Goal: Transaction & Acquisition: Purchase product/service

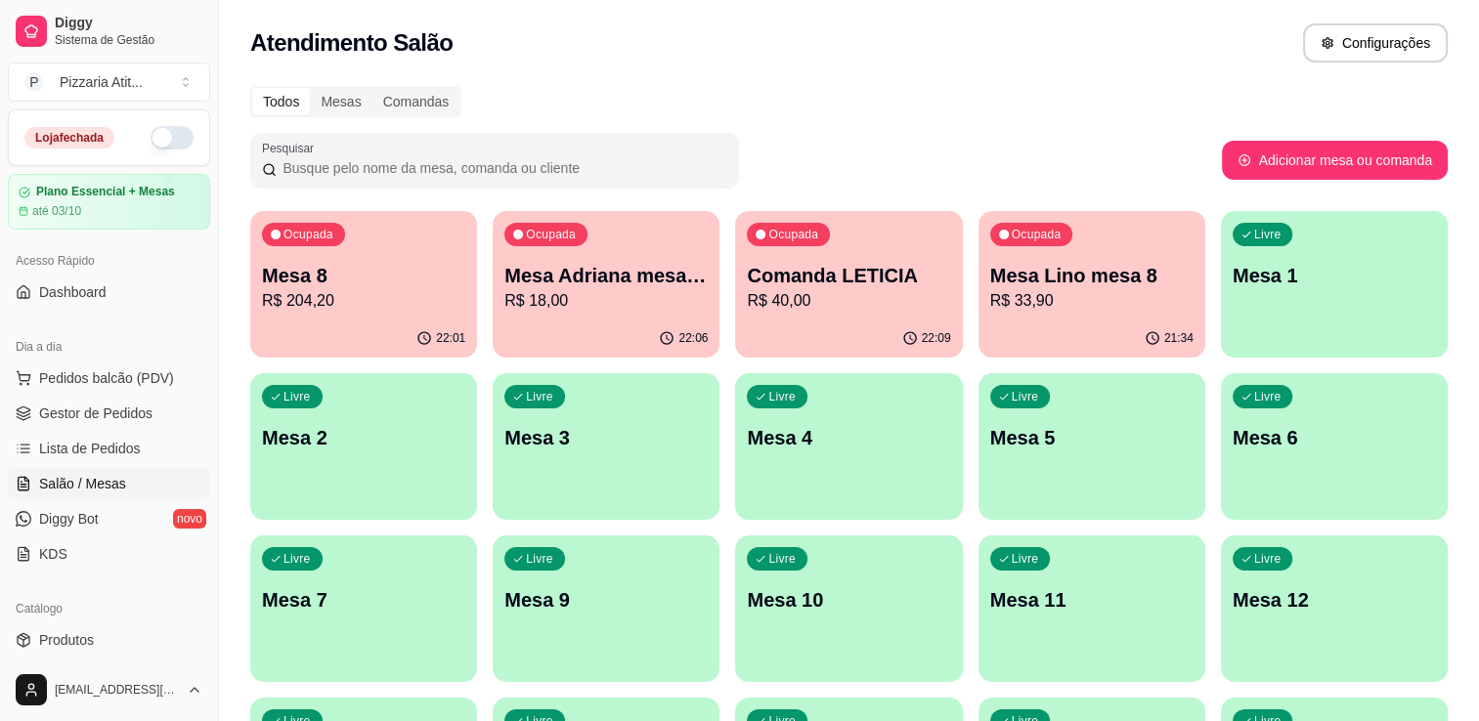
click at [152, 135] on button "button" at bounding box center [172, 137] width 43 height 23
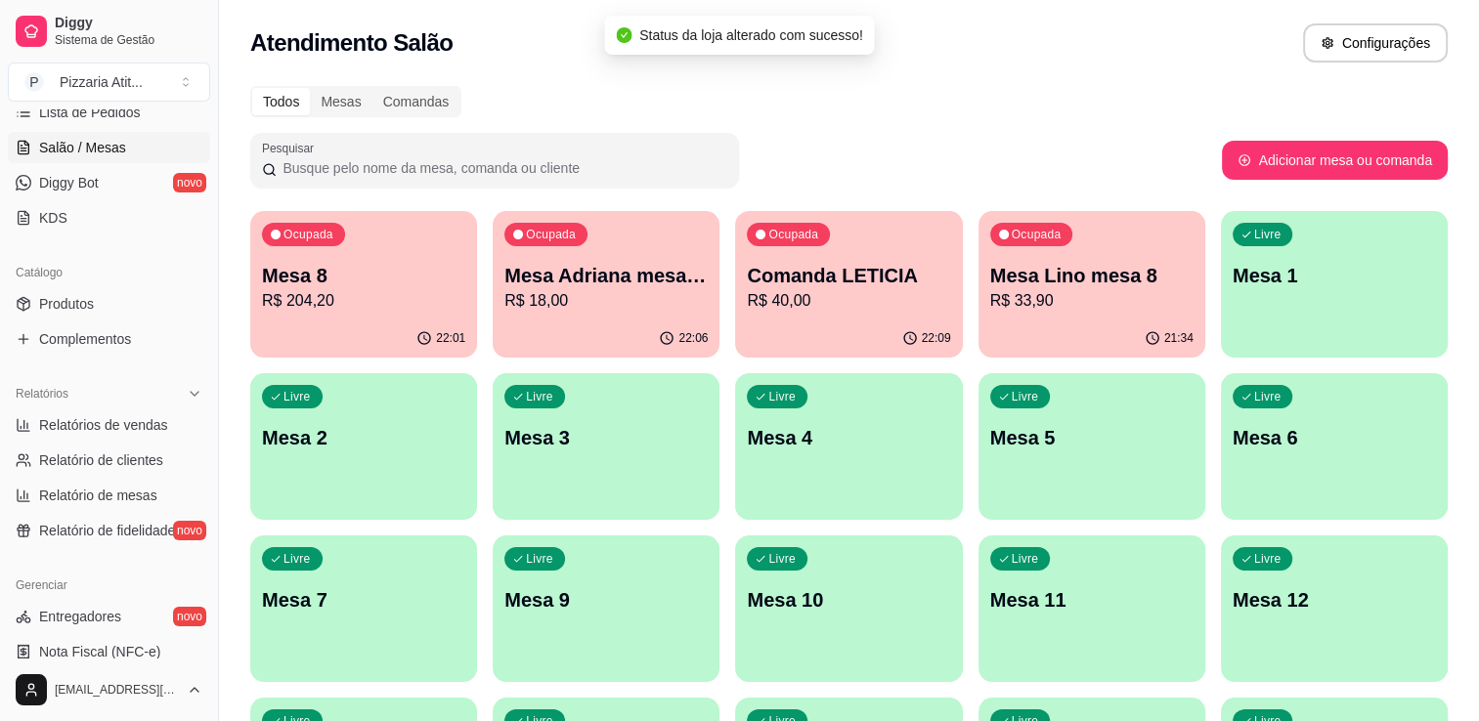
scroll to position [660, 0]
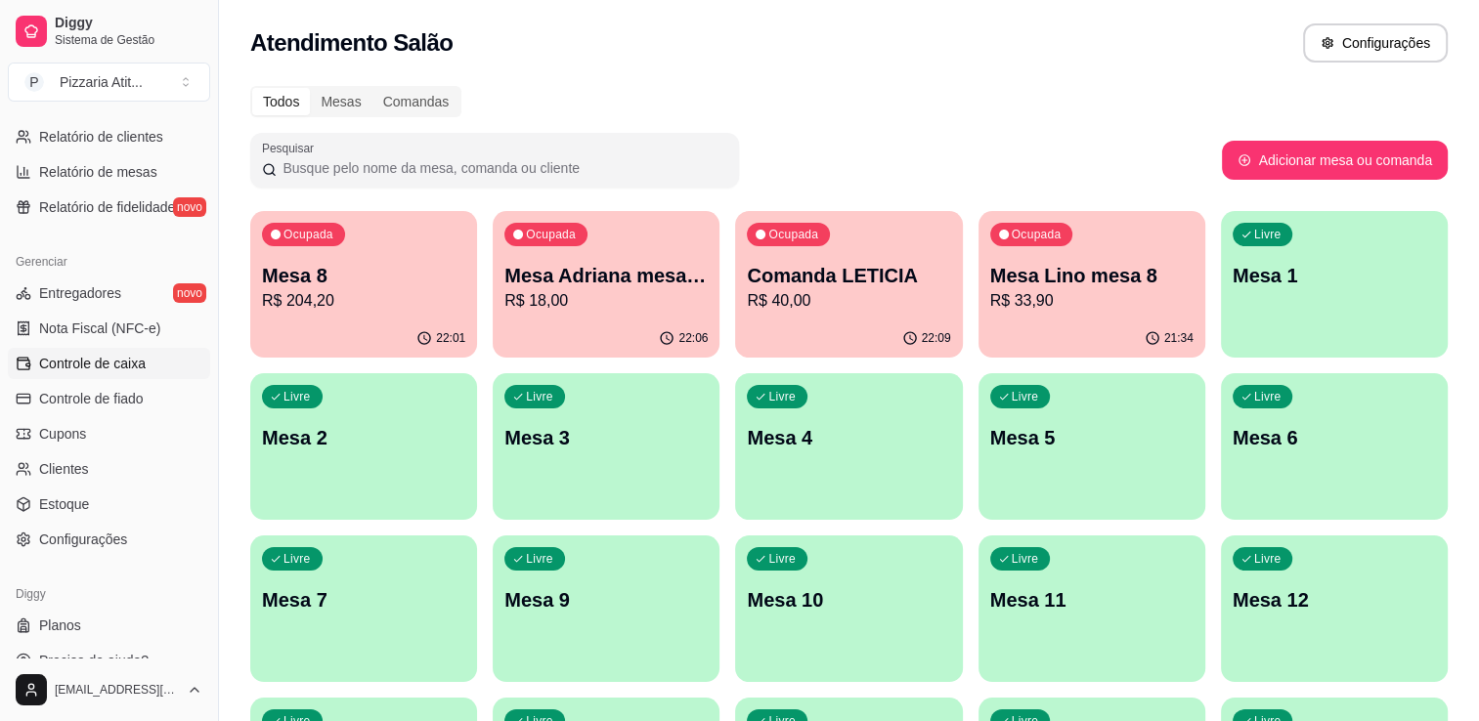
click at [129, 351] on link "Controle de caixa" at bounding box center [109, 363] width 202 height 31
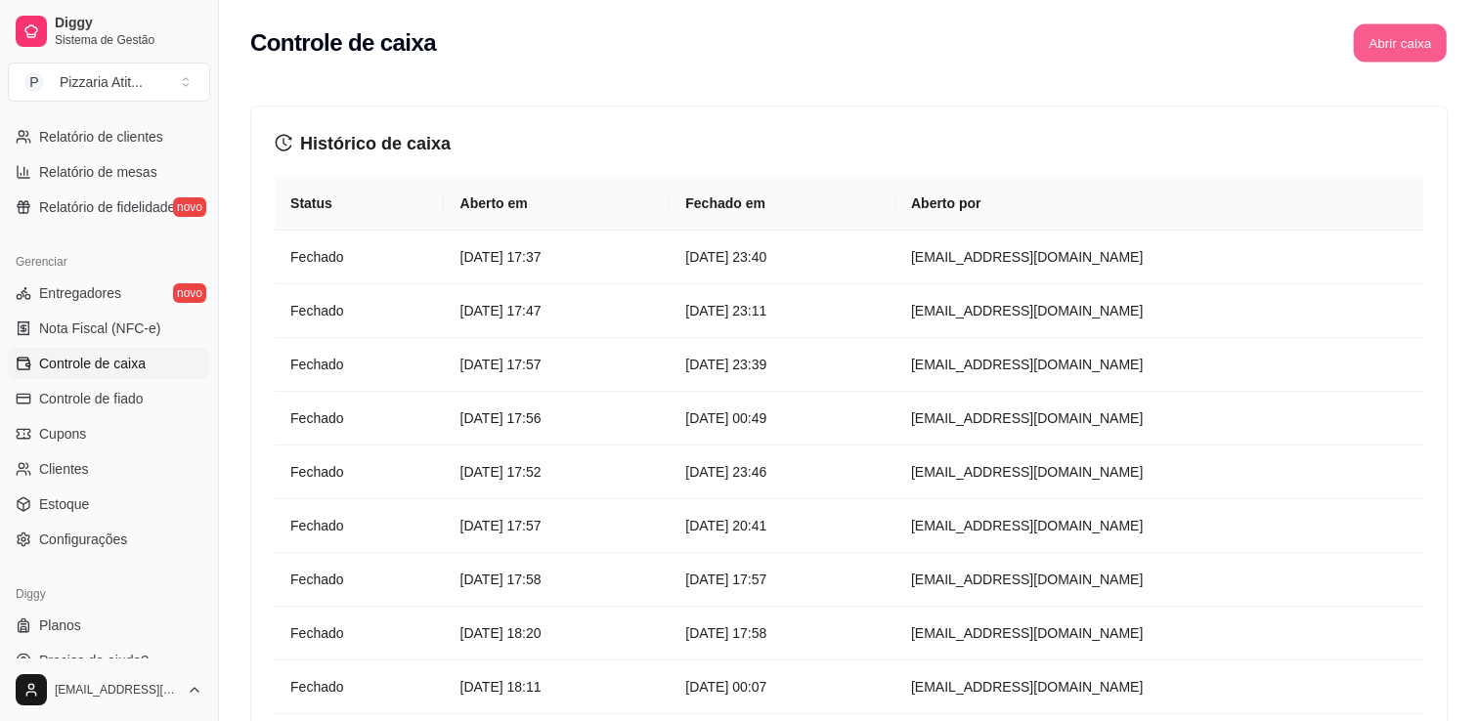
click at [1370, 49] on button "Abrir caixa" at bounding box center [1399, 43] width 93 height 38
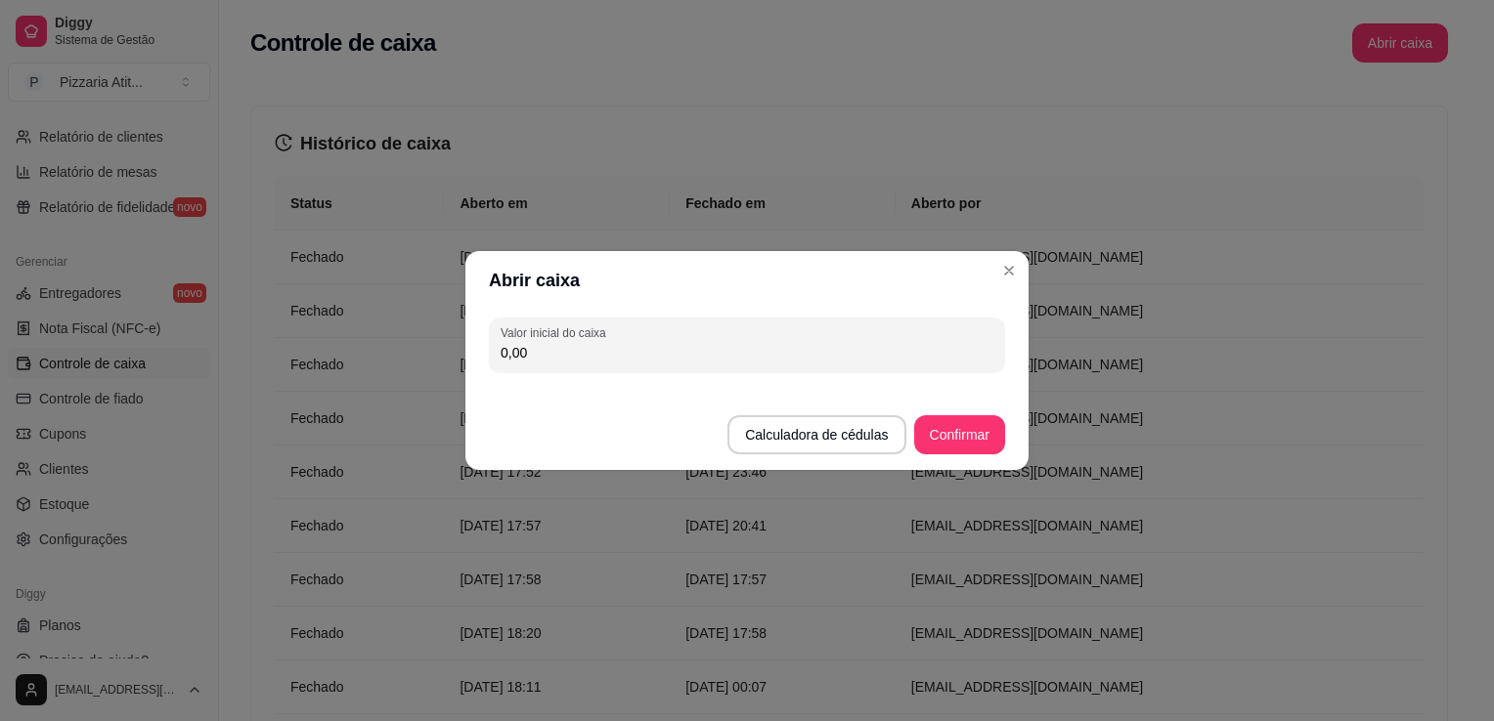
click at [918, 357] on input "0,00" at bounding box center [746, 353] width 493 height 20
type input "600,00"
click at [978, 453] on button "Confirmar" at bounding box center [959, 435] width 89 height 38
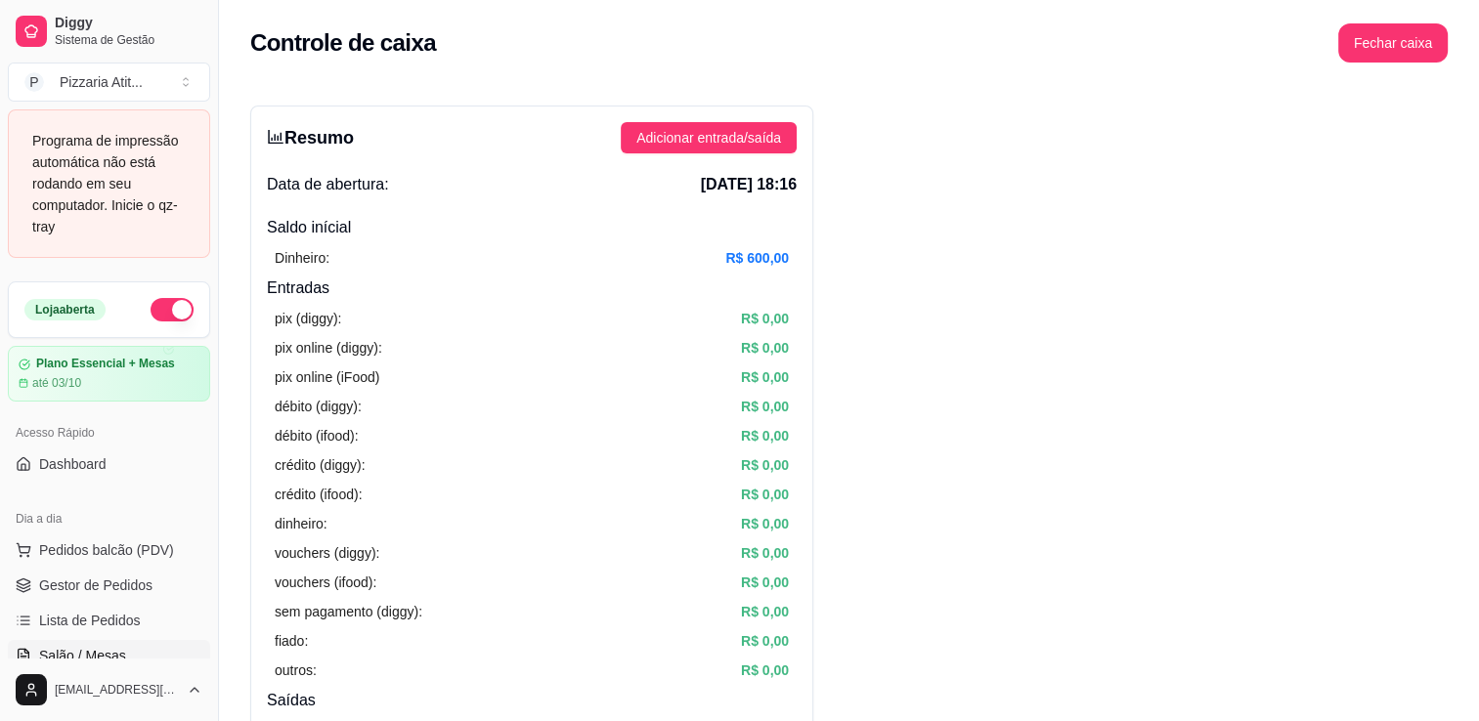
click at [119, 655] on span "Salão / Mesas" at bounding box center [82, 656] width 87 height 20
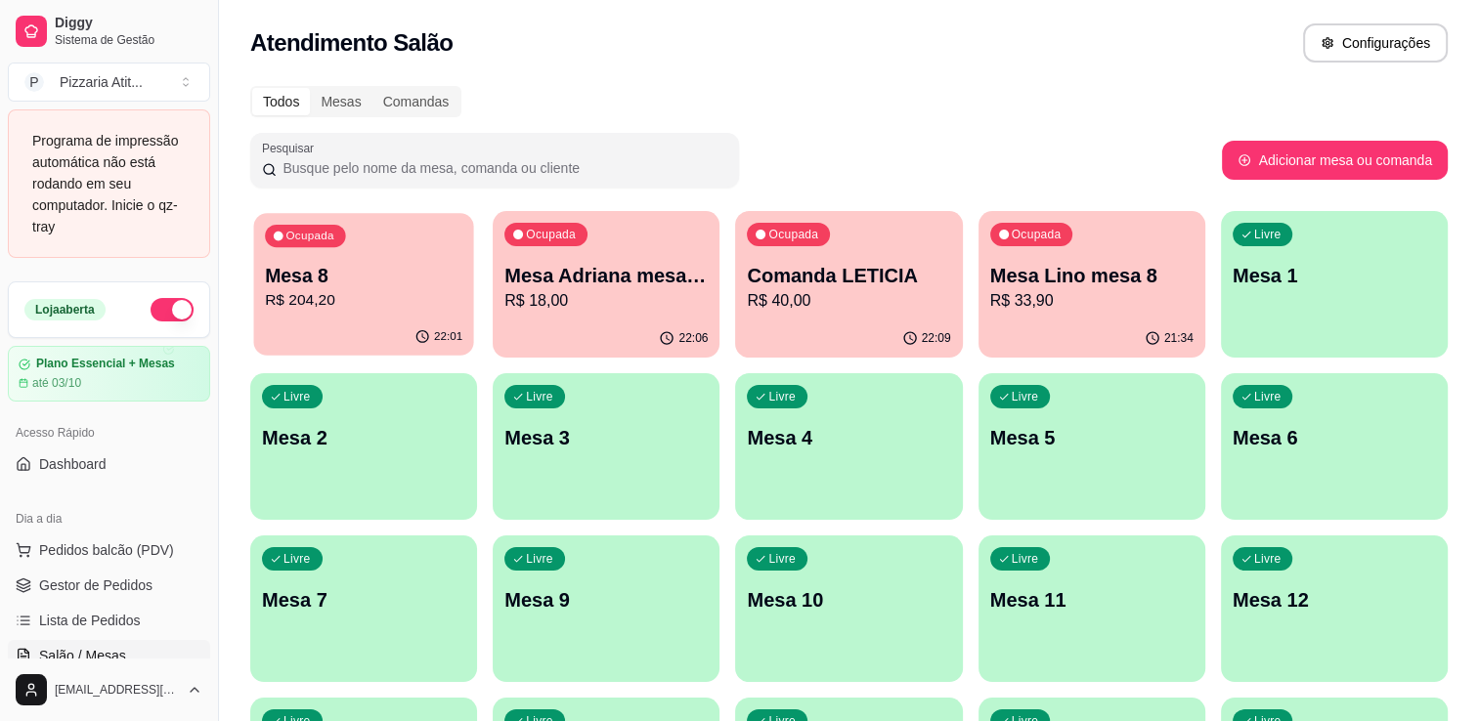
click at [297, 287] on p "Mesa 8" at bounding box center [363, 276] width 197 height 26
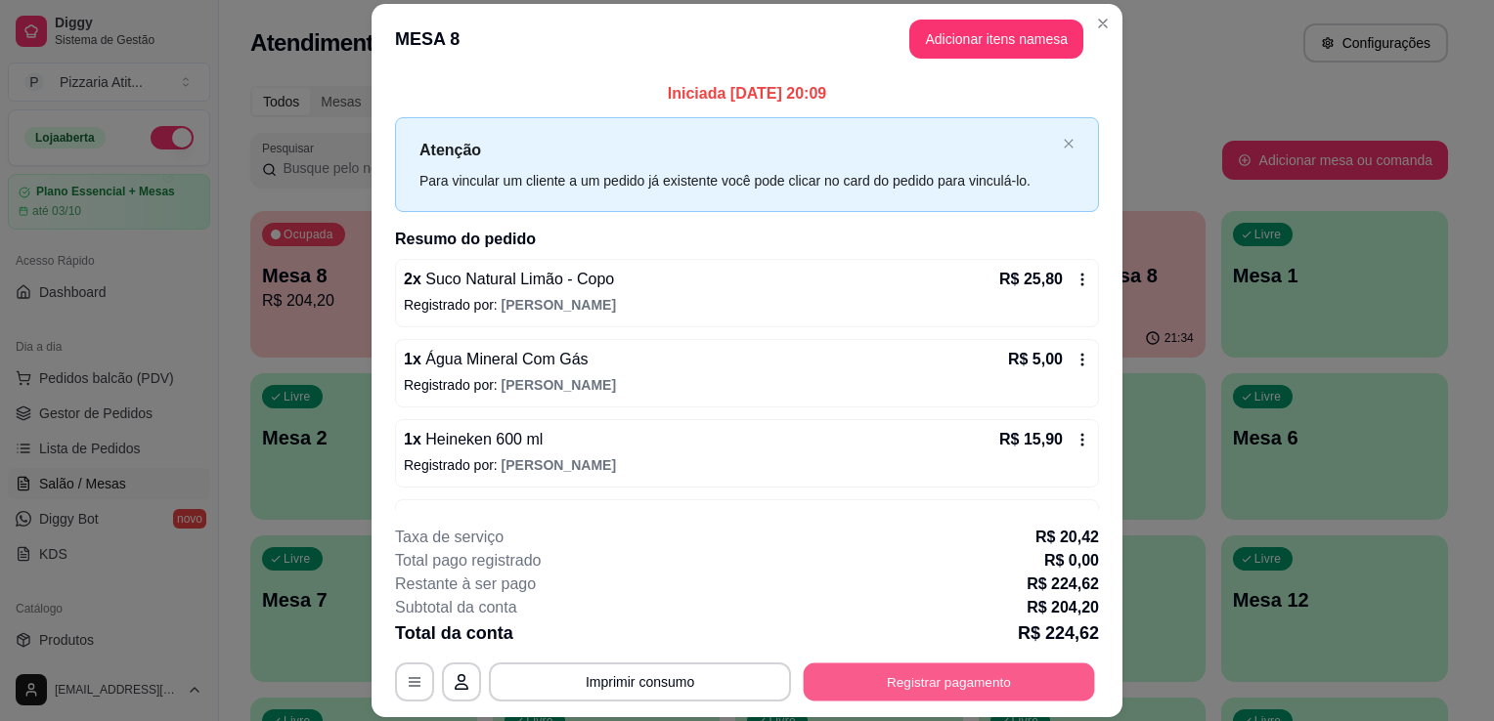
click at [850, 671] on button "Registrar pagamento" at bounding box center [949, 683] width 291 height 38
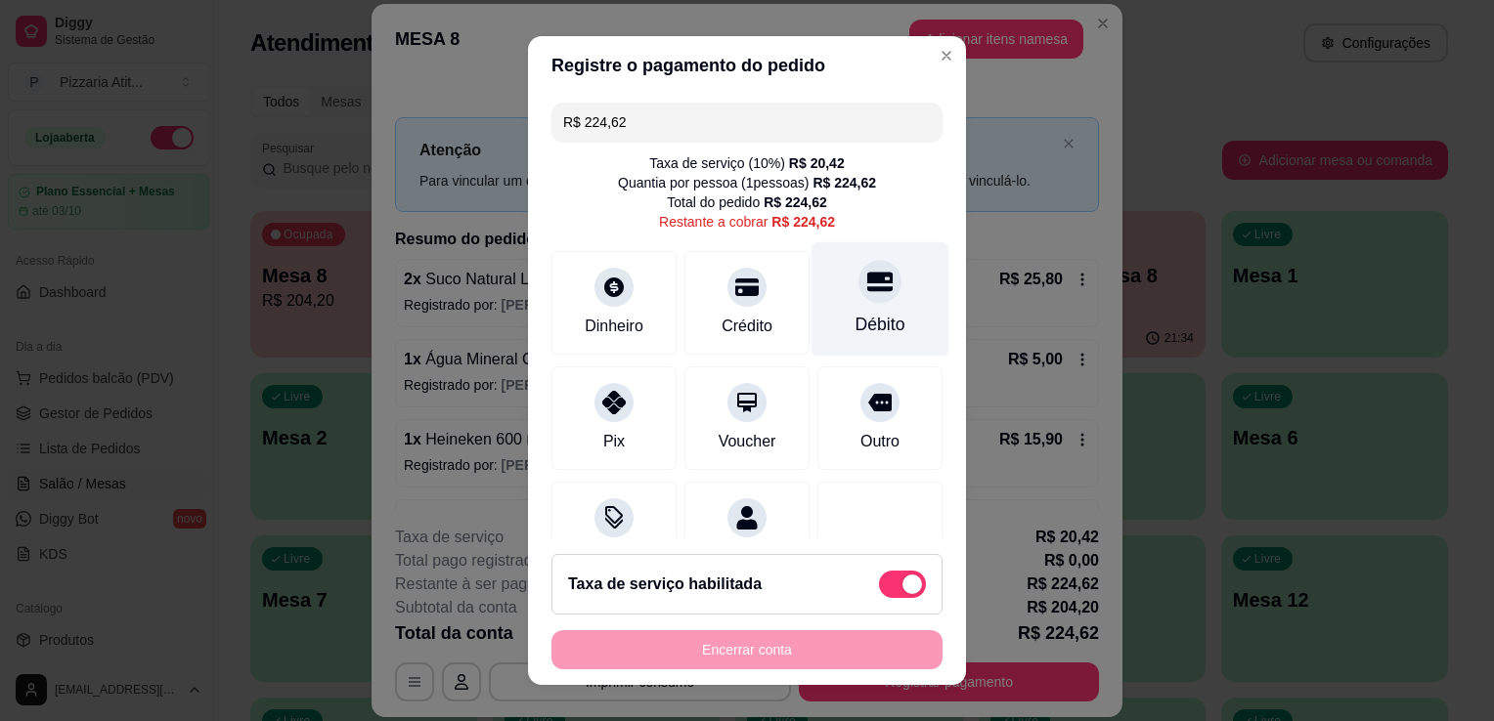
click at [839, 305] on div "Débito" at bounding box center [880, 299] width 138 height 114
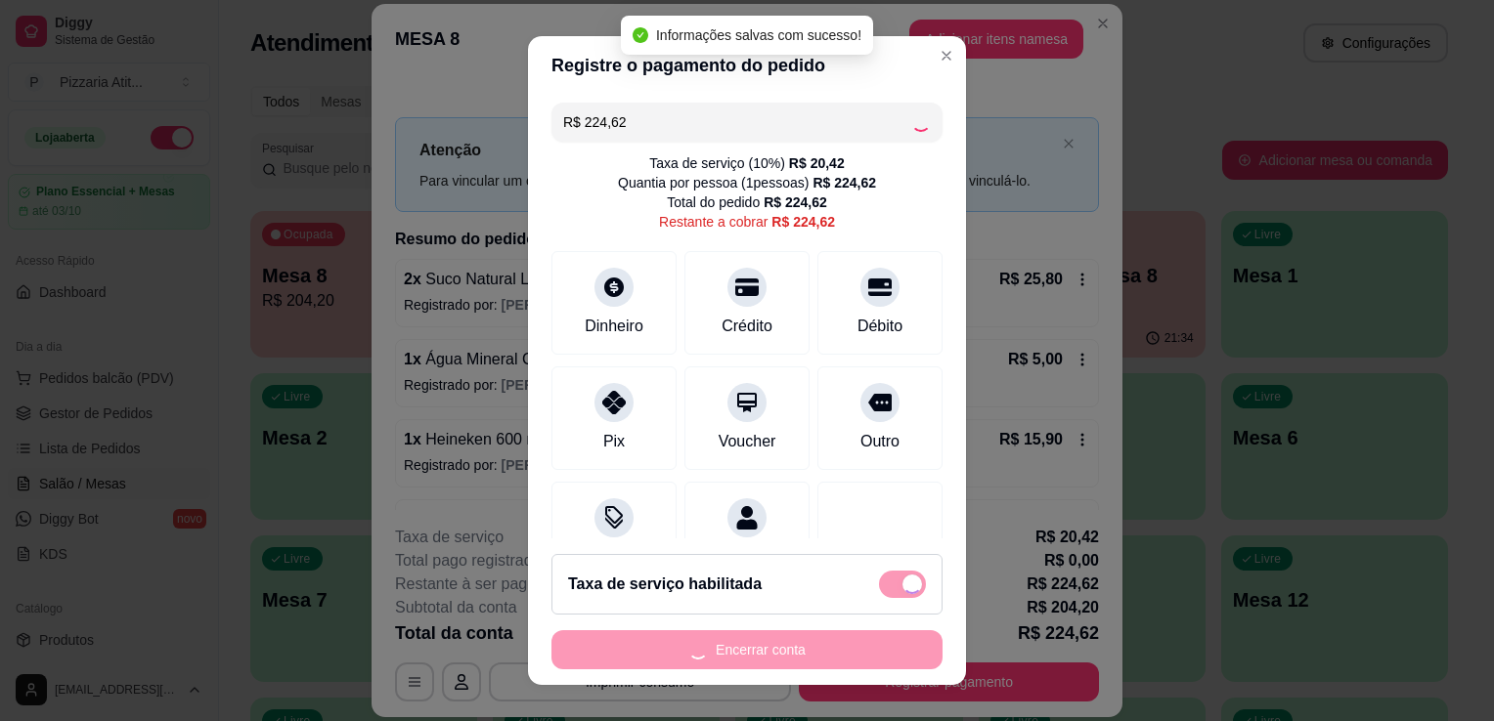
type input "R$ 0,00"
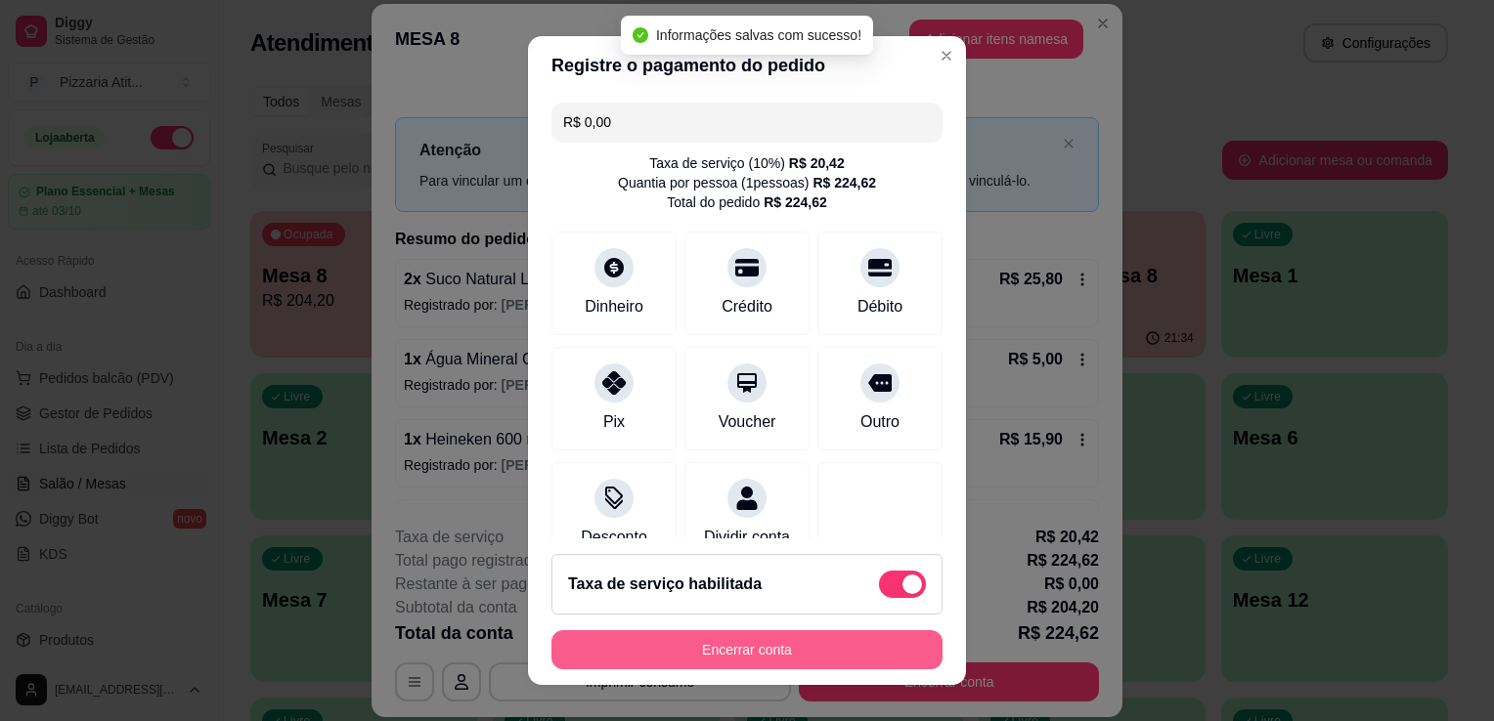
click at [755, 645] on button "Encerrar conta" at bounding box center [746, 650] width 391 height 39
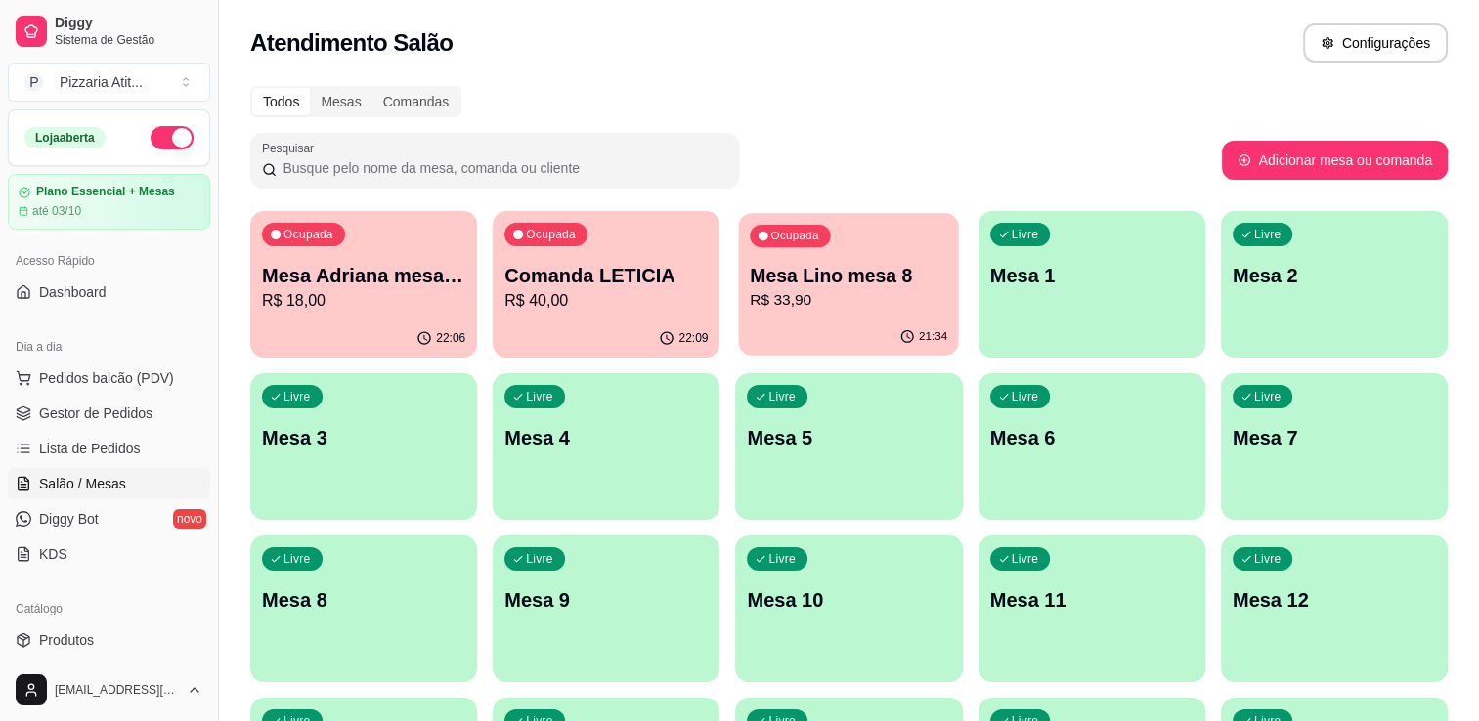
click at [856, 290] on p "R$ 33,90" at bounding box center [849, 300] width 197 height 22
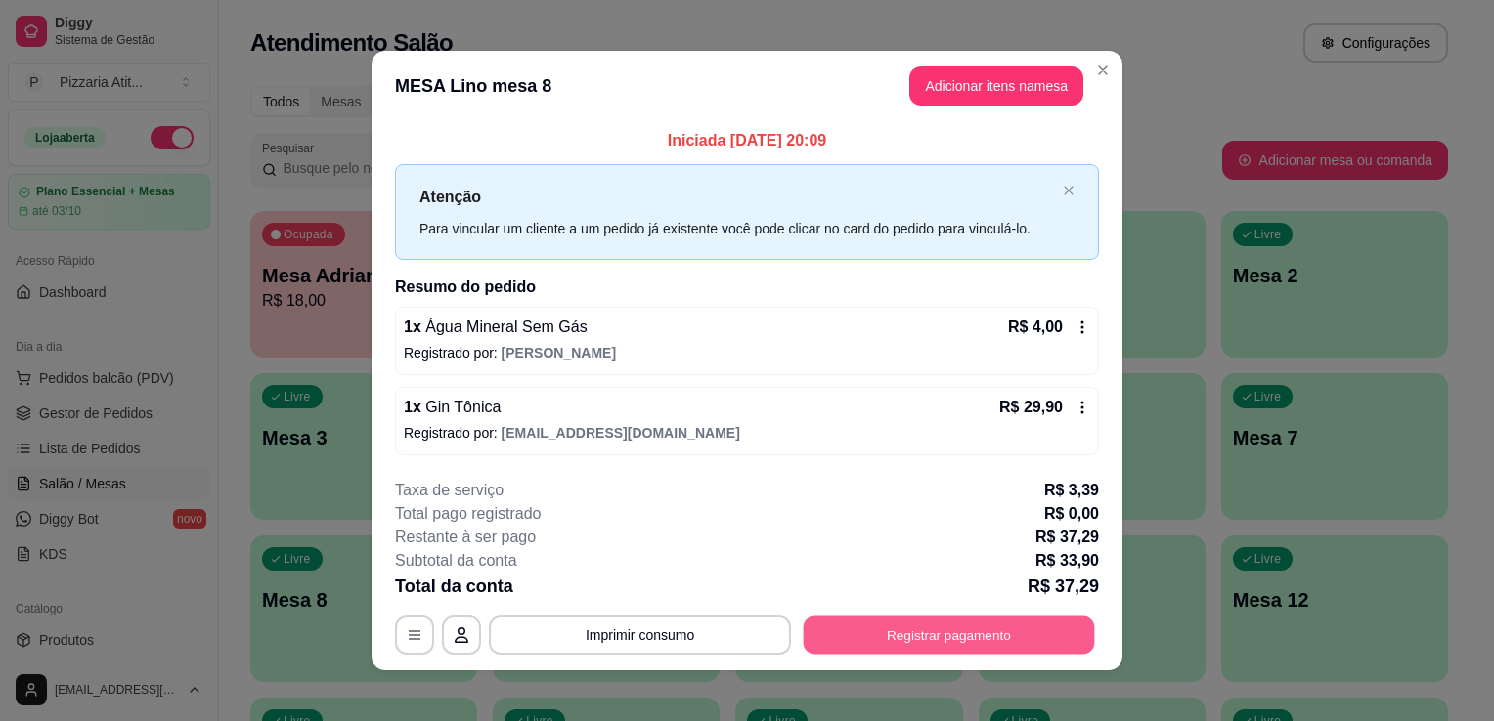
click at [841, 632] on button "Registrar pagamento" at bounding box center [949, 635] width 291 height 38
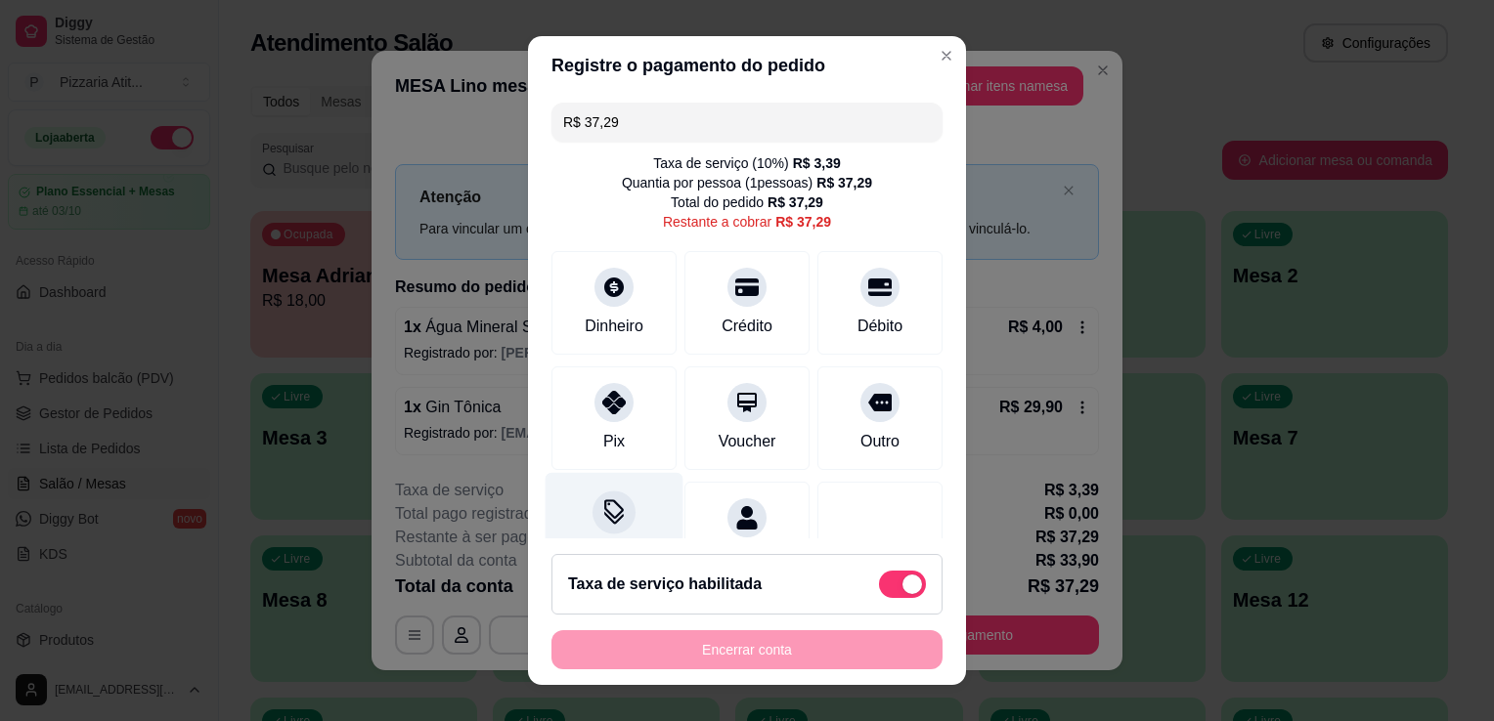
click at [609, 526] on div at bounding box center [613, 512] width 43 height 43
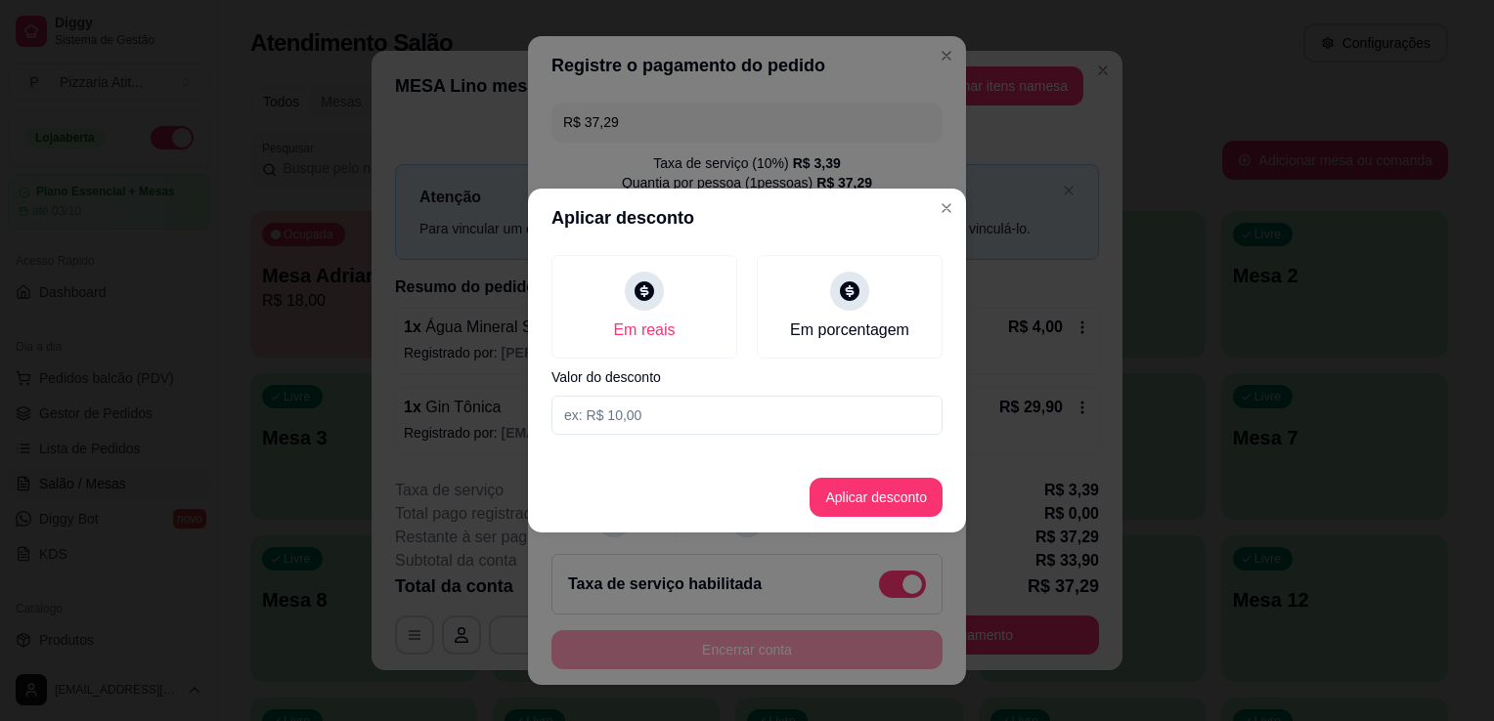
click at [681, 422] on input at bounding box center [746, 415] width 391 height 39
type input "0,29"
click at [884, 498] on button "Aplicar desconto" at bounding box center [876, 498] width 128 height 38
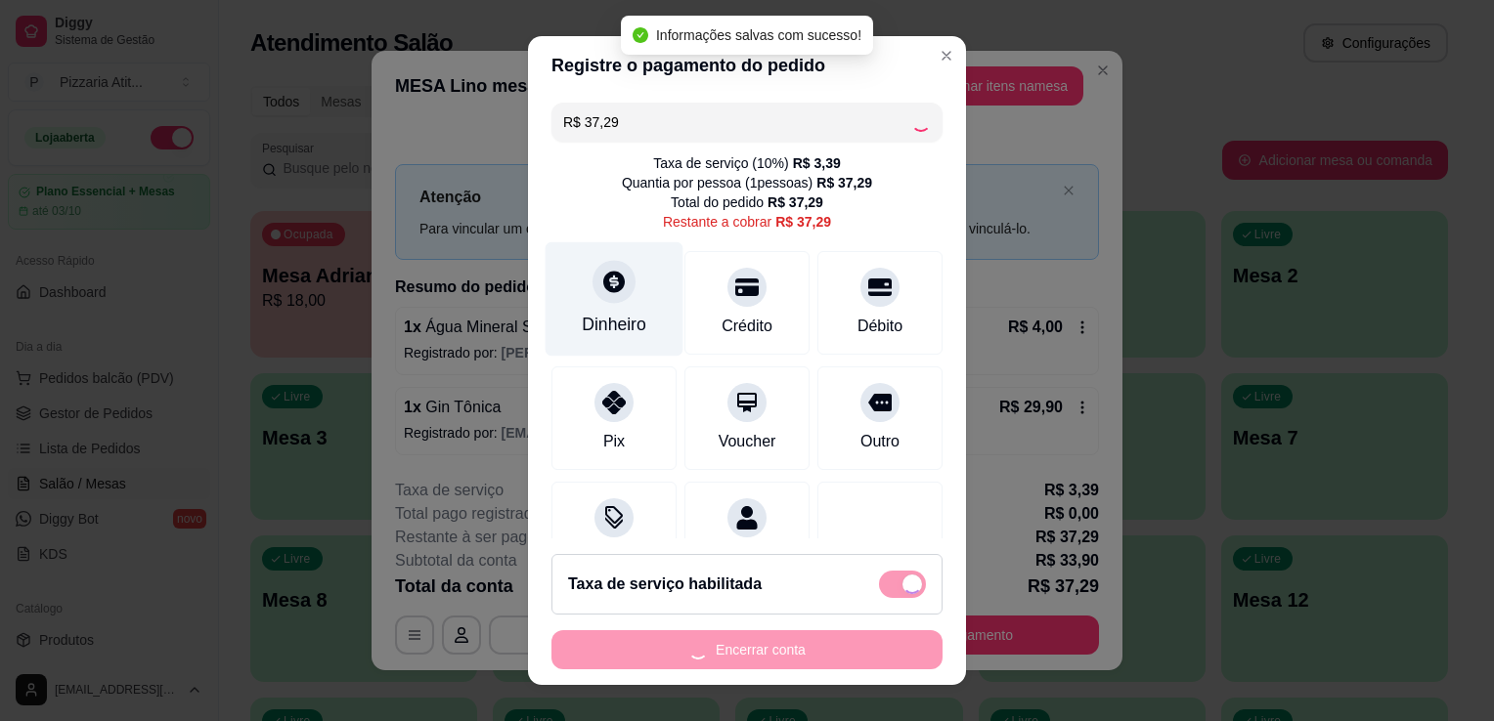
type input "R$ 37,00"
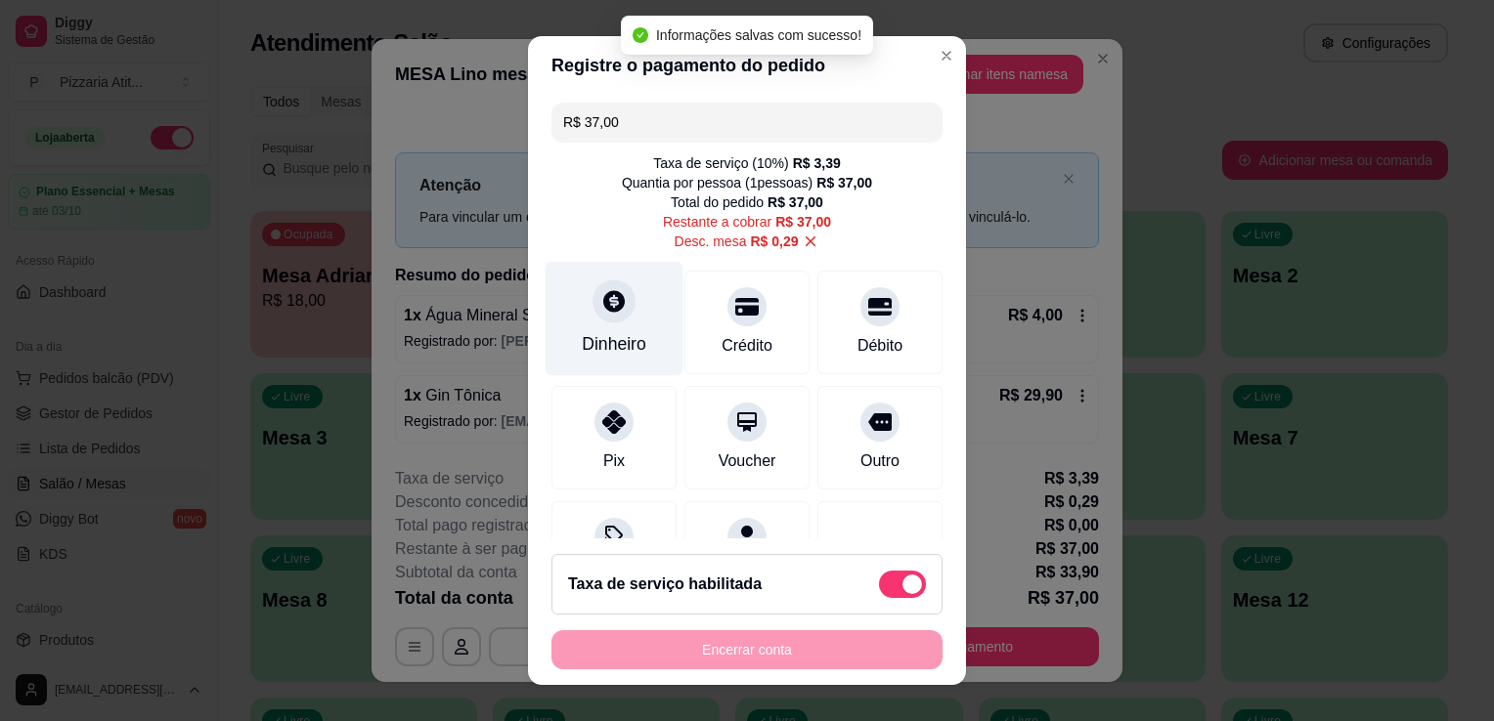
click at [601, 300] on icon at bounding box center [613, 300] width 25 height 25
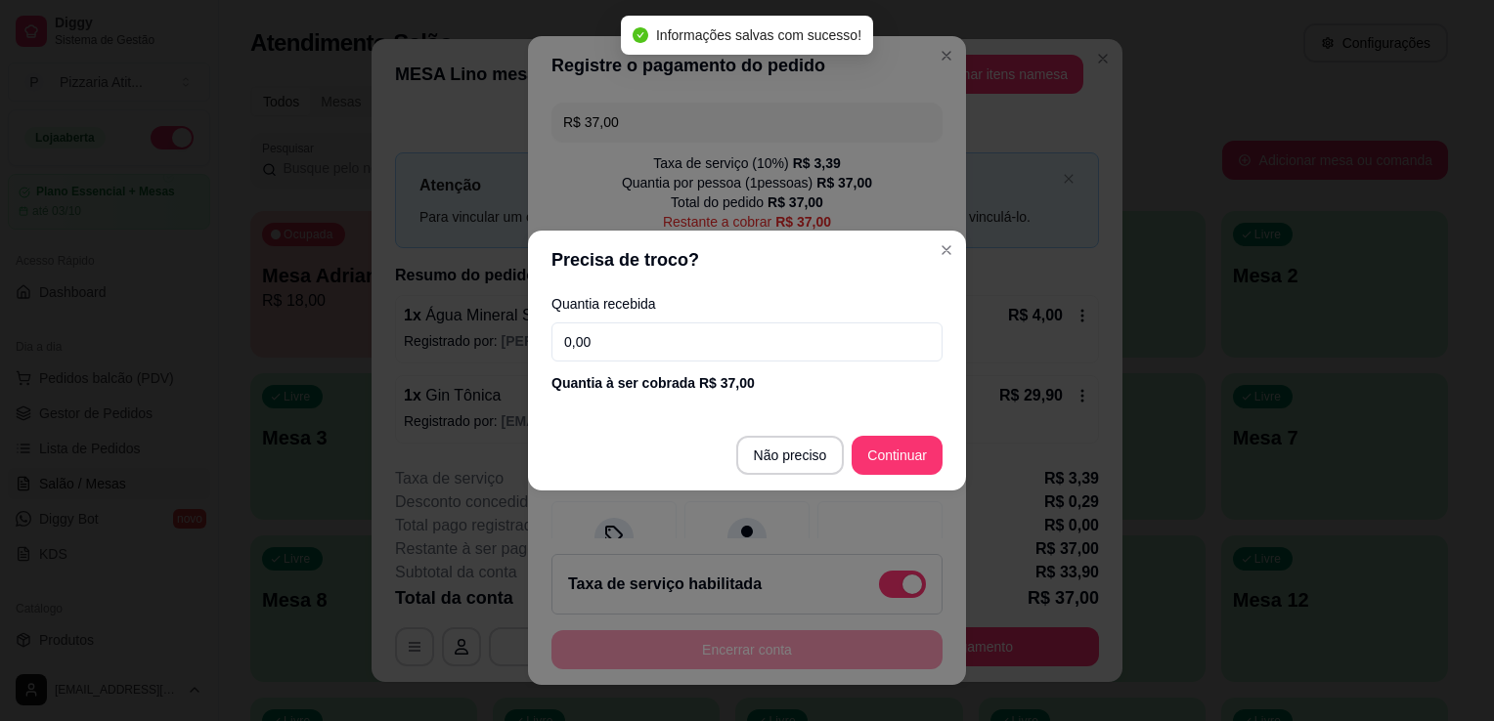
click at [619, 337] on input "0,00" at bounding box center [746, 342] width 391 height 39
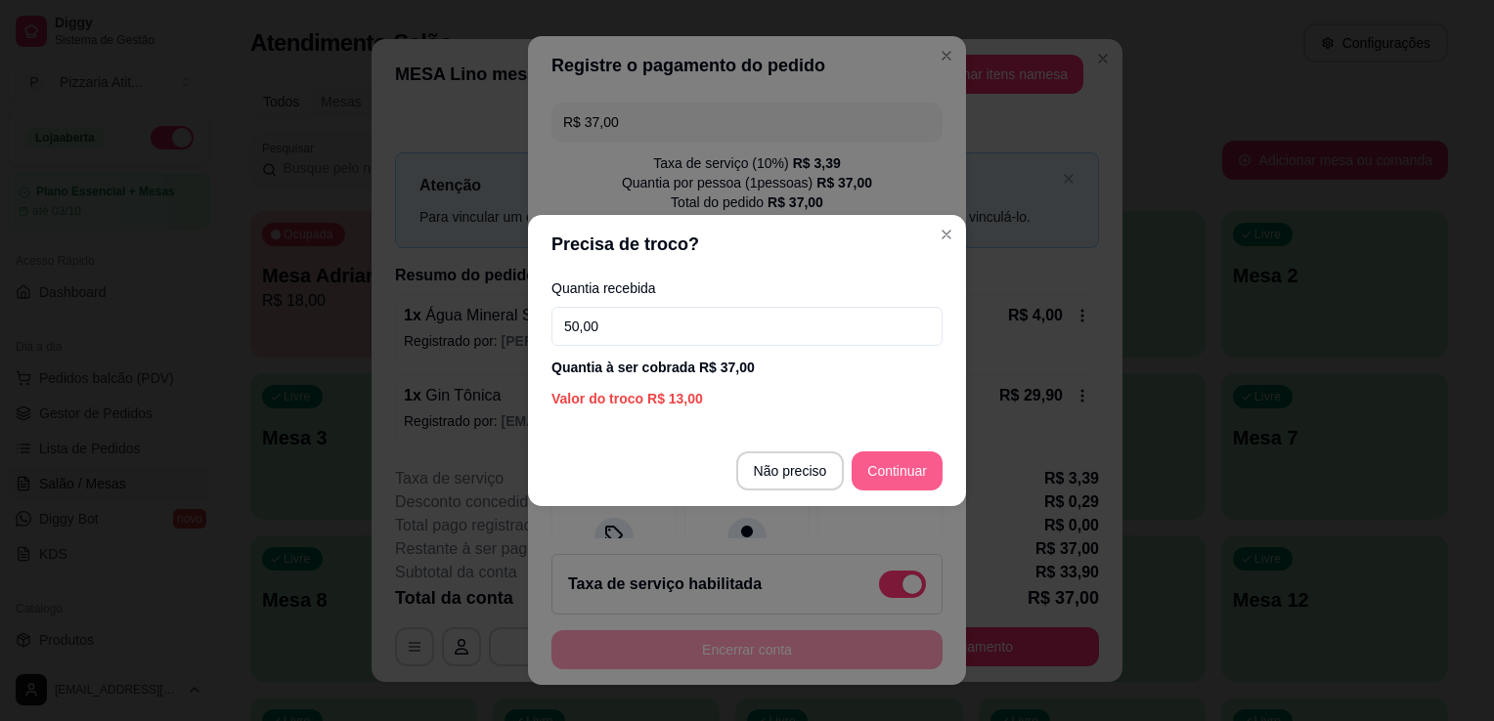
type input "50,00"
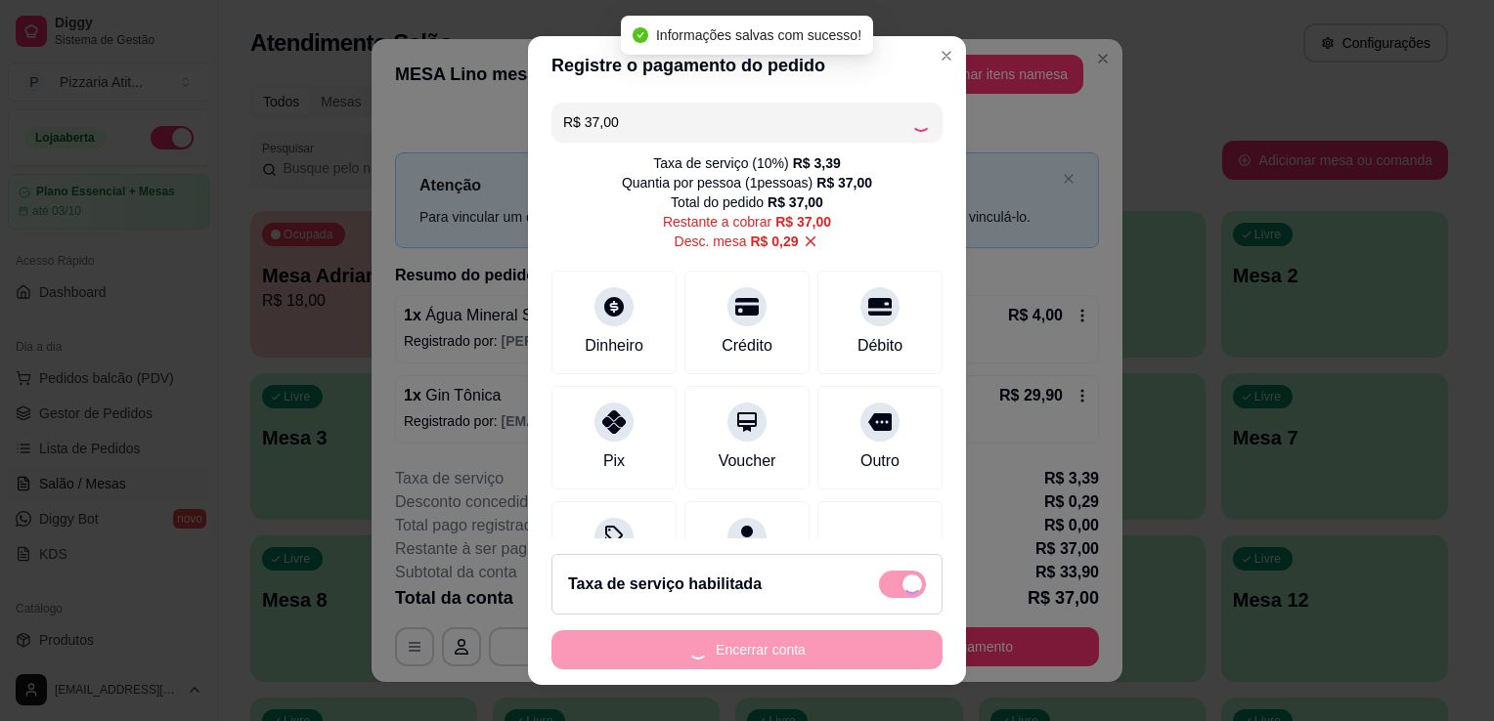
type input "R$ 0,00"
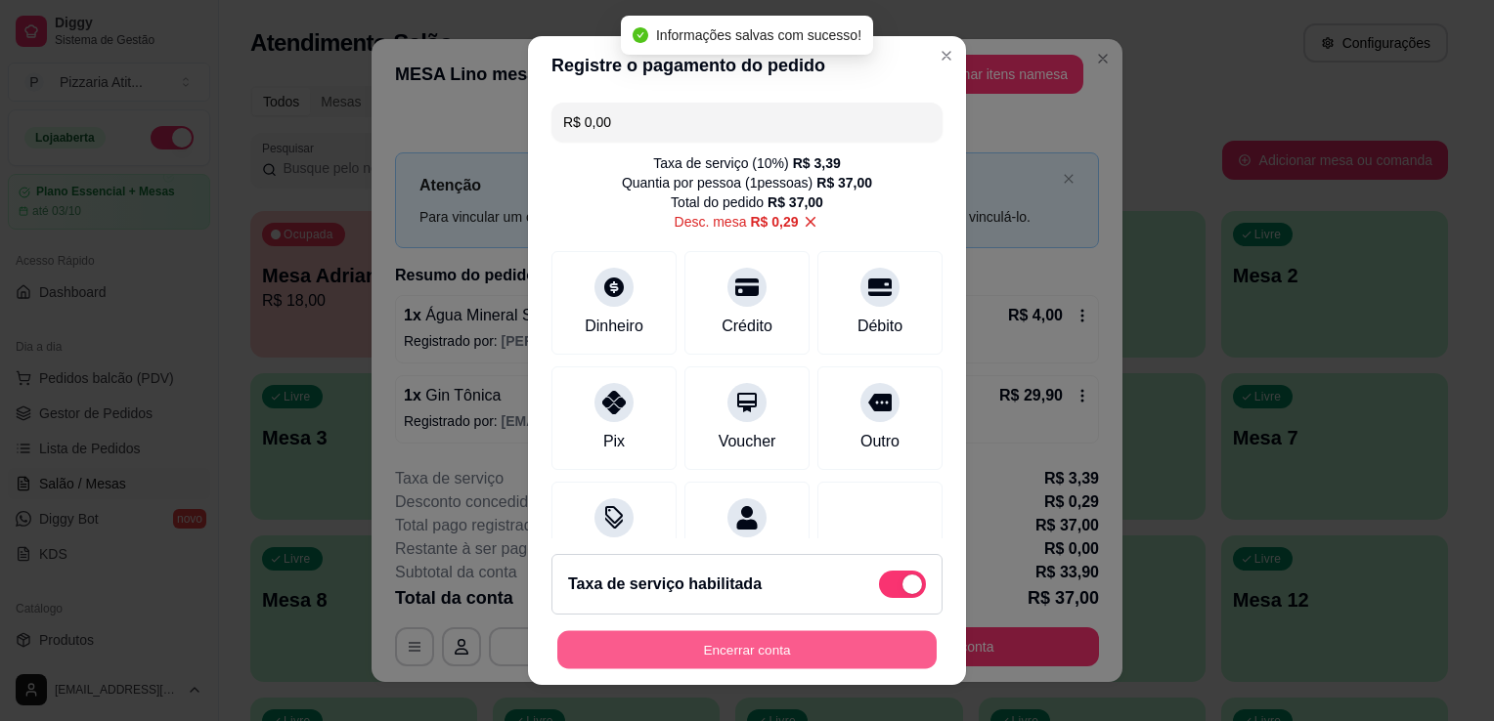
click at [827, 644] on button "Encerrar conta" at bounding box center [746, 650] width 379 height 38
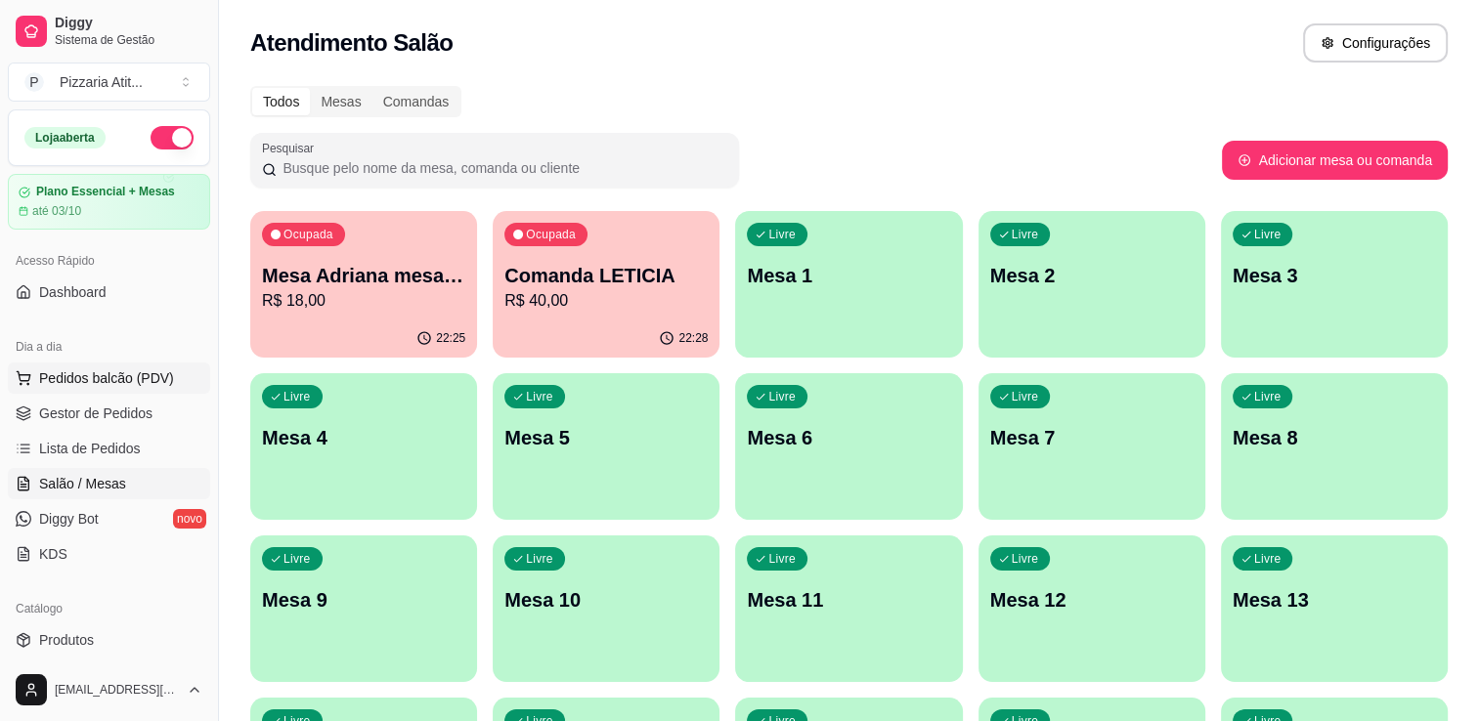
click at [160, 381] on span "Pedidos balcão (PDV)" at bounding box center [106, 379] width 135 height 20
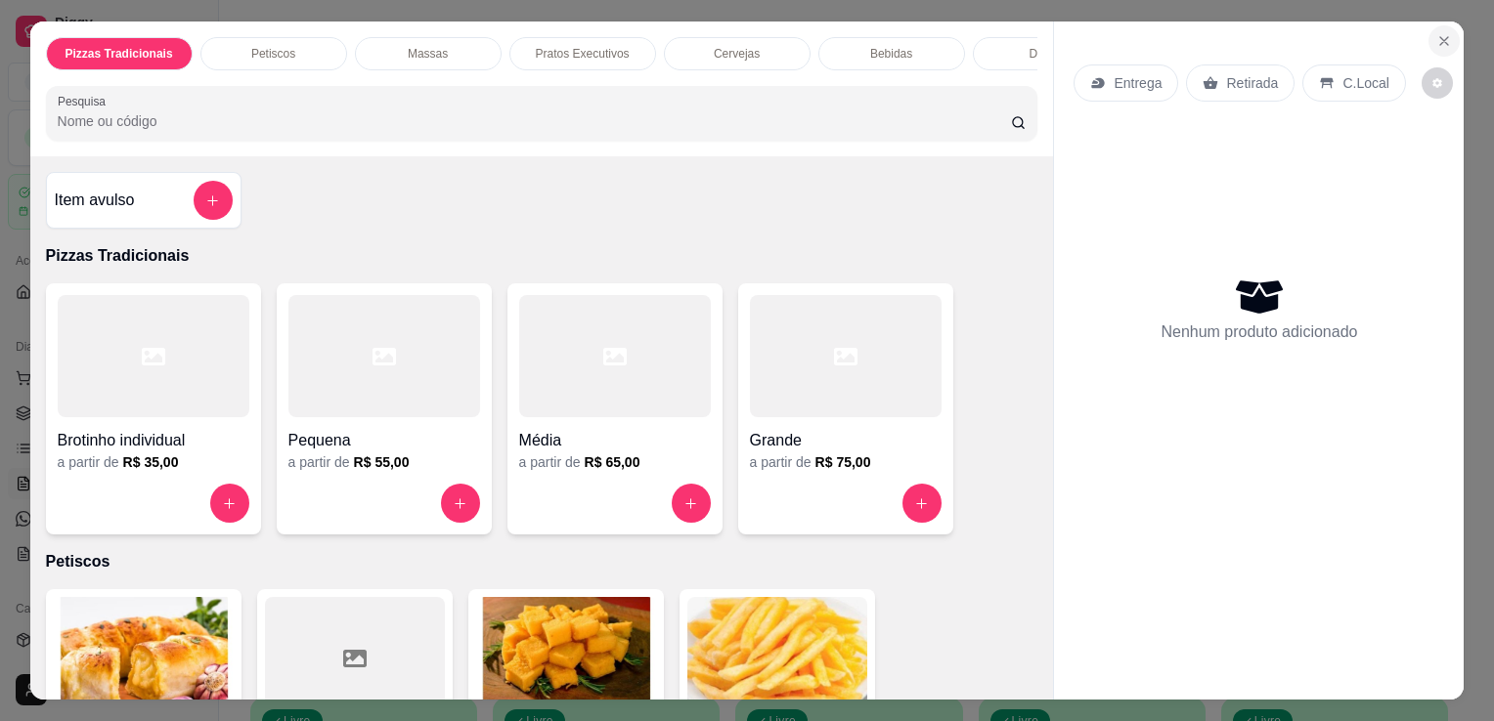
click at [1441, 36] on icon "Close" at bounding box center [1444, 41] width 16 height 16
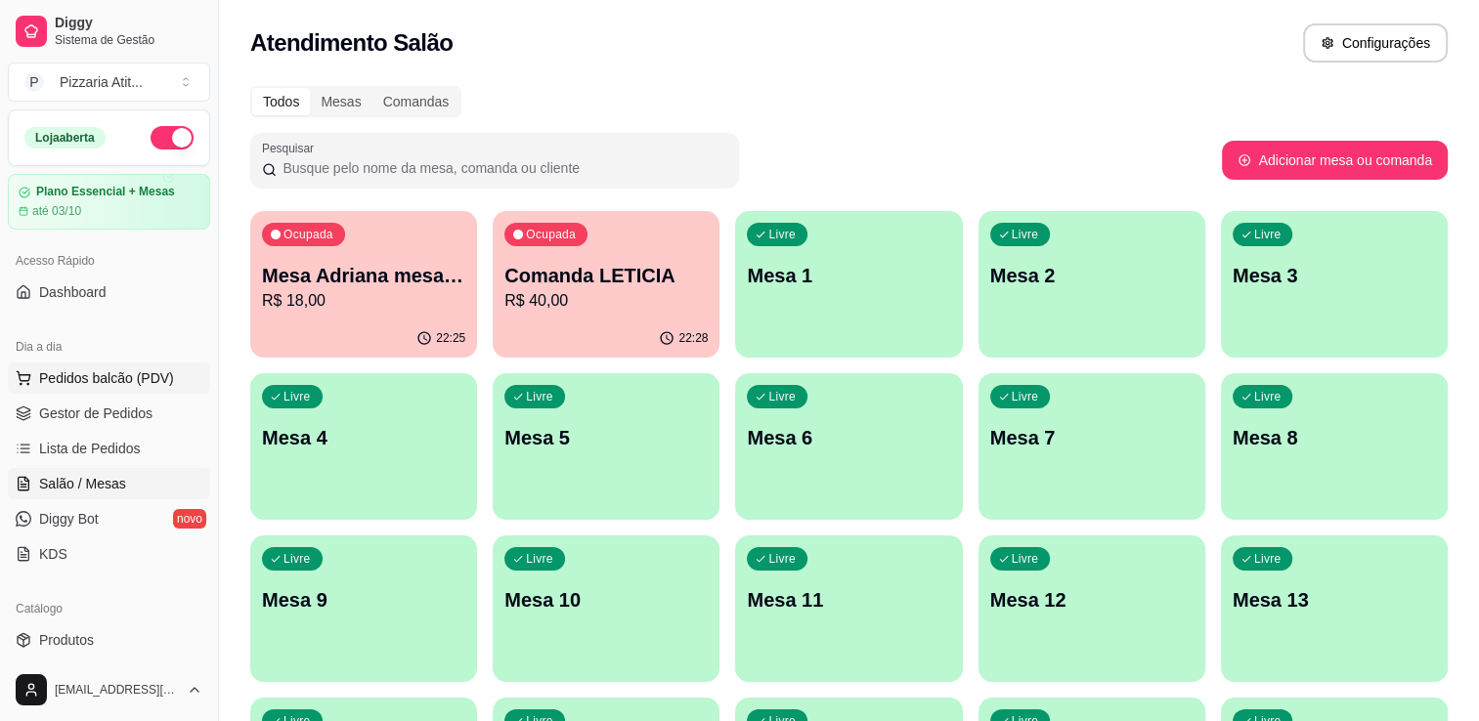
click at [95, 385] on span "Pedidos balcão (PDV)" at bounding box center [106, 379] width 135 height 20
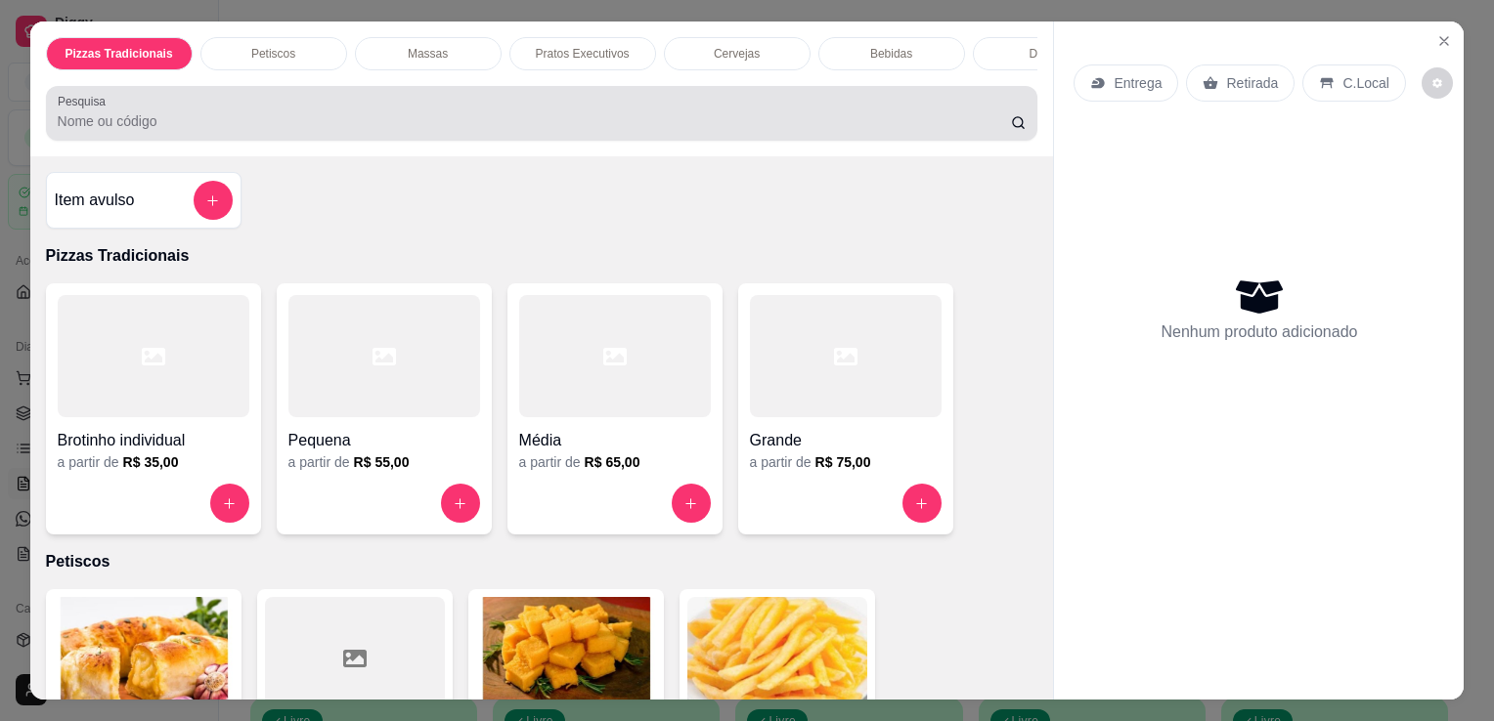
click at [450, 141] on div "Pesquisa" at bounding box center [542, 113] width 992 height 55
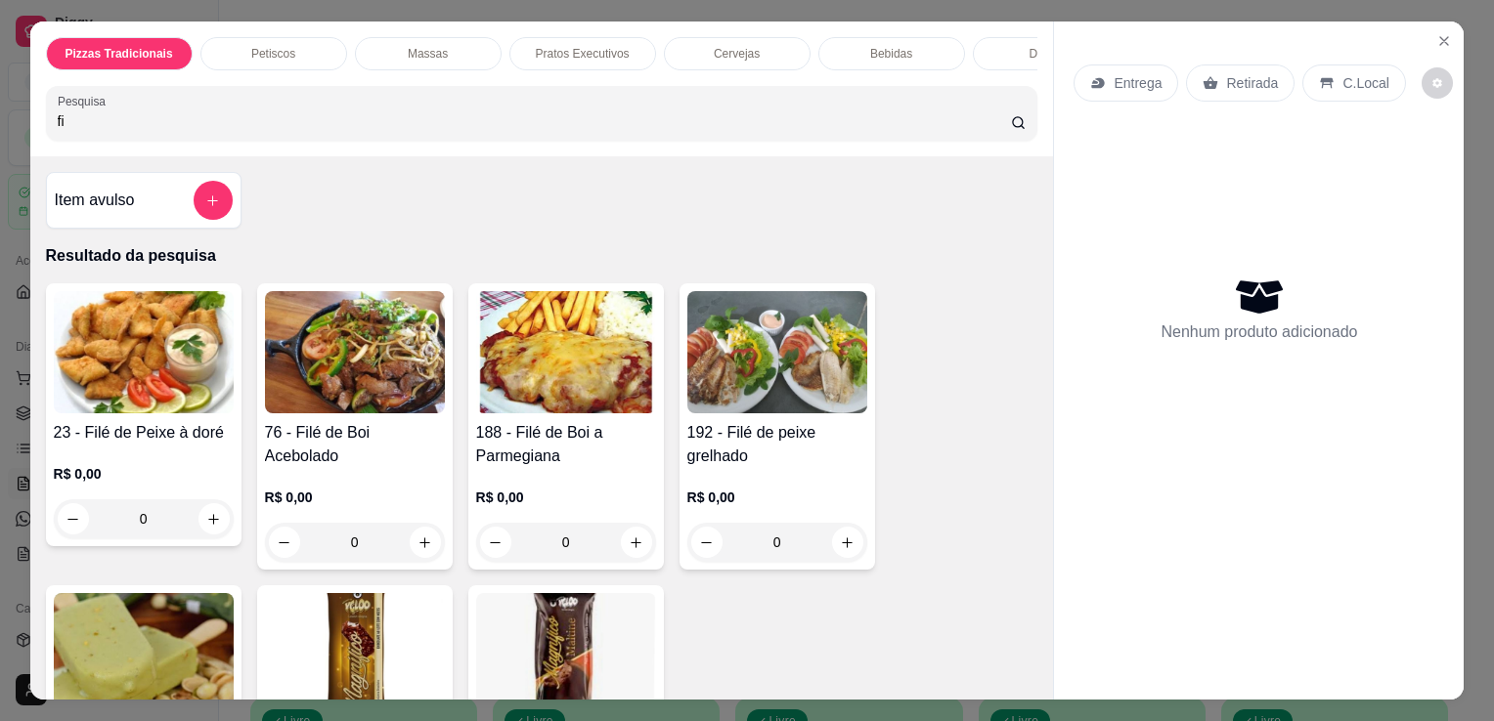
type input "fi"
click at [121, 373] on img at bounding box center [144, 352] width 180 height 122
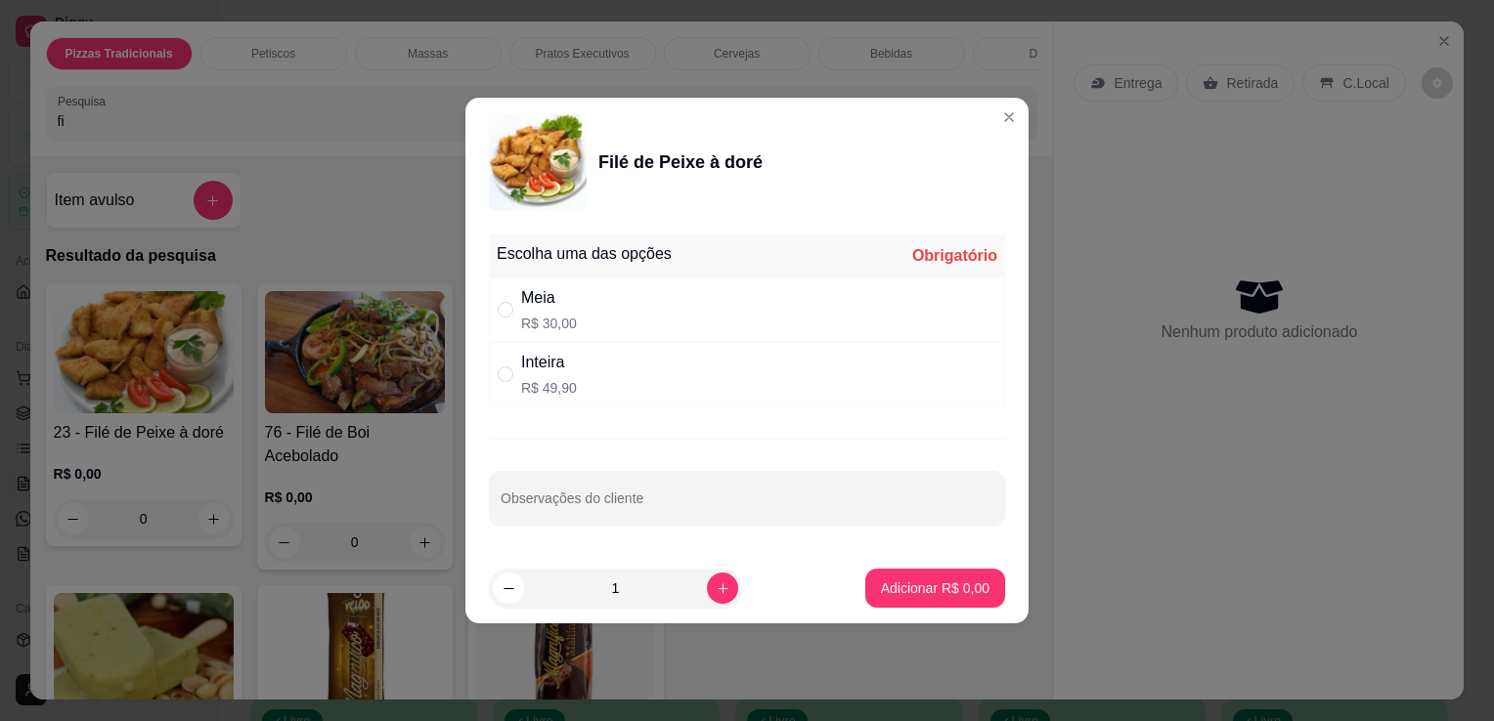
click at [640, 326] on div "Meia R$ 30,00" at bounding box center [747, 310] width 516 height 65
radio input "true"
click at [896, 596] on p "Adicionar R$ 30,00" at bounding box center [931, 588] width 113 height 19
type input "1"
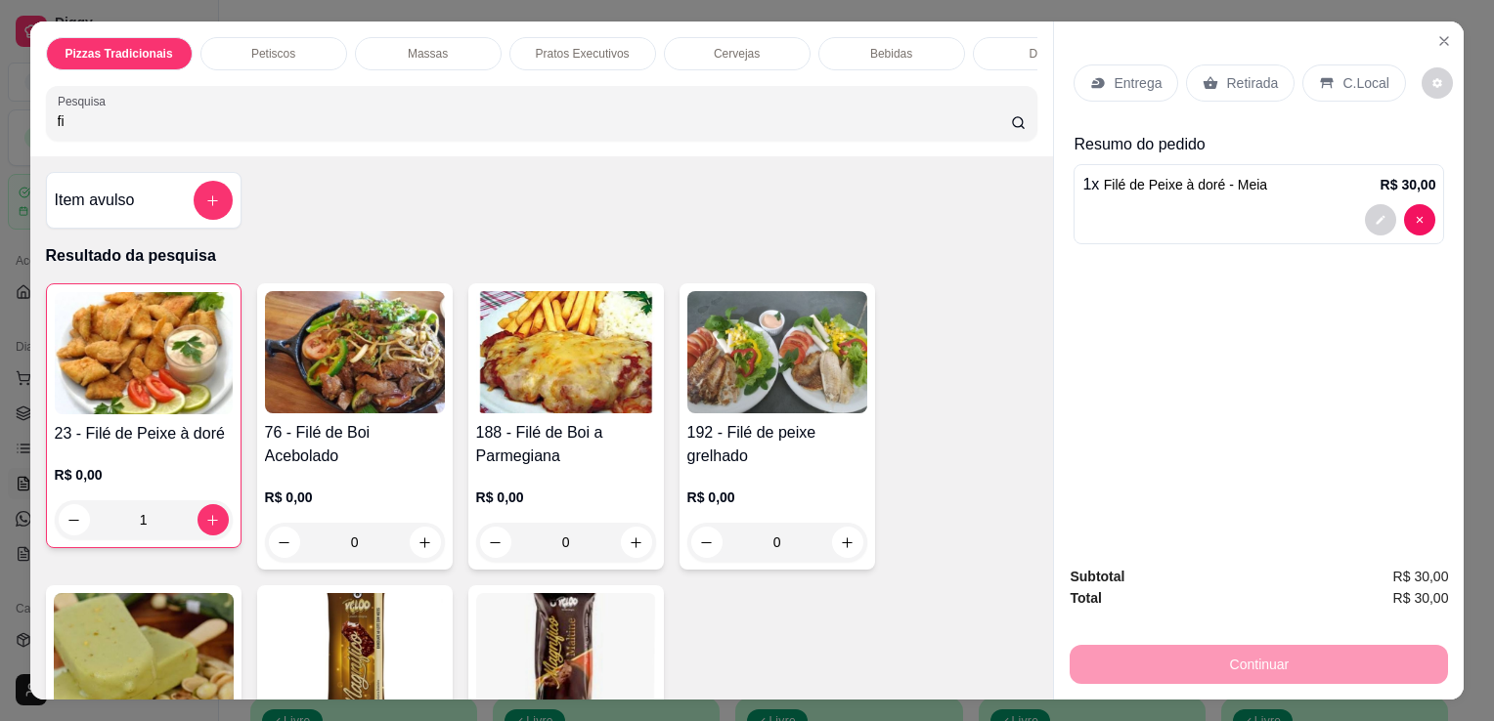
click at [587, 131] on input "fi" at bounding box center [534, 121] width 953 height 20
type input "f"
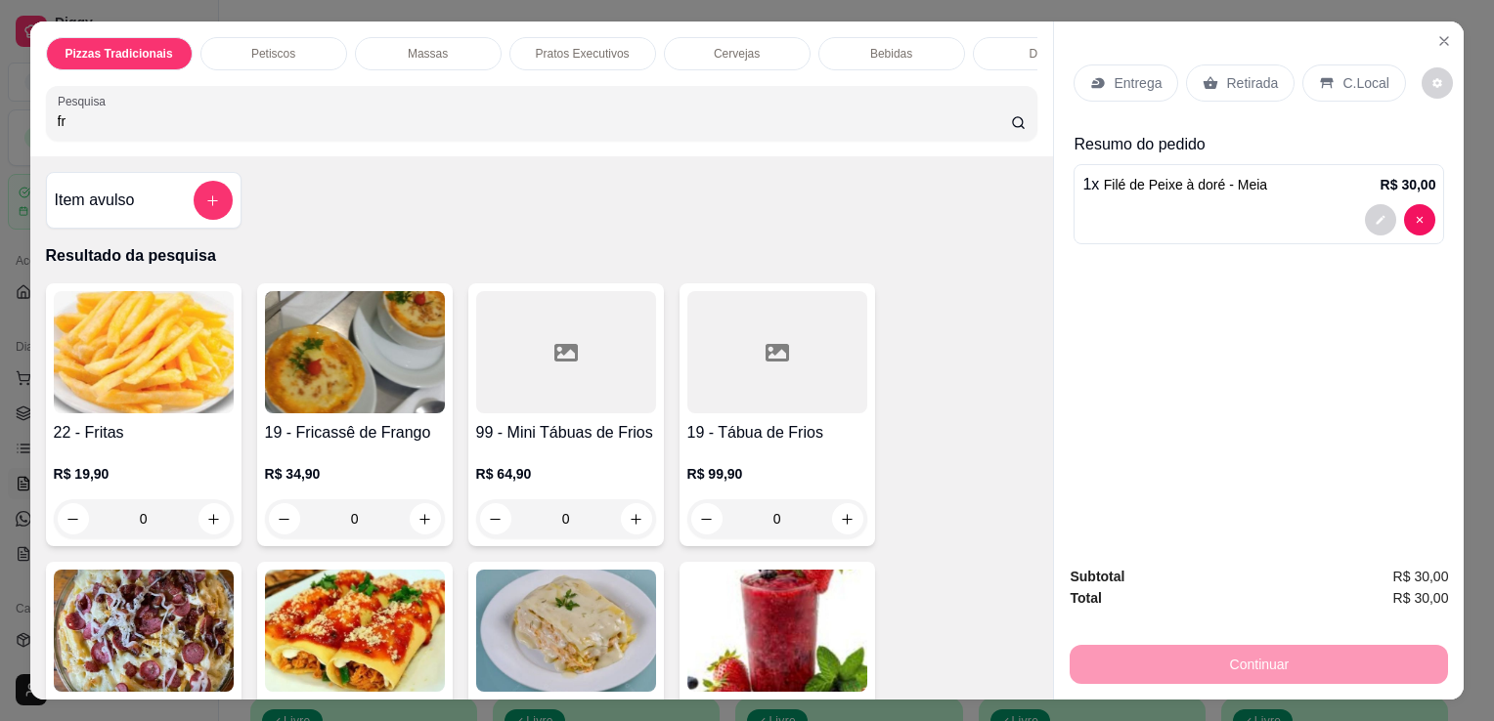
type input "fr"
click at [147, 413] on img at bounding box center [144, 352] width 180 height 122
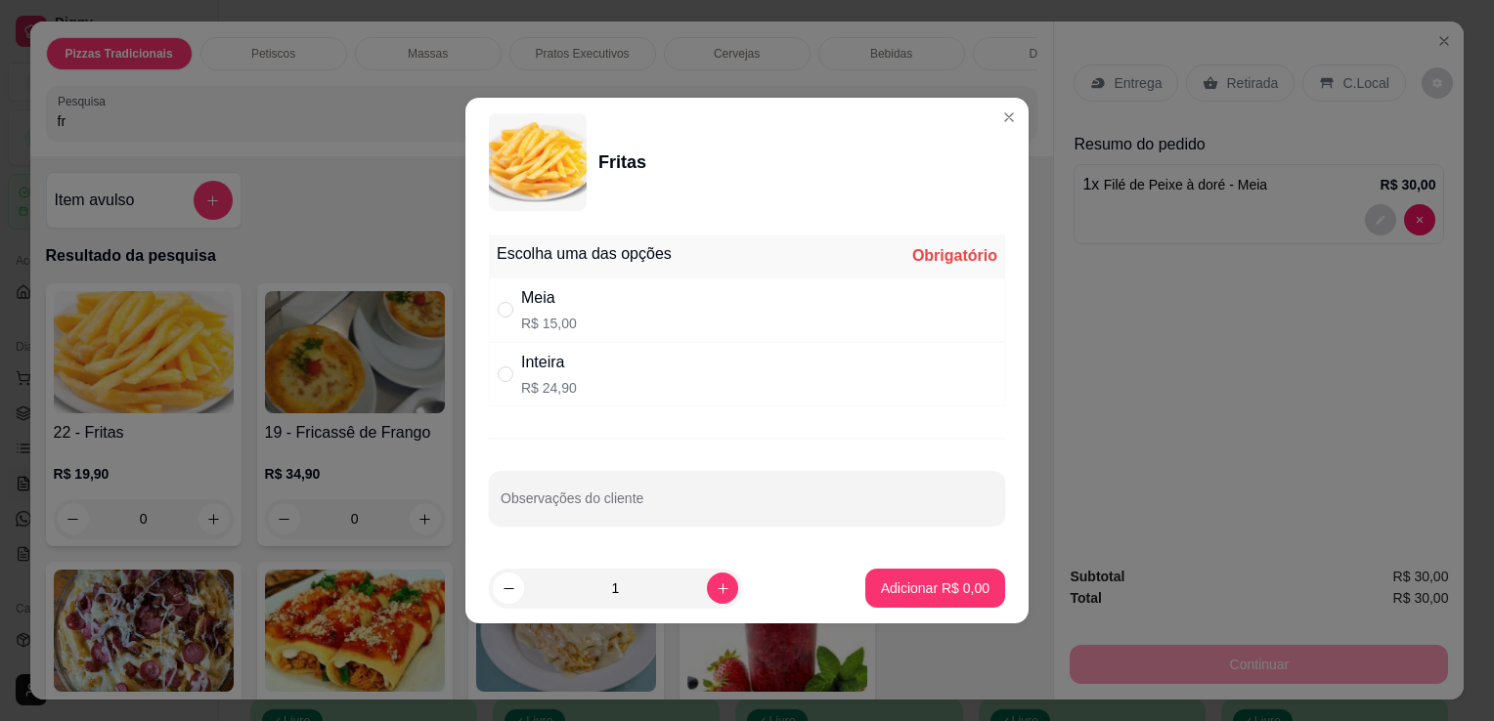
click at [563, 310] on div "Meia" at bounding box center [549, 297] width 56 height 23
radio input "true"
click at [928, 596] on p "Adicionar R$ 15,00" at bounding box center [931, 588] width 113 height 19
type input "1"
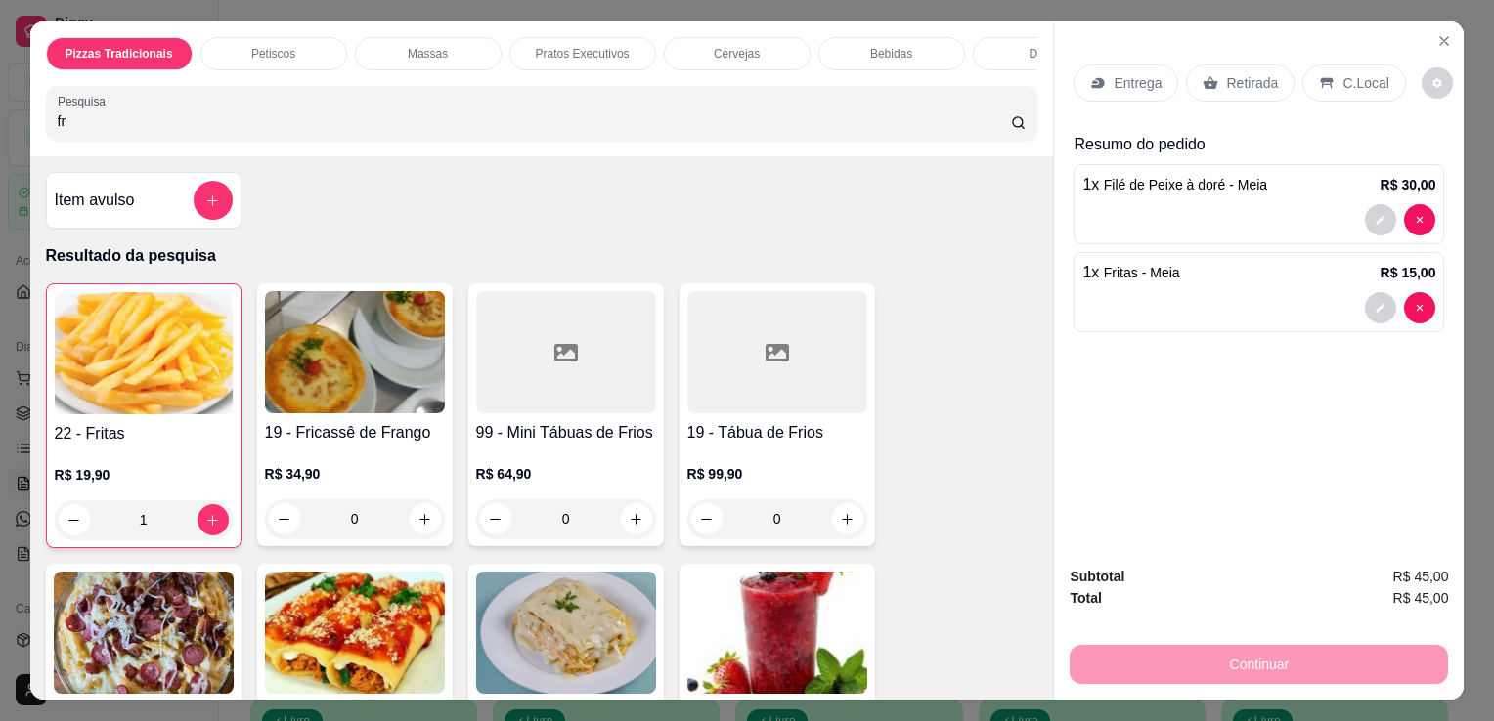
click at [1231, 81] on p "Retirada" at bounding box center [1252, 83] width 52 height 20
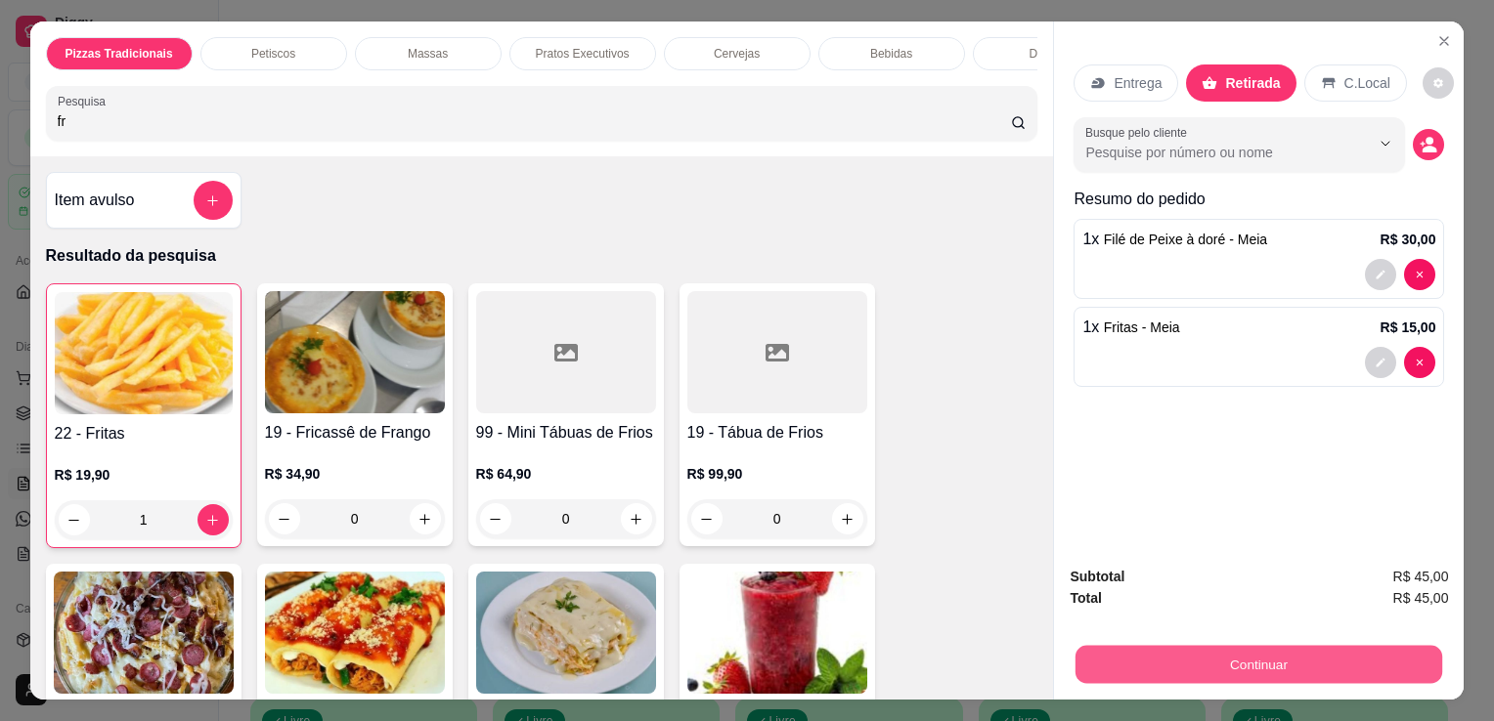
click at [1199, 655] on button "Continuar" at bounding box center [1258, 664] width 367 height 38
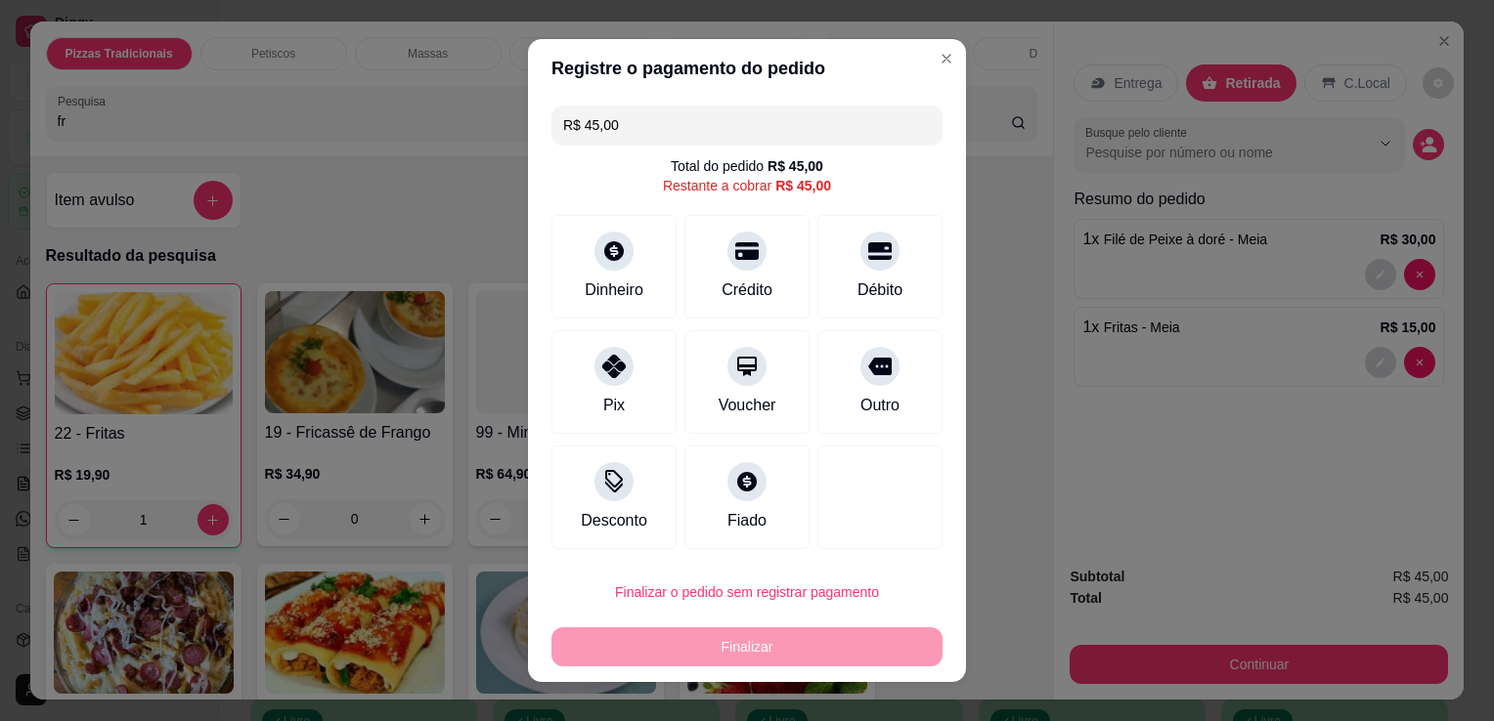
click at [654, 135] on input "R$ 45,00" at bounding box center [747, 125] width 368 height 39
click at [748, 291] on div "Crédito" at bounding box center [747, 288] width 56 height 25
type input "R$ 0,00"
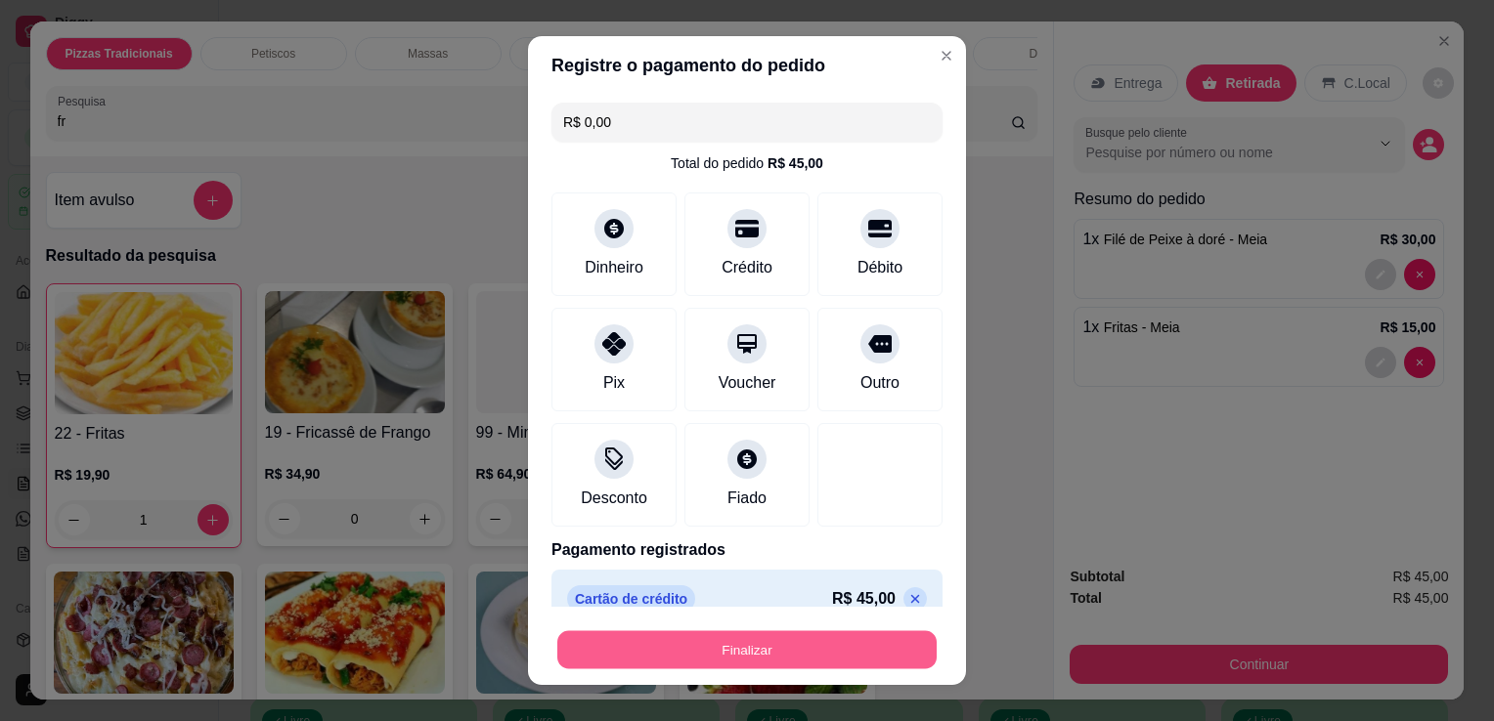
click at [802, 651] on button "Finalizar" at bounding box center [746, 650] width 379 height 38
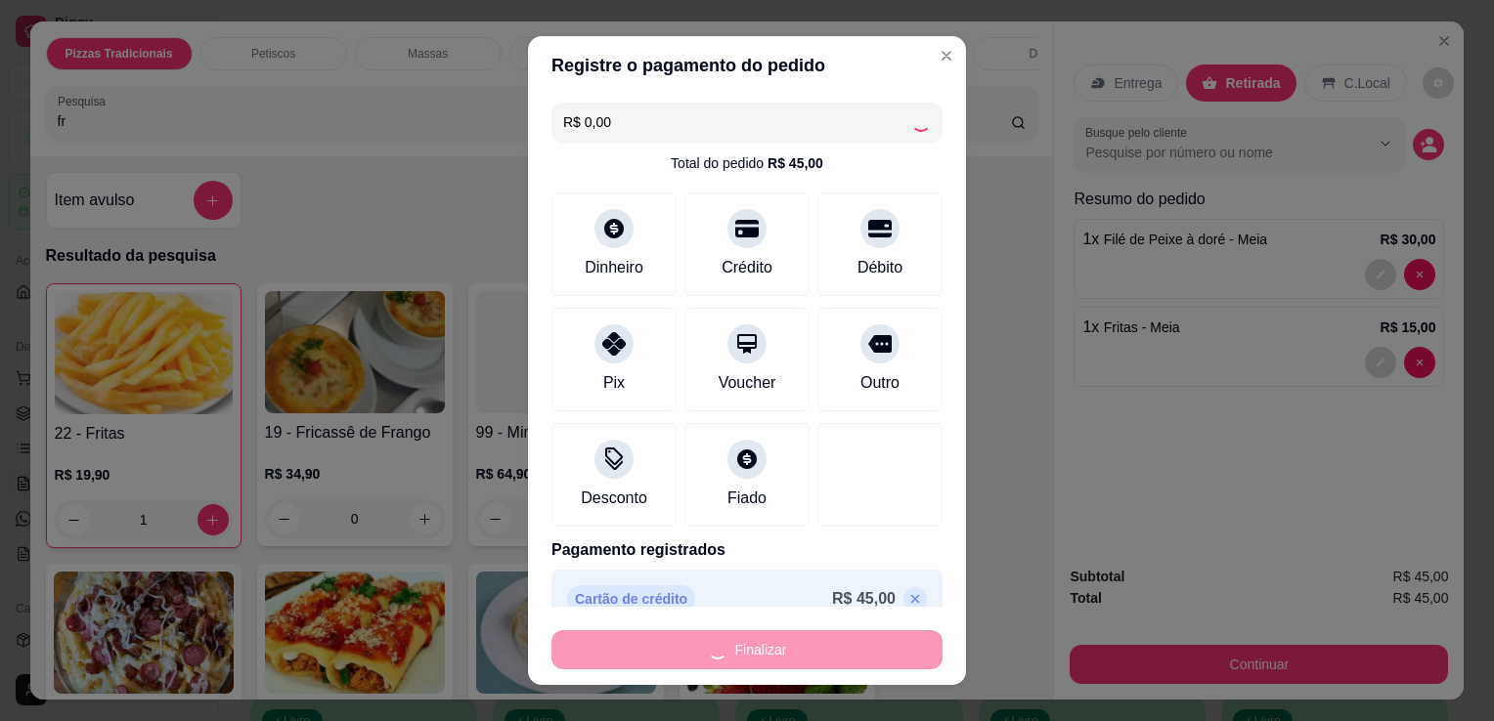
type input "0"
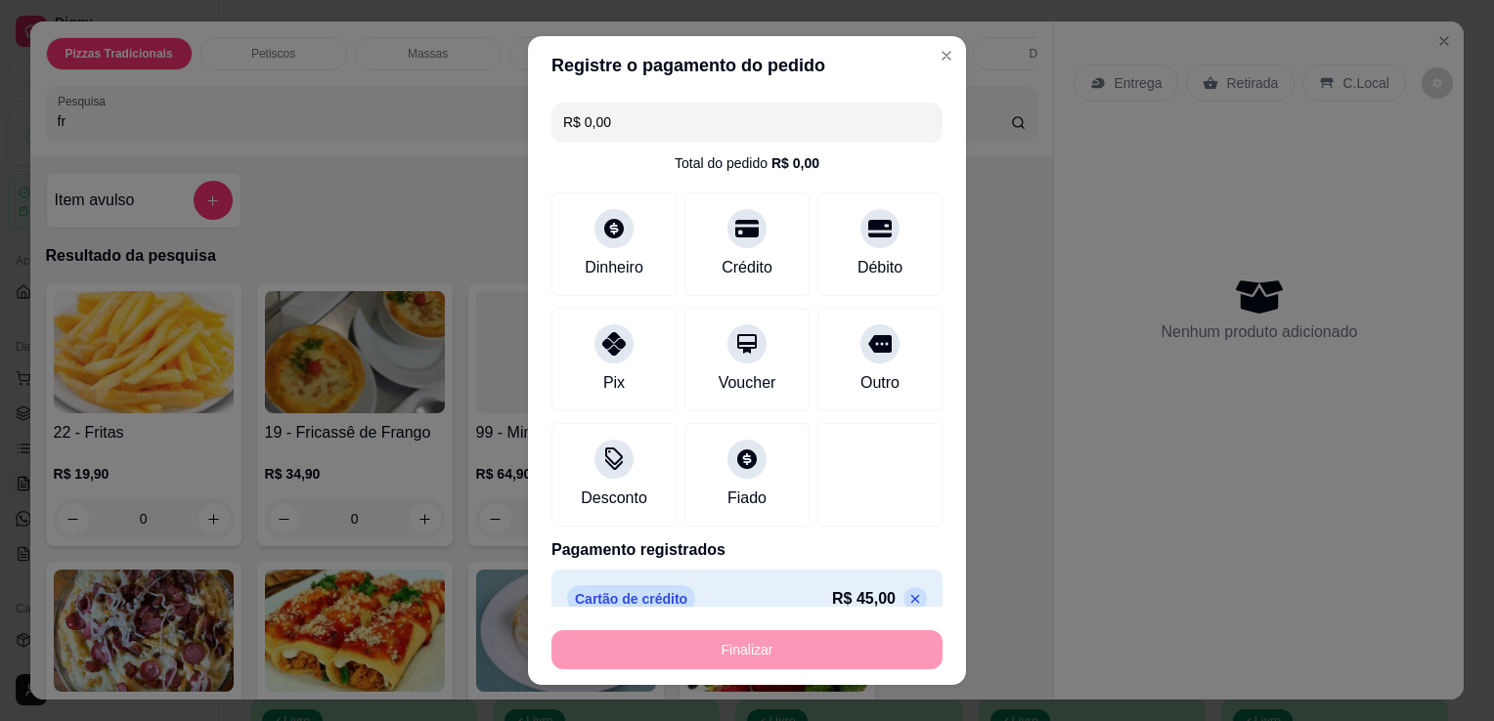
type input "-R$ 45,00"
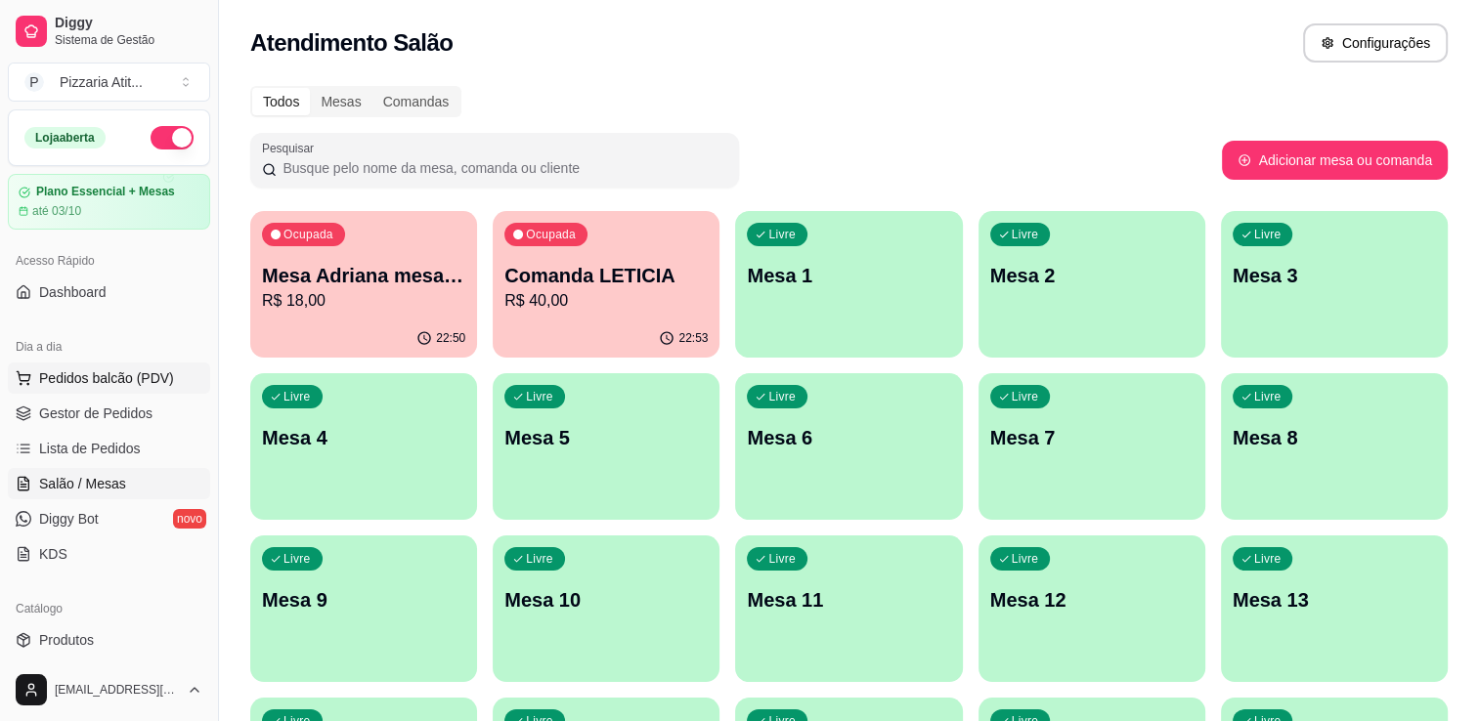
click at [121, 373] on span "Pedidos balcão (PDV)" at bounding box center [106, 379] width 135 height 20
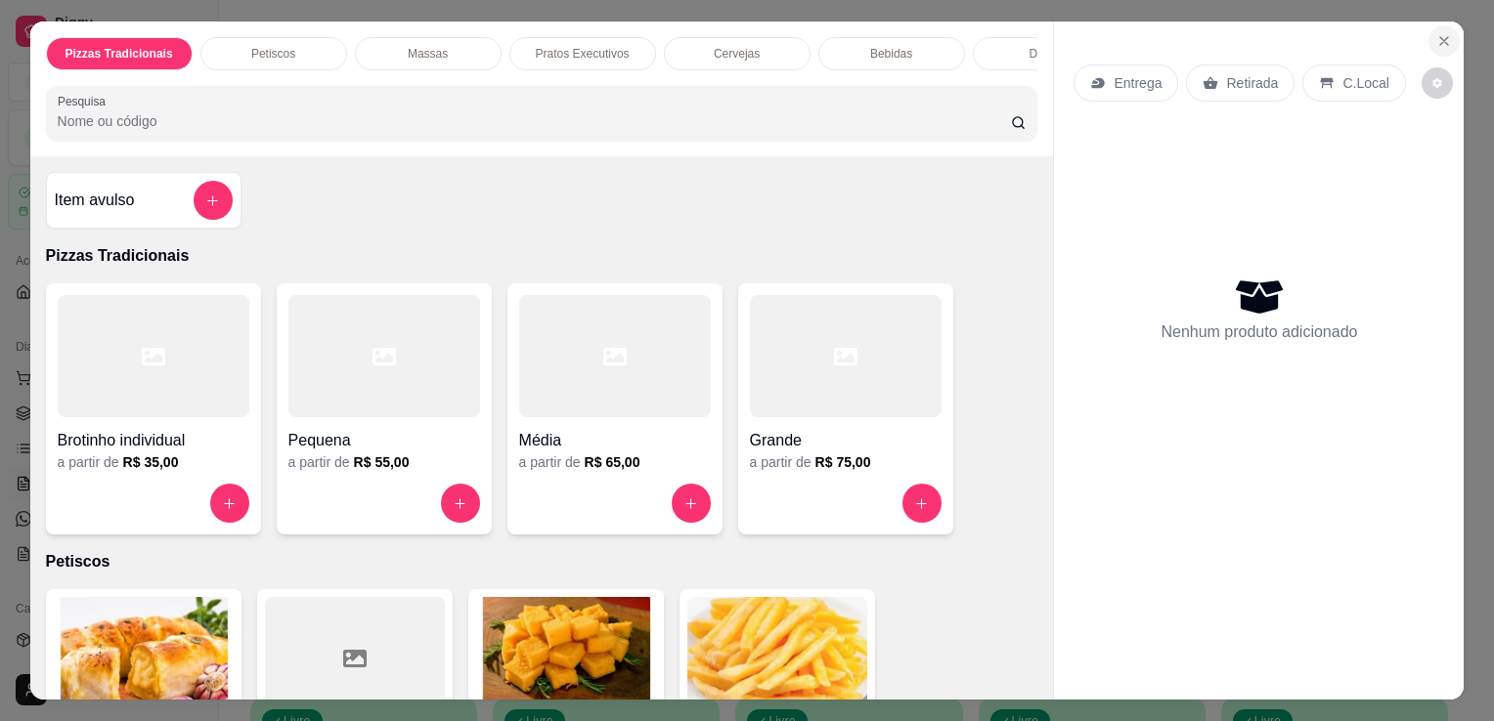
click at [1436, 33] on icon "Close" at bounding box center [1444, 41] width 16 height 16
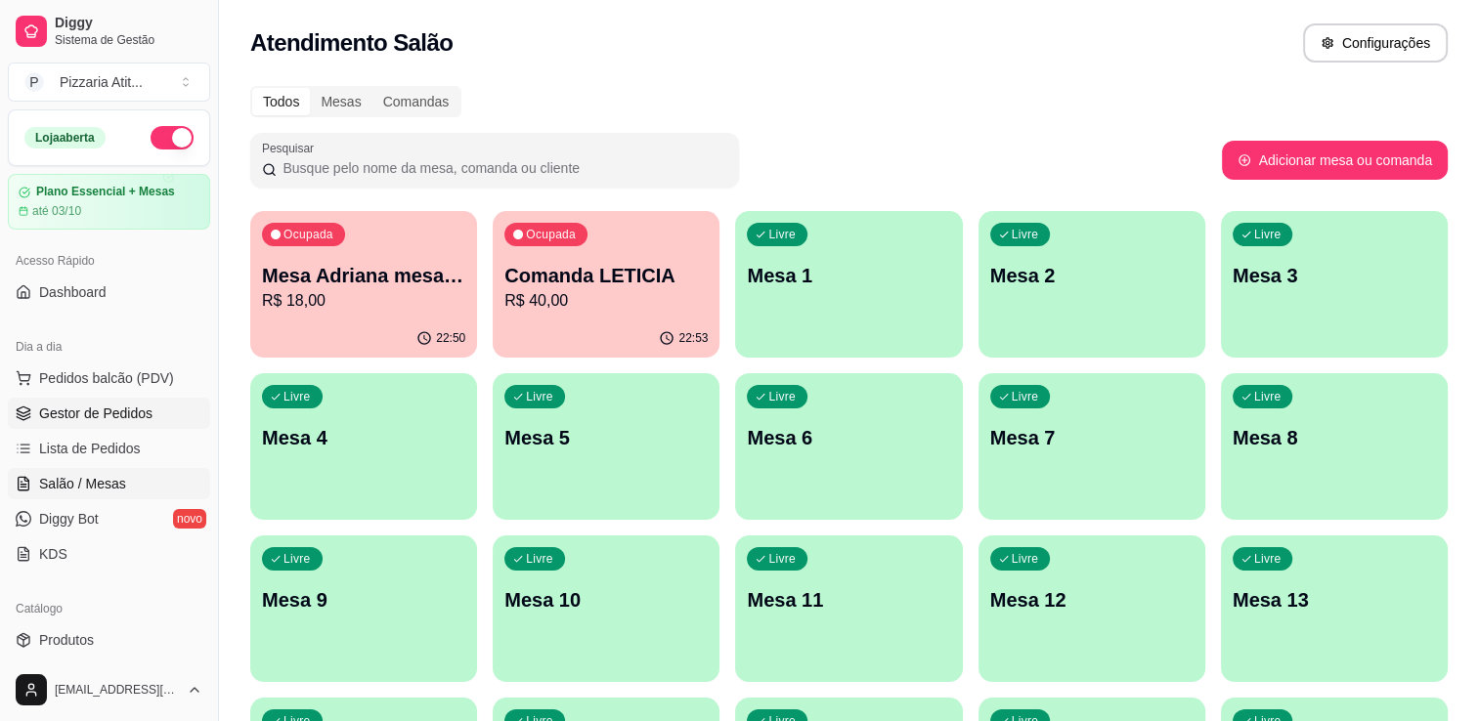
click at [127, 423] on link "Gestor de Pedidos" at bounding box center [109, 413] width 202 height 31
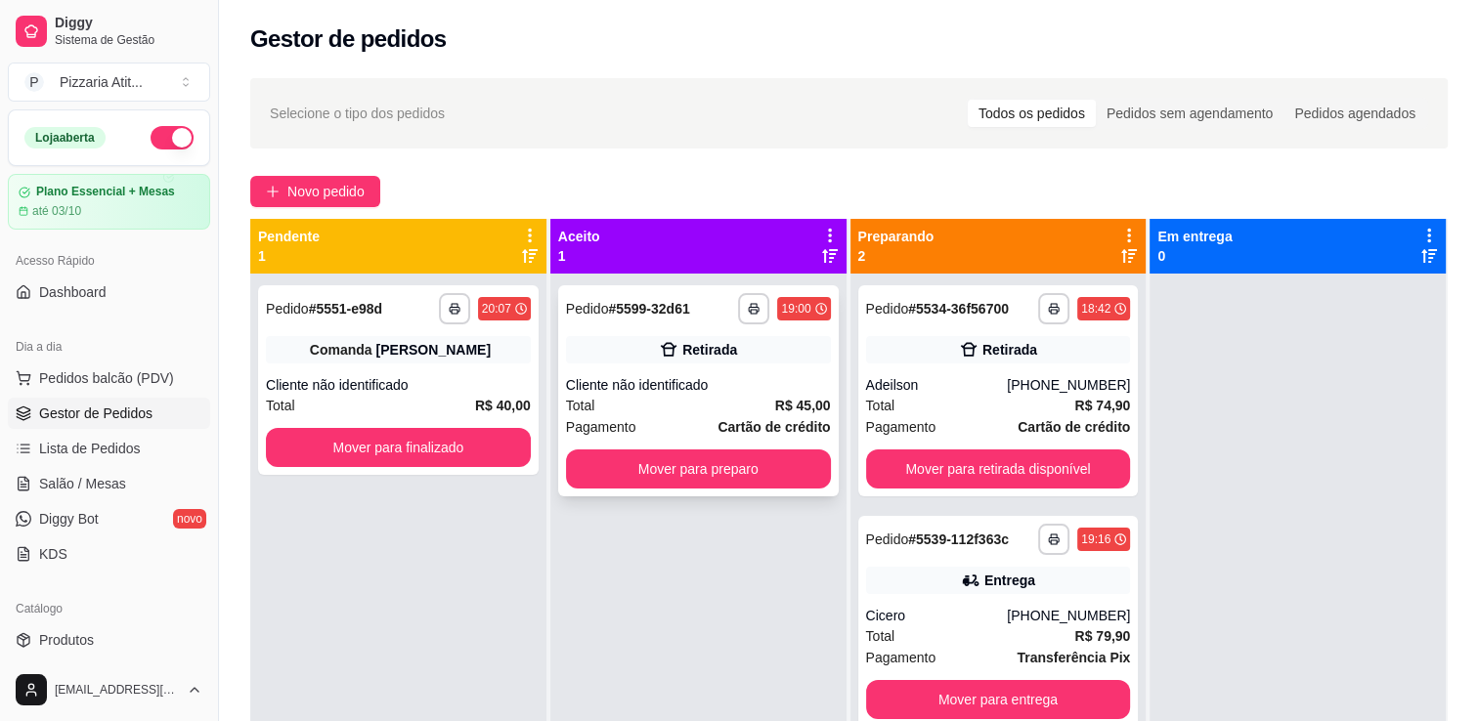
click at [707, 407] on div "Total R$ 45,00" at bounding box center [698, 406] width 265 height 22
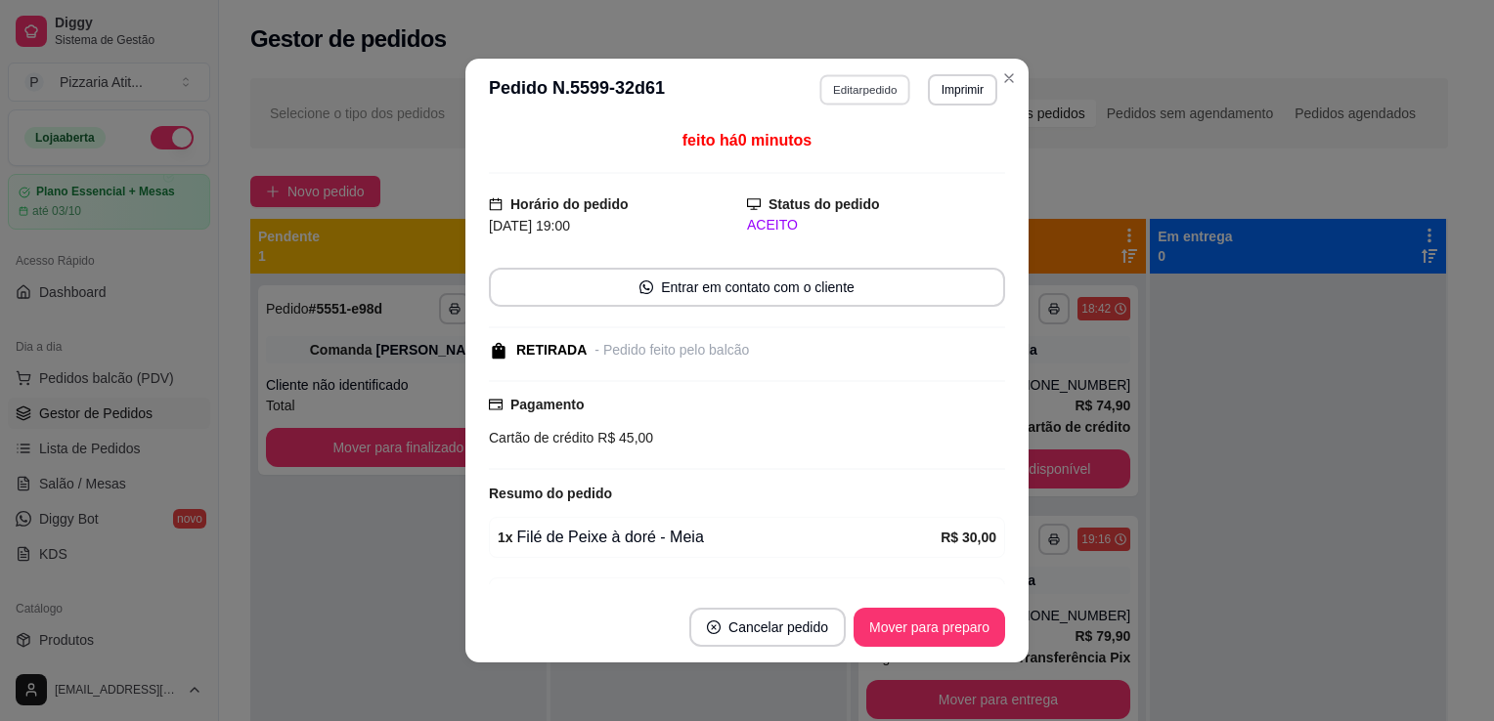
click at [841, 88] on button "Editar pedido" at bounding box center [865, 89] width 91 height 30
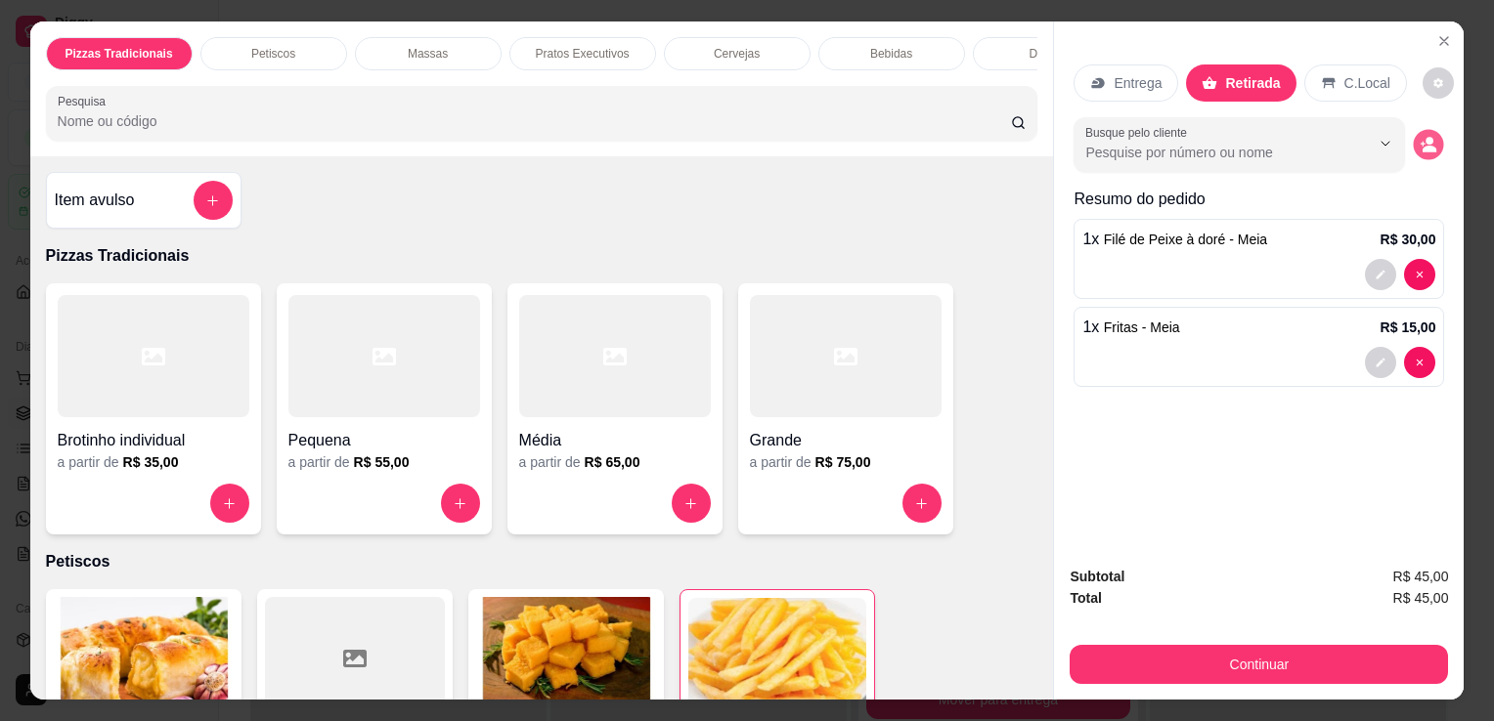
click at [1428, 140] on icon "decrease-product-quantity" at bounding box center [1428, 144] width 17 height 17
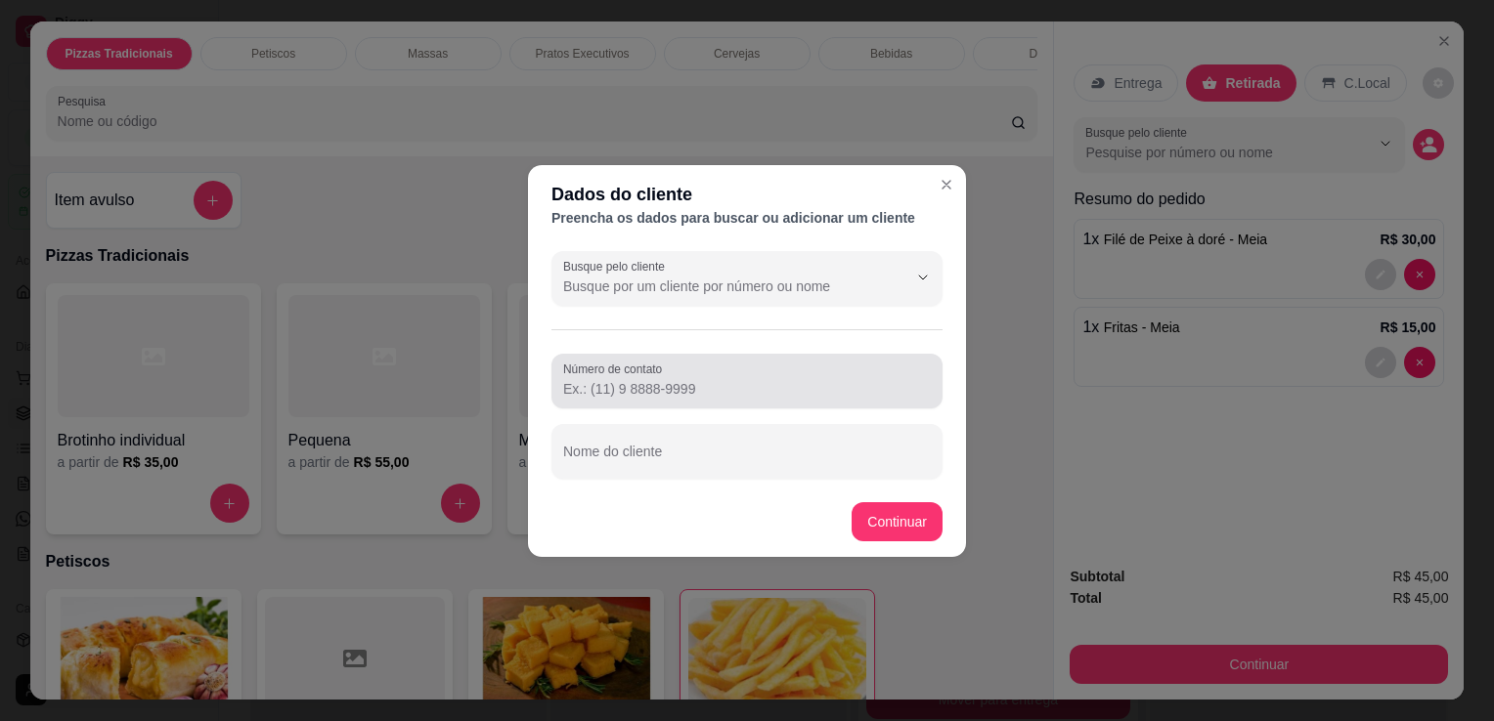
click at [772, 376] on div at bounding box center [747, 381] width 368 height 39
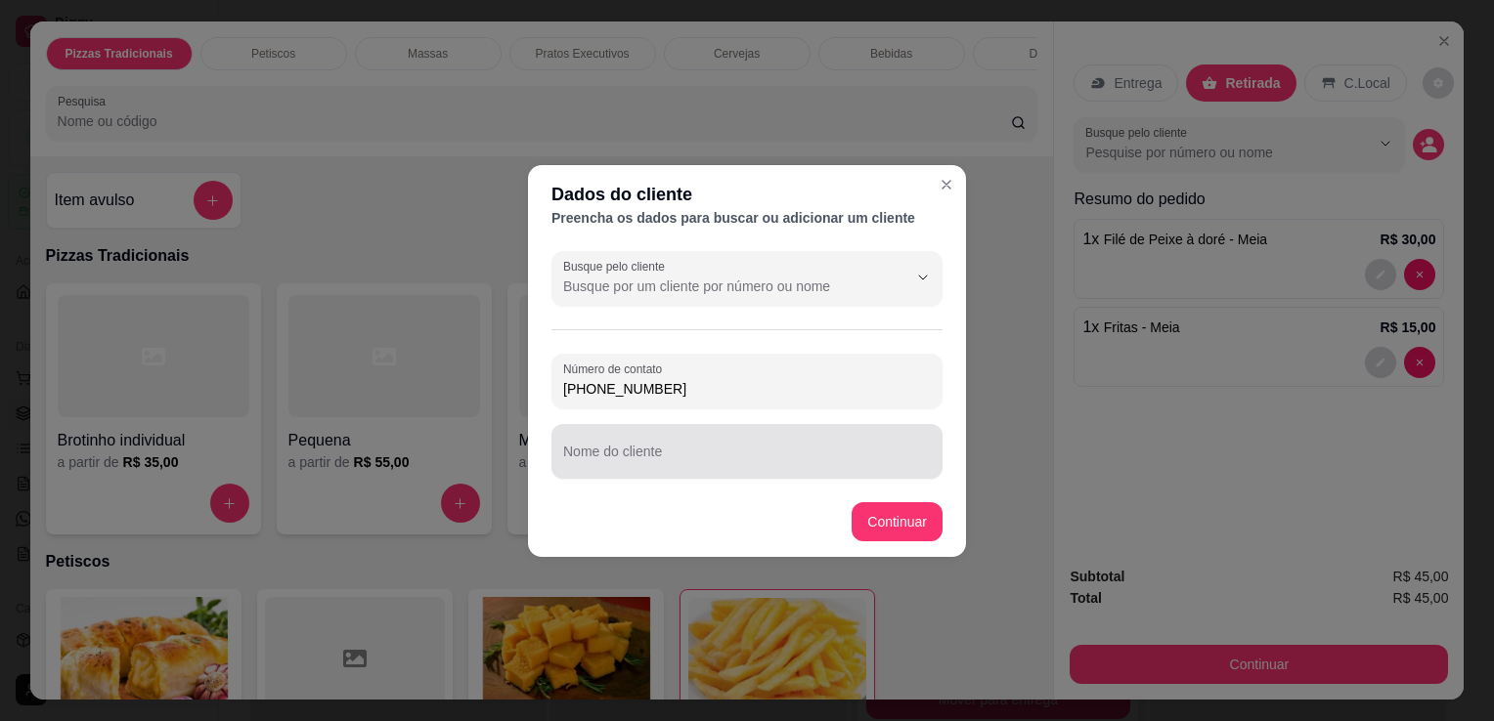
type input "[PHONE_NUMBER]"
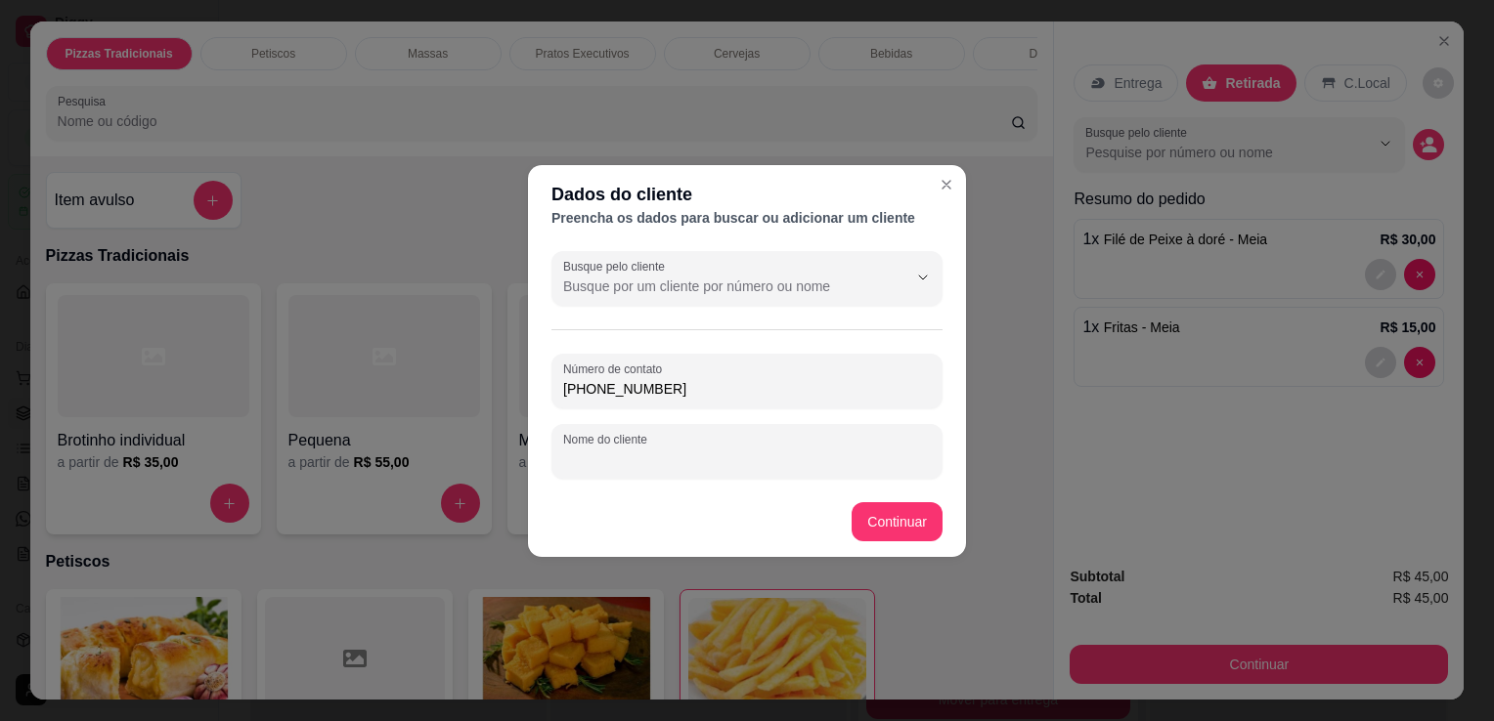
click at [761, 453] on input "Nome do cliente" at bounding box center [747, 460] width 368 height 20
type input "matilda"
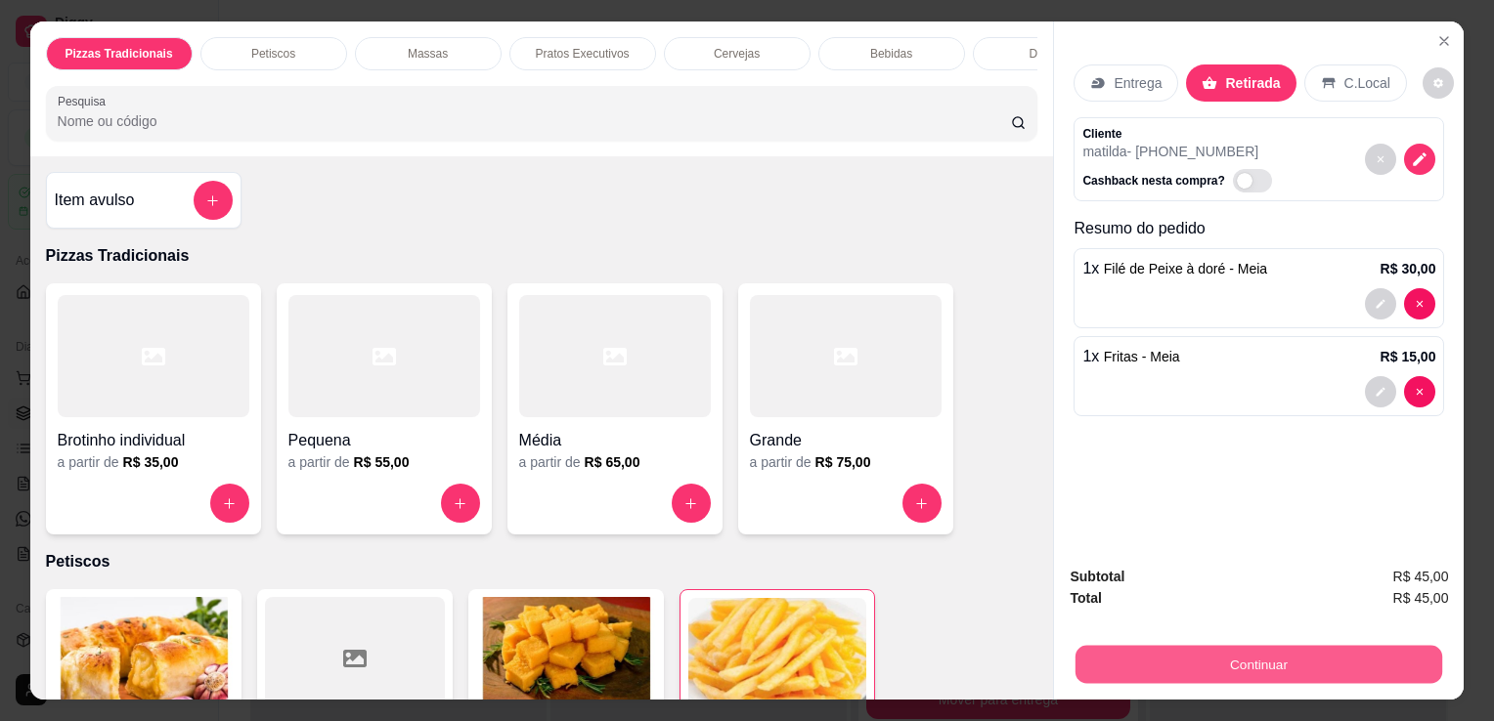
click at [1133, 668] on button "Continuar" at bounding box center [1258, 664] width 367 height 38
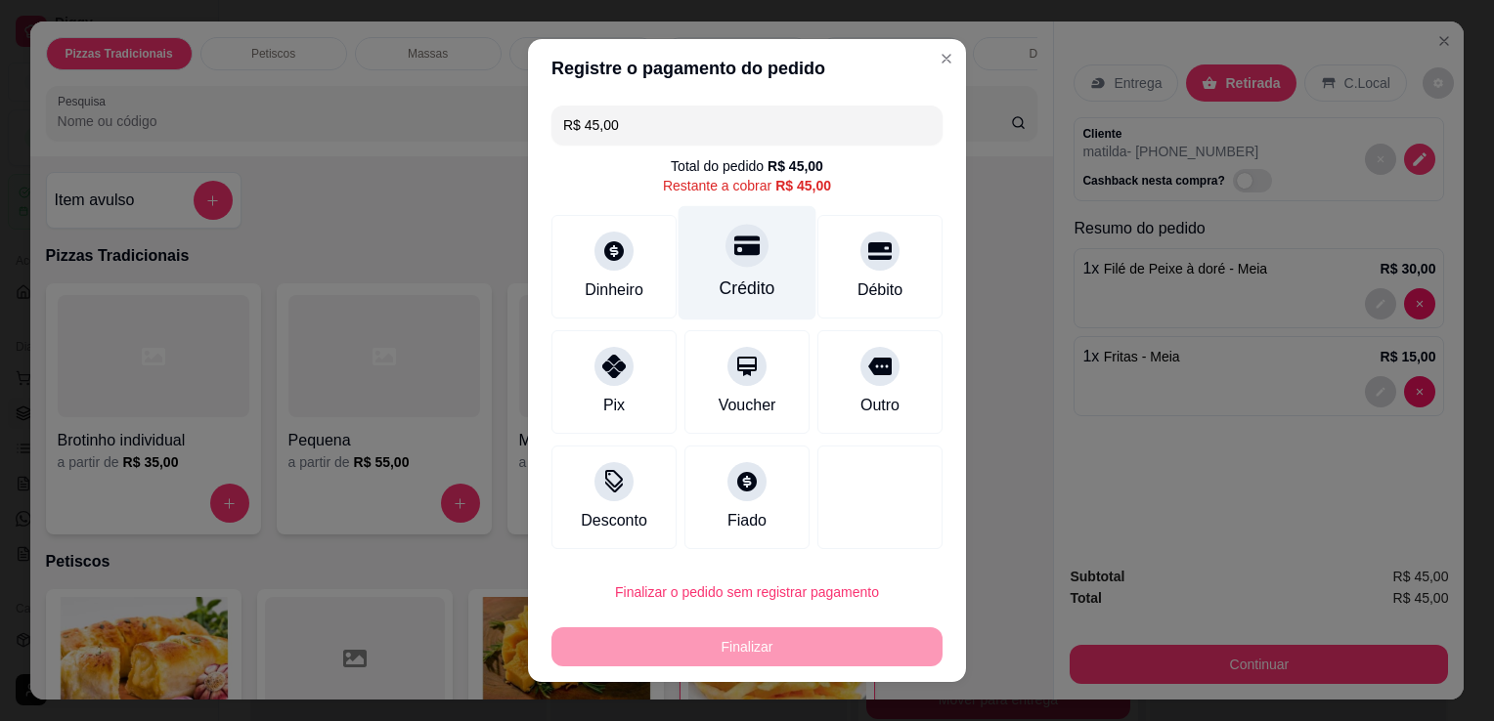
click at [750, 275] on div "Crédito" at bounding box center [747, 263] width 138 height 114
type input "R$ 0,00"
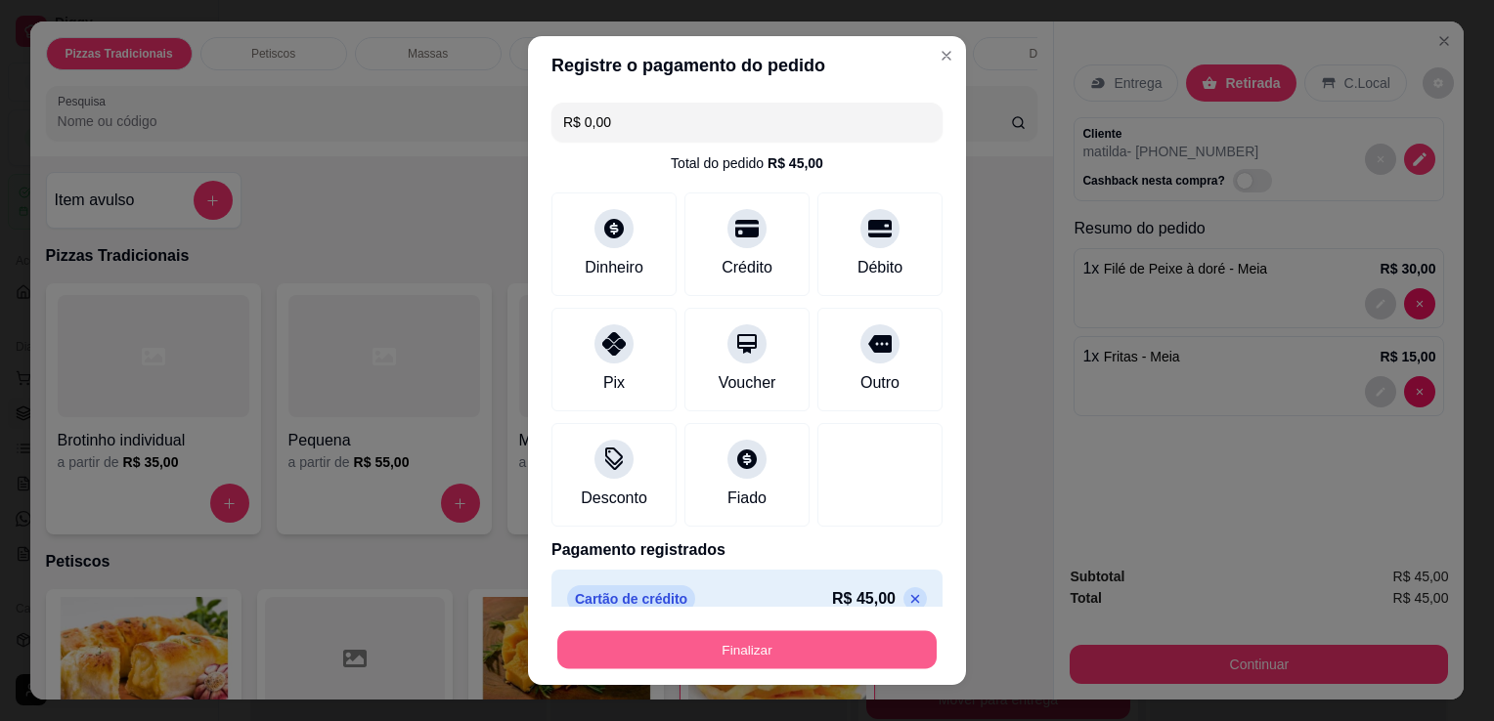
click at [736, 647] on button "Finalizar" at bounding box center [746, 650] width 379 height 38
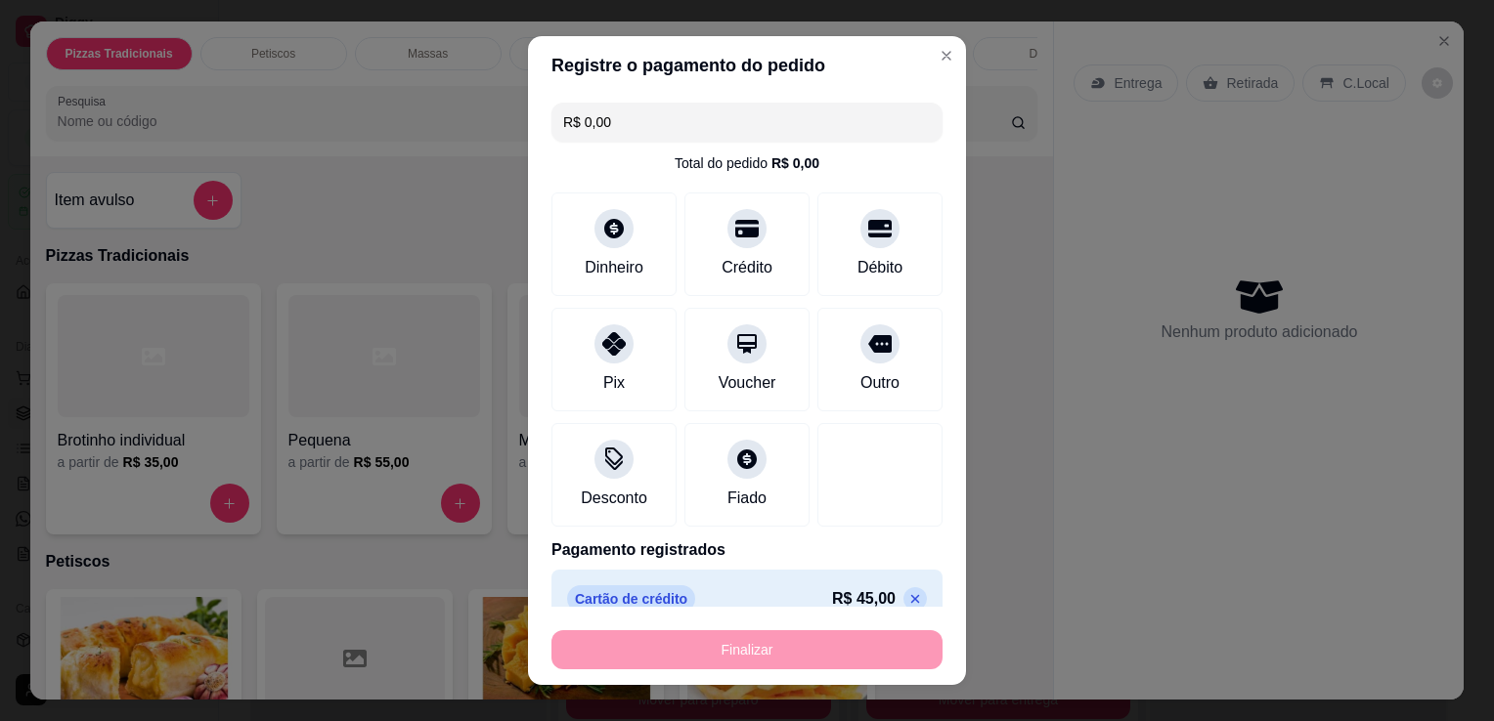
type input "0"
type input "-R$ 45,00"
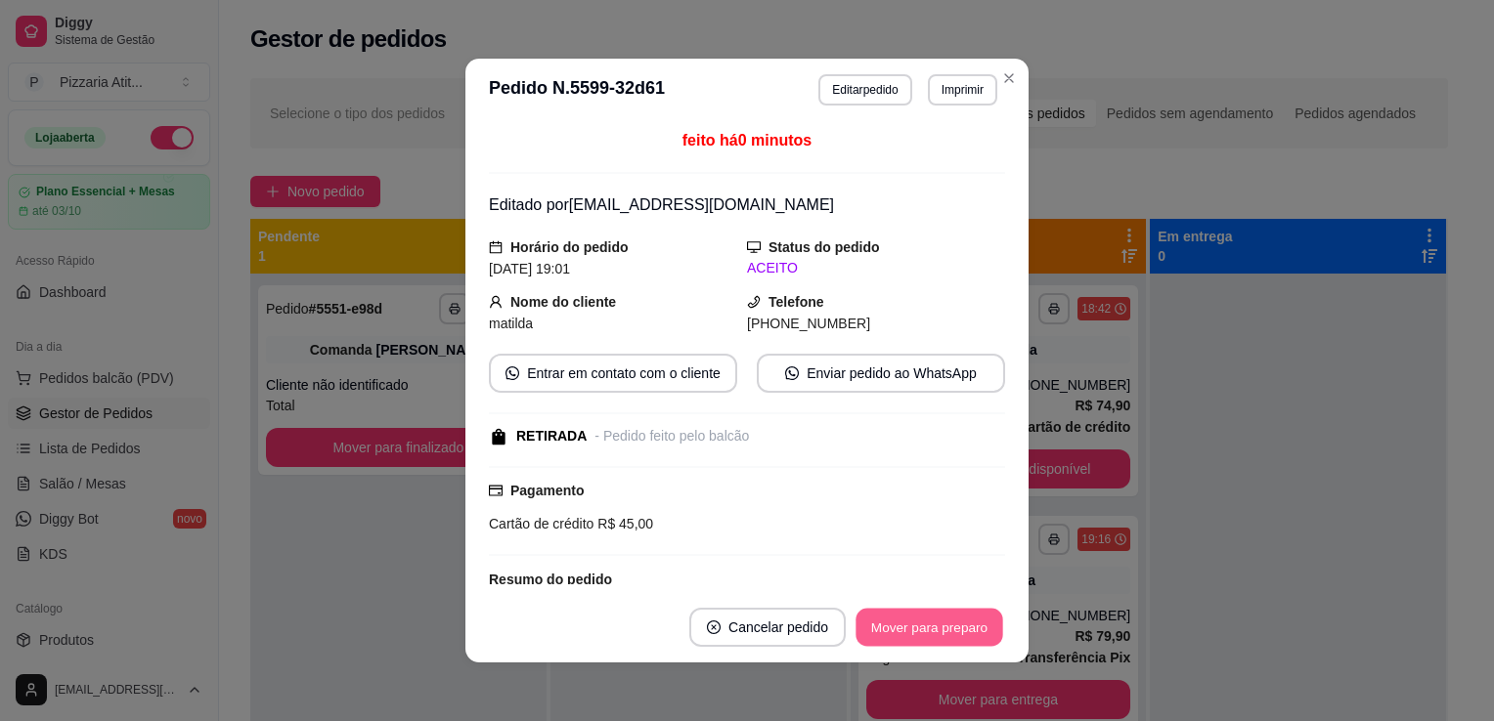
click at [905, 616] on button "Mover para preparo" at bounding box center [928, 628] width 147 height 38
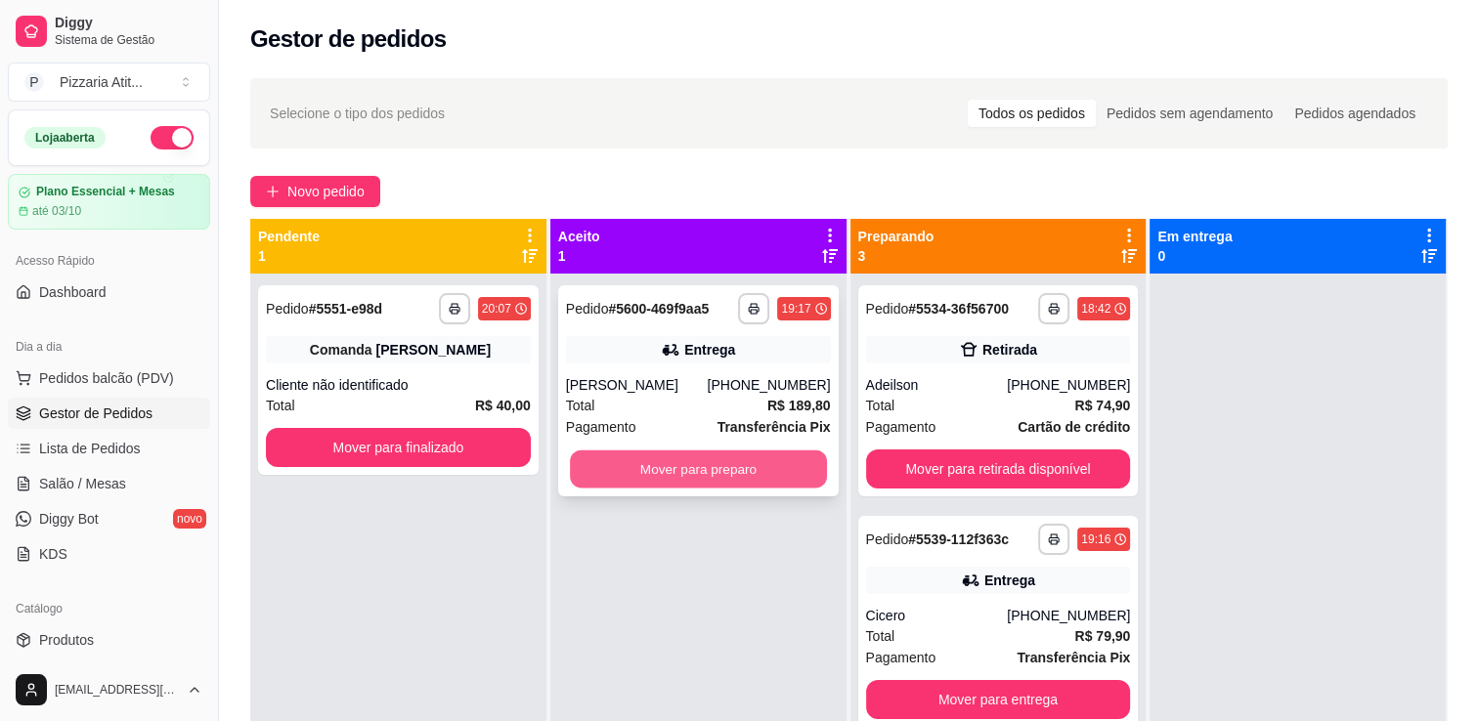
click at [653, 481] on button "Mover para preparo" at bounding box center [698, 470] width 257 height 38
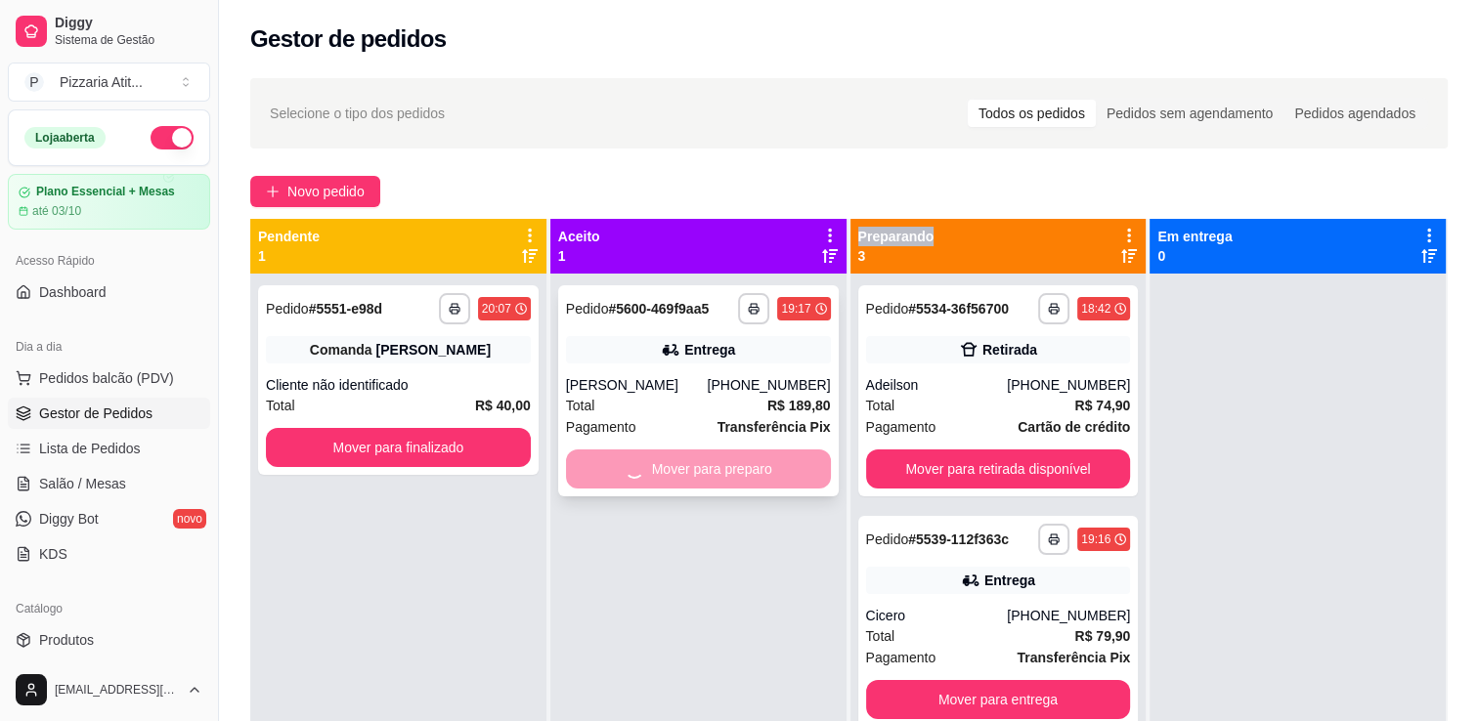
click at [653, 481] on div "Mover para preparo" at bounding box center [698, 469] width 265 height 39
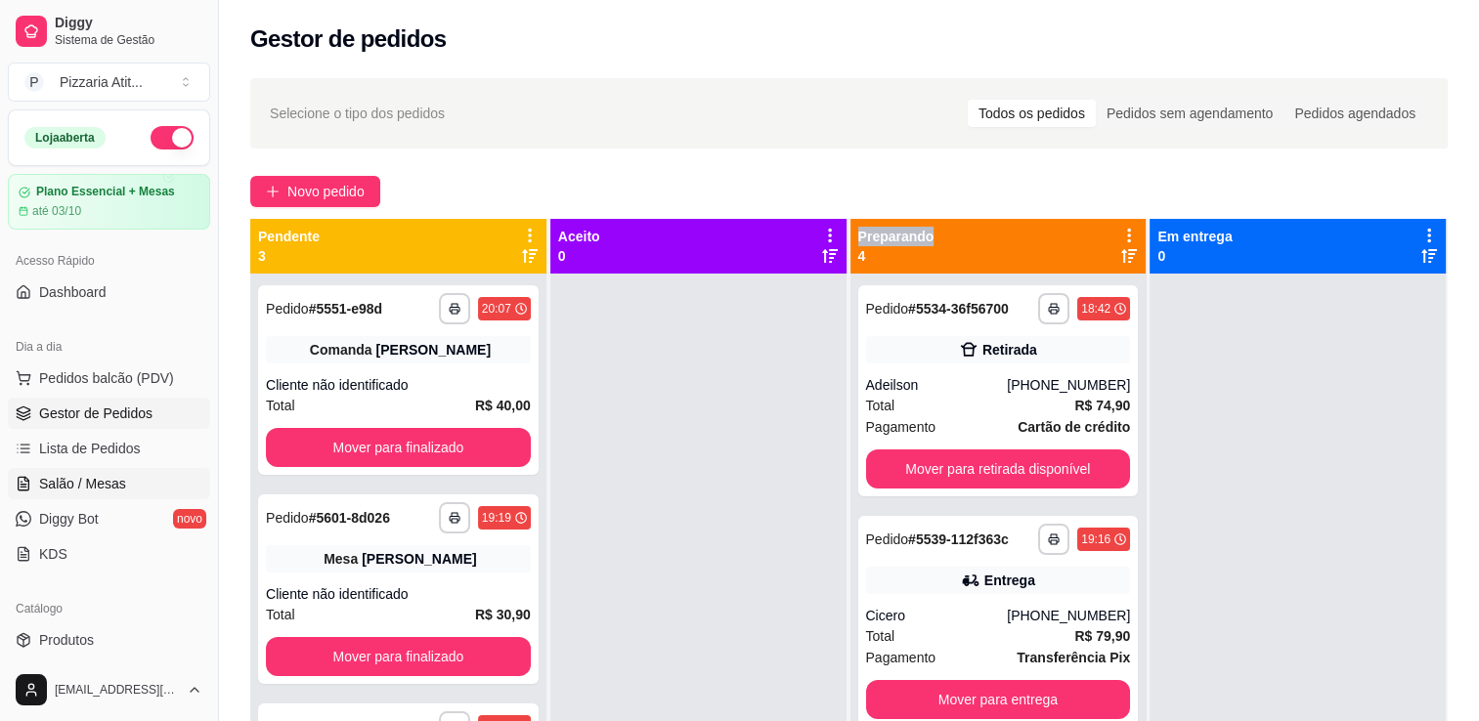
click at [100, 488] on span "Salão / Mesas" at bounding box center [82, 484] width 87 height 20
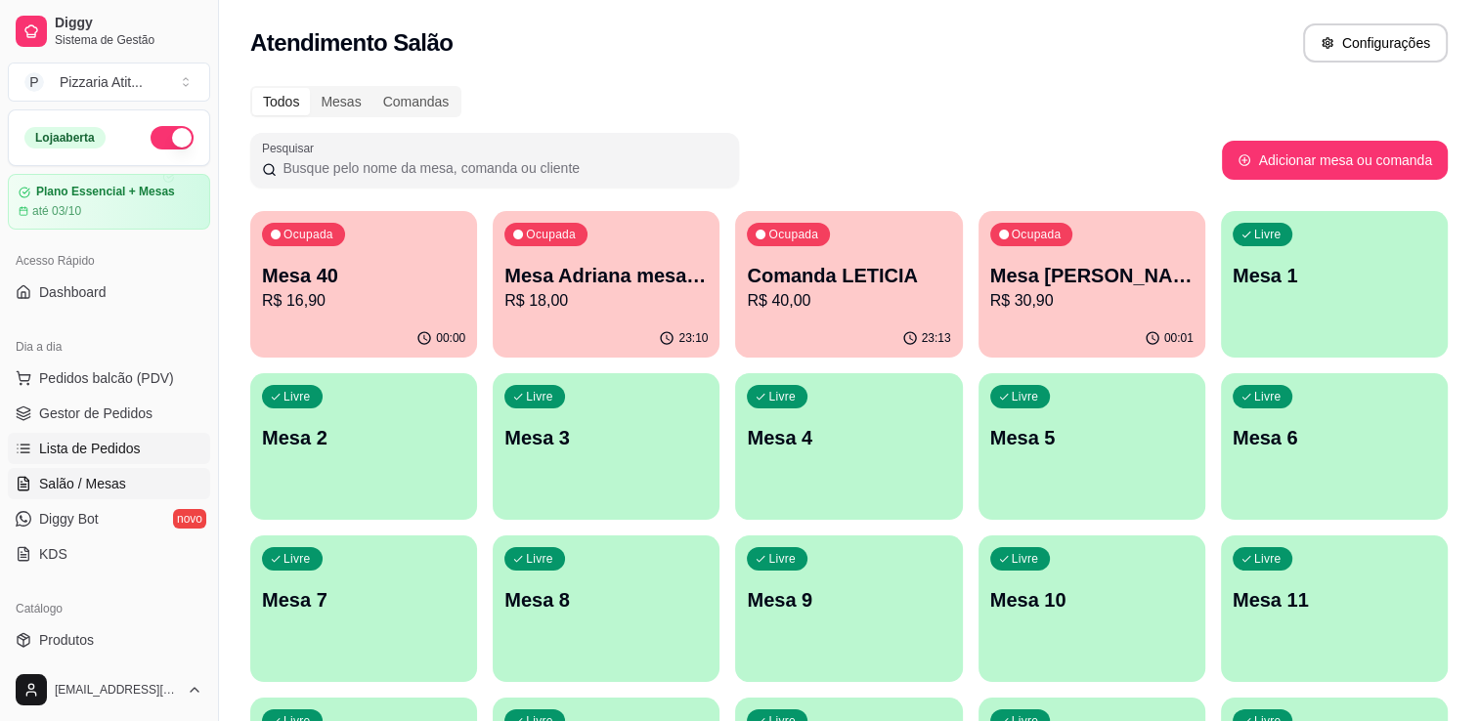
click at [112, 446] on span "Lista de Pedidos" at bounding box center [90, 449] width 102 height 20
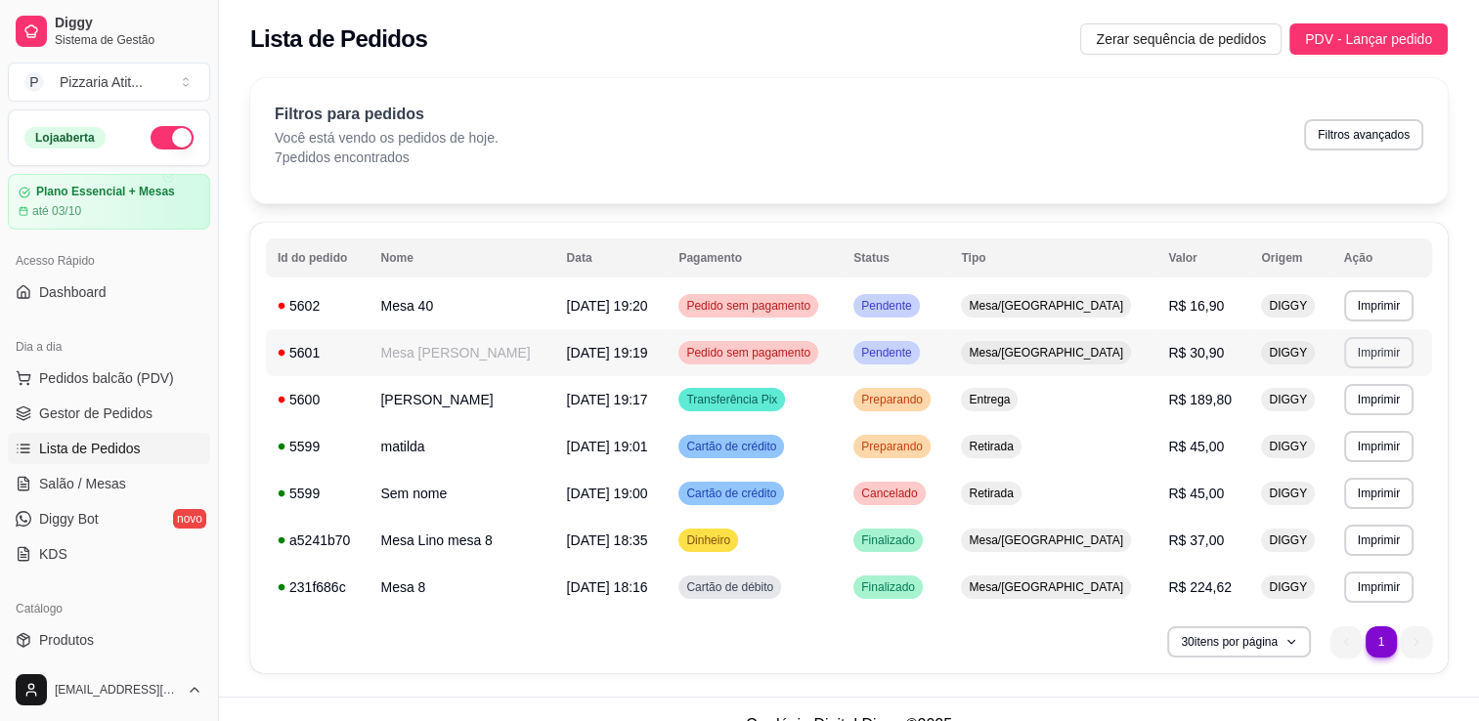
click at [1388, 353] on button "Imprimir" at bounding box center [1378, 352] width 69 height 31
click at [1376, 350] on button "Imprimir" at bounding box center [1378, 352] width 67 height 30
click at [1351, 425] on button "IMPRESSORA" at bounding box center [1335, 421] width 142 height 31
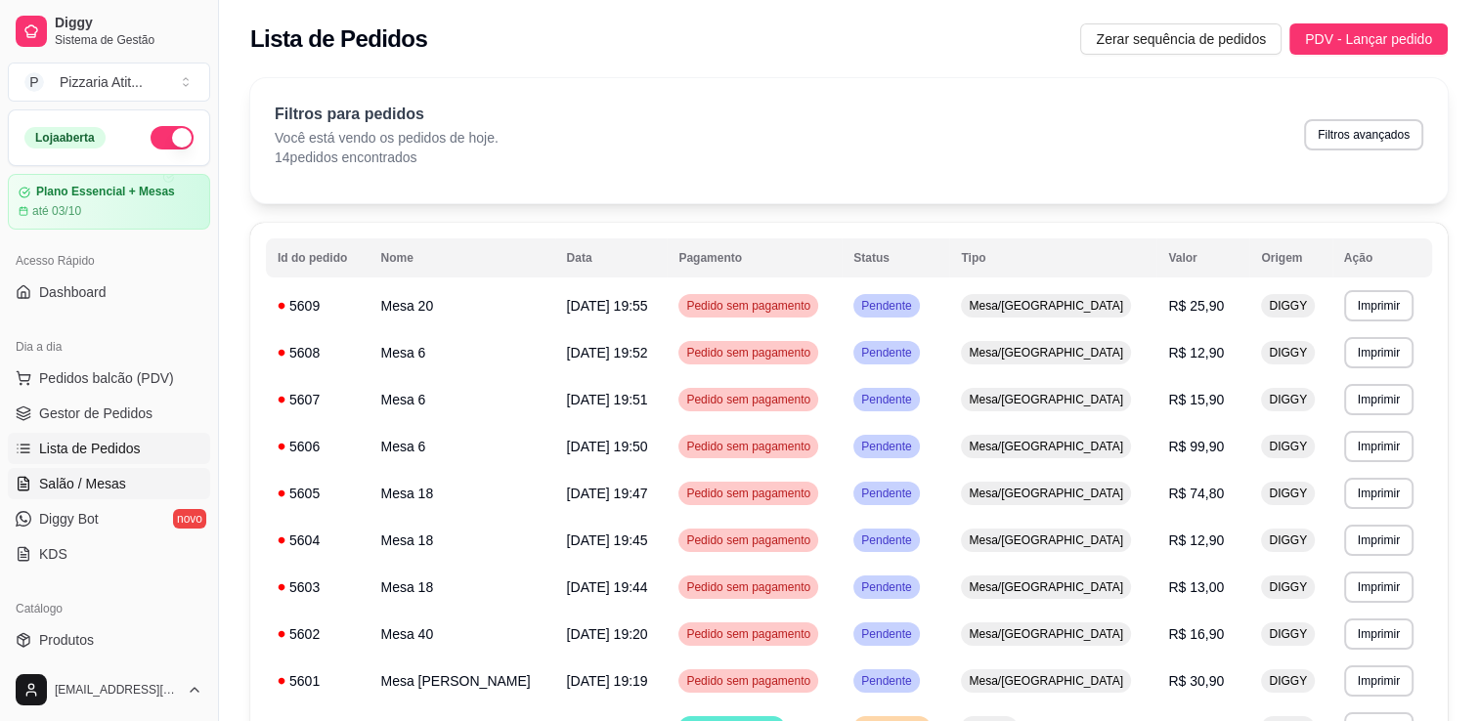
click at [56, 481] on span "Salão / Mesas" at bounding box center [82, 484] width 87 height 20
click at [178, 386] on button "Pedidos balcão (PDV)" at bounding box center [109, 378] width 202 height 31
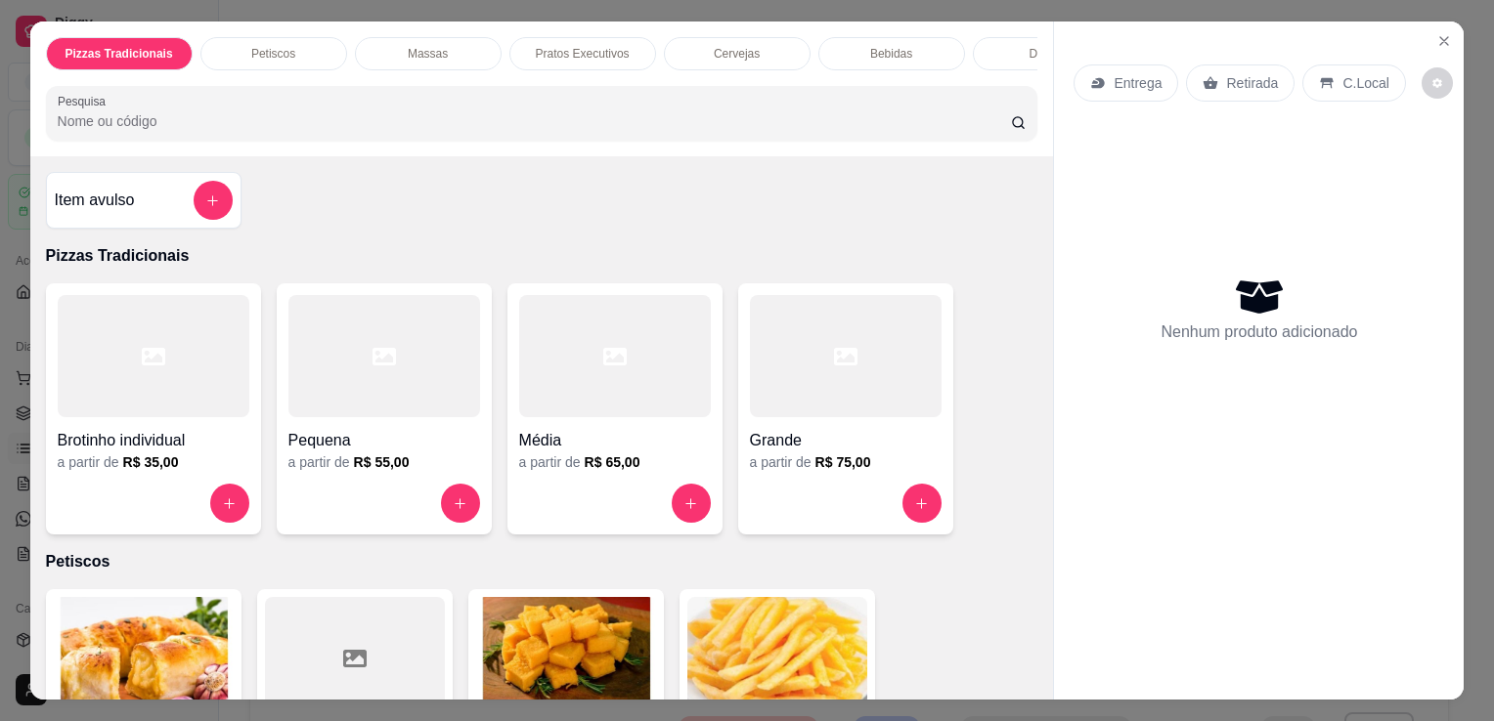
click at [599, 406] on div at bounding box center [615, 356] width 192 height 122
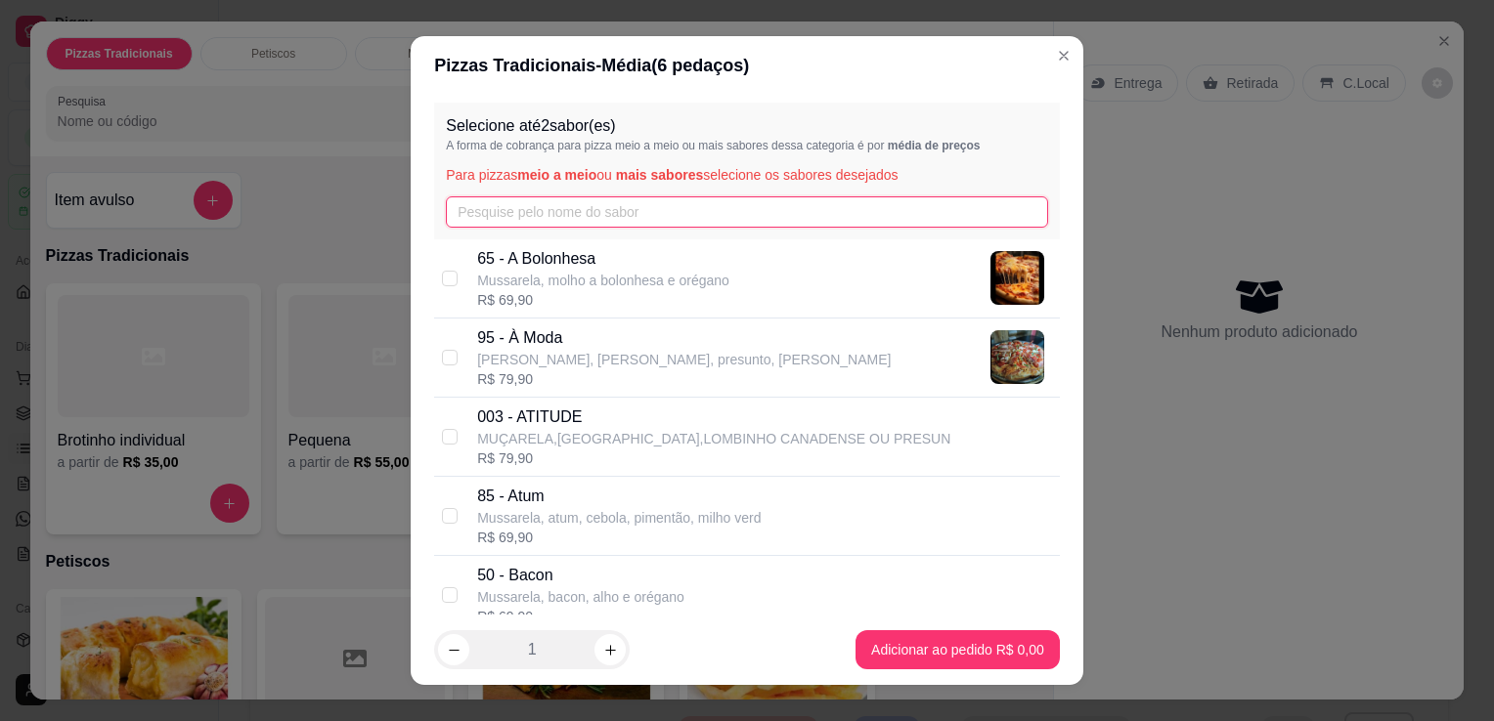
click at [607, 202] on input "text" at bounding box center [747, 211] width 602 height 31
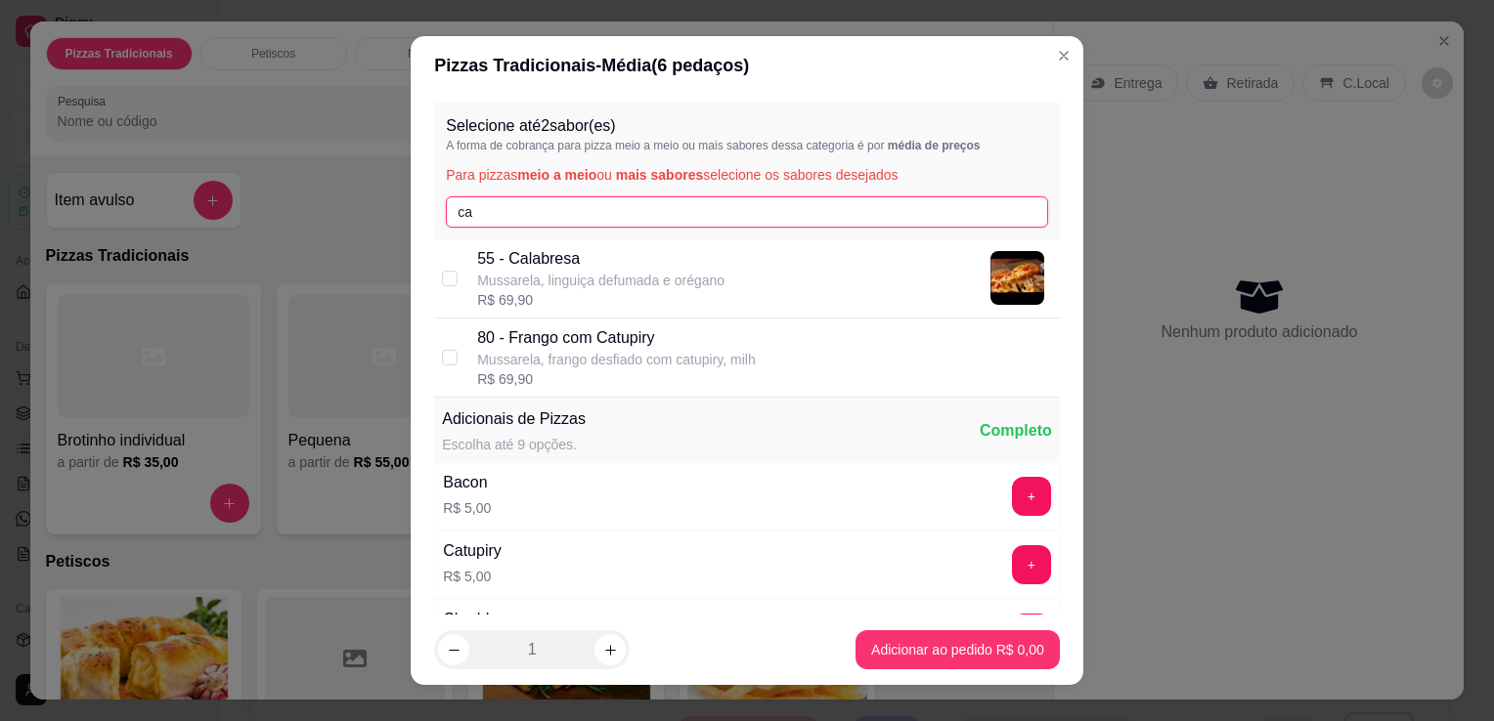
type input "ca"
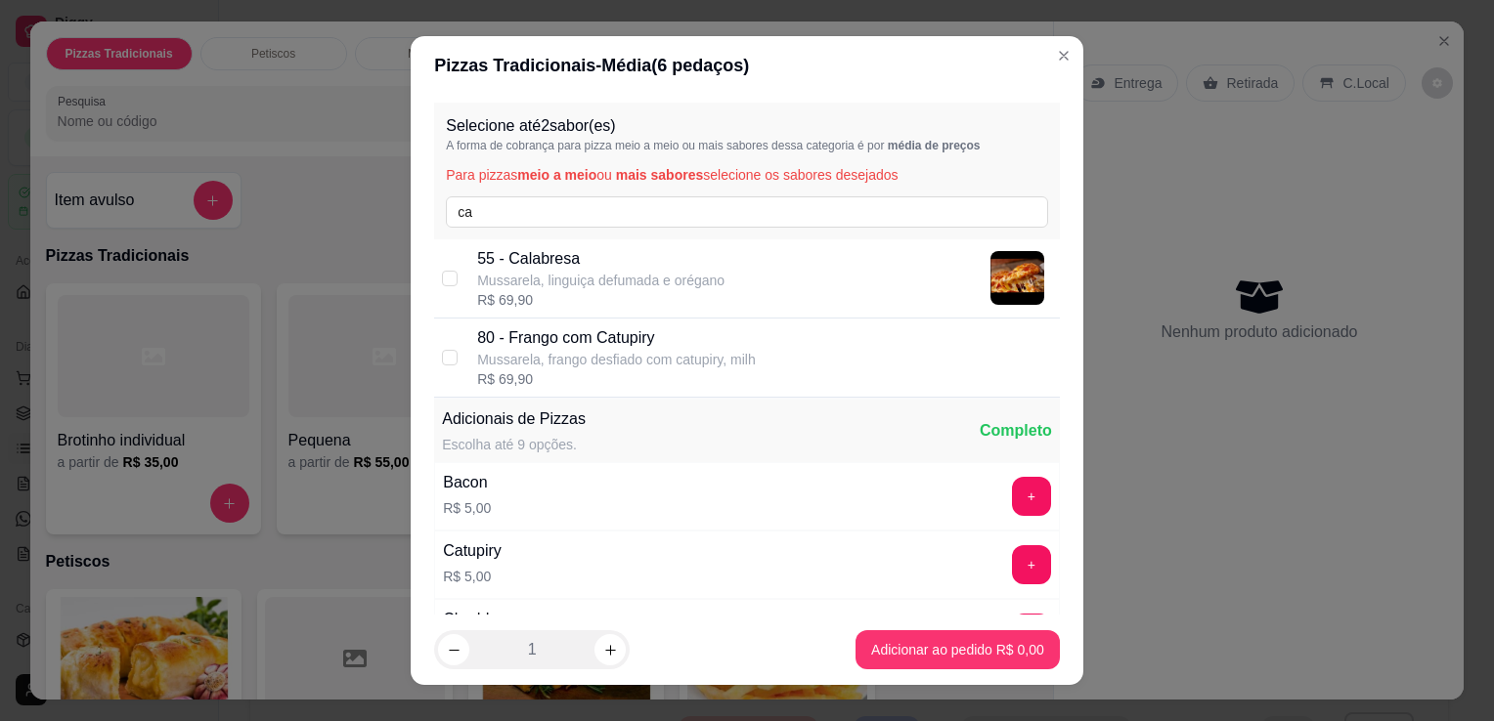
click at [606, 247] on p "55 - Calabresa" at bounding box center [600, 258] width 247 height 23
checkbox input "true"
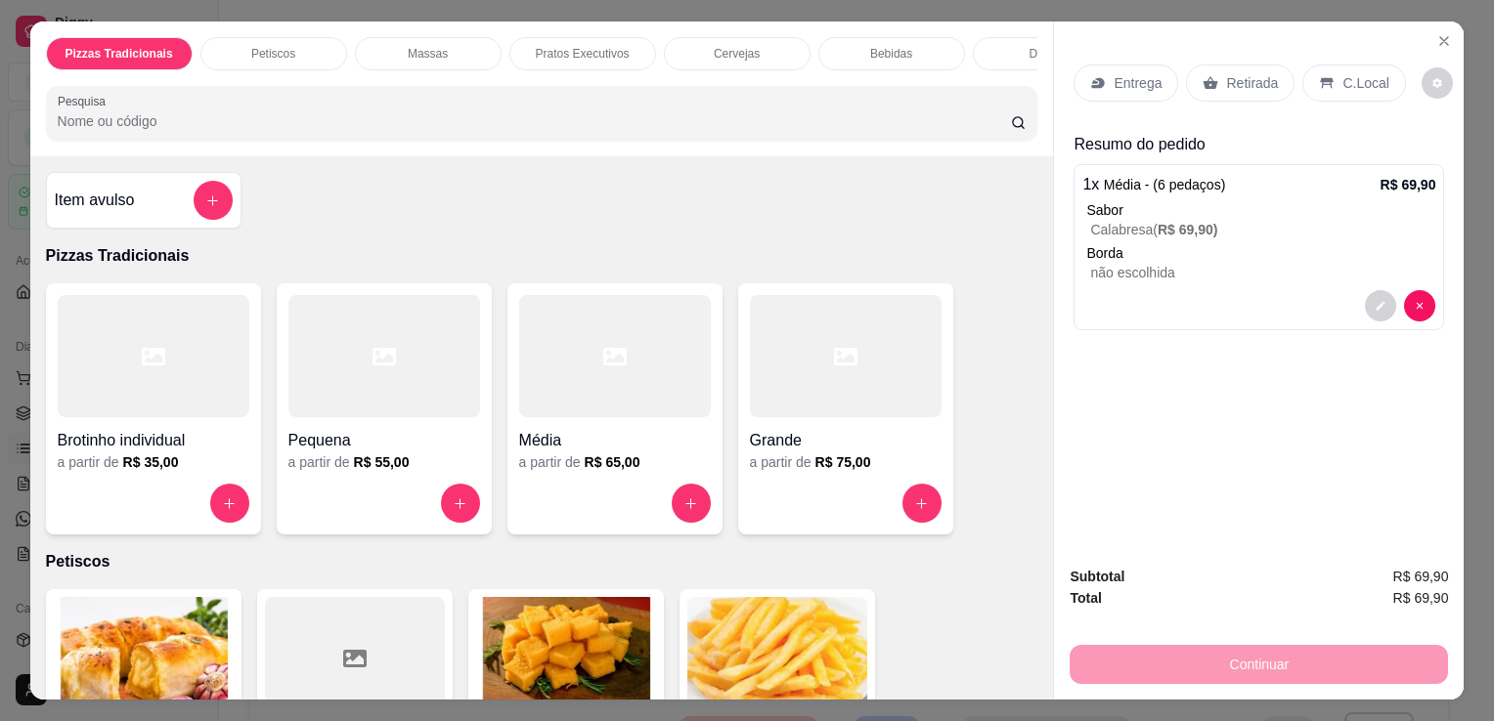
click at [1136, 73] on p "Entrega" at bounding box center [1137, 83] width 48 height 20
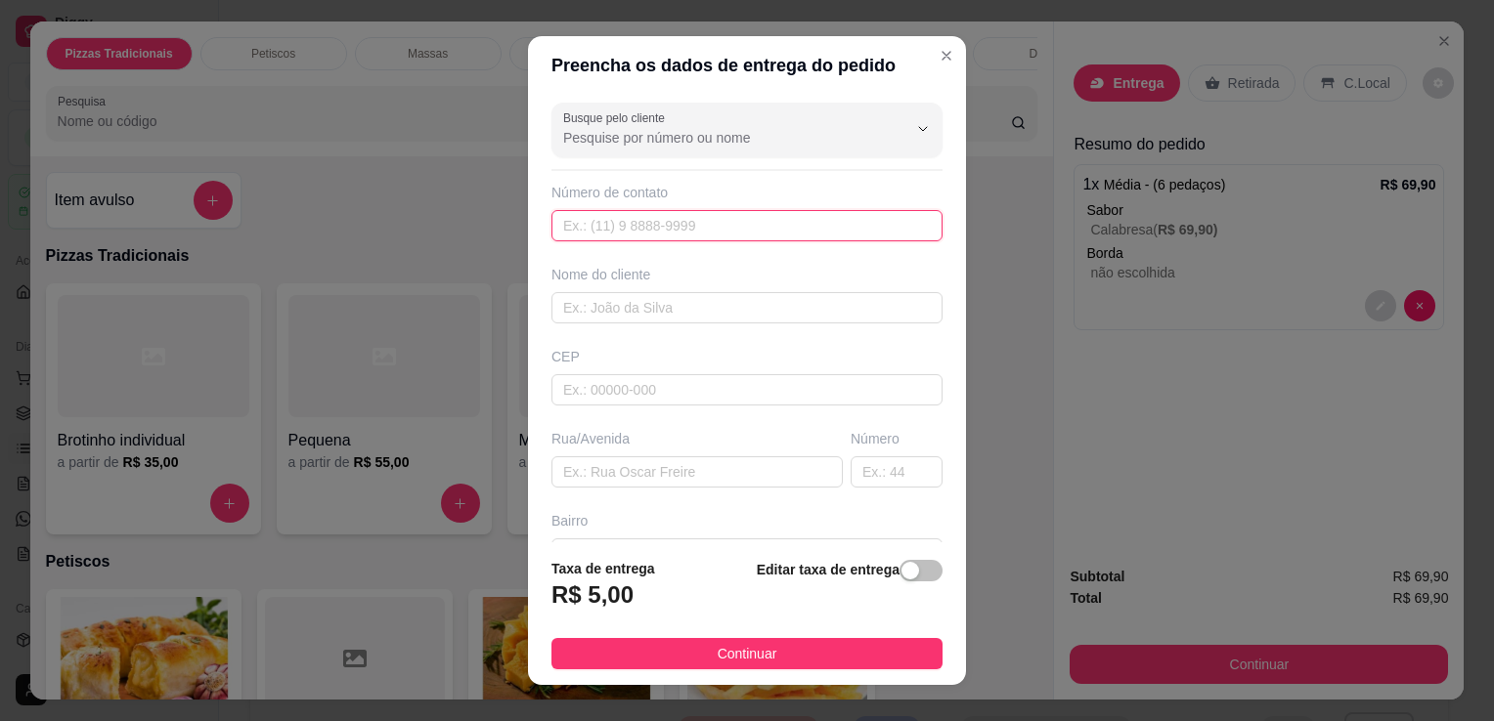
click at [783, 233] on input "text" at bounding box center [746, 225] width 391 height 31
type input "3"
type input "[PHONE_NUMBER]"
click at [801, 304] on input "text" at bounding box center [746, 307] width 391 height 31
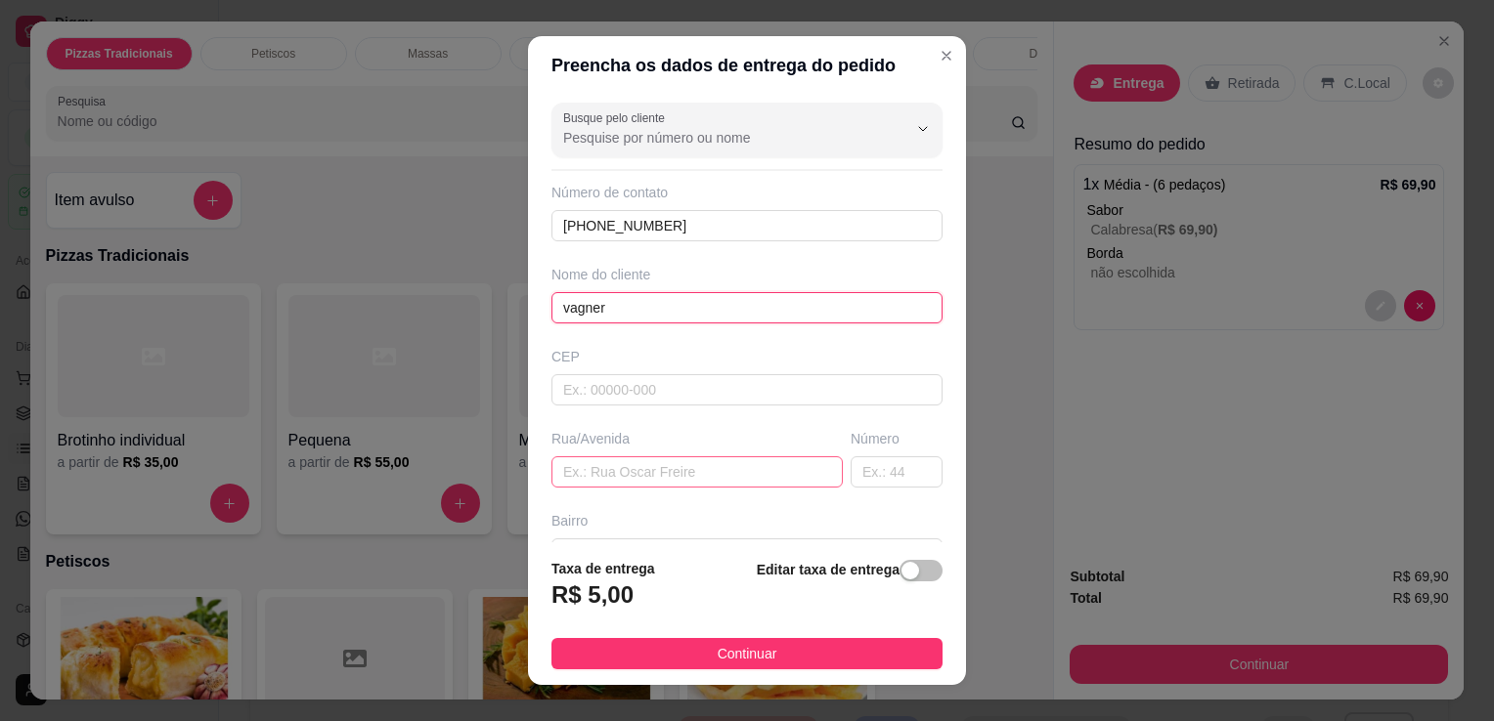
type input "vagner"
click at [760, 464] on input "text" at bounding box center [696, 472] width 291 height 31
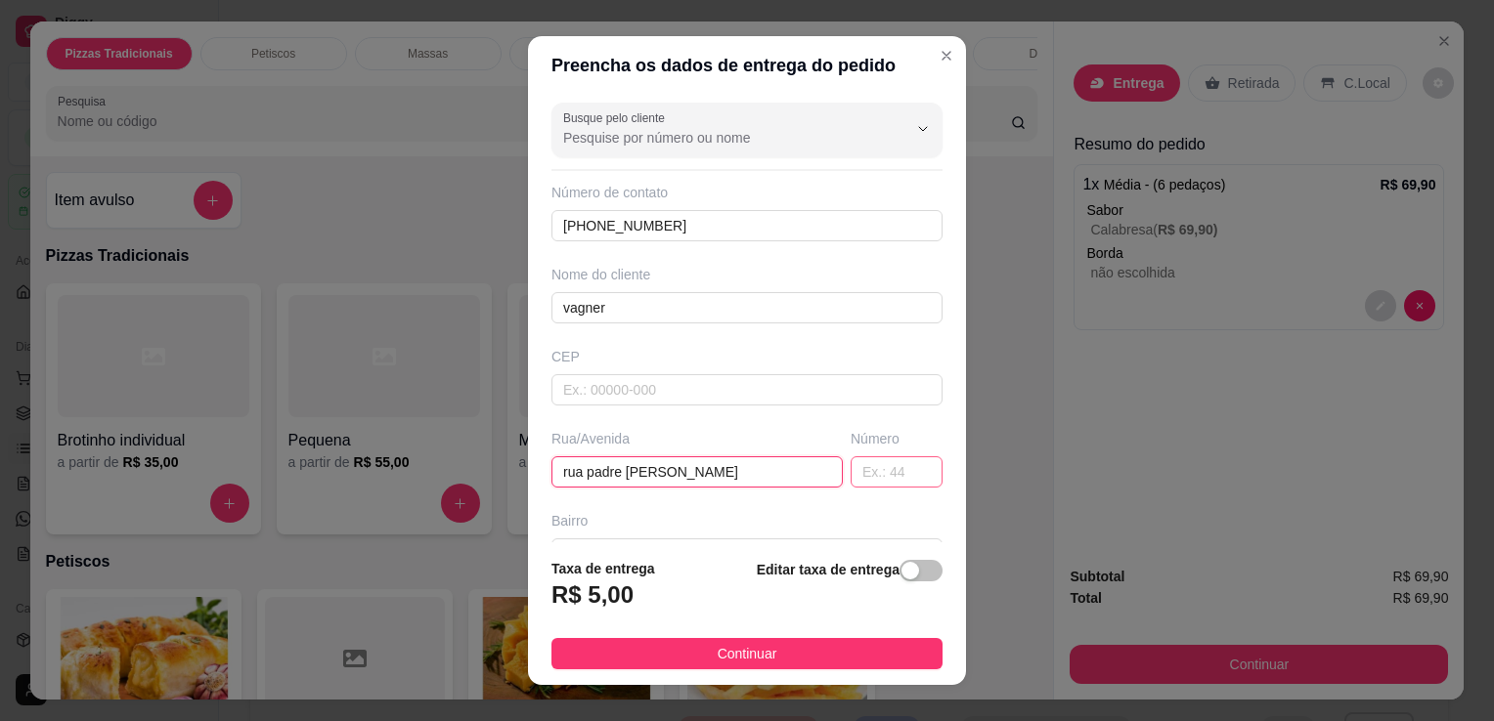
type input "rua padre [PERSON_NAME]"
click at [850, 469] on input "text" at bounding box center [896, 472] width 92 height 31
type input "432"
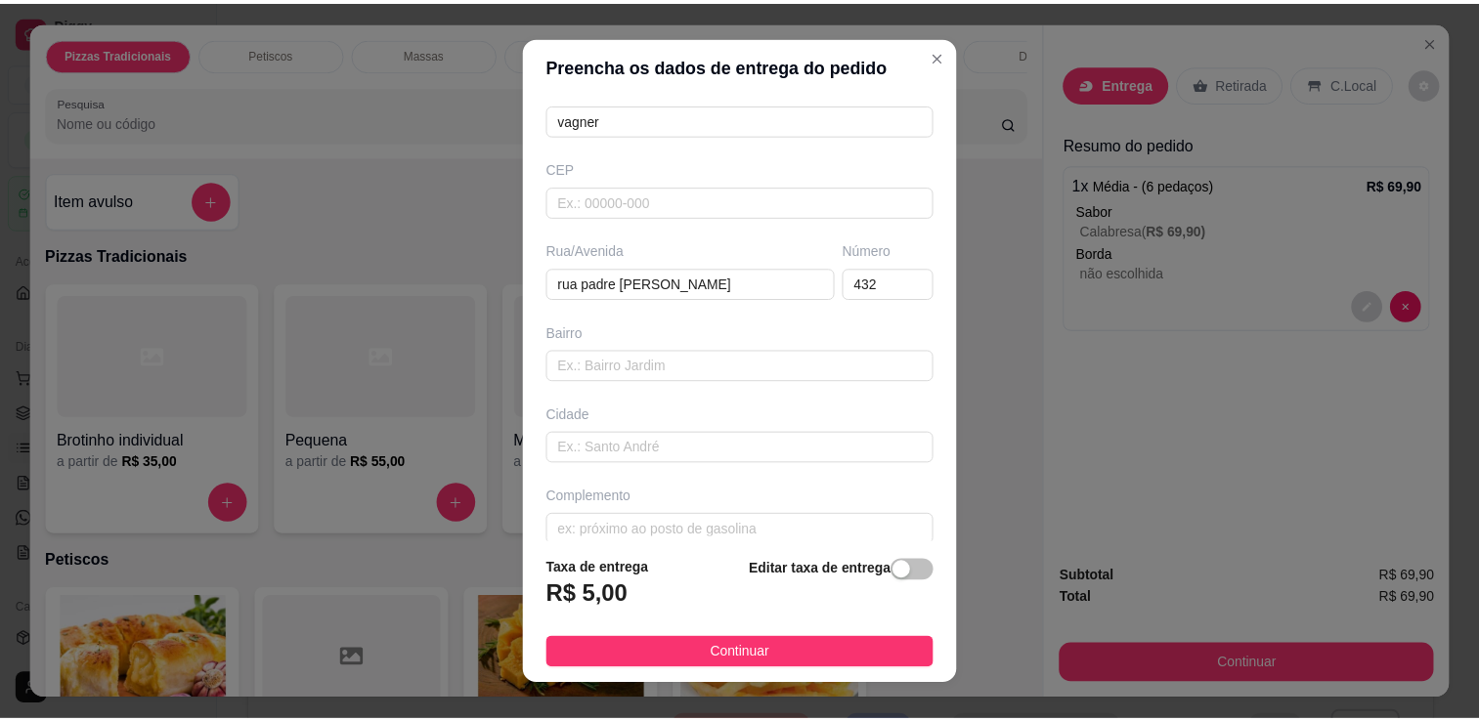
scroll to position [207, 0]
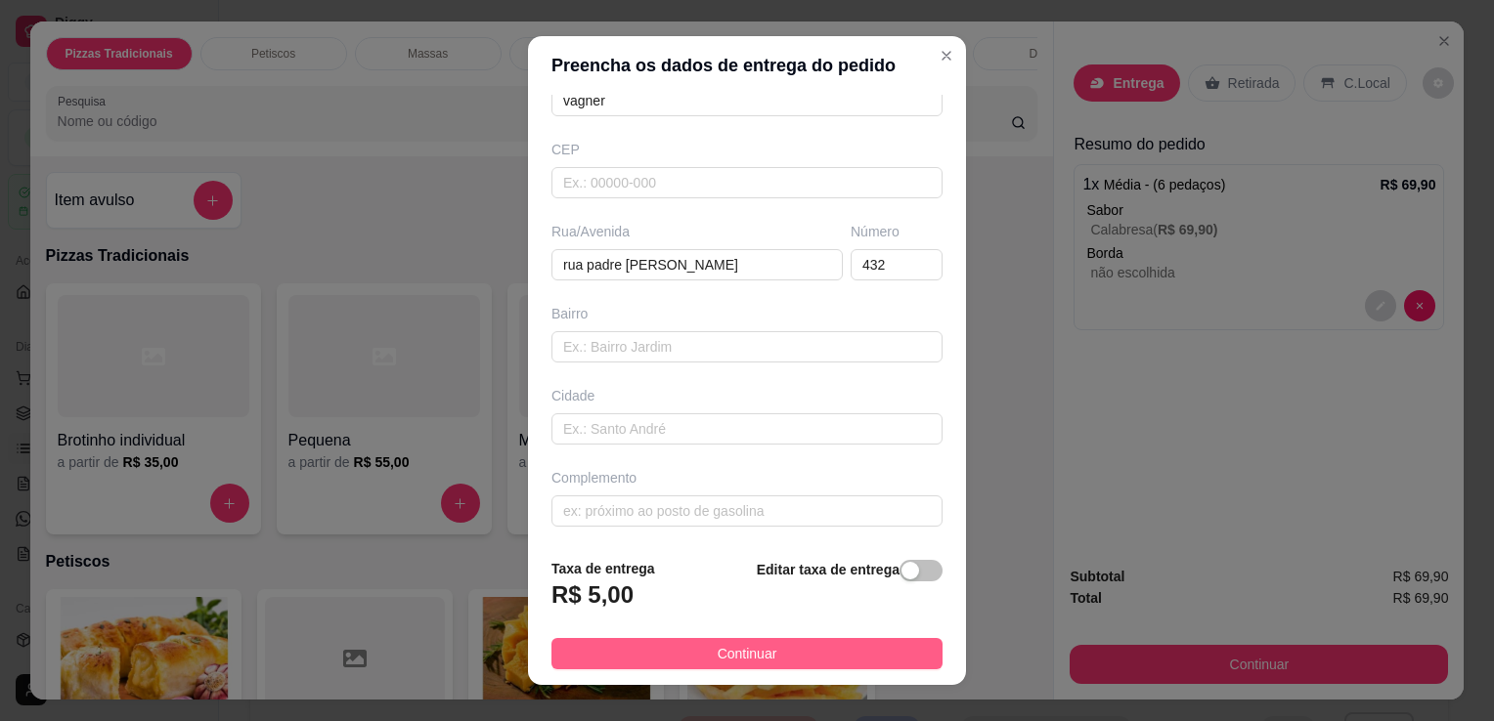
click at [727, 647] on span "Continuar" at bounding box center [748, 654] width 60 height 22
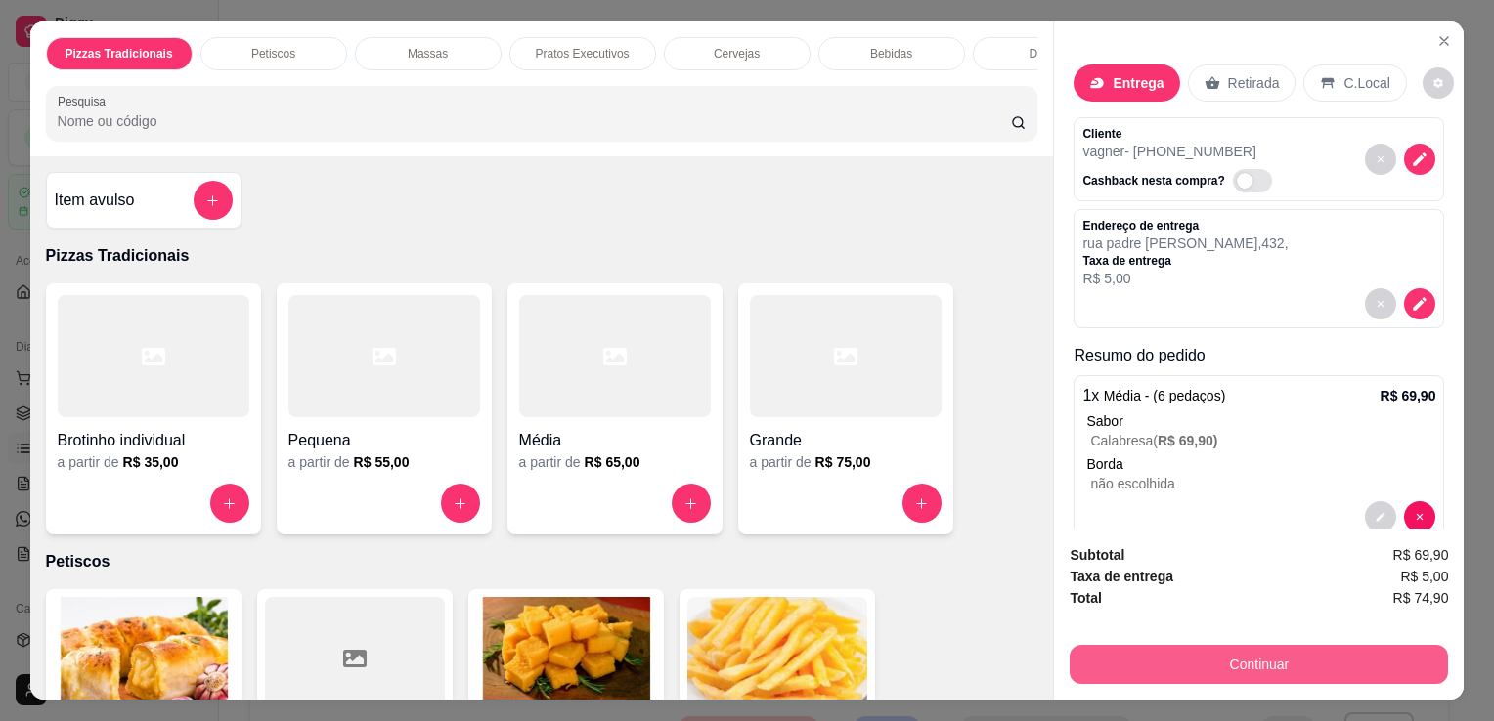
click at [1211, 668] on button "Continuar" at bounding box center [1258, 664] width 378 height 39
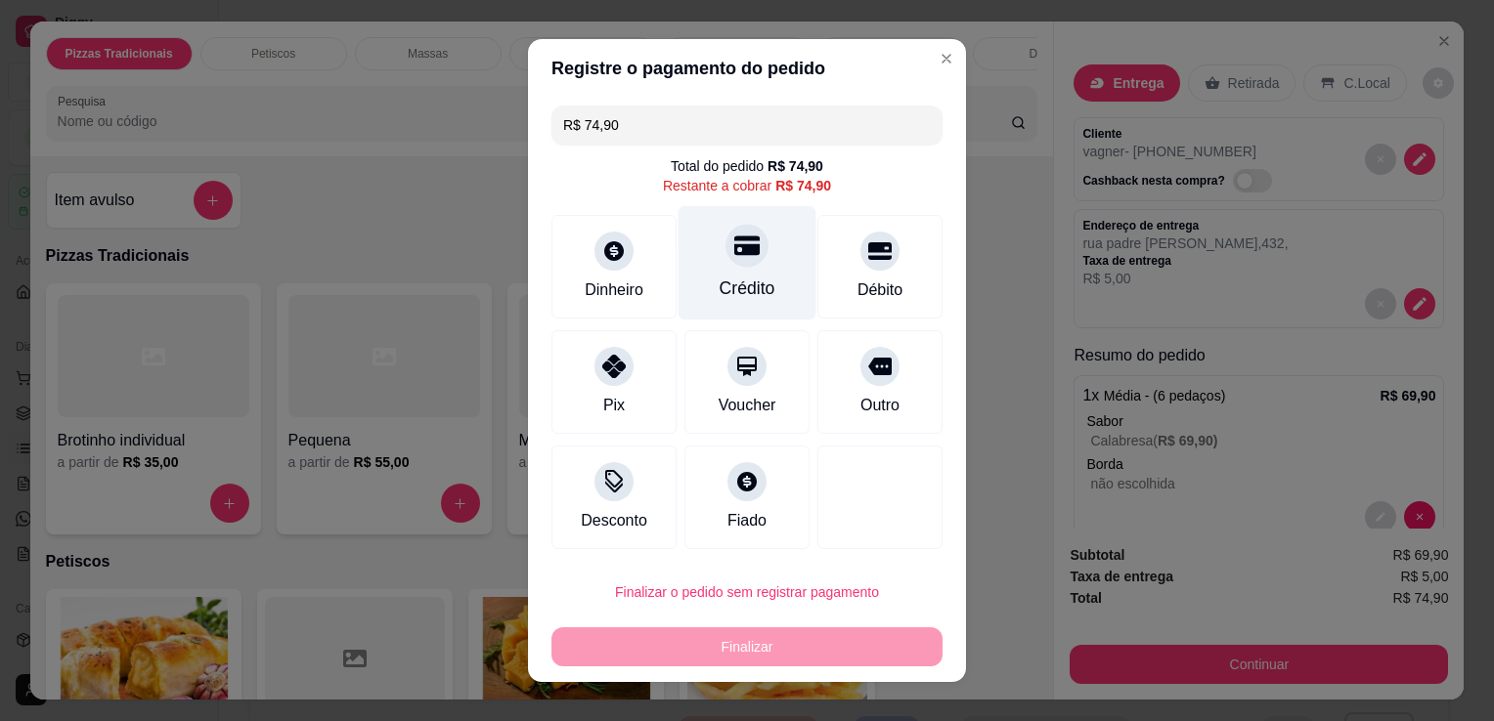
click at [759, 291] on div "Crédito" at bounding box center [747, 288] width 56 height 25
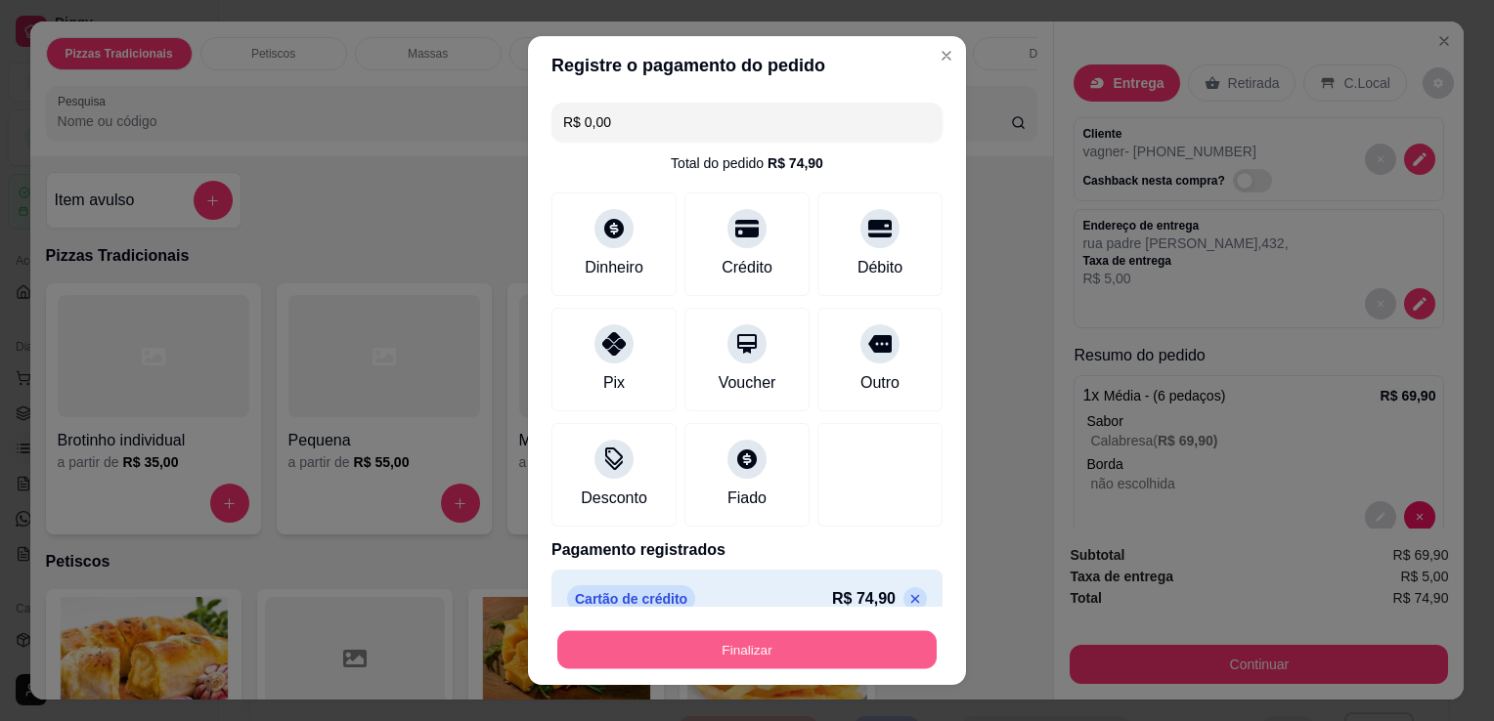
click at [775, 644] on button "Finalizar" at bounding box center [746, 650] width 379 height 38
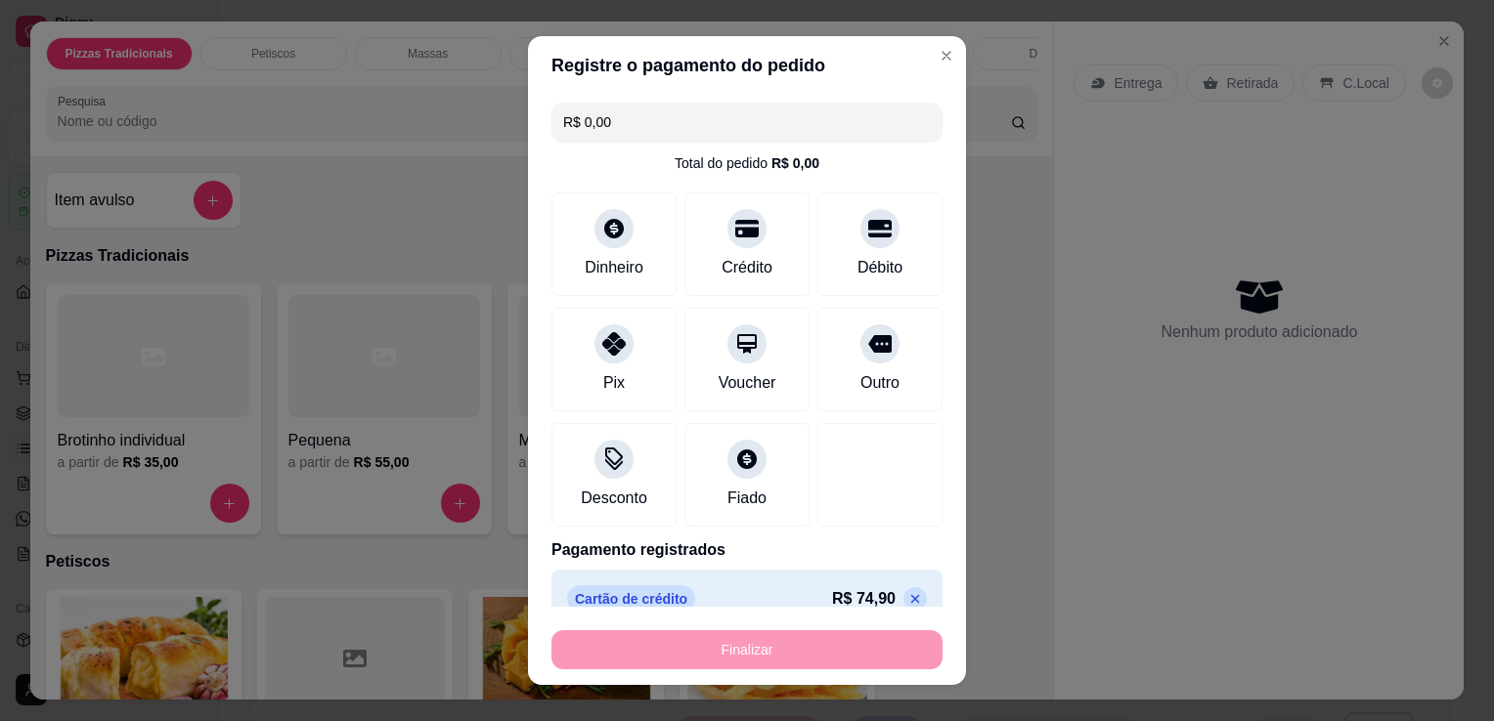
type input "-R$ 74,90"
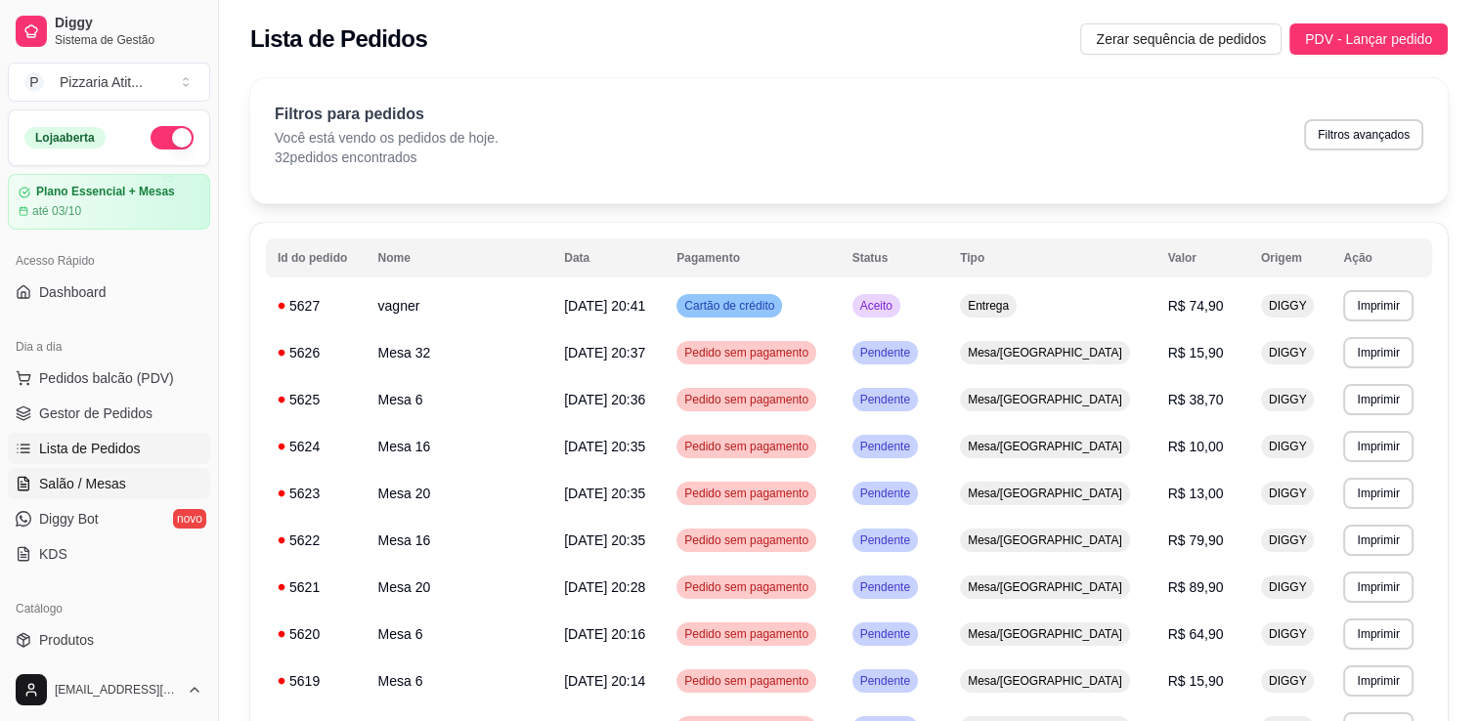
click at [121, 480] on span "Salão / Mesas" at bounding box center [82, 484] width 87 height 20
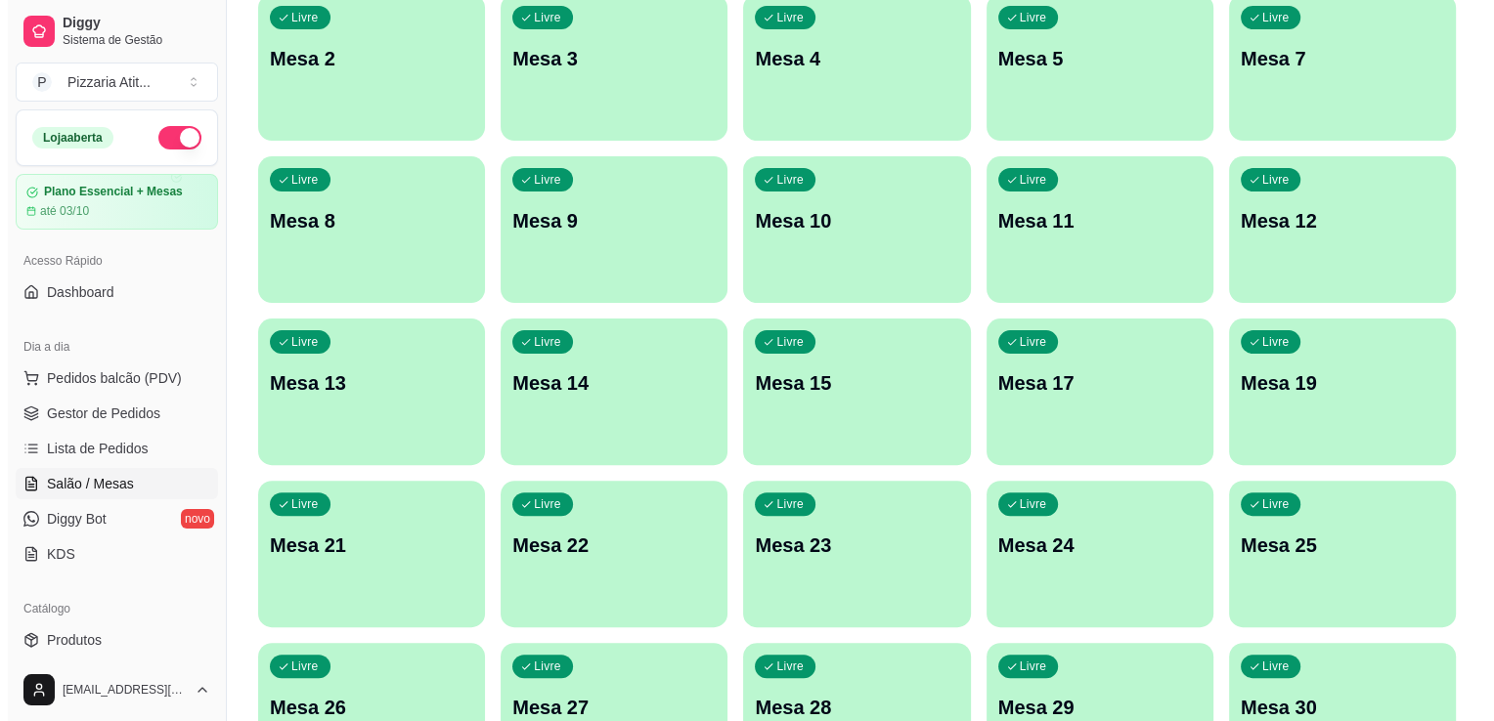
scroll to position [537, 0]
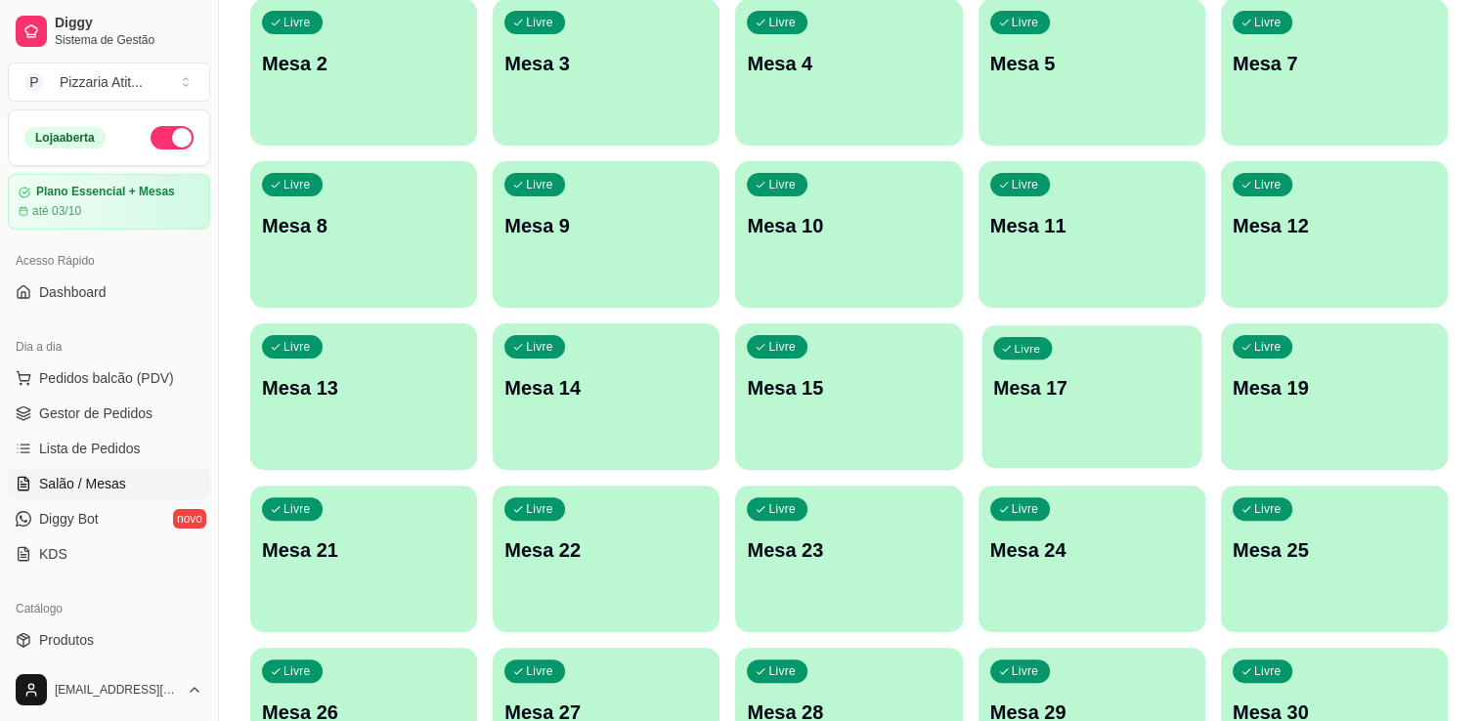
click at [1131, 413] on div "Livre Mesa 17" at bounding box center [1091, 385] width 220 height 119
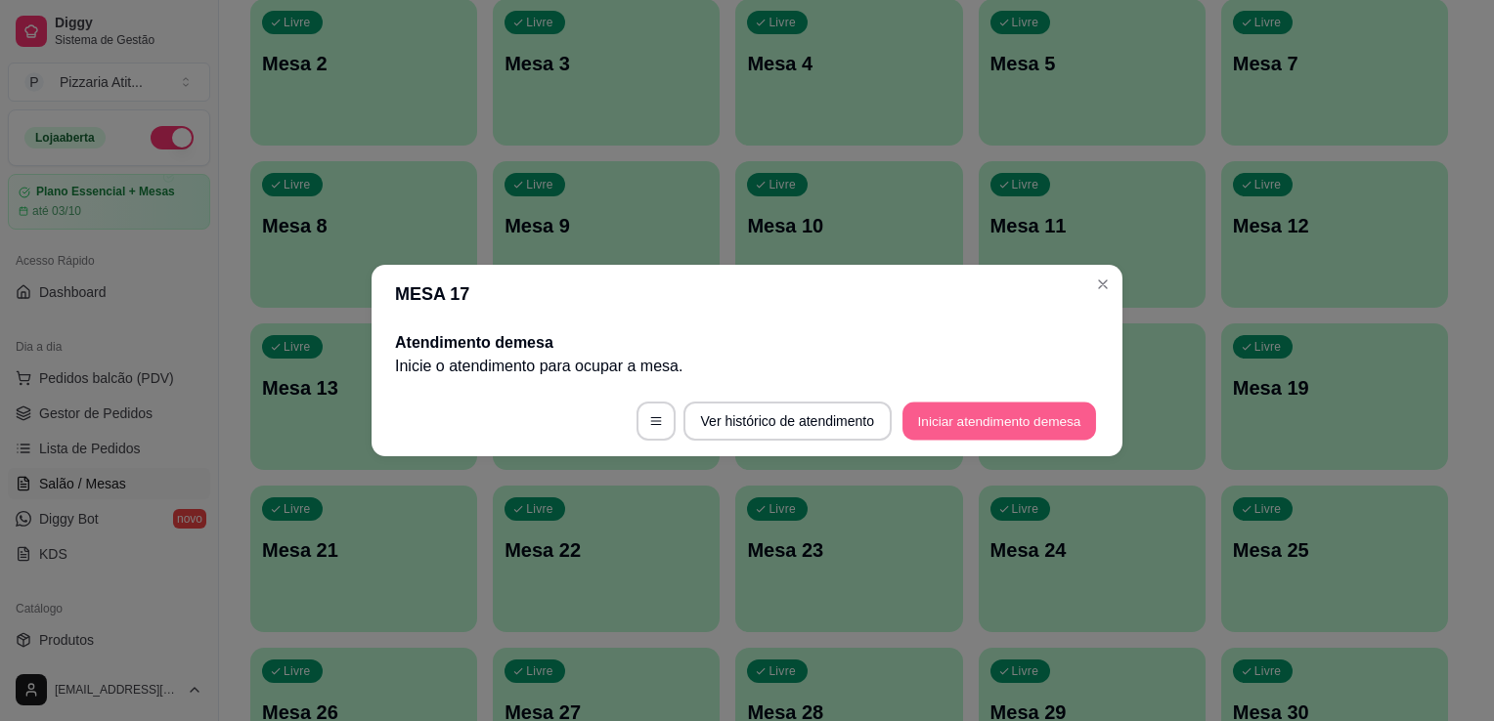
click at [946, 416] on button "Iniciar atendimento de mesa" at bounding box center [999, 422] width 194 height 38
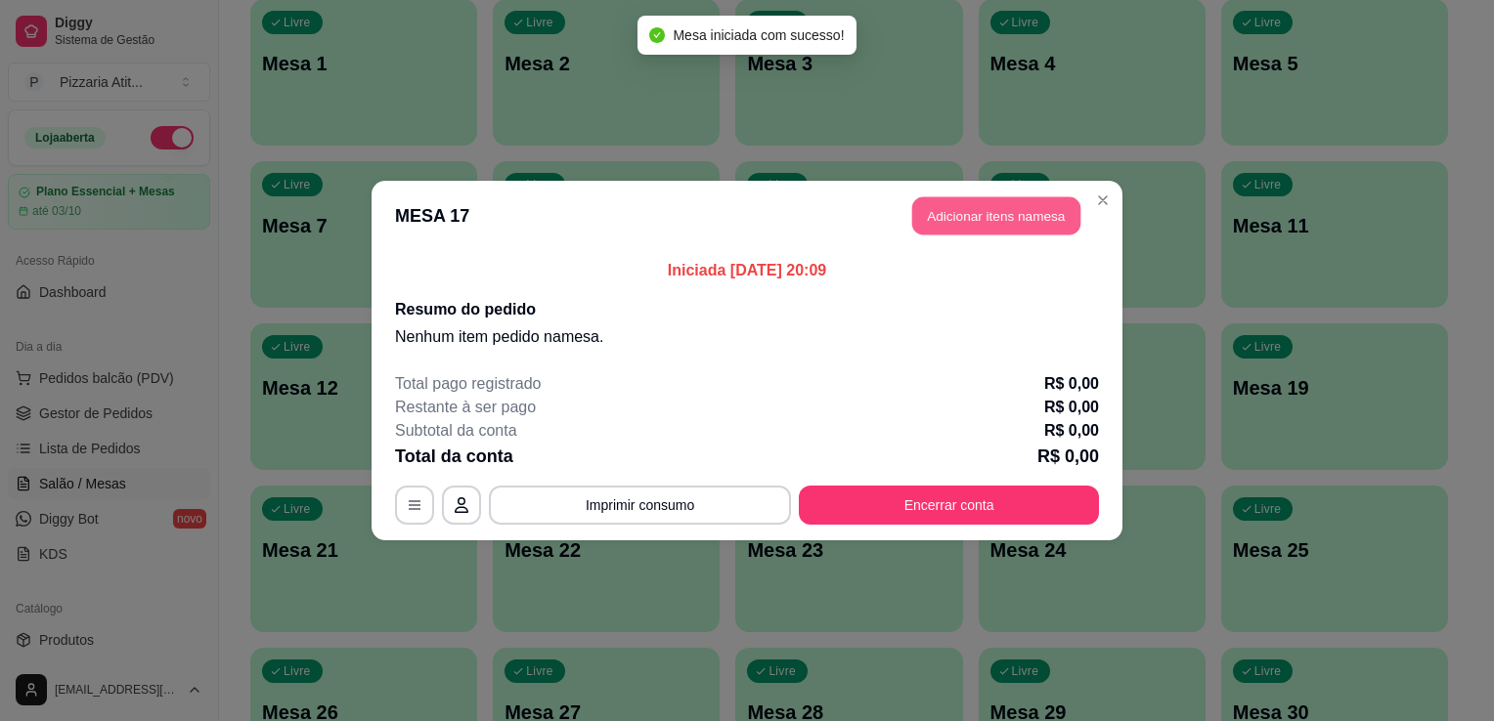
click at [984, 216] on button "Adicionar itens na mesa" at bounding box center [996, 216] width 168 height 38
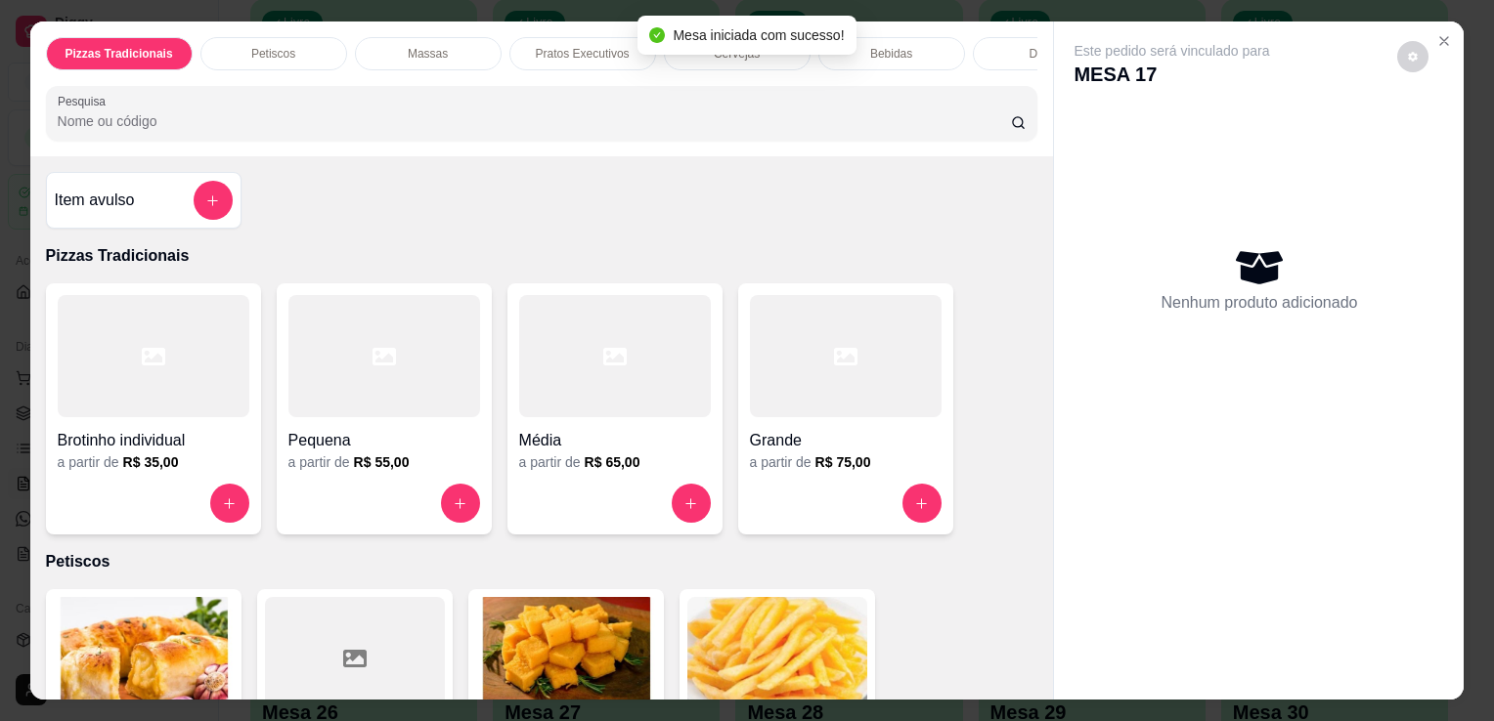
click at [816, 131] on input "Pesquisa" at bounding box center [534, 121] width 953 height 20
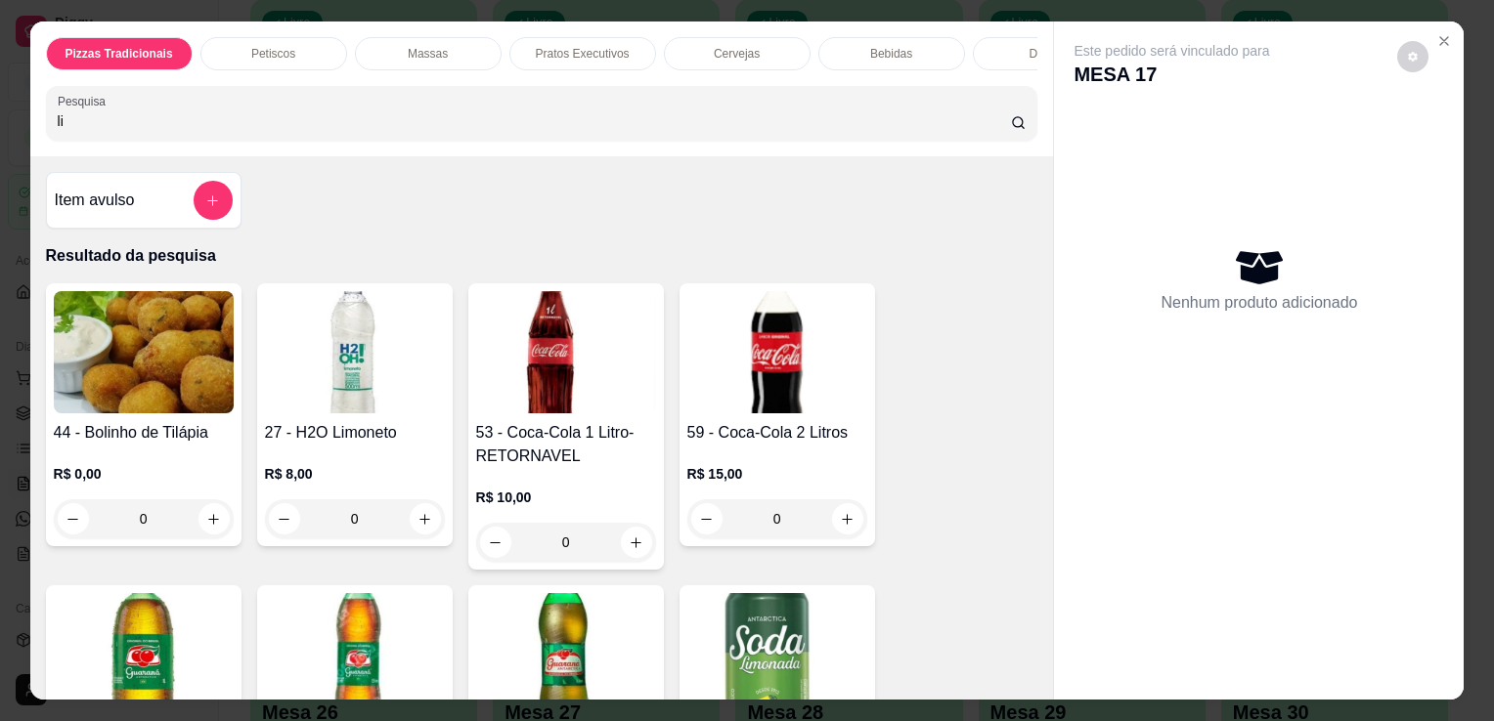
type input "li"
click at [338, 393] on img at bounding box center [355, 352] width 180 height 122
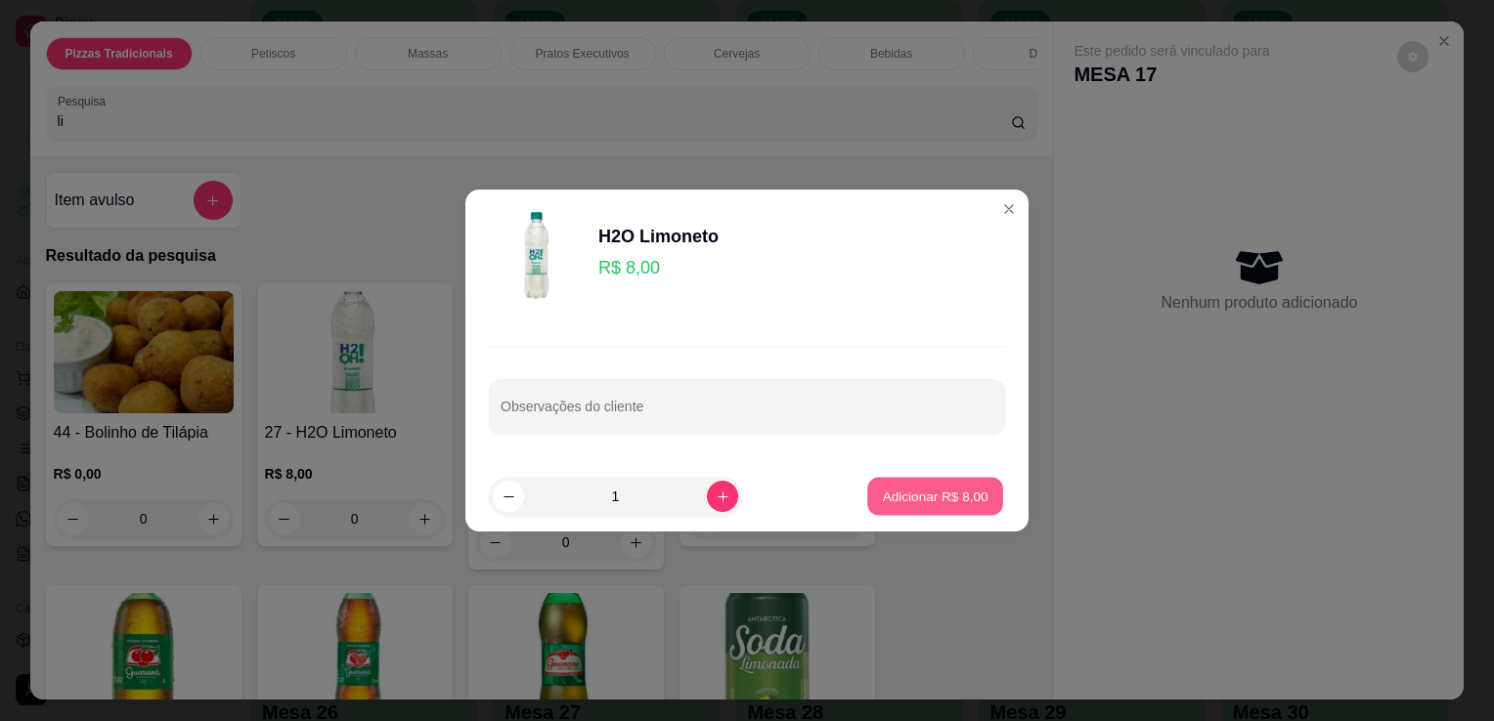
click at [908, 487] on p "Adicionar R$ 8,00" at bounding box center [935, 496] width 106 height 19
type input "1"
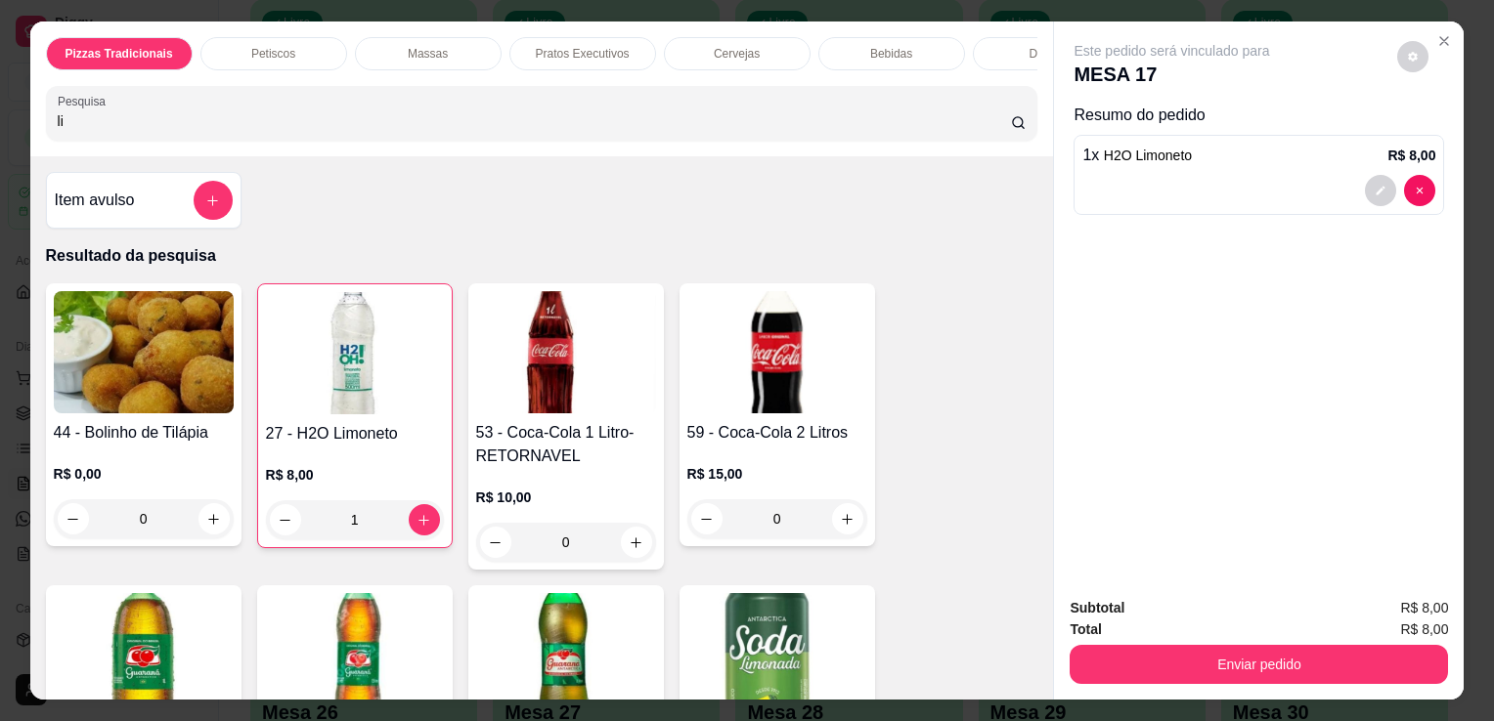
click at [892, 148] on div "Pizzas Tradicionais Petiscos Massas Pratos Executivos Cervejas Bebidas Doses Dr…" at bounding box center [541, 89] width 1023 height 135
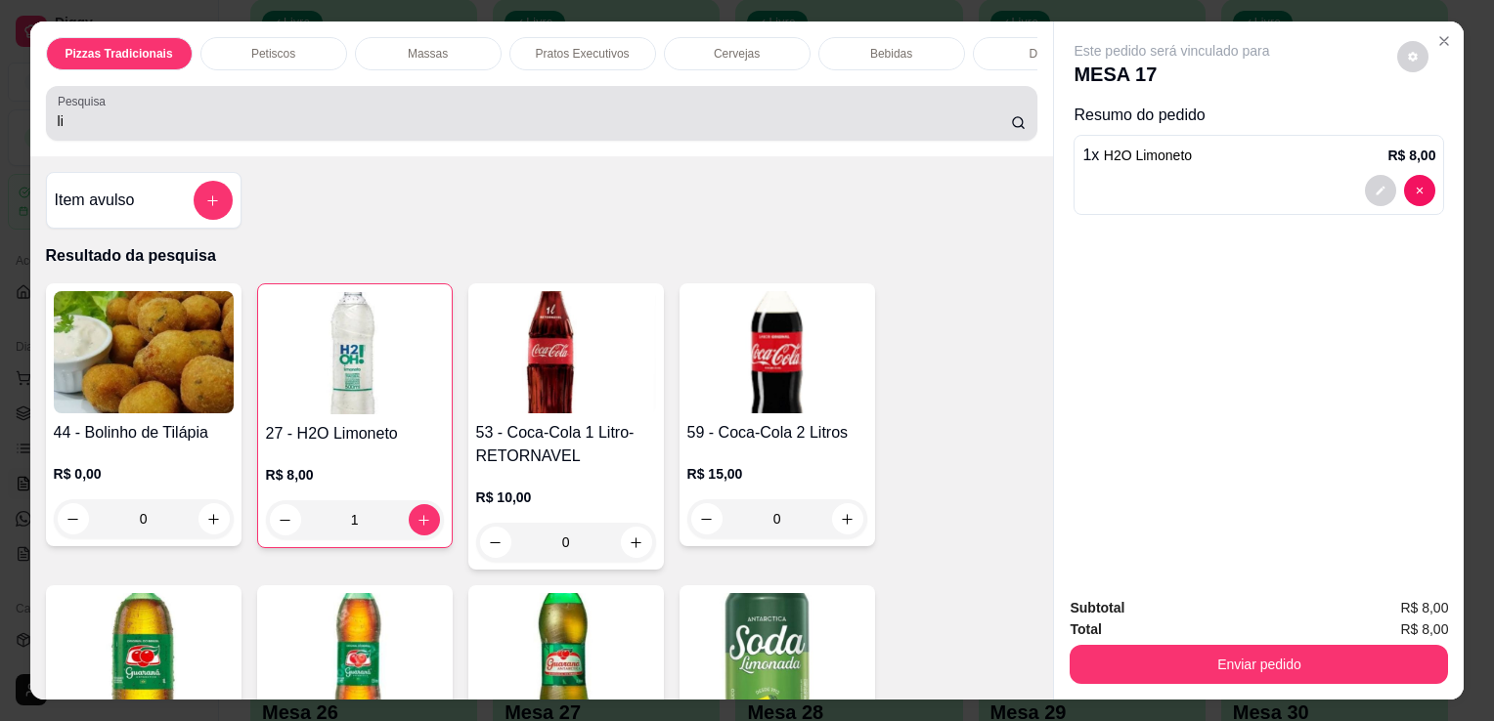
click at [855, 128] on input "li" at bounding box center [534, 121] width 953 height 20
type input "l"
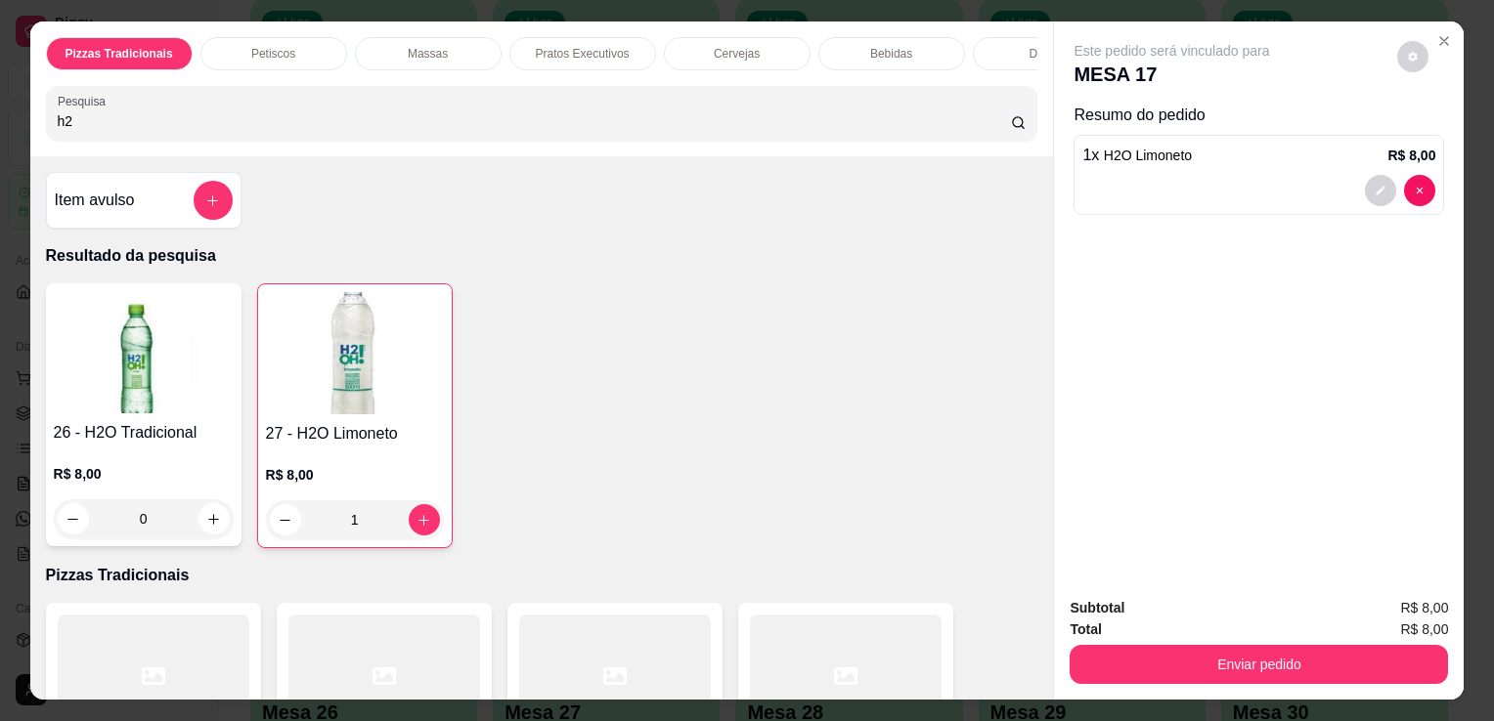
type input "h2"
click at [98, 373] on img at bounding box center [144, 352] width 180 height 122
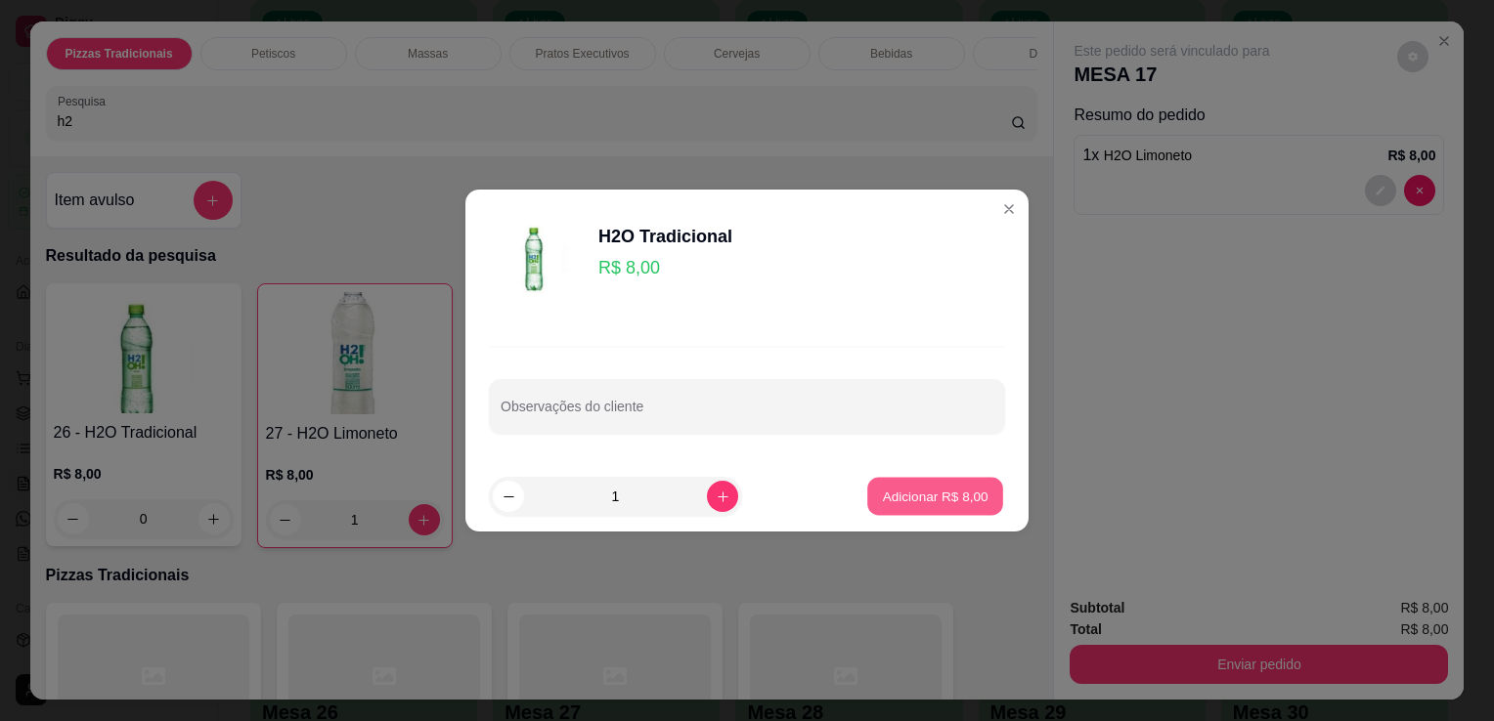
click at [890, 511] on button "Adicionar R$ 8,00" at bounding box center [935, 497] width 136 height 38
type input "1"
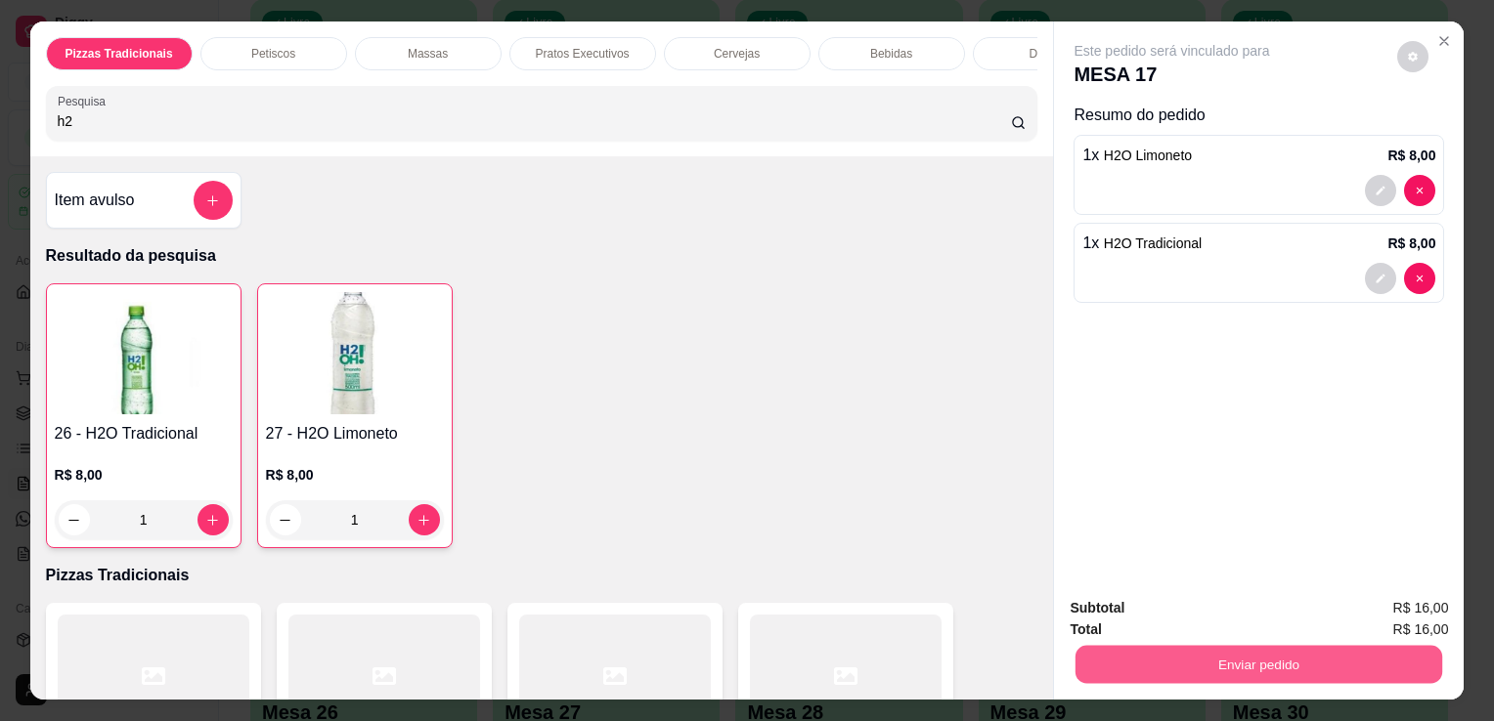
click at [1159, 675] on button "Enviar pedido" at bounding box center [1258, 664] width 367 height 38
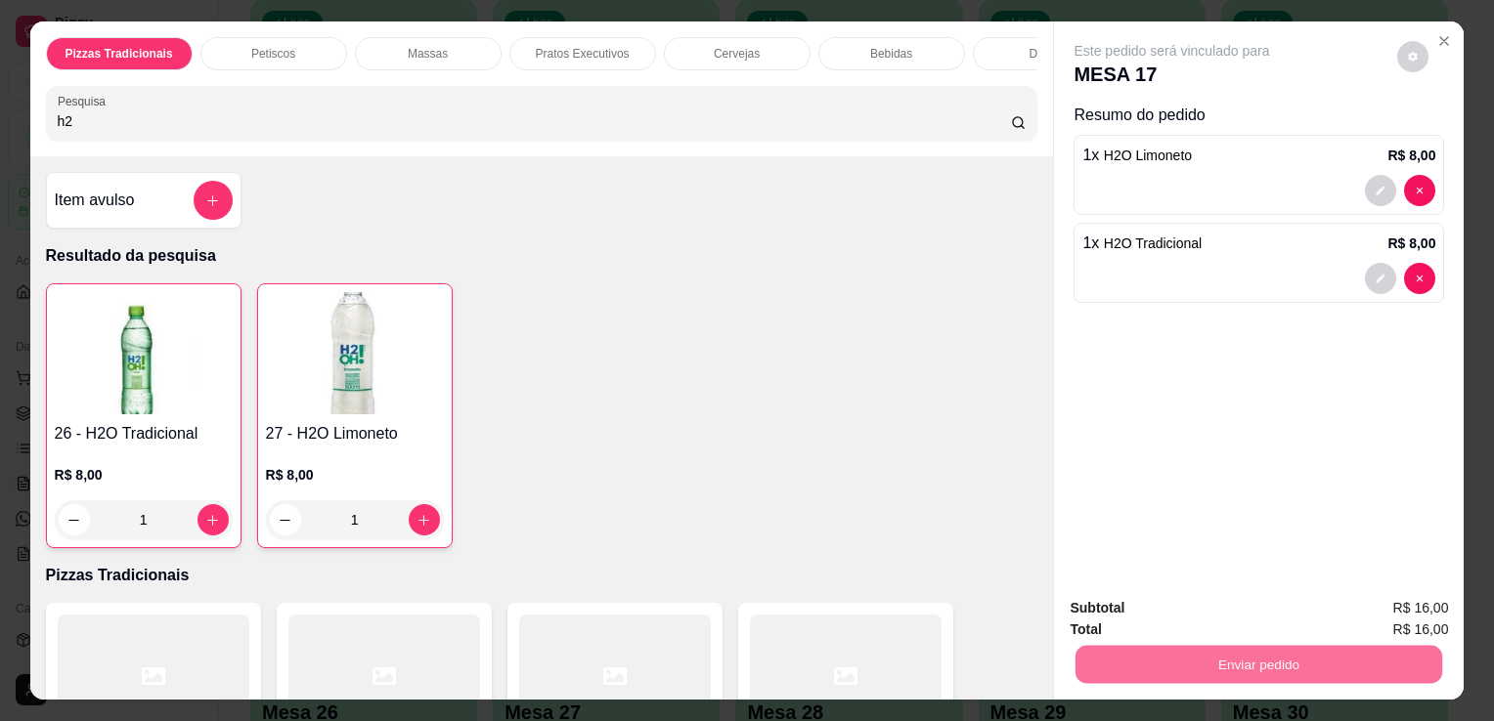
click at [1124, 616] on button "Não registrar e enviar pedido" at bounding box center [1194, 609] width 197 height 36
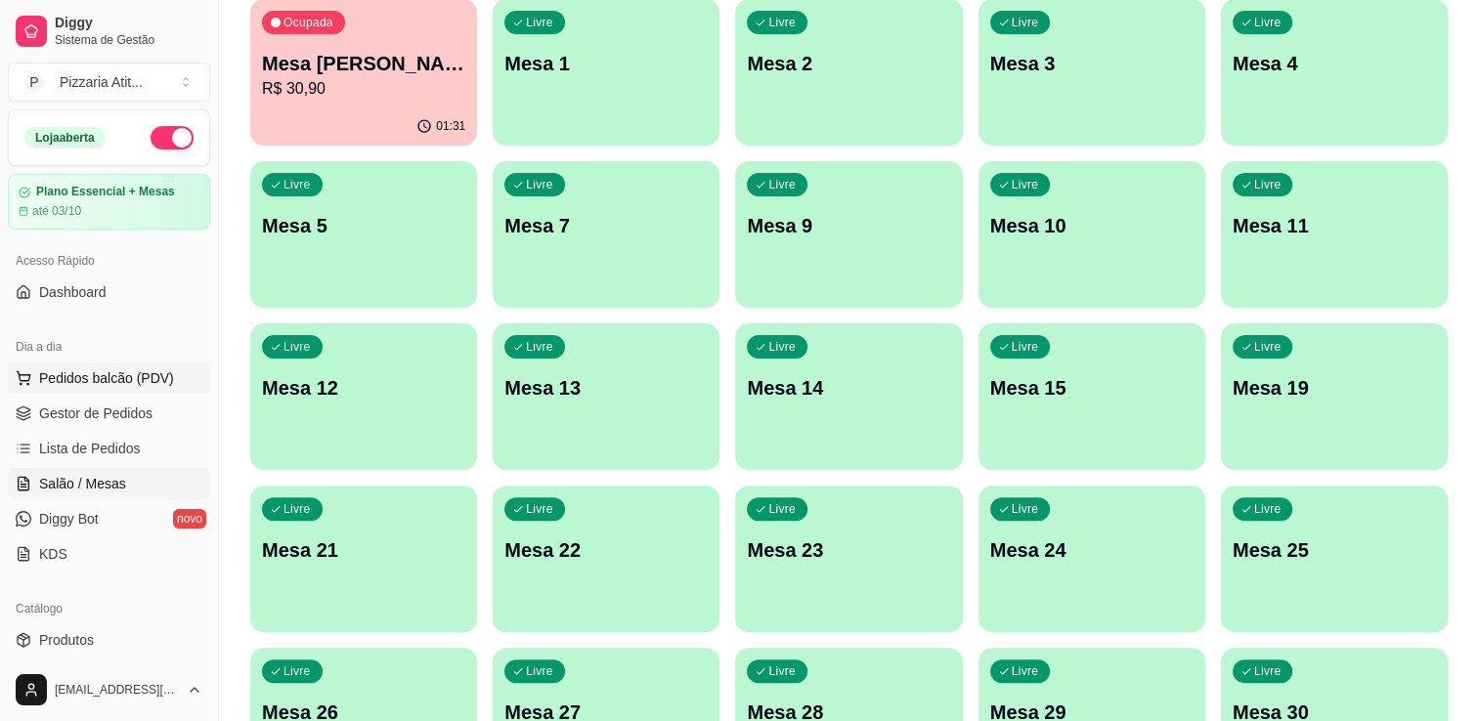
click at [65, 384] on span "Pedidos balcão (PDV)" at bounding box center [106, 379] width 135 height 20
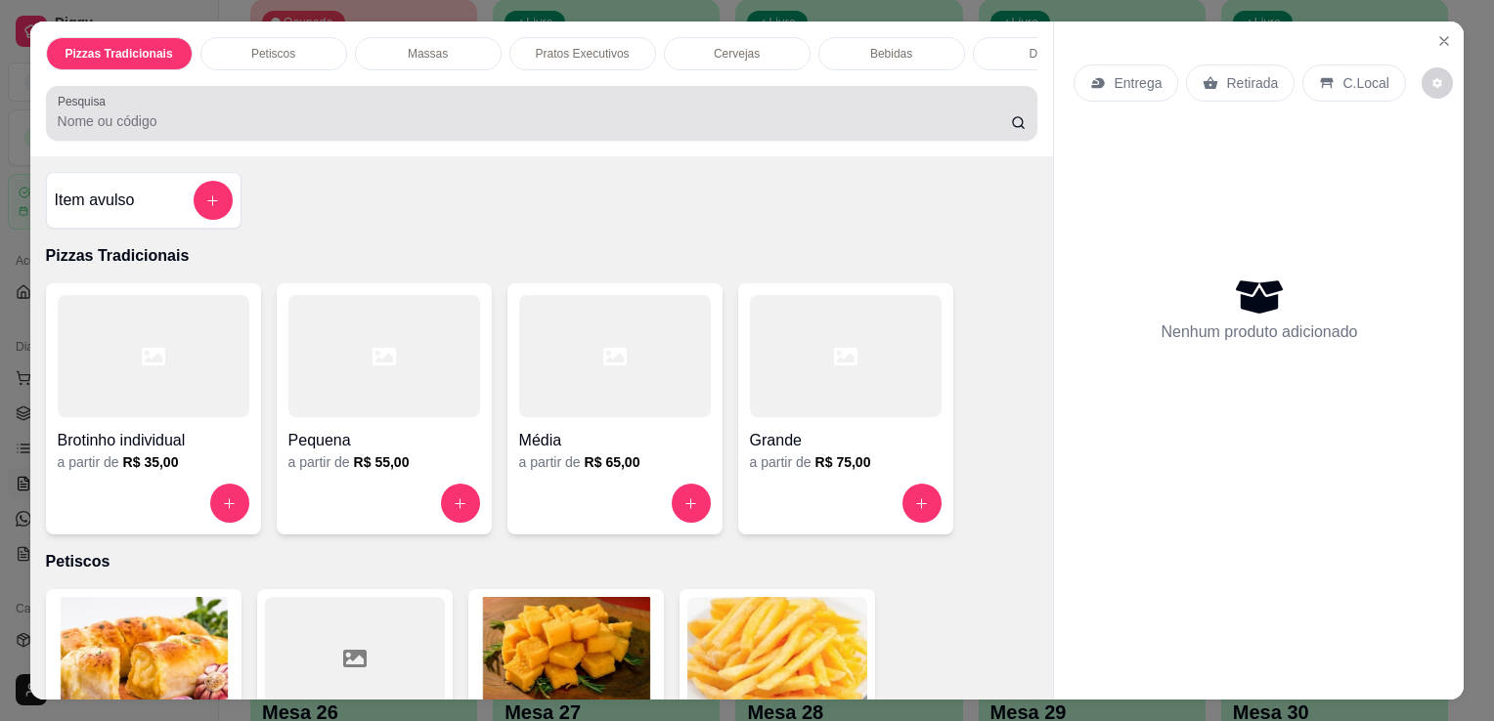
click at [532, 131] on input "Pesquisa" at bounding box center [534, 121] width 953 height 20
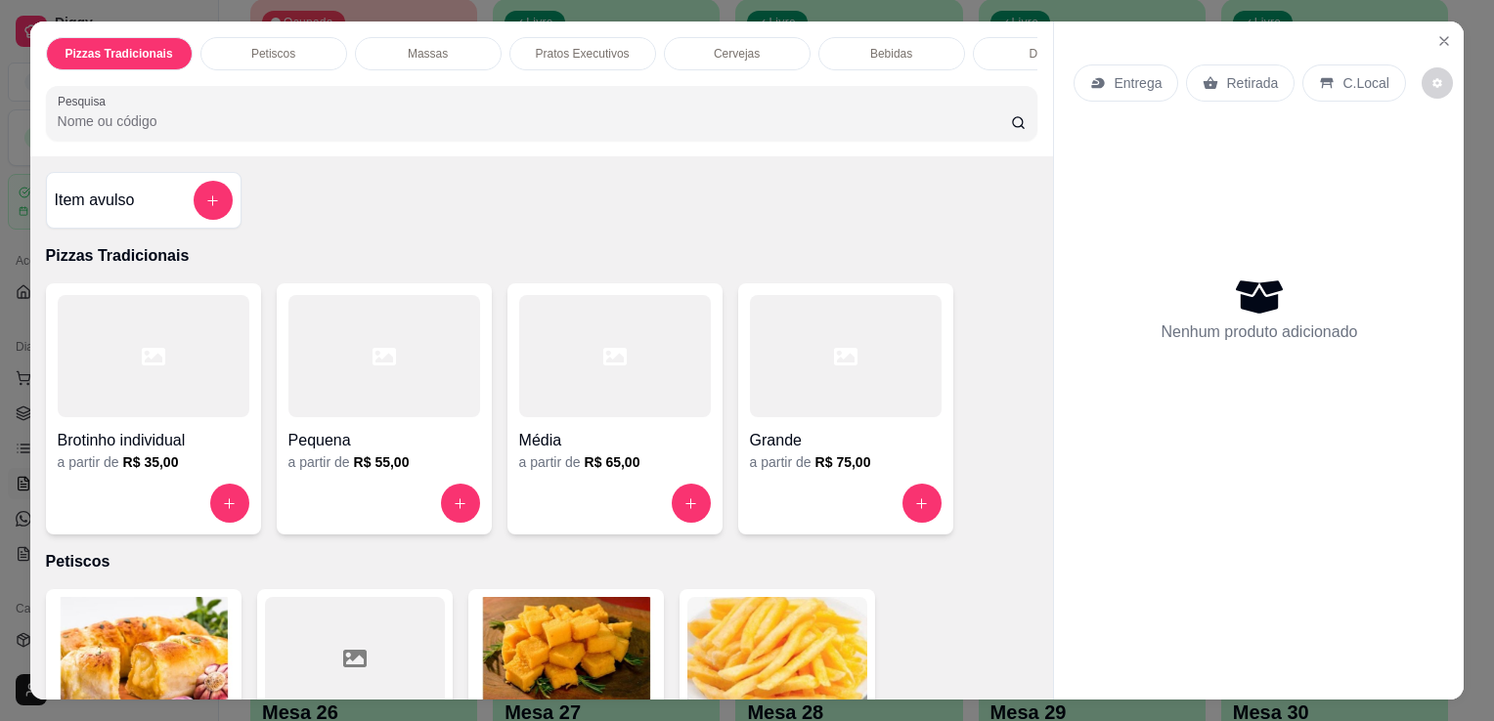
type input "M"
click at [588, 336] on div at bounding box center [615, 356] width 192 height 122
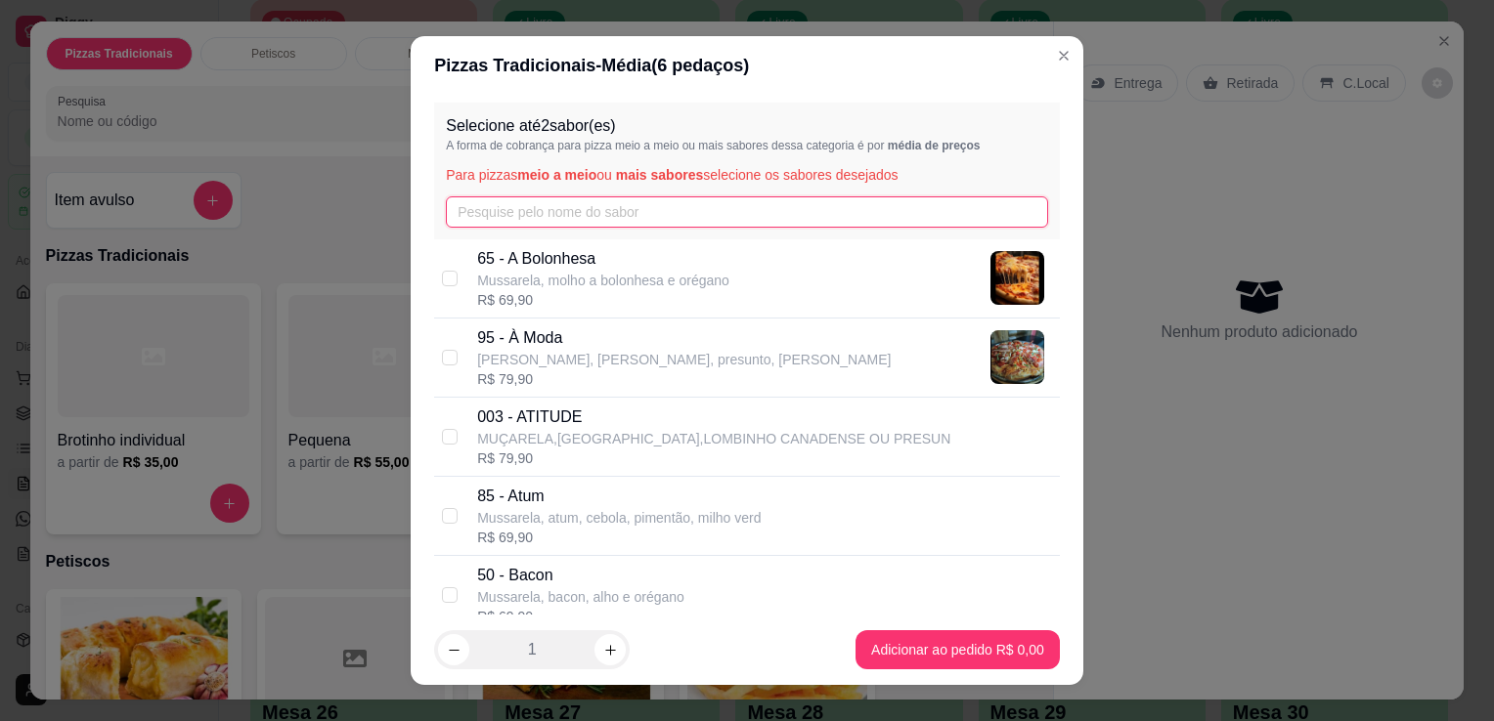
click at [627, 216] on input "text" at bounding box center [747, 211] width 602 height 31
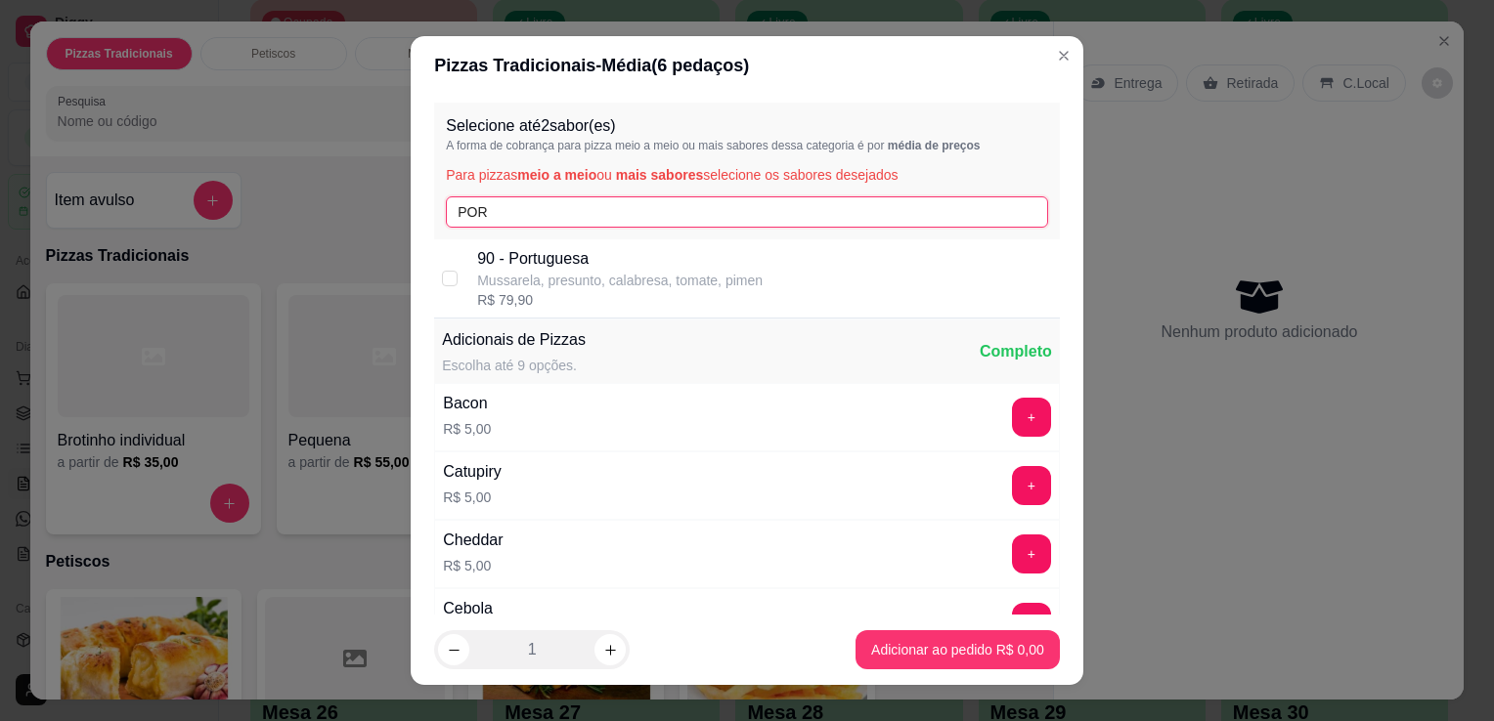
type input "POR"
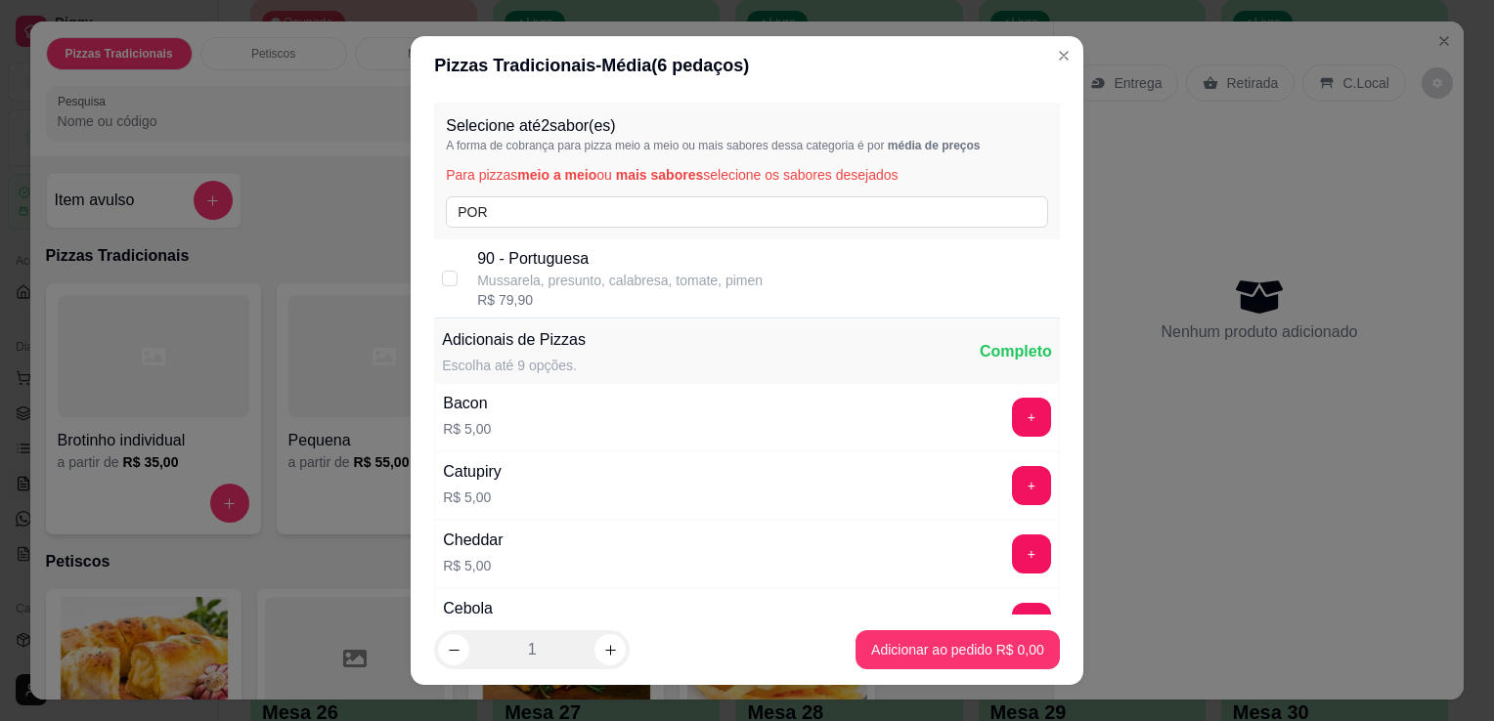
click at [631, 277] on p "Mussarela, presunto, calabresa, tomate, pimen" at bounding box center [619, 281] width 285 height 20
checkbox input "true"
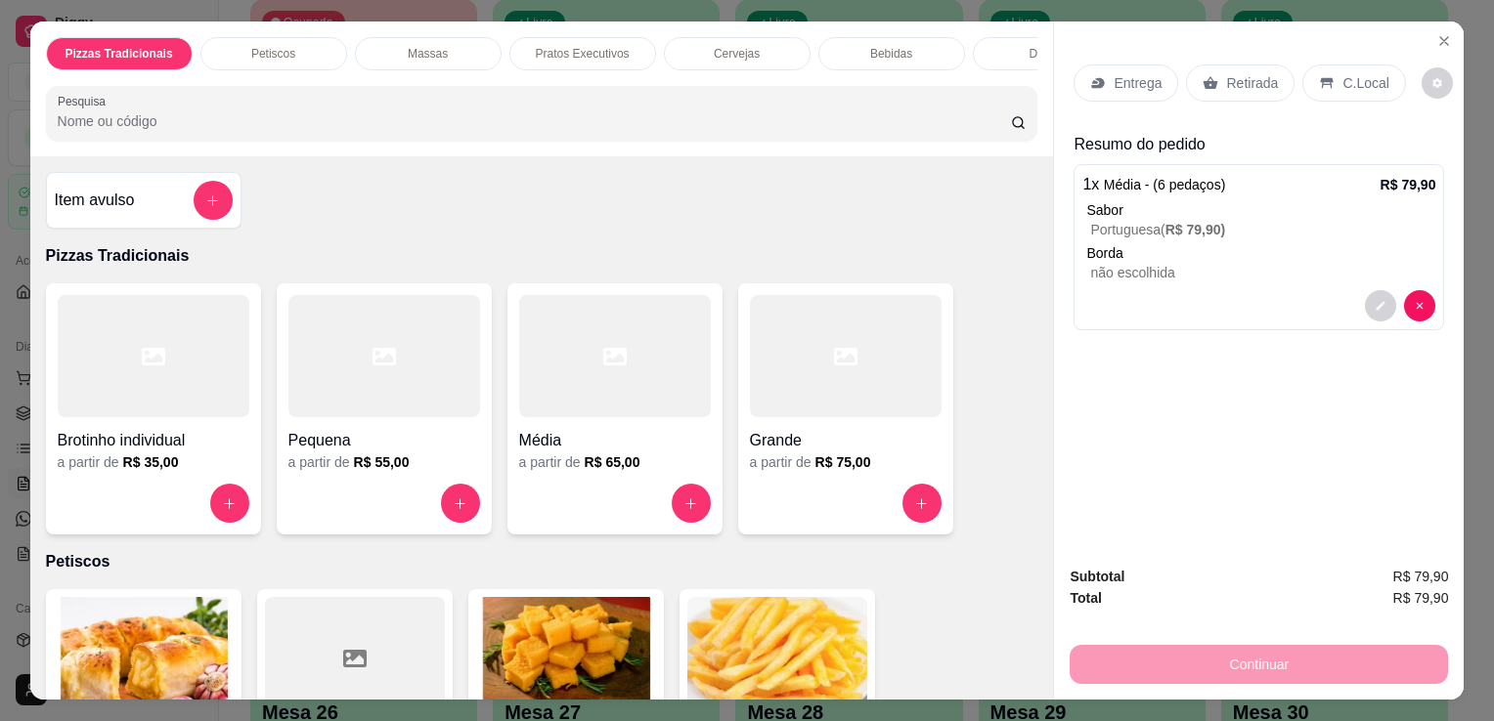
click at [1099, 49] on div "Entrega Retirada C.Local" at bounding box center [1258, 83] width 370 height 68
click at [1113, 73] on p "Entrega" at bounding box center [1137, 83] width 48 height 20
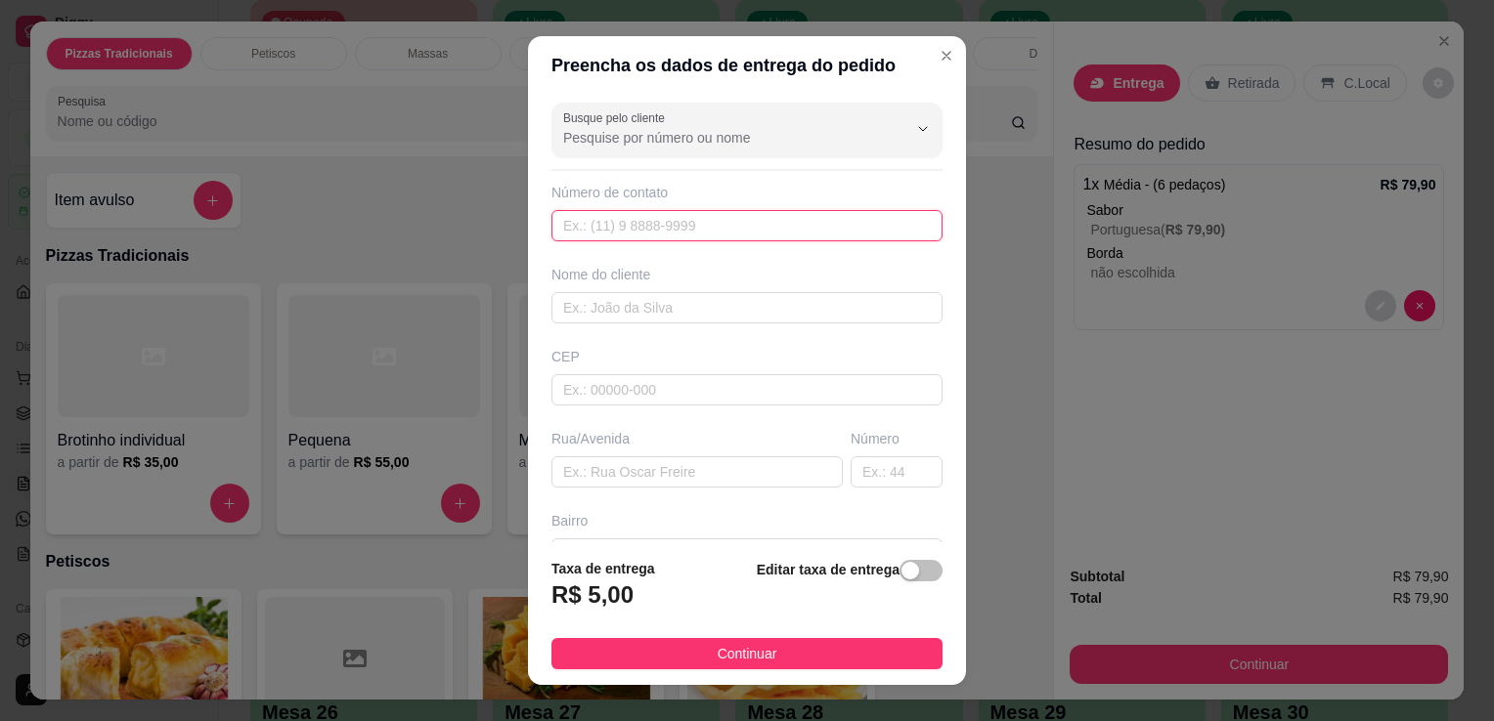
click at [728, 224] on input "text" at bounding box center [746, 225] width 391 height 31
type input "[PHONE_NUMBER]"
click at [696, 300] on input "text" at bounding box center [746, 307] width 391 height 31
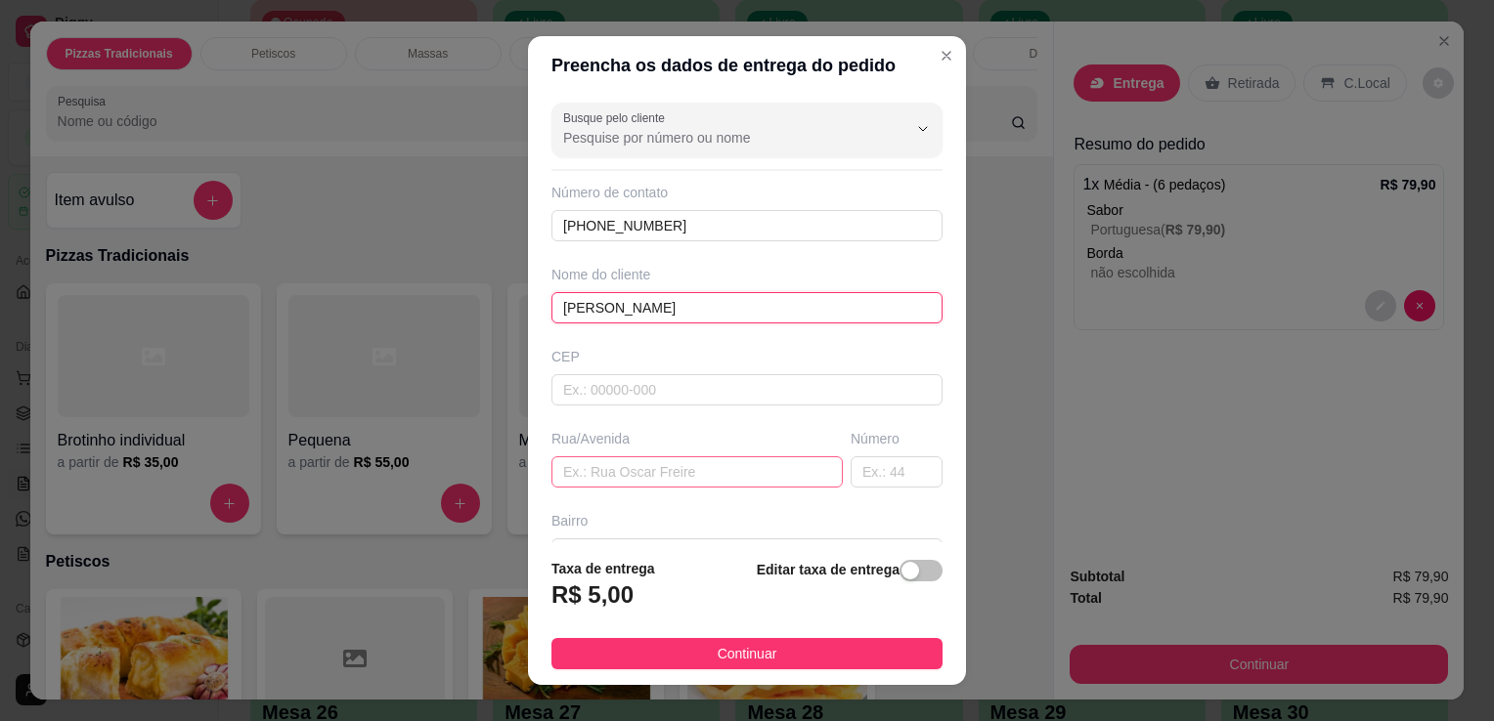
type input "[PERSON_NAME]"
click at [696, 466] on input "text" at bounding box center [696, 472] width 291 height 31
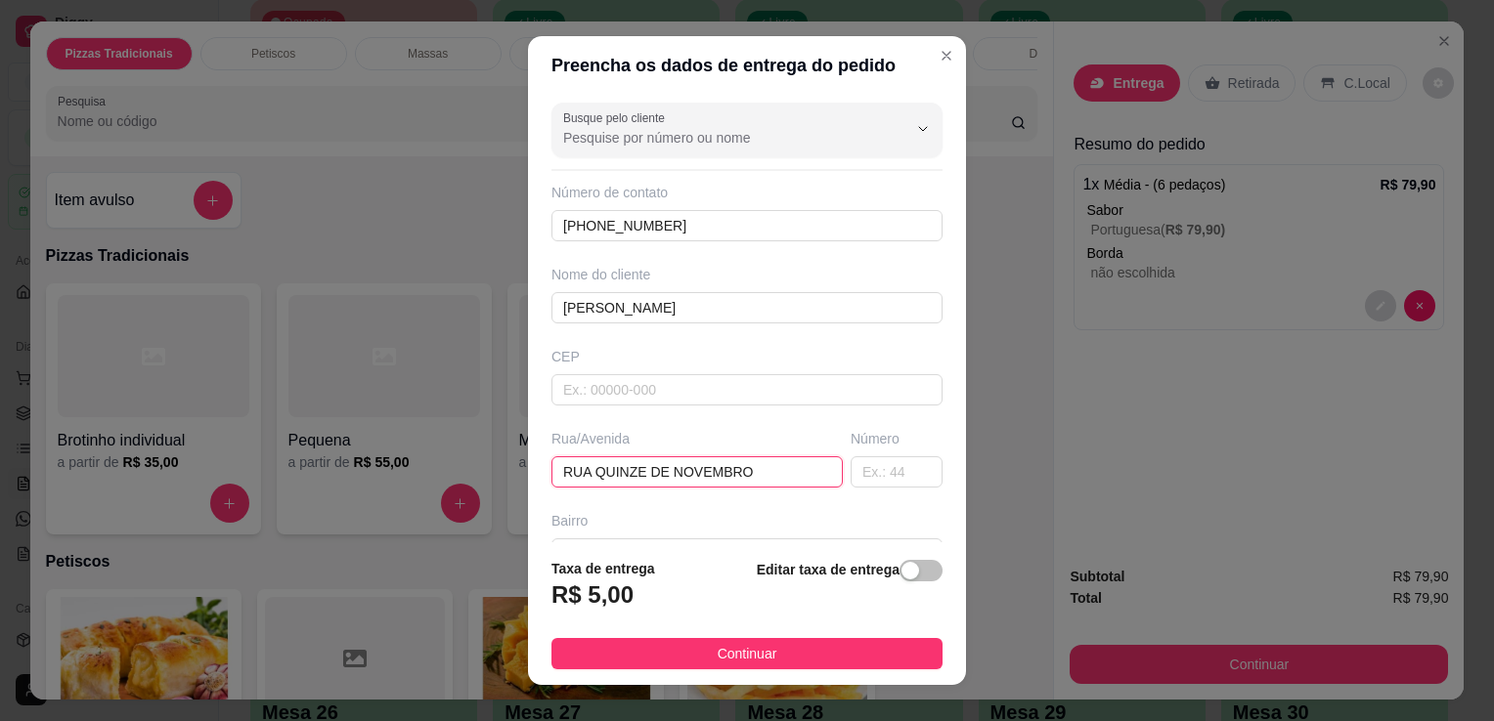
type input "RUA QUINZE DE NOVEMBRO"
click at [881, 464] on input "text" at bounding box center [896, 472] width 92 height 31
type input "147"
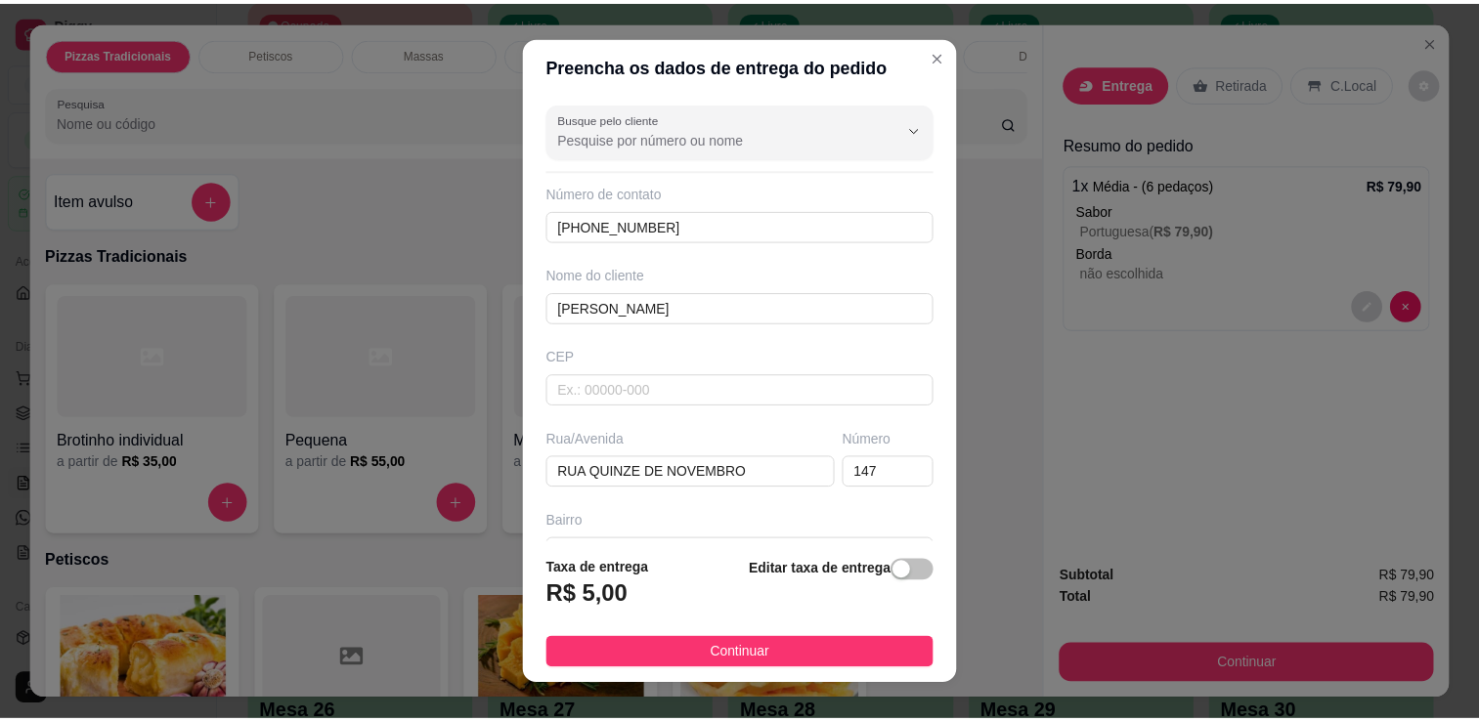
scroll to position [207, 0]
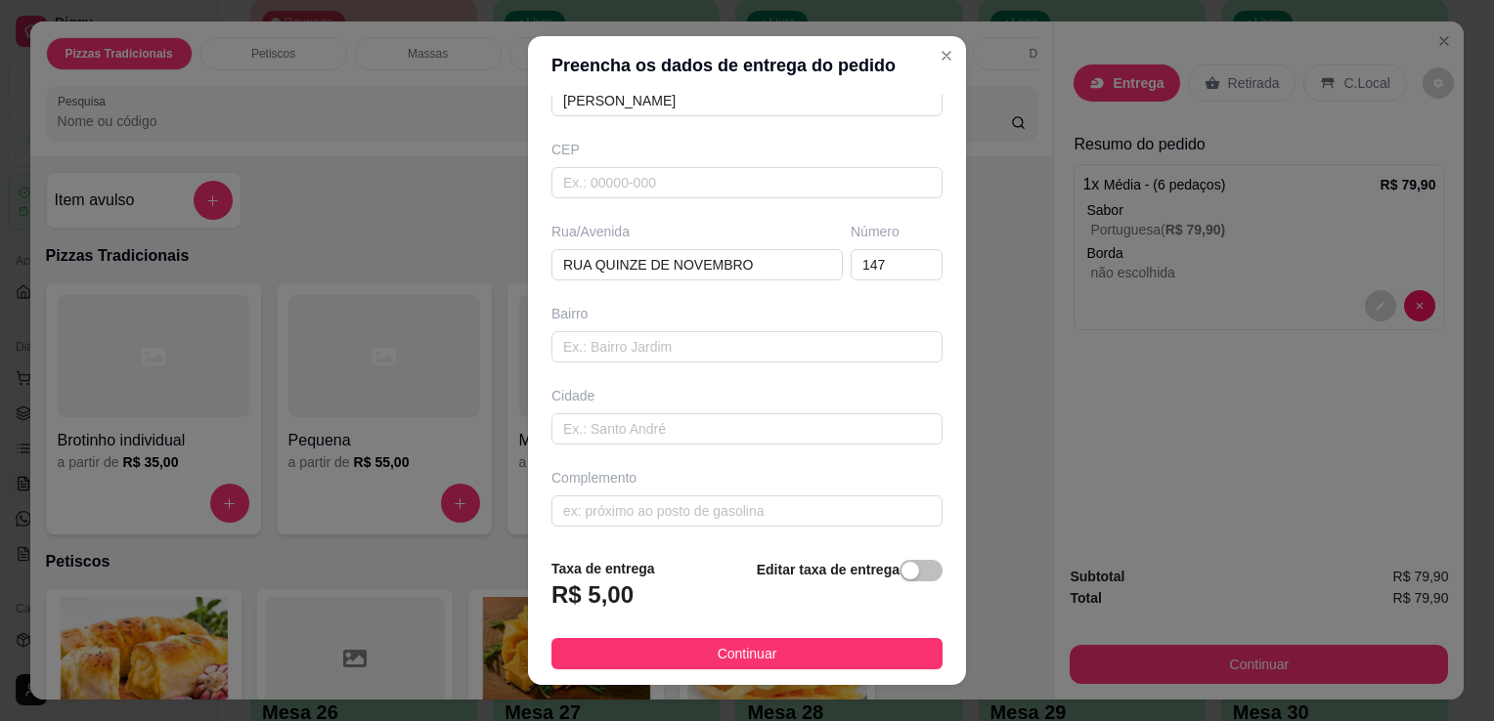
click at [811, 636] on footer "Taxa de entrega R$ 5,00 Editar taxa de entrega Continuar" at bounding box center [747, 614] width 438 height 143
click at [809, 633] on footer "Taxa de entrega R$ 5,00 Editar taxa de entrega Continuar" at bounding box center [747, 614] width 438 height 143
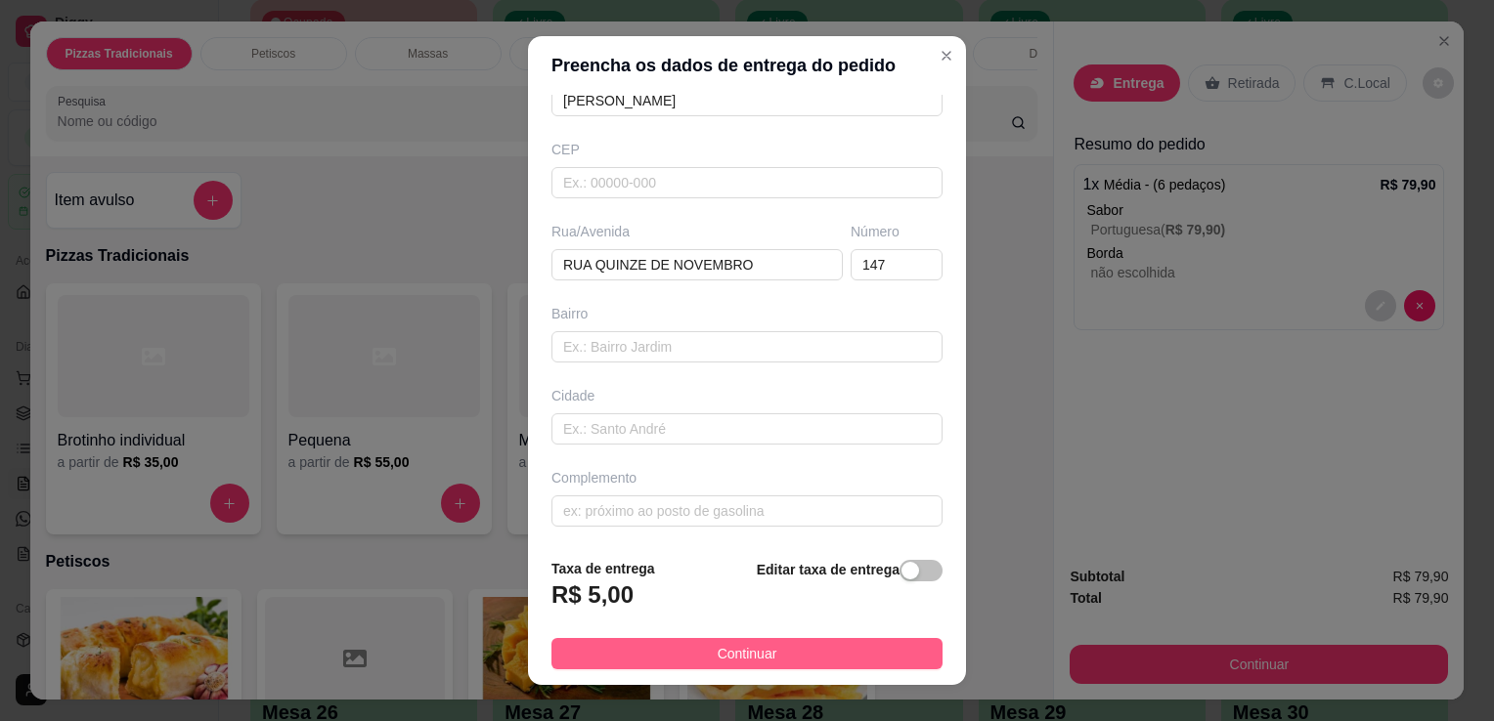
drag, startPoint x: 810, startPoint y: 631, endPoint x: 813, endPoint y: 647, distance: 15.9
click at [813, 647] on footer "Taxa de entrega R$ 5,00 Editar taxa de entrega Continuar" at bounding box center [747, 614] width 438 height 143
click at [813, 647] on button "Continuar" at bounding box center [746, 653] width 391 height 31
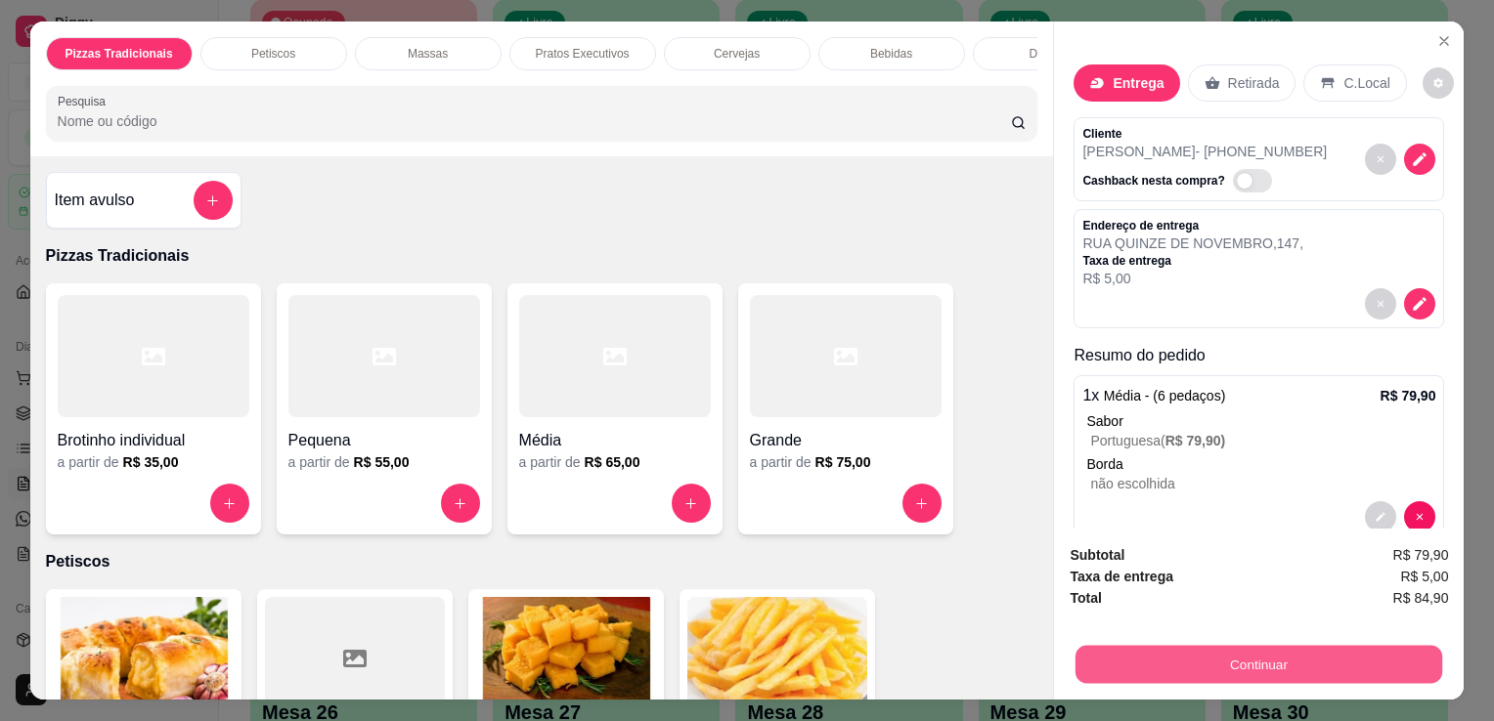
click at [1143, 675] on button "Continuar" at bounding box center [1258, 664] width 367 height 38
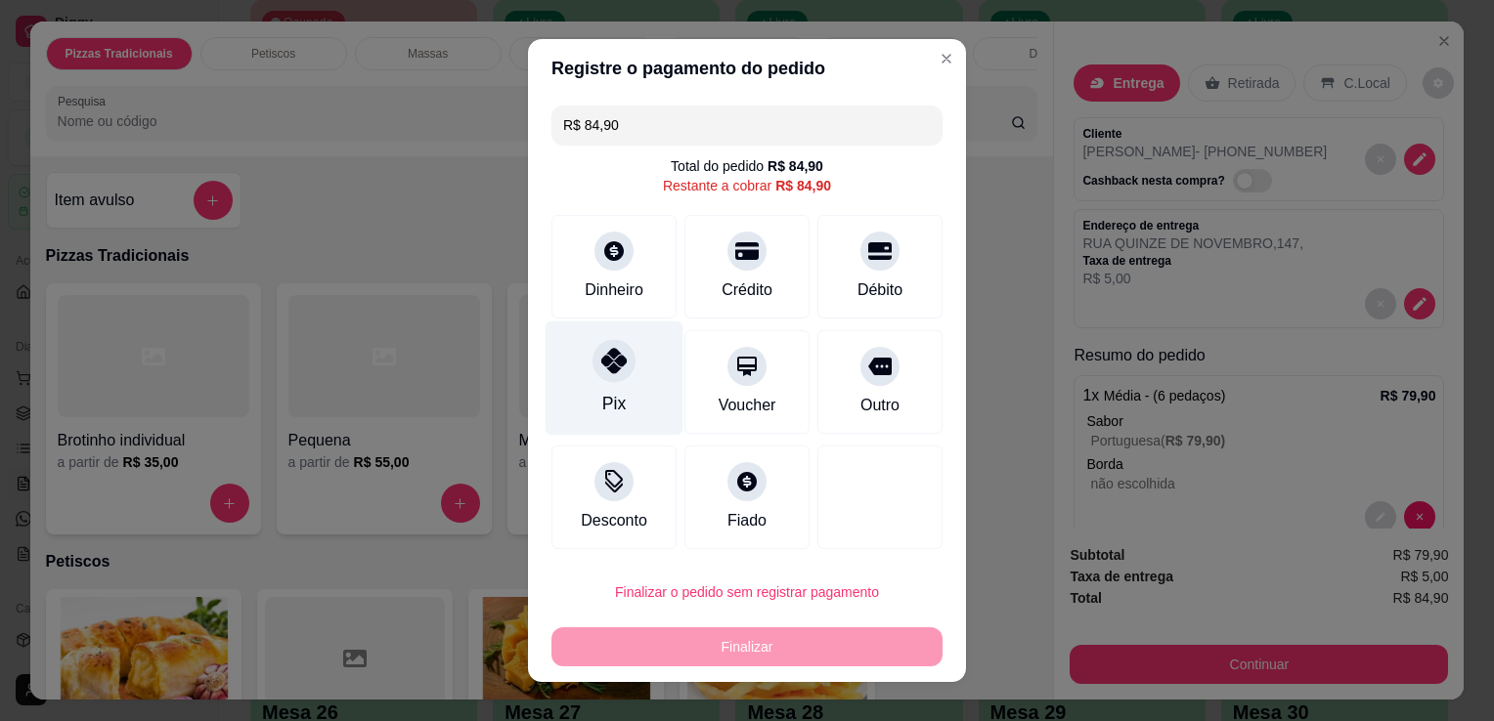
click at [637, 347] on div "Pix" at bounding box center [614, 379] width 138 height 114
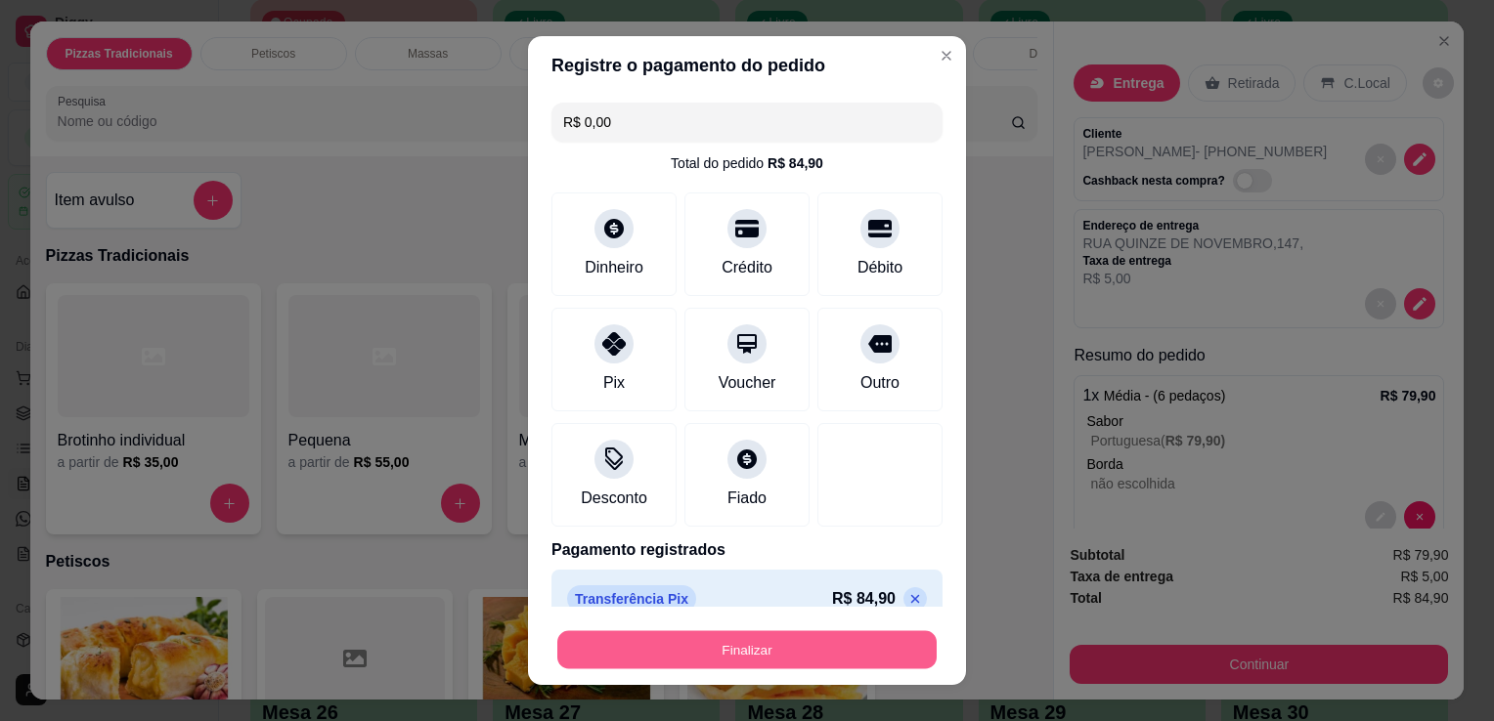
click at [736, 653] on button "Finalizar" at bounding box center [746, 650] width 379 height 38
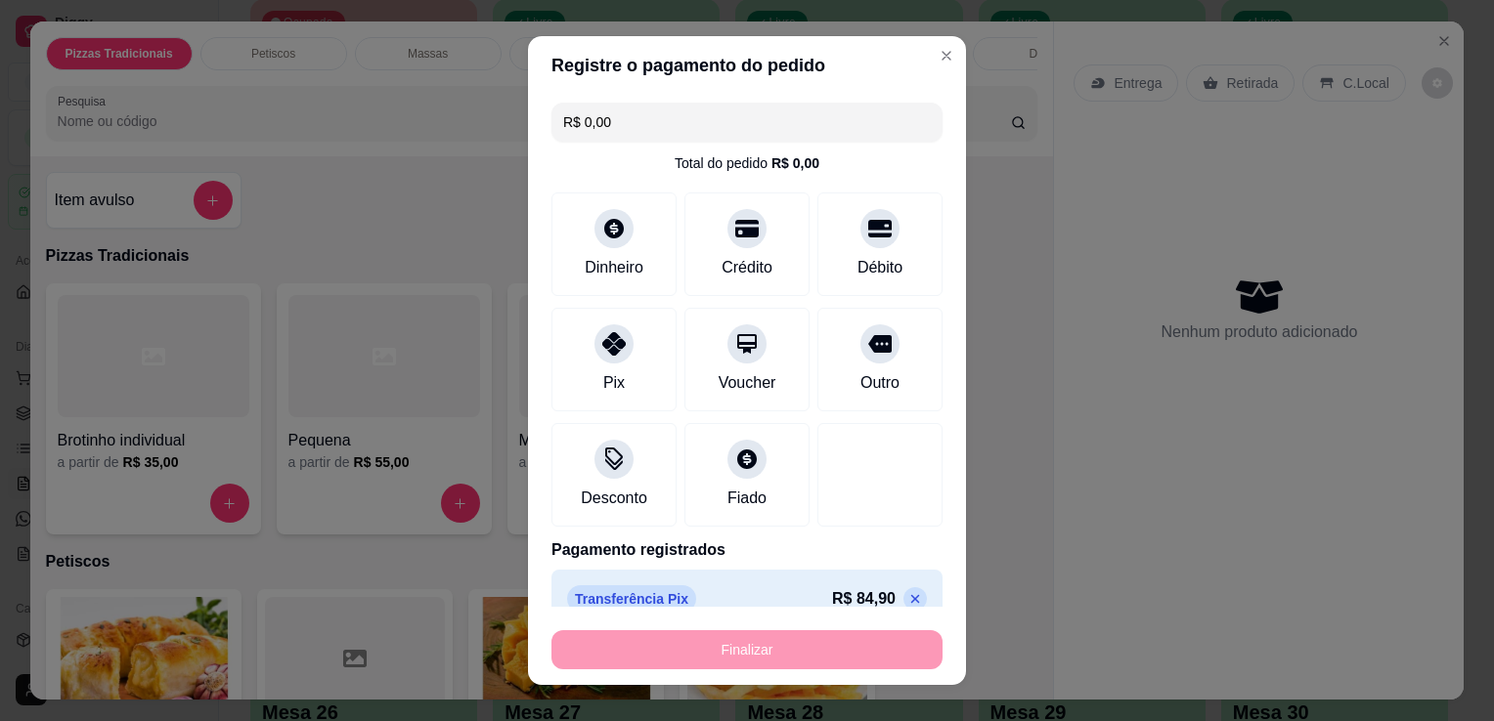
type input "-R$ 84,90"
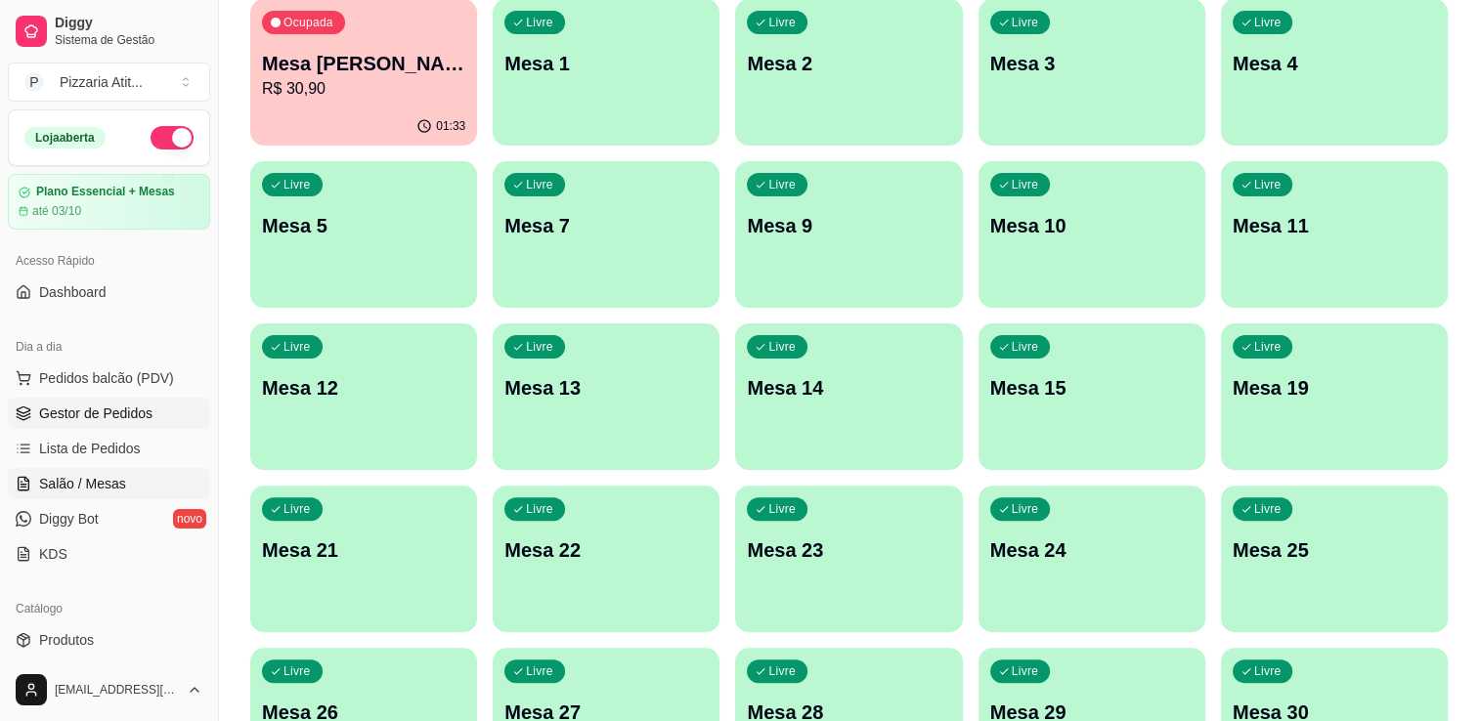
click at [155, 418] on link "Gestor de Pedidos" at bounding box center [109, 413] width 202 height 31
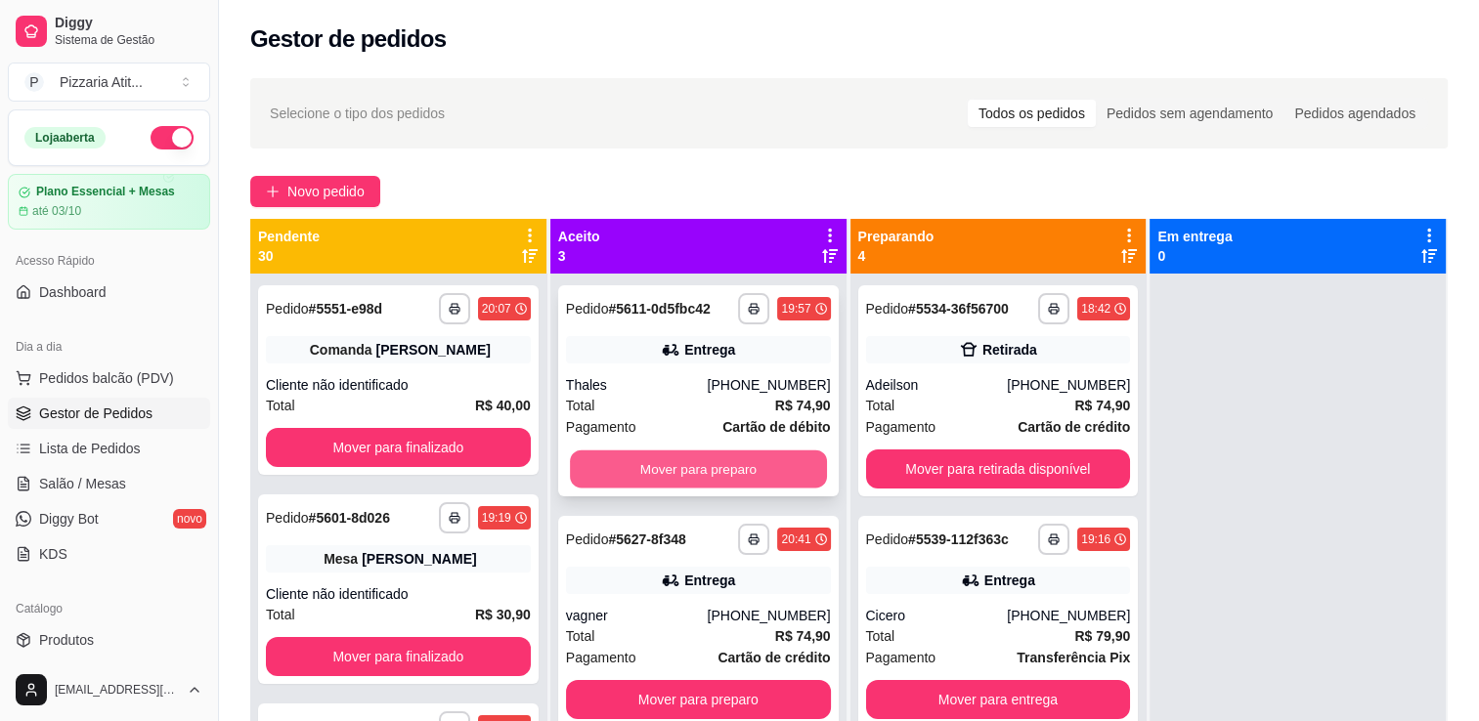
click at [738, 457] on button "Mover para preparo" at bounding box center [698, 470] width 257 height 38
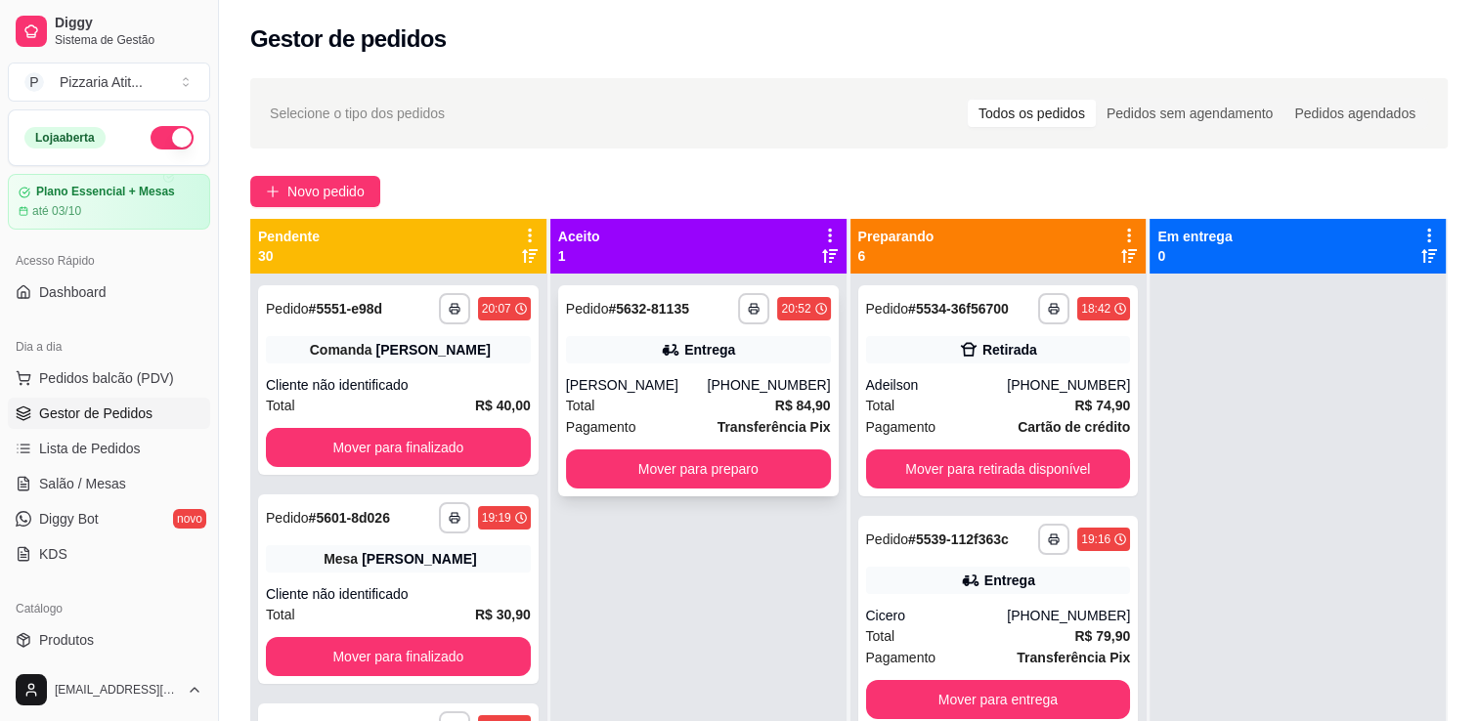
click at [640, 428] on div "Pagamento Transferência Pix" at bounding box center [698, 427] width 265 height 22
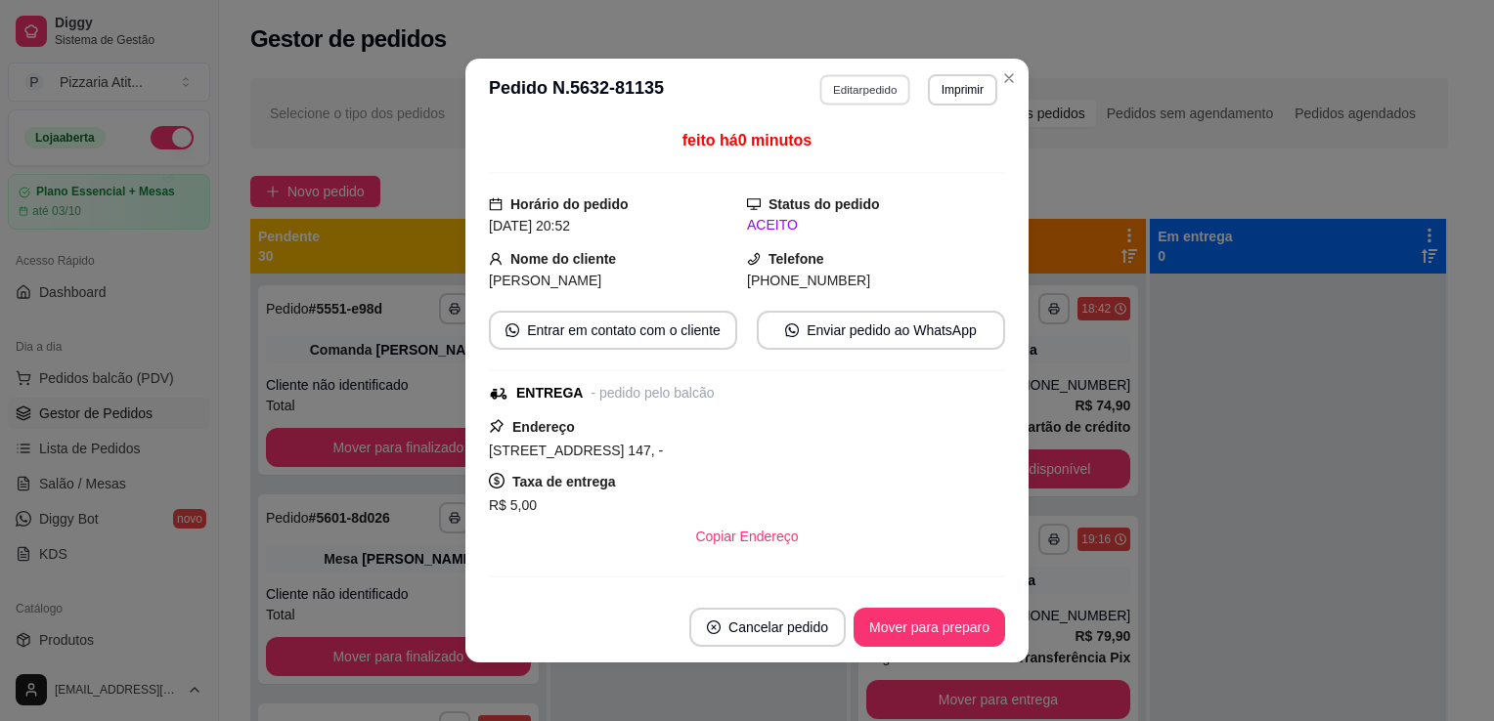
click at [868, 95] on button "Editar pedido" at bounding box center [865, 89] width 91 height 30
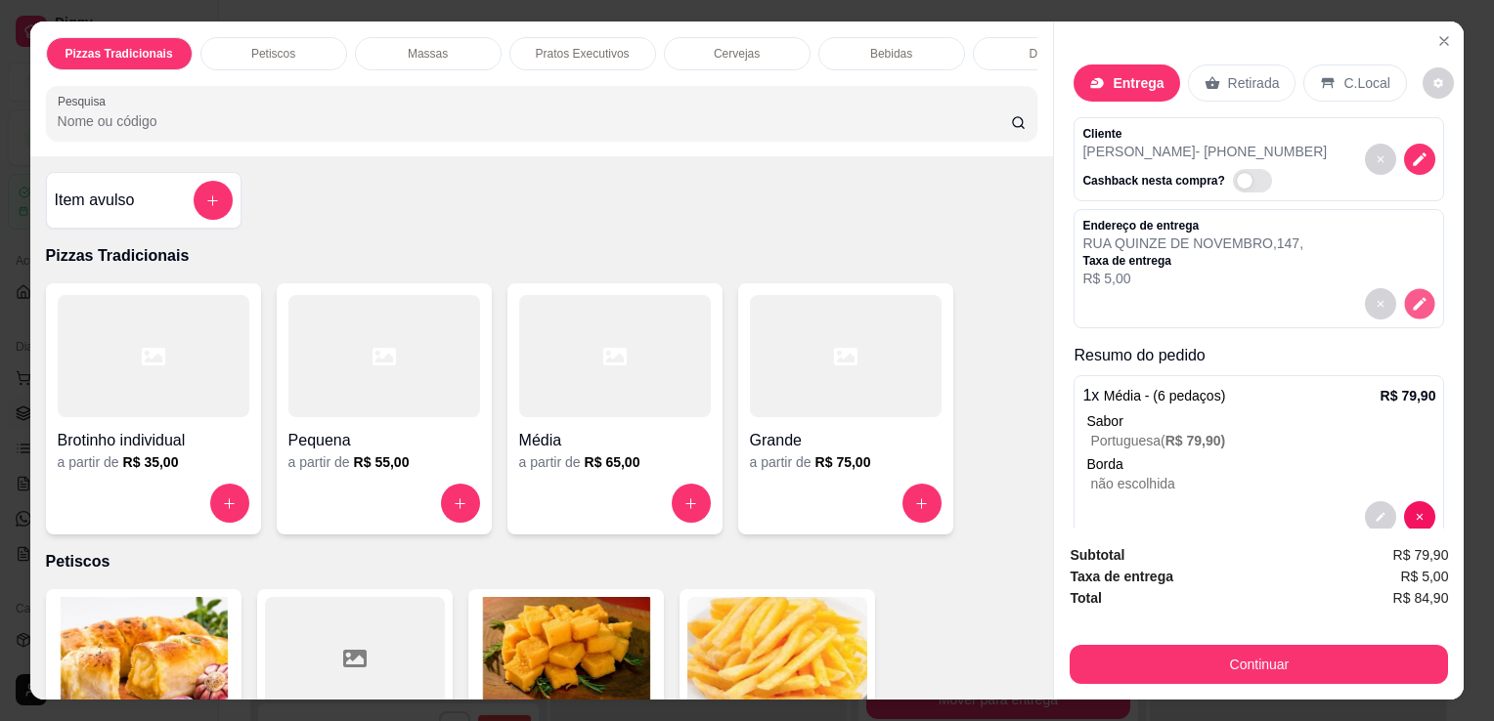
click at [1412, 295] on icon "decrease-product-quantity" at bounding box center [1420, 303] width 17 height 17
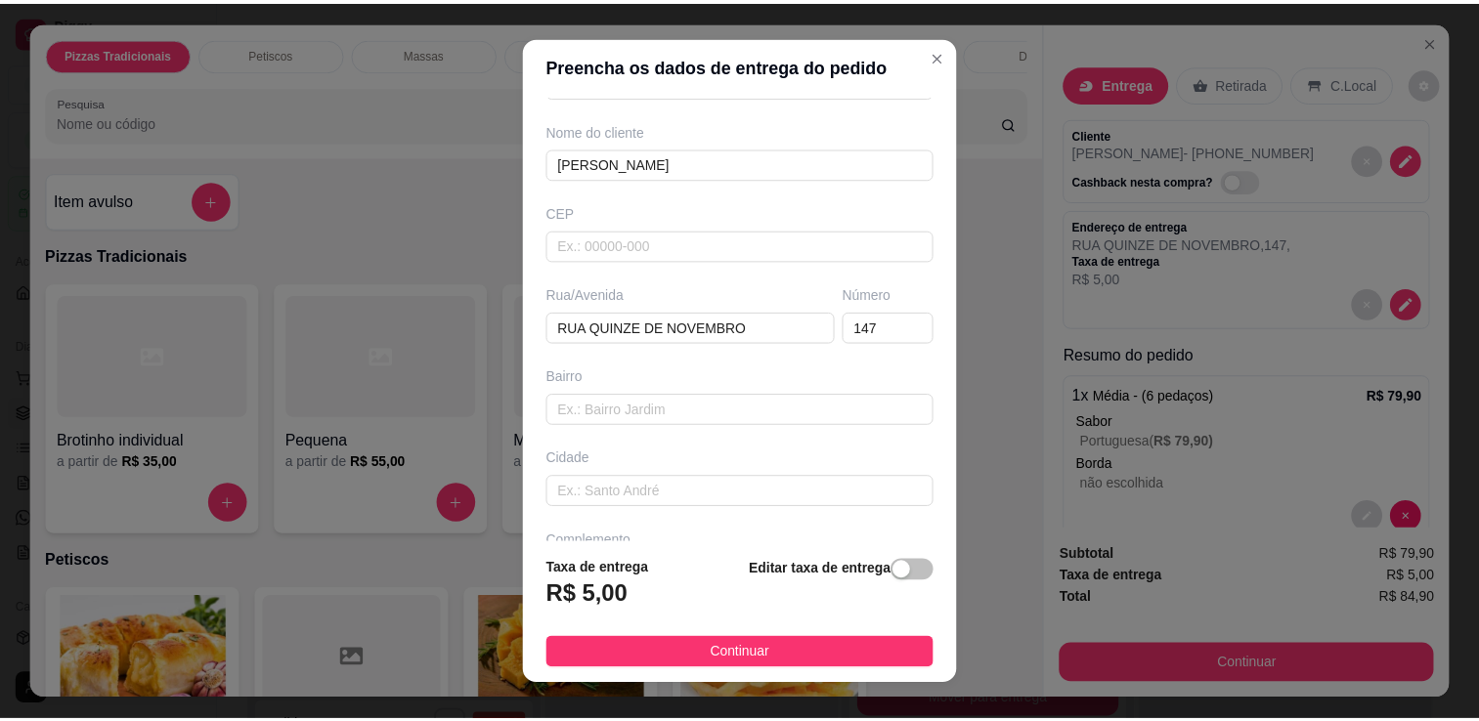
scroll to position [173, 0]
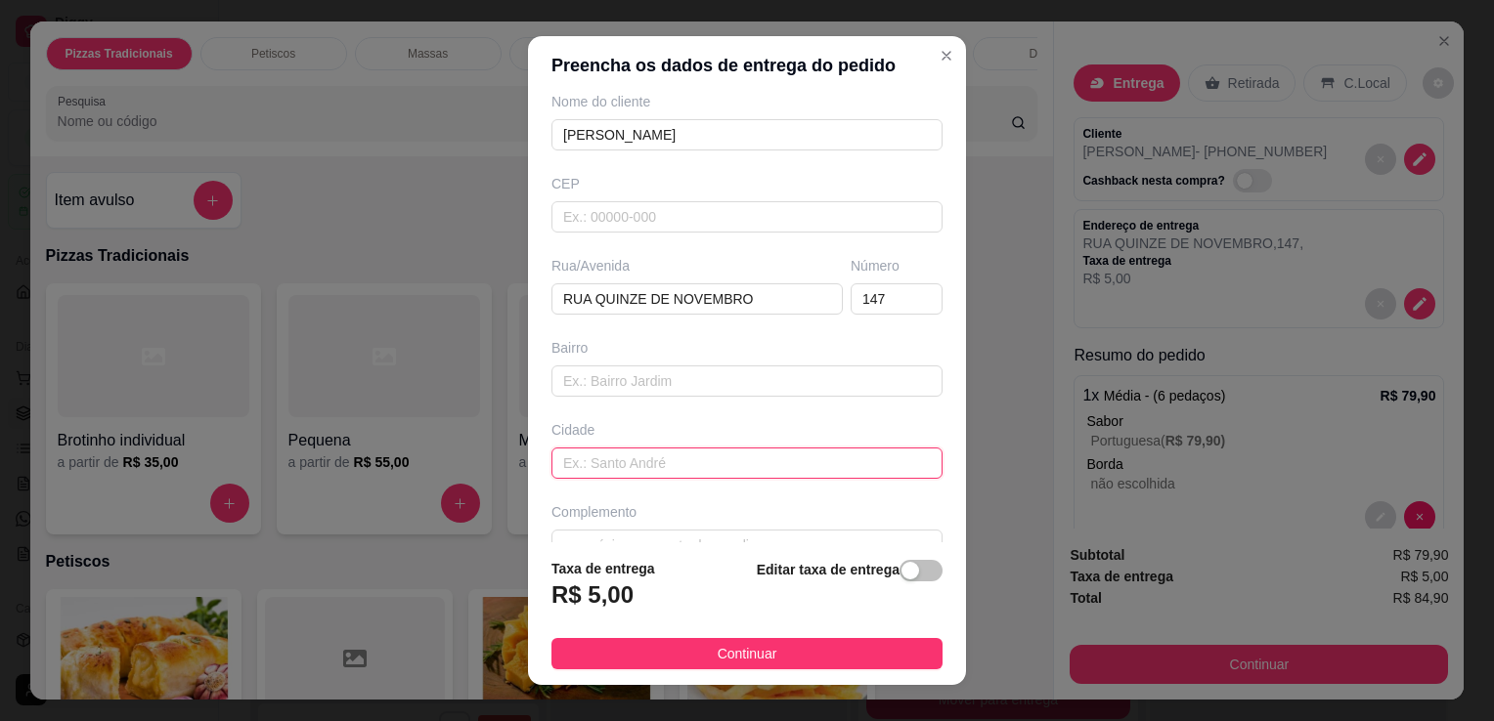
click at [872, 456] on input "text" at bounding box center [746, 463] width 391 height 31
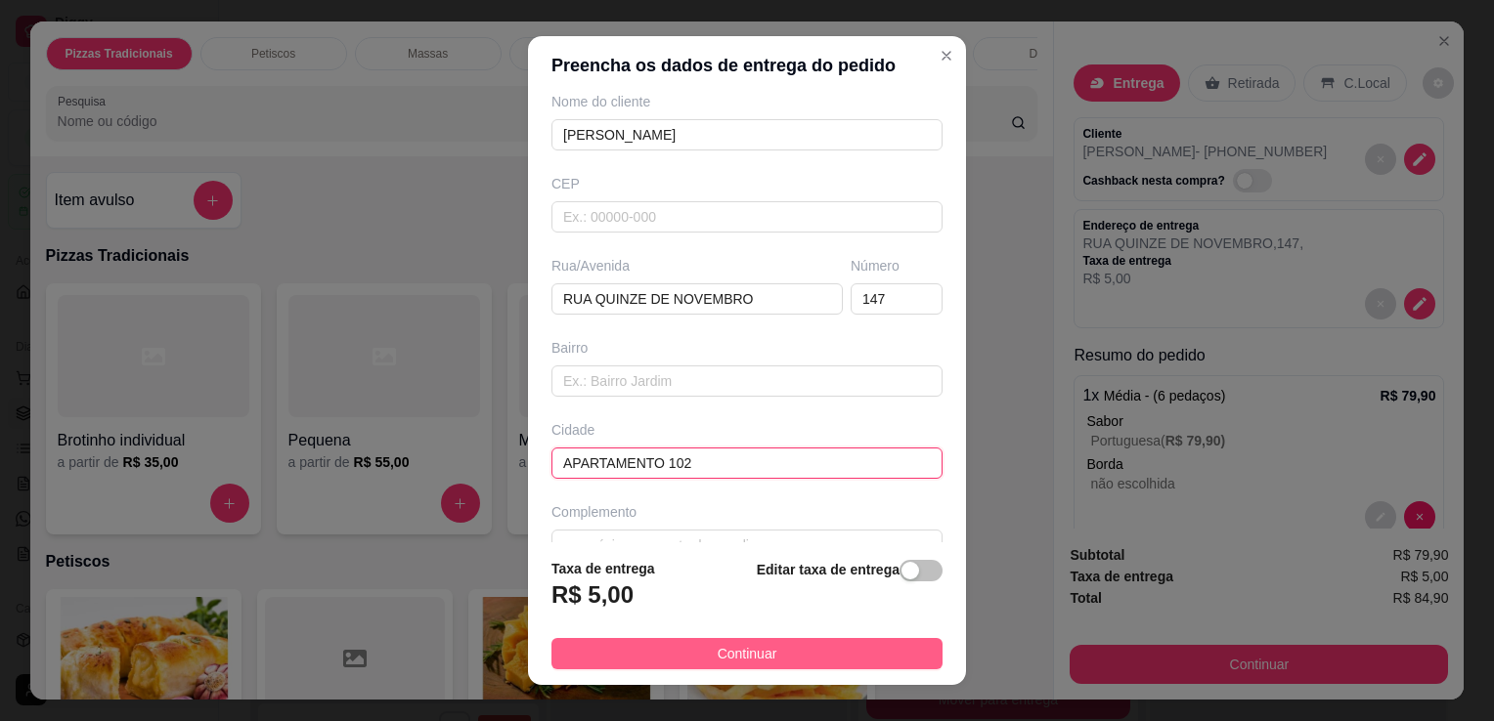
type input "APARTAMENTO 102"
click at [689, 656] on button "Continuar" at bounding box center [746, 653] width 391 height 31
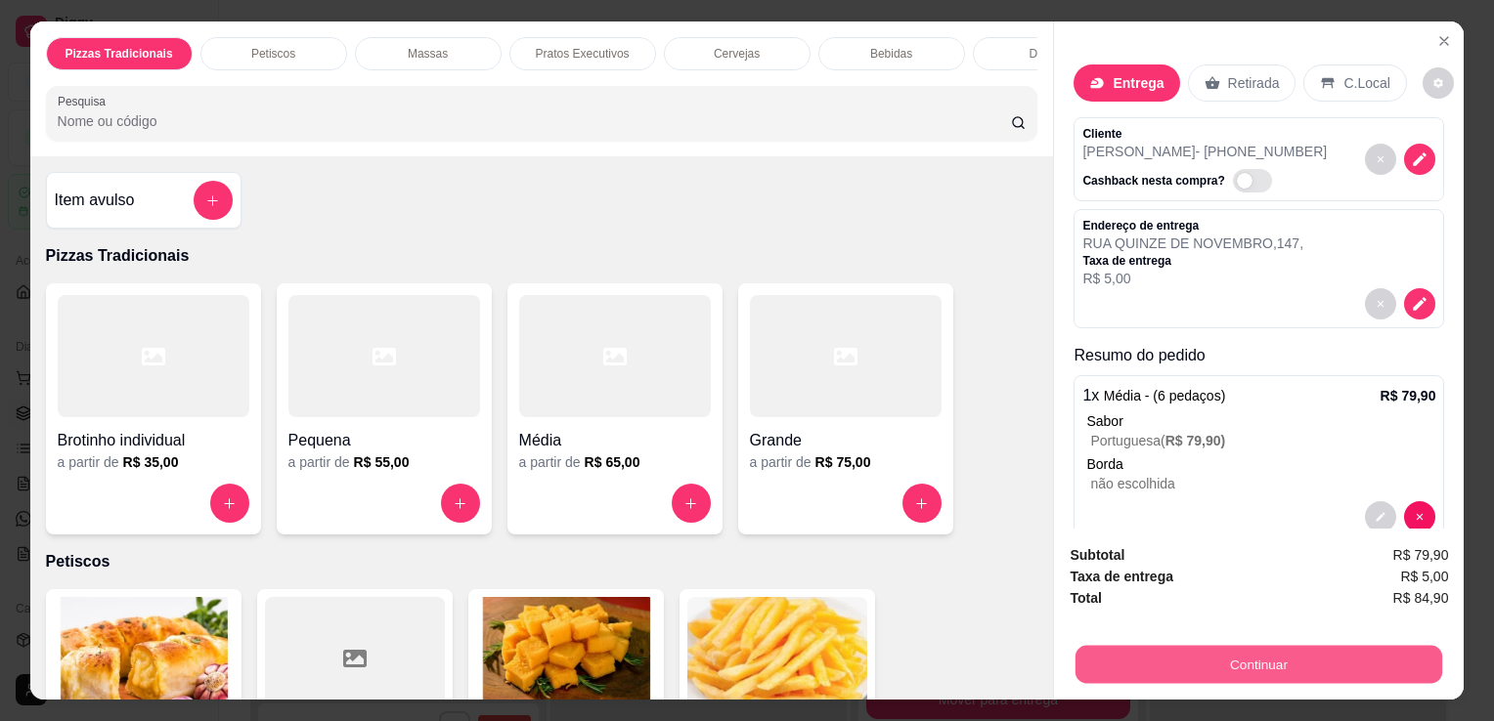
click at [1200, 652] on button "Continuar" at bounding box center [1258, 664] width 367 height 38
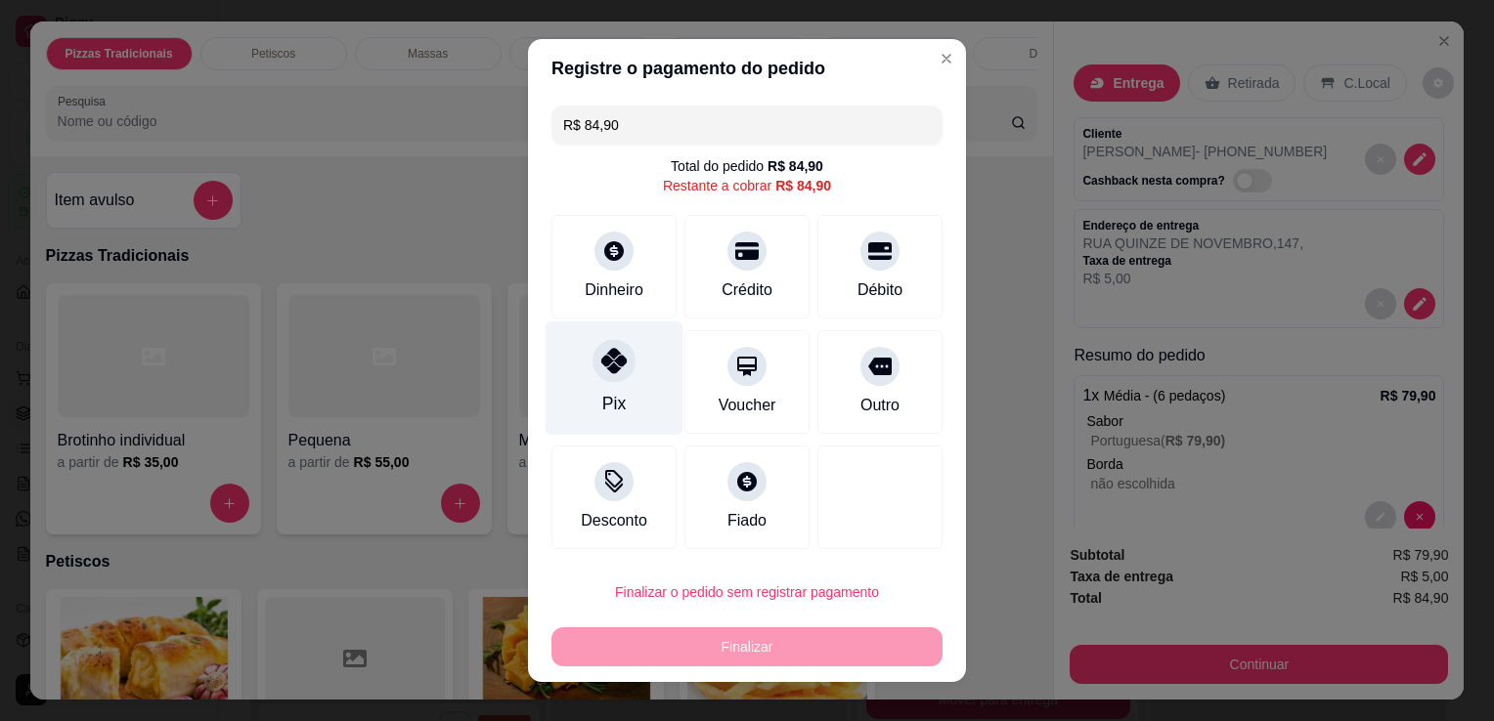
click at [625, 368] on div at bounding box center [613, 360] width 43 height 43
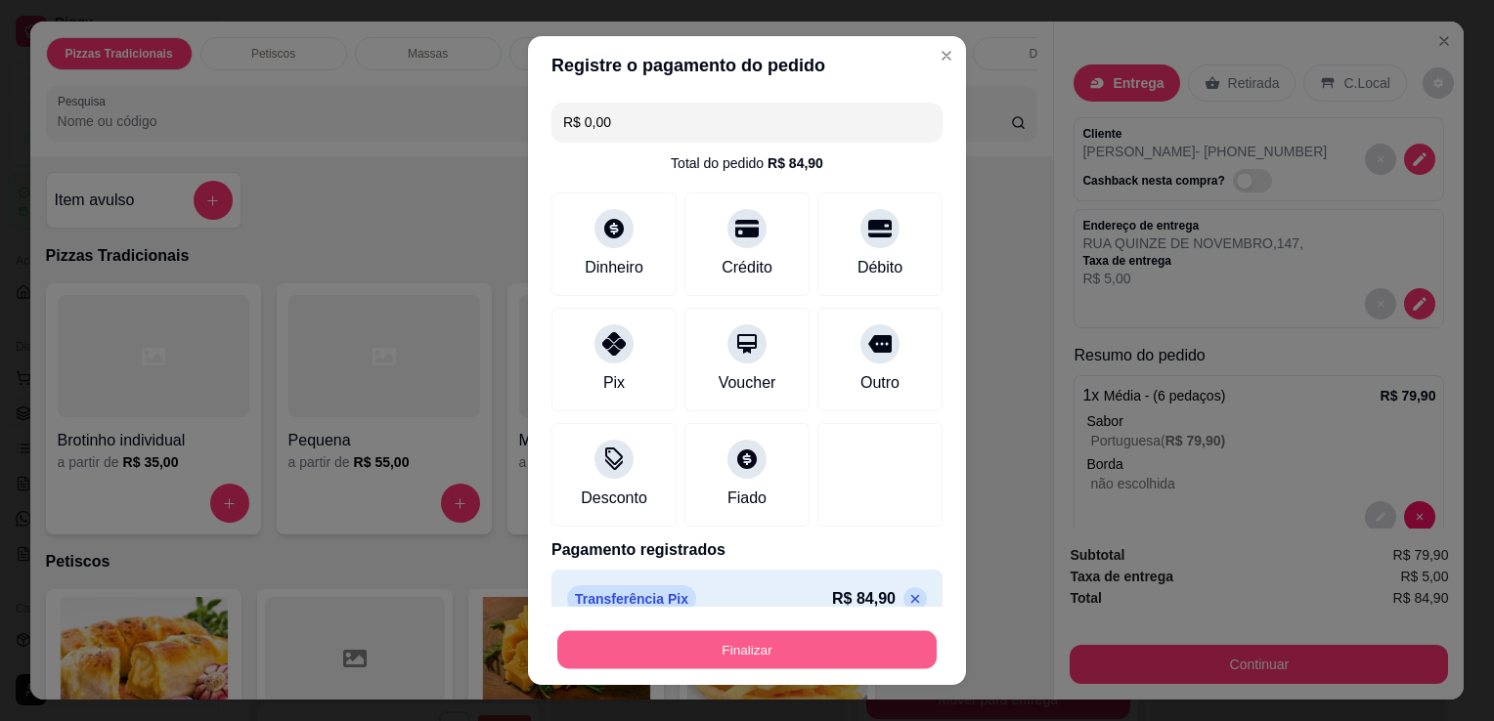
click at [750, 655] on button "Finalizar" at bounding box center [746, 650] width 379 height 38
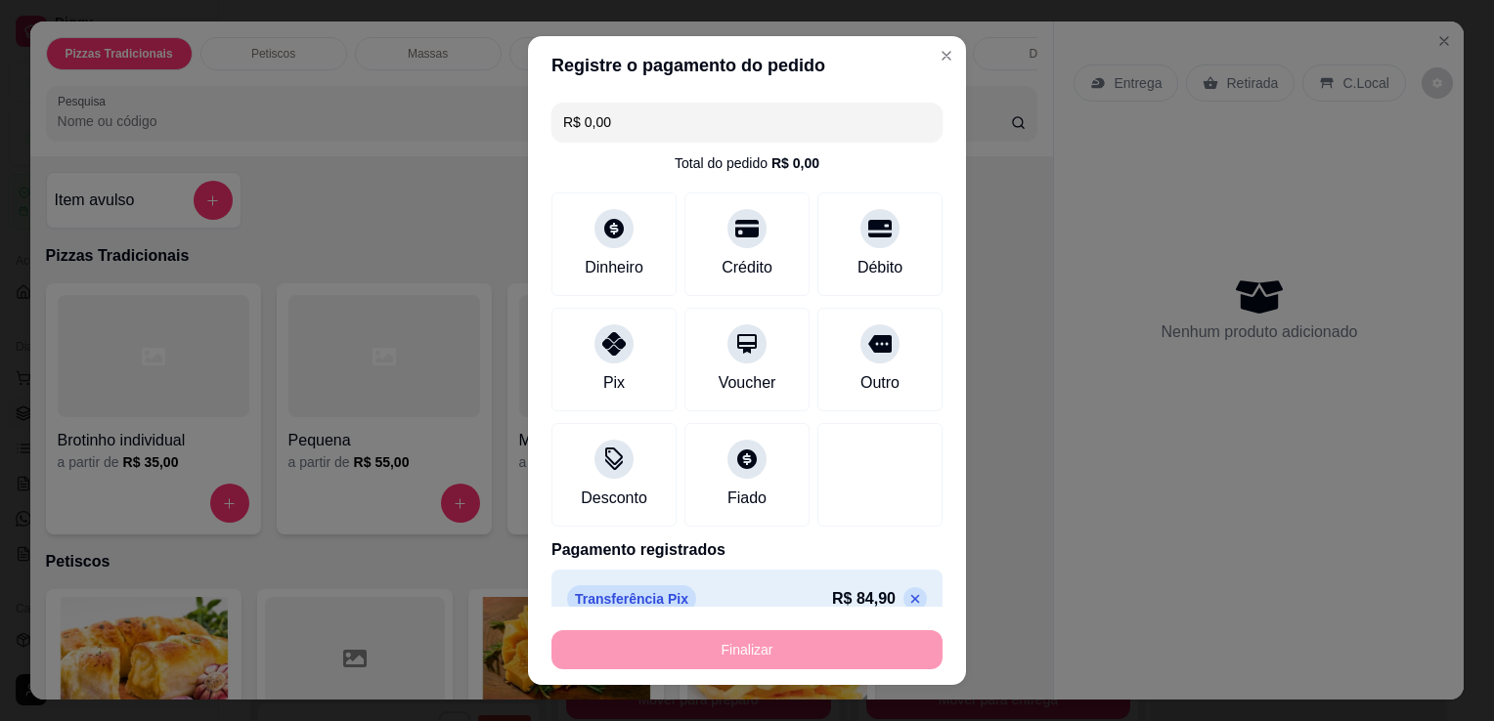
type input "-R$ 84,90"
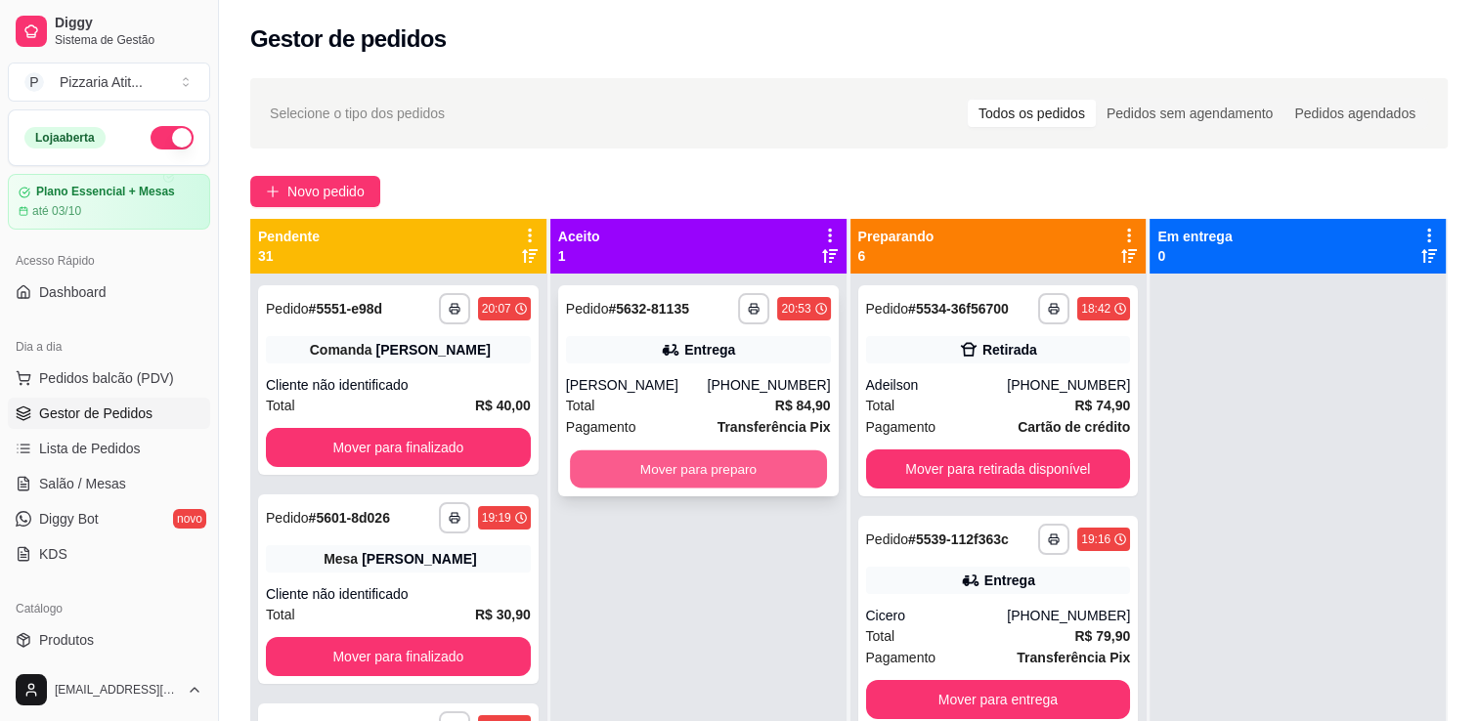
click at [723, 457] on button "Mover para preparo" at bounding box center [698, 470] width 257 height 38
click at [657, 457] on button "Mover para preparo" at bounding box center [698, 470] width 257 height 38
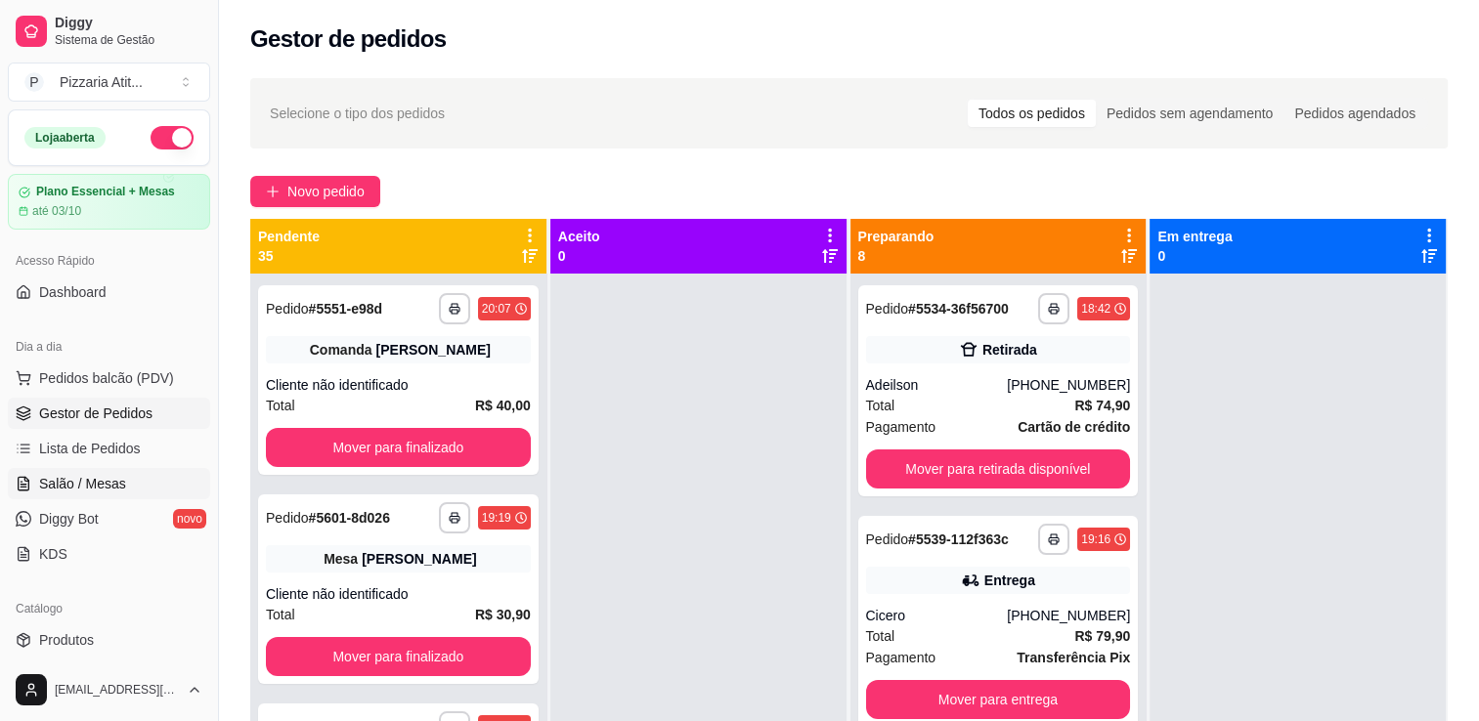
click at [104, 479] on span "Salão / Mesas" at bounding box center [82, 484] width 87 height 20
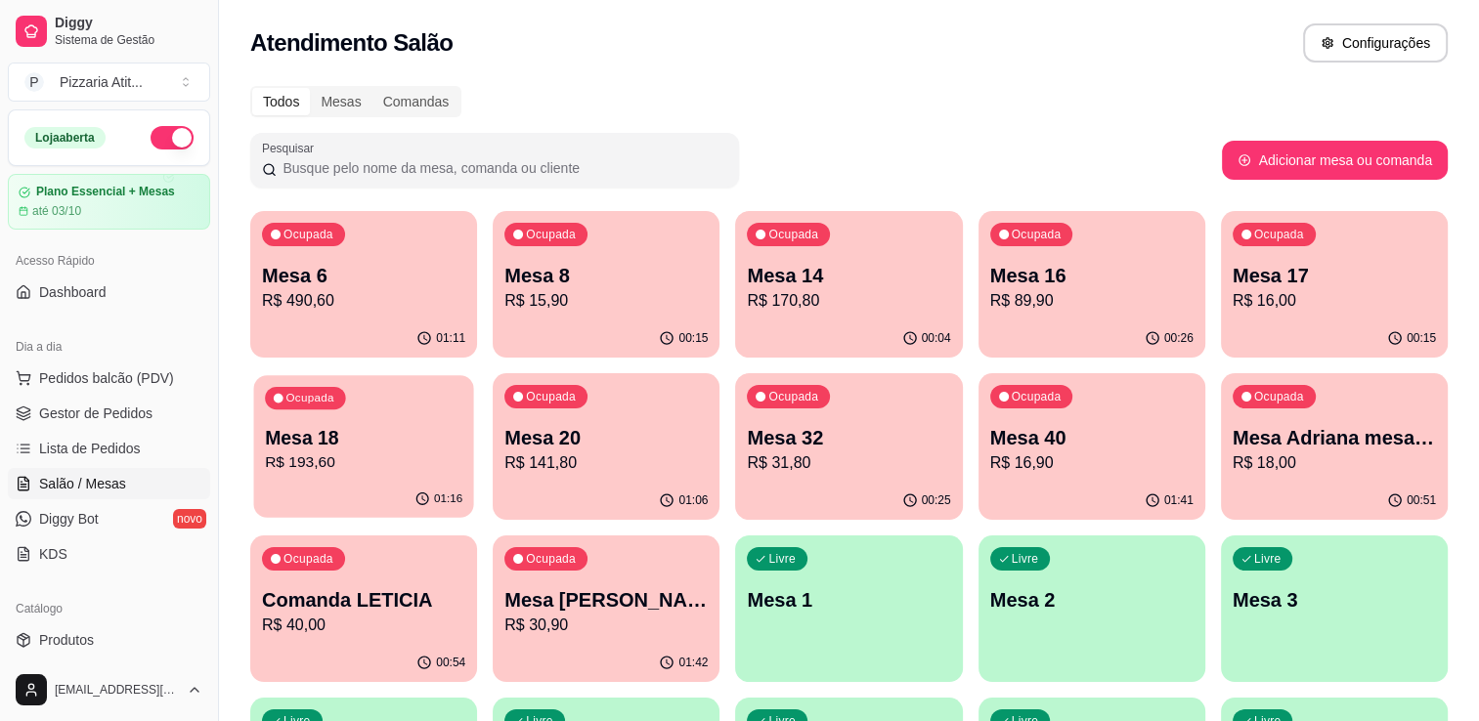
click at [443, 459] on p "R$ 193,60" at bounding box center [363, 463] width 197 height 22
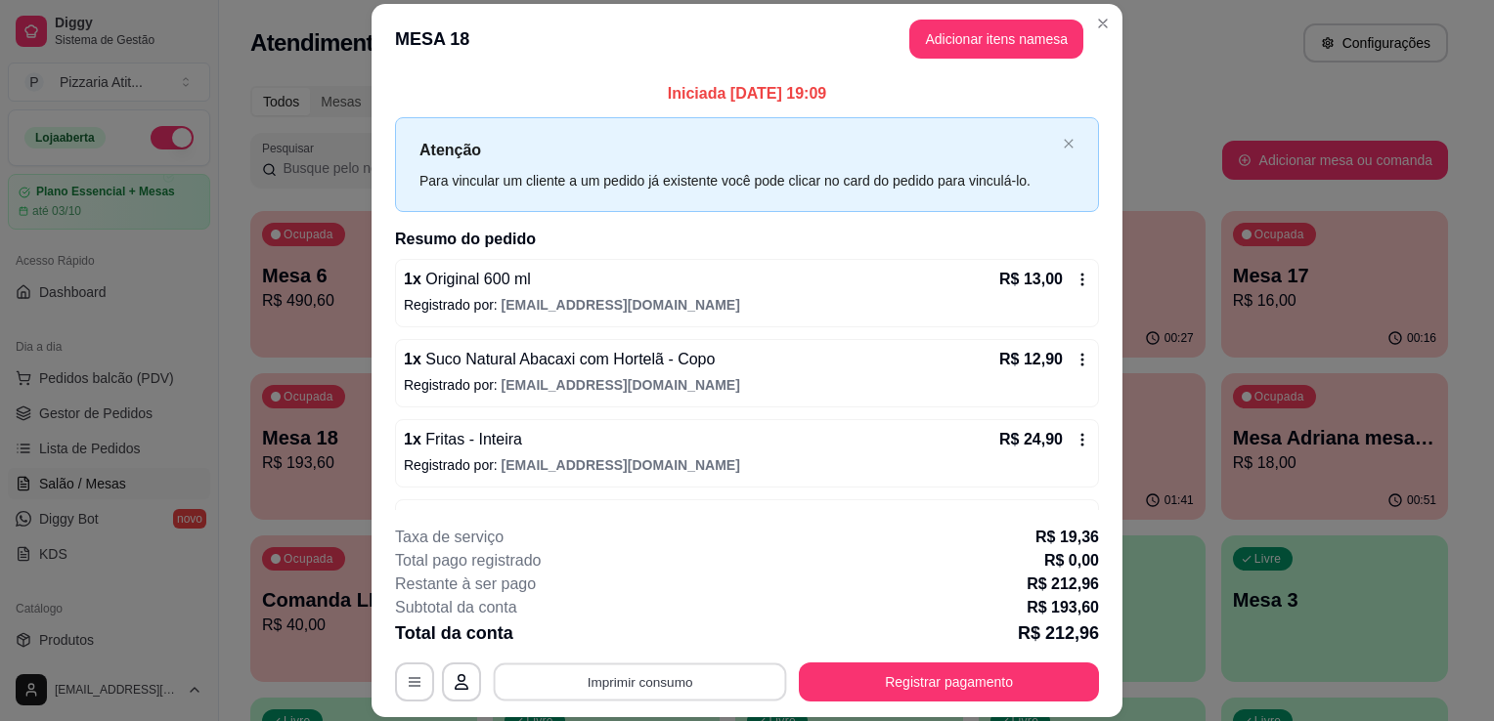
click at [665, 682] on button "Imprimir consumo" at bounding box center [640, 683] width 293 height 38
click at [651, 633] on button "IMPRESSORA" at bounding box center [638, 638] width 137 height 30
click at [900, 691] on button "Registrar pagamento" at bounding box center [949, 683] width 291 height 38
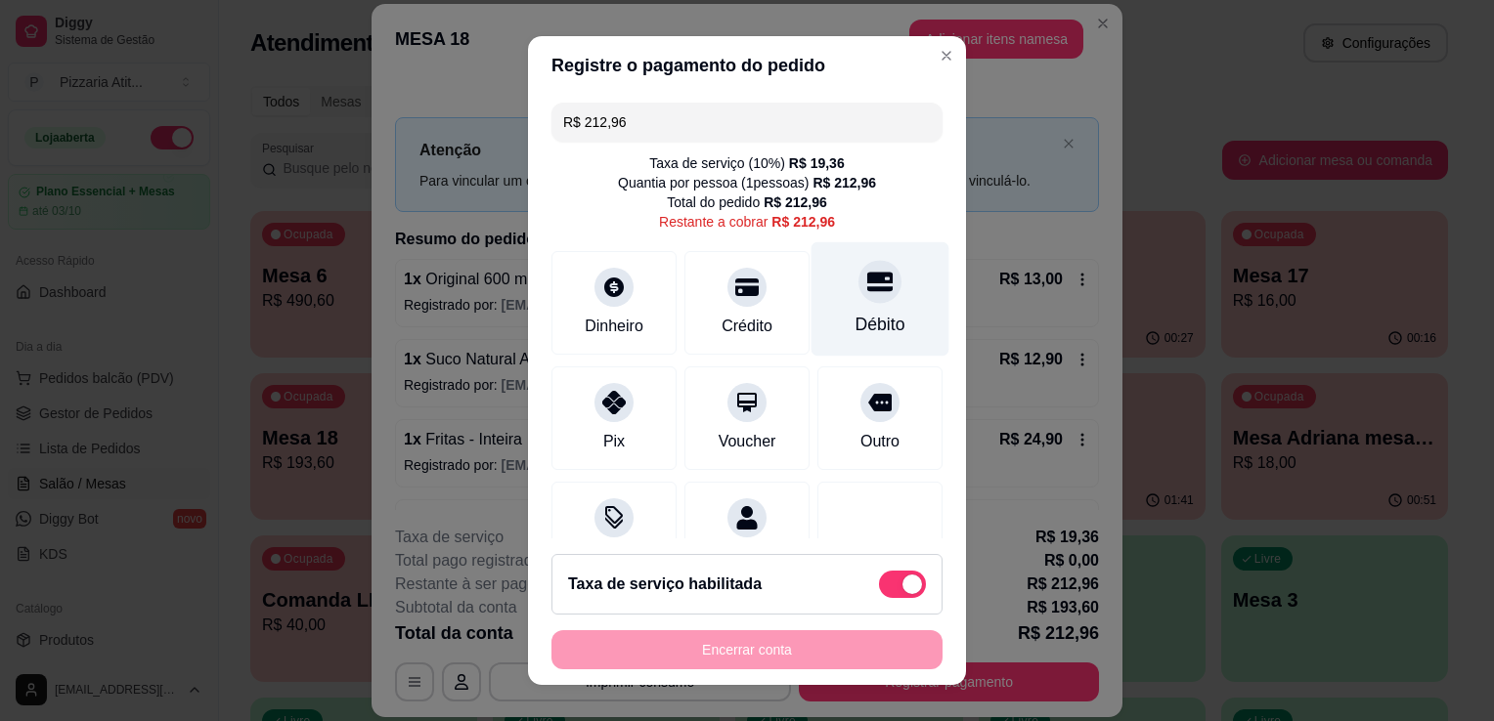
click at [855, 333] on div "Débito" at bounding box center [880, 324] width 50 height 25
type input "R$ 0,00"
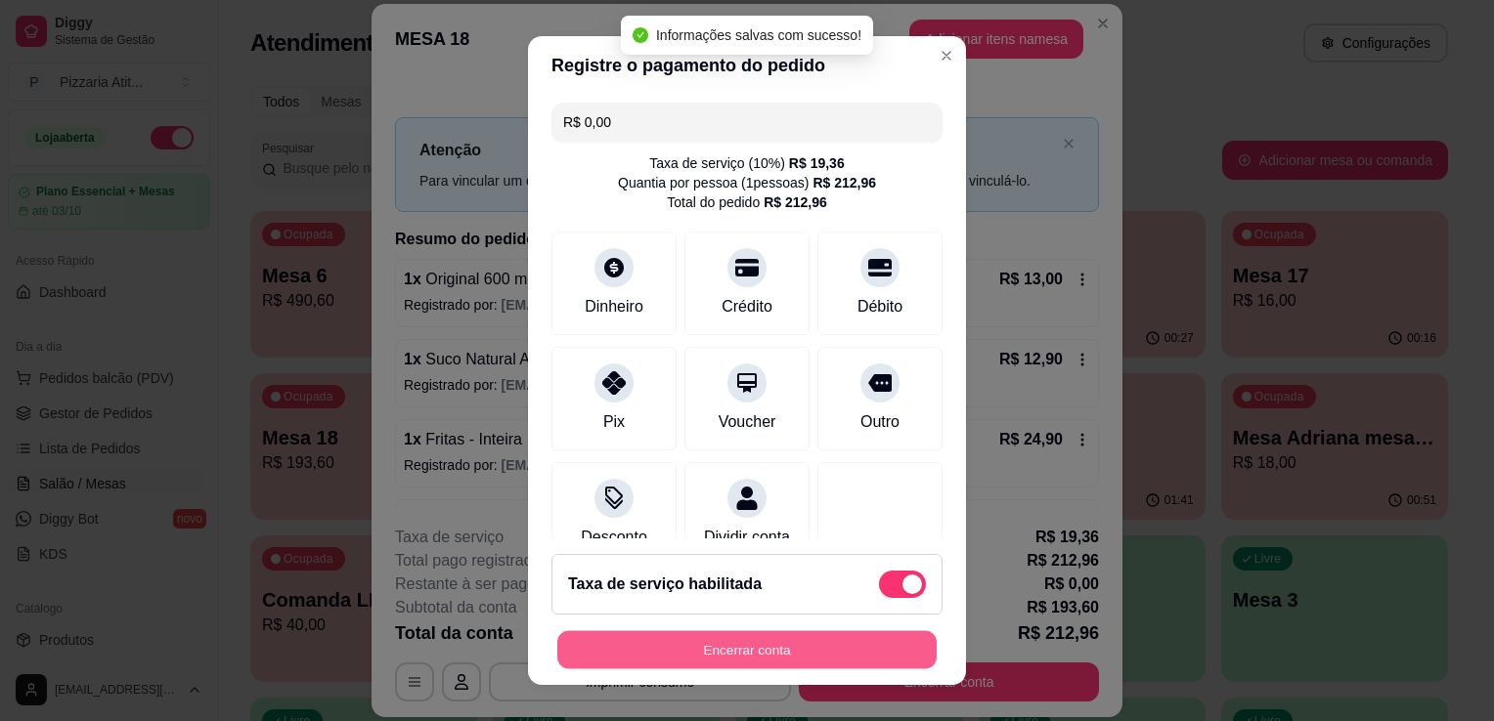
click at [815, 643] on button "Encerrar conta" at bounding box center [746, 650] width 379 height 38
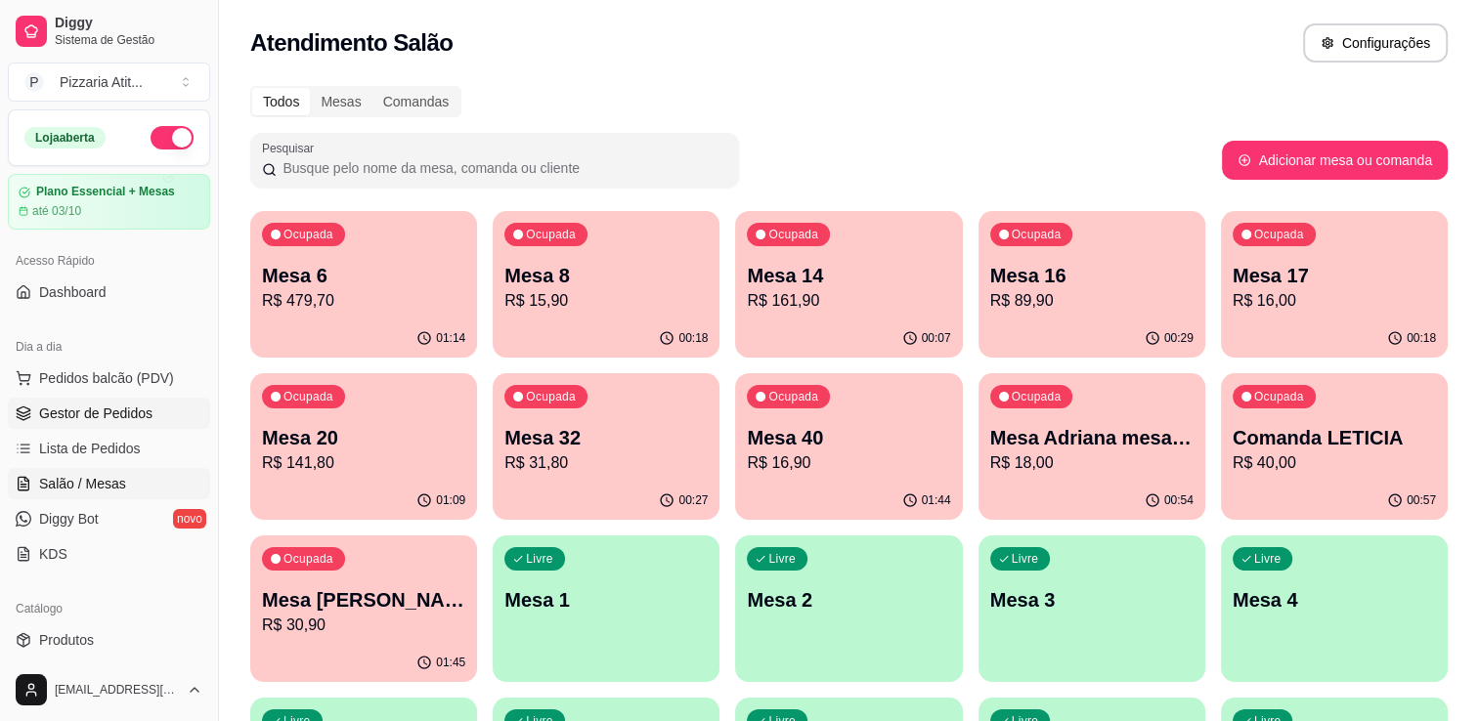
click at [132, 416] on span "Gestor de Pedidos" at bounding box center [95, 414] width 113 height 20
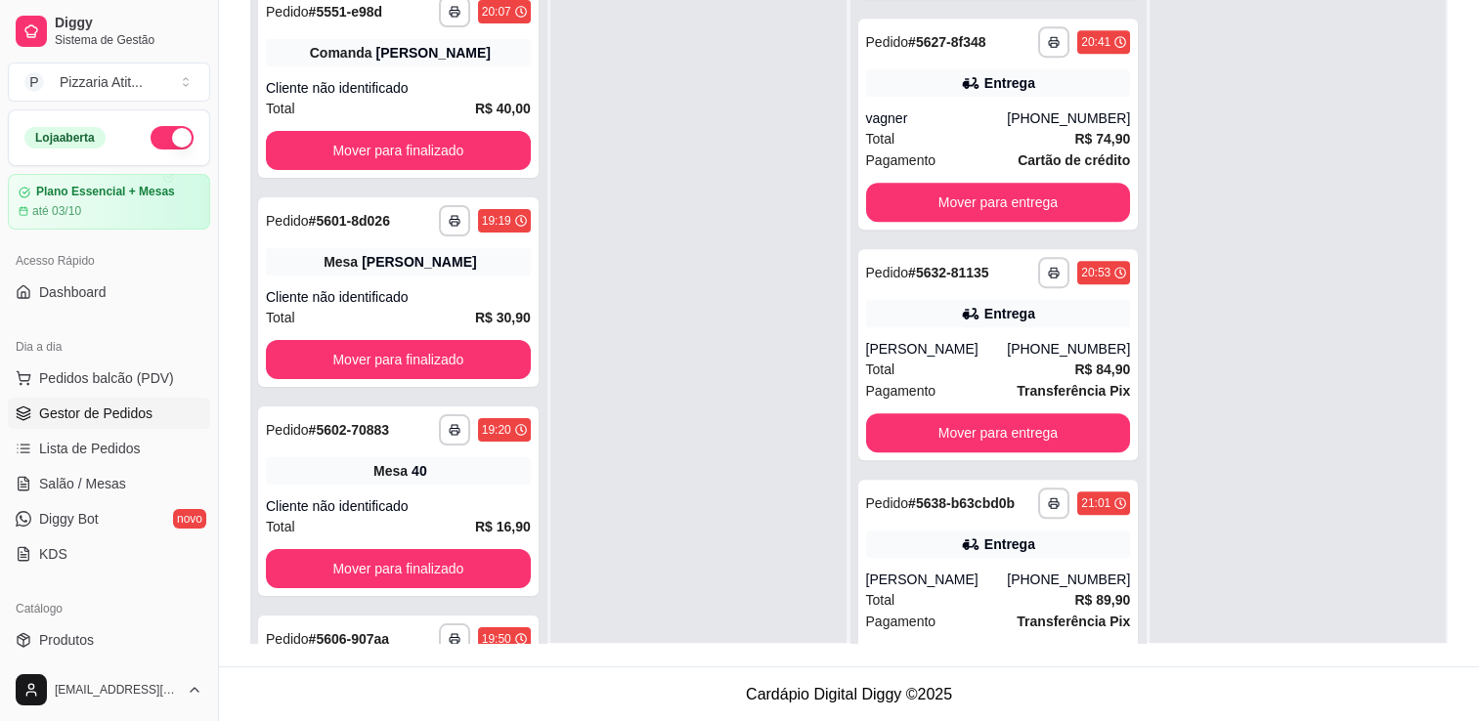
scroll to position [1128, 0]
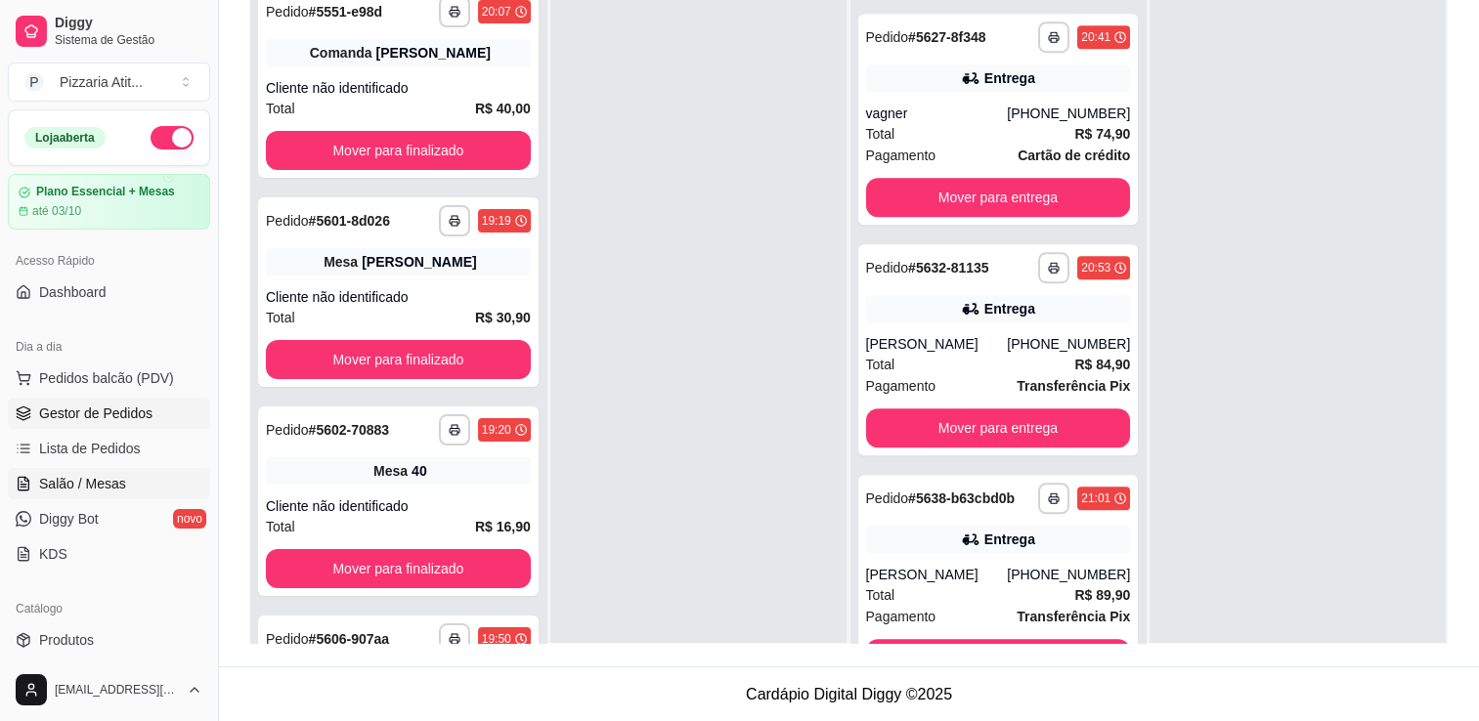
click at [111, 491] on span "Salão / Mesas" at bounding box center [82, 484] width 87 height 20
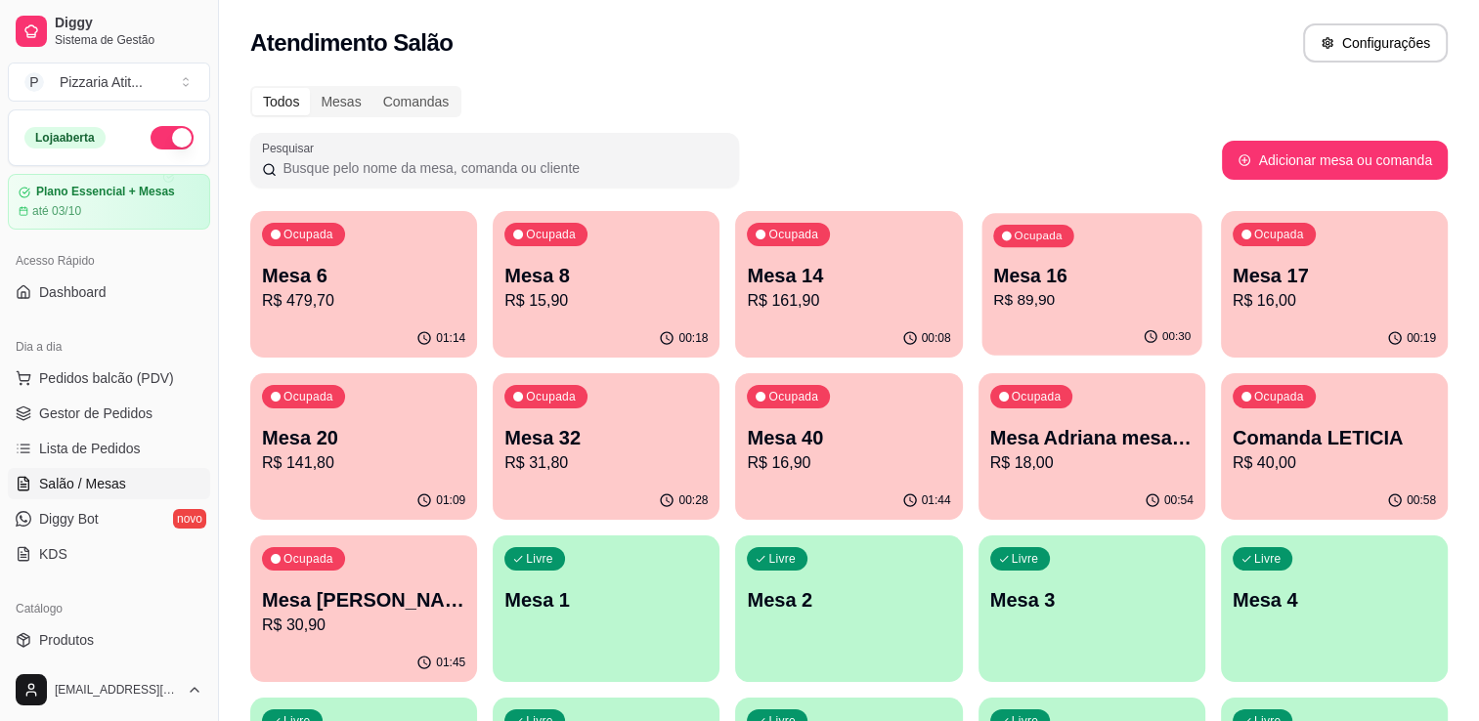
click at [1066, 296] on p "R$ 89,90" at bounding box center [1091, 300] width 197 height 22
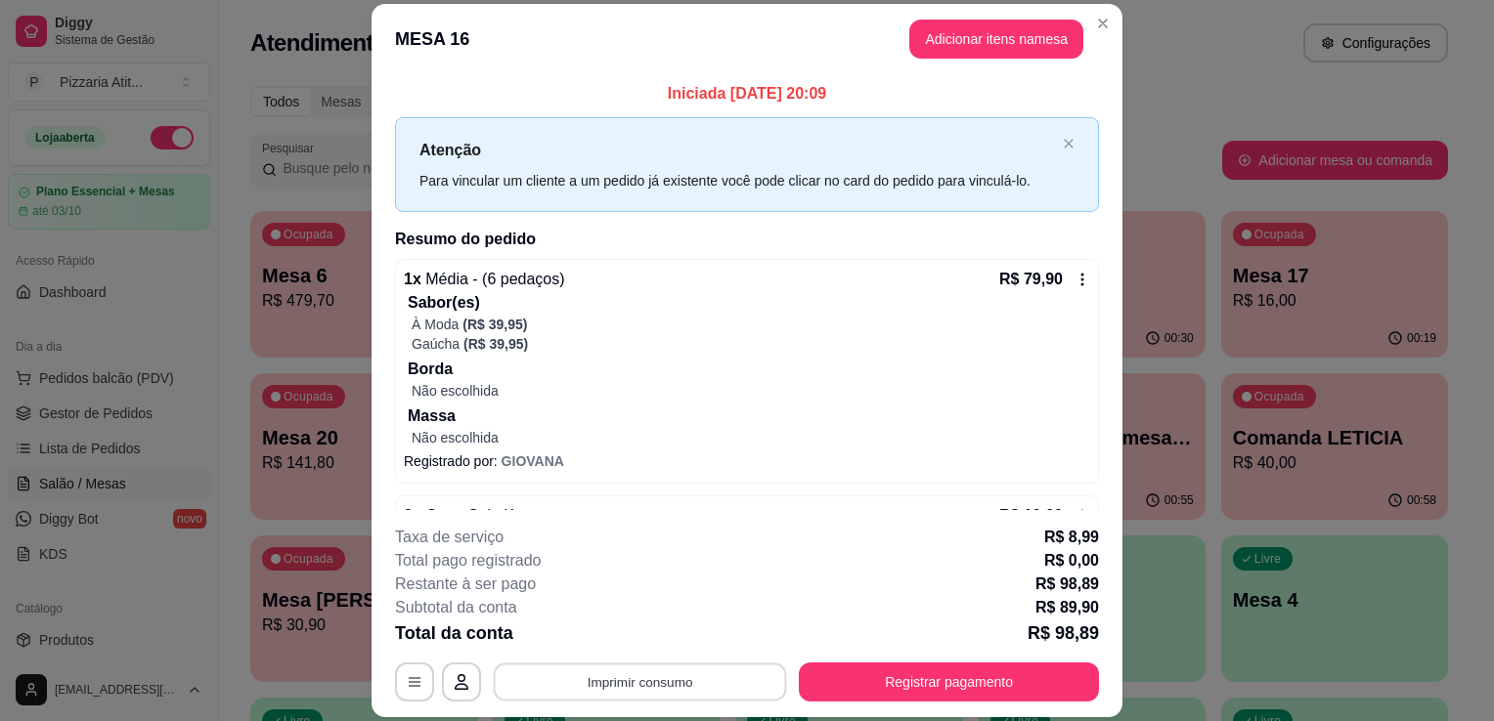
click at [718, 682] on button "Imprimir consumo" at bounding box center [640, 683] width 293 height 38
click at [661, 642] on button "IMPRESSORA" at bounding box center [638, 638] width 137 height 30
click at [940, 673] on button "Registrar pagamento" at bounding box center [949, 683] width 291 height 38
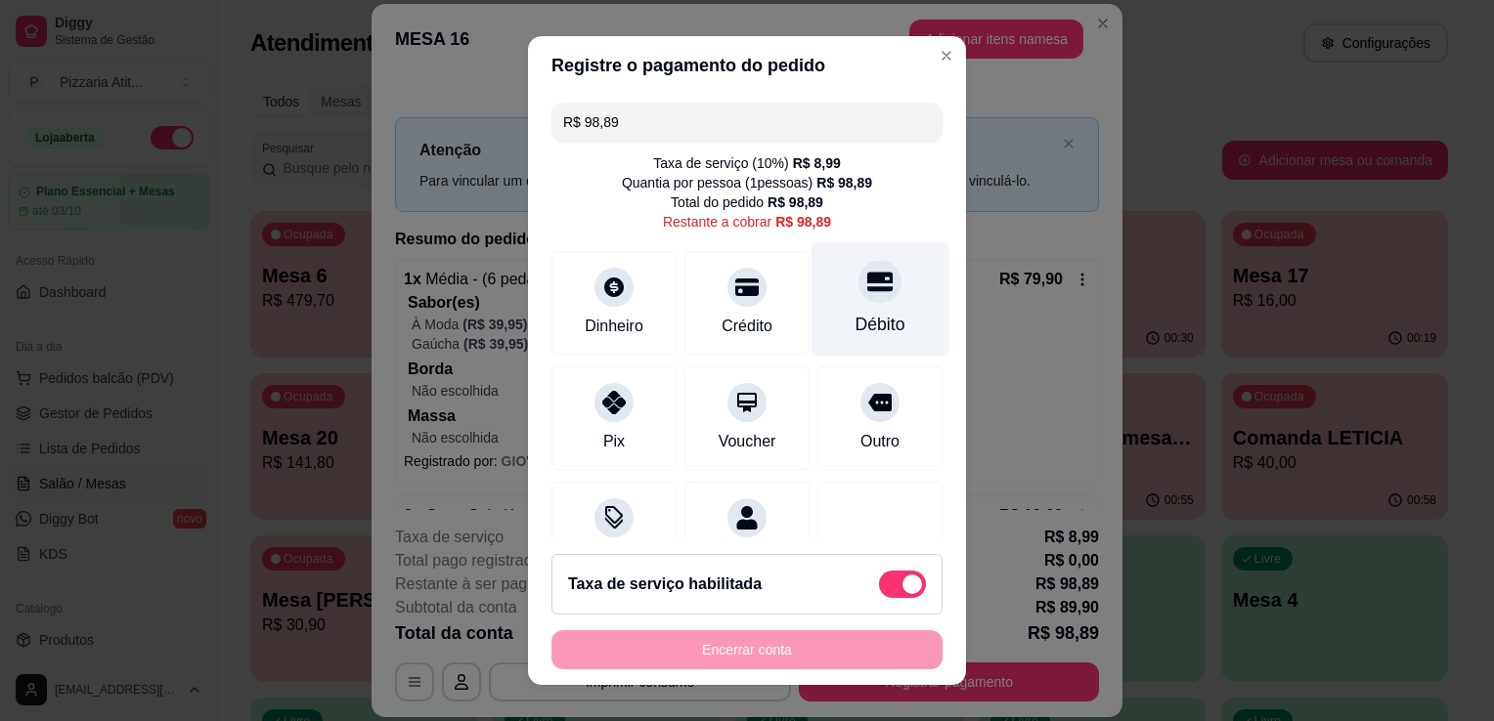
click at [868, 314] on div "Débito" at bounding box center [880, 324] width 50 height 25
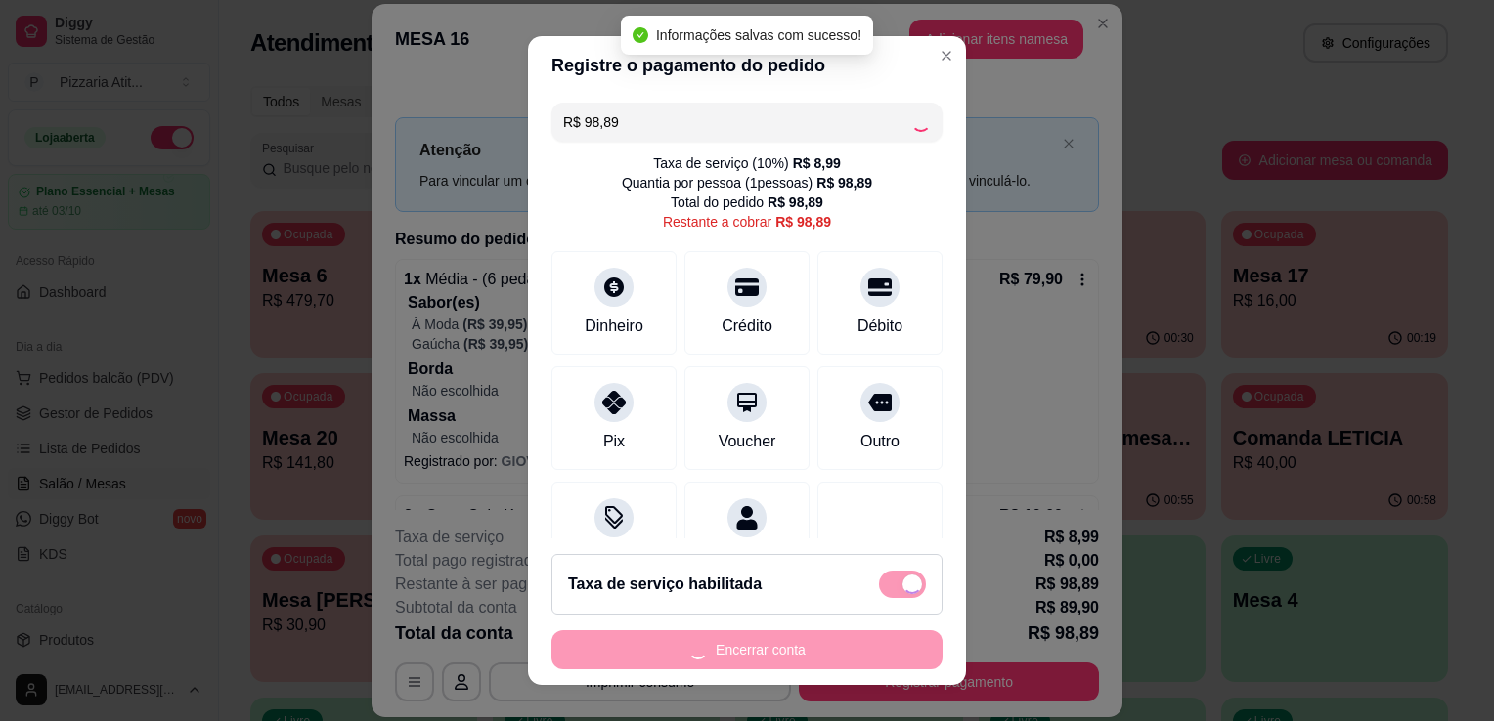
type input "R$ 0,00"
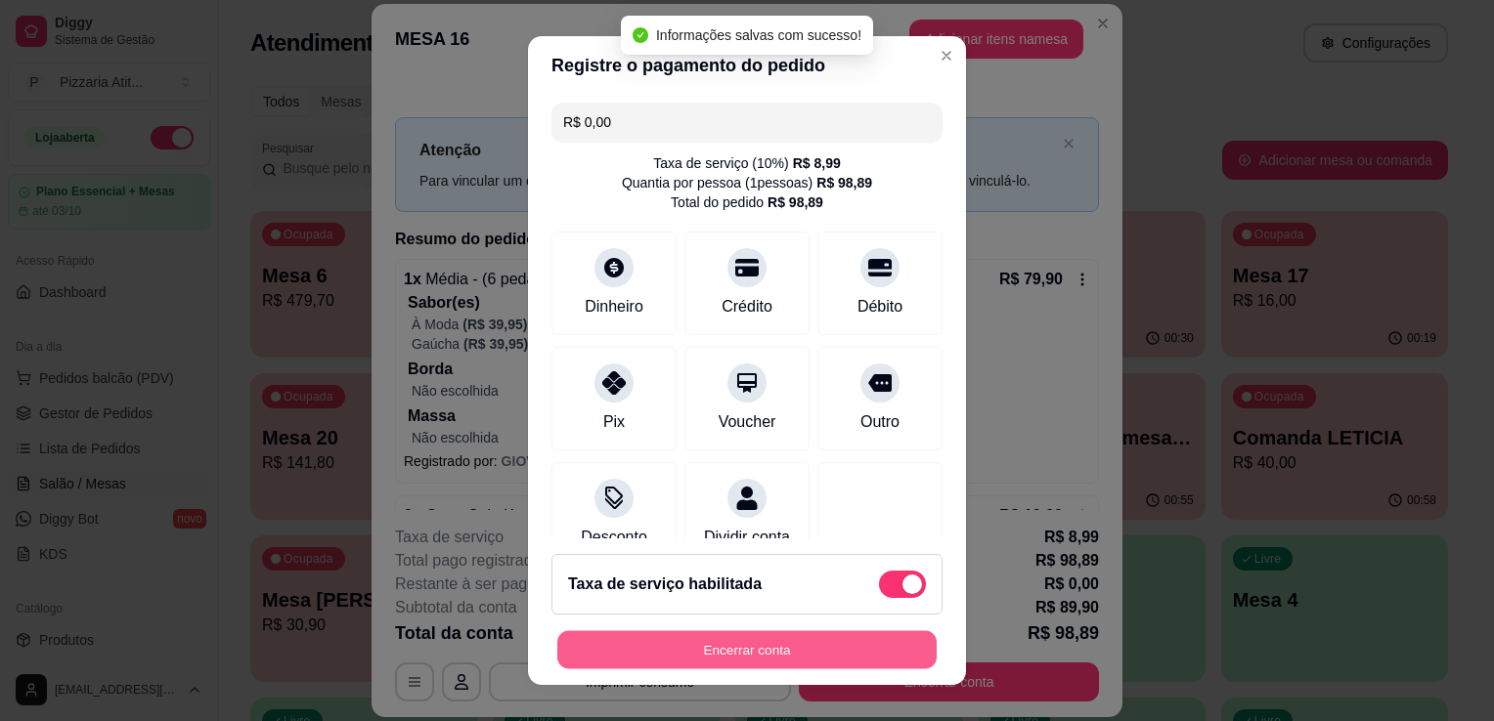
click at [796, 663] on button "Encerrar conta" at bounding box center [746, 650] width 379 height 38
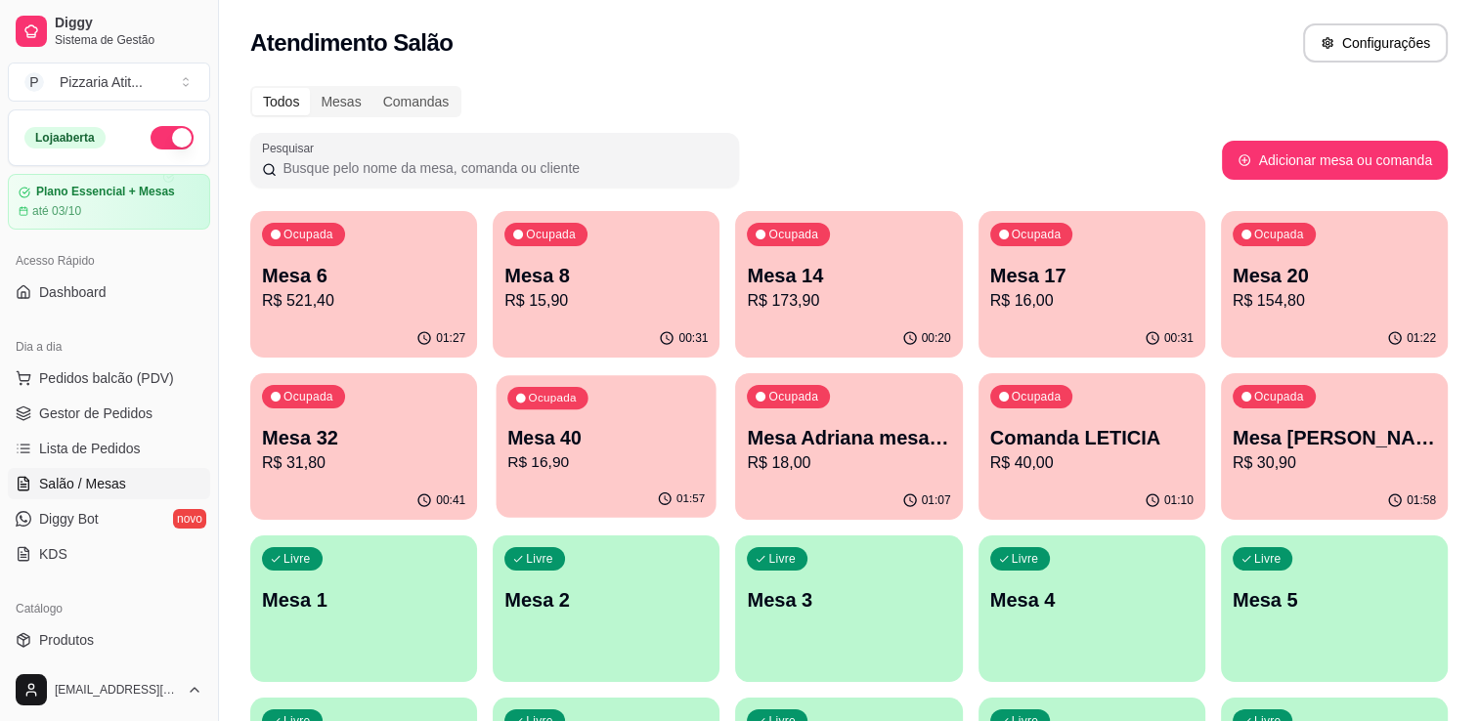
click at [628, 415] on div "Ocupada Mesa 40 R$ 16,90" at bounding box center [607, 428] width 220 height 106
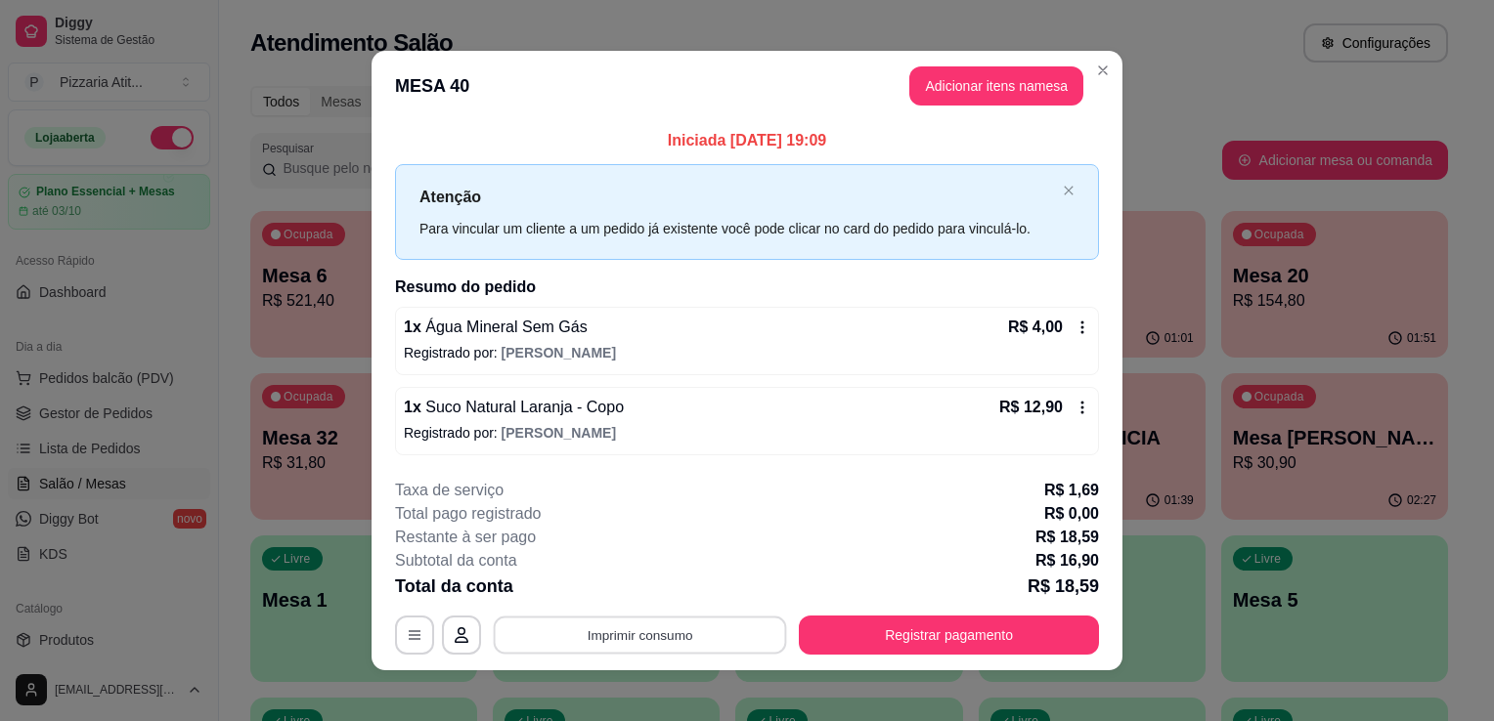
click at [560, 633] on button "Imprimir consumo" at bounding box center [640, 635] width 293 height 38
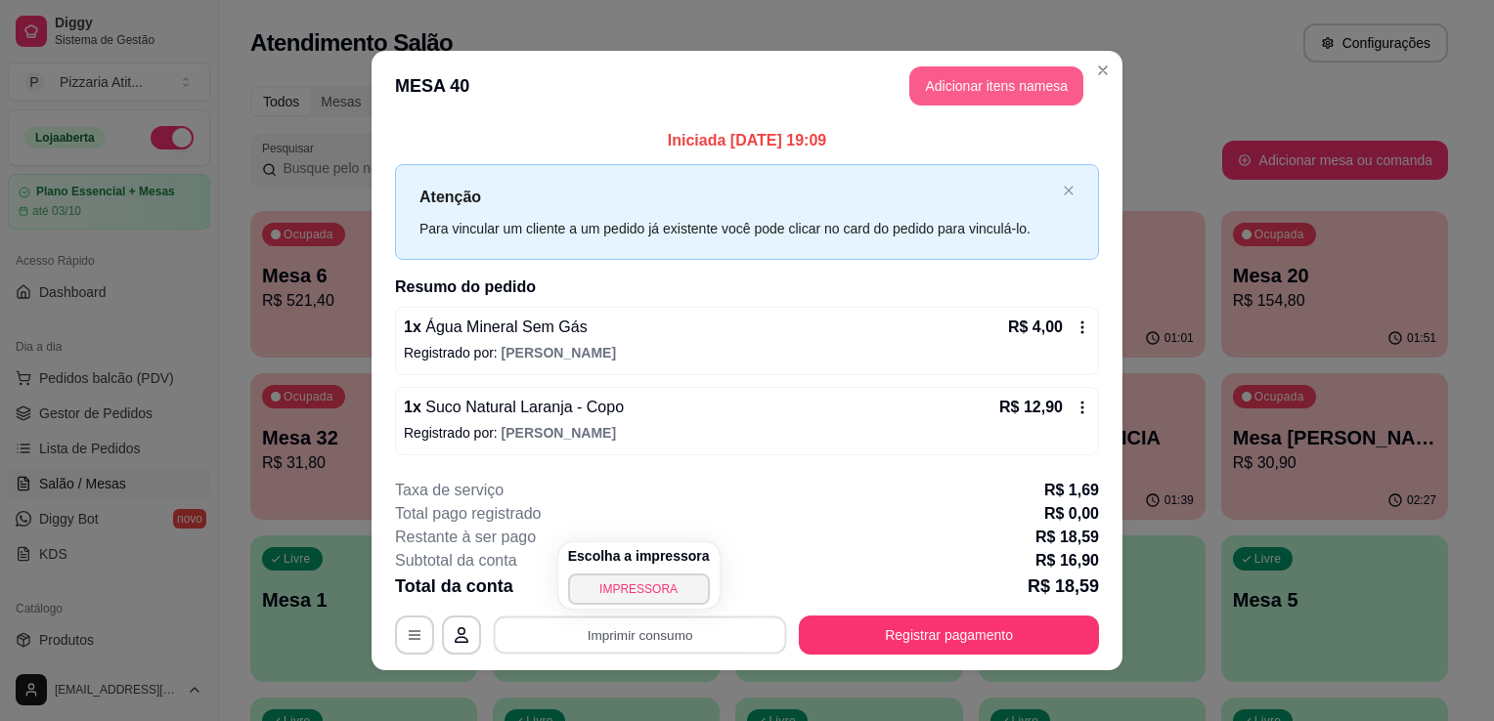
click at [980, 71] on button "Adicionar itens na mesa" at bounding box center [996, 85] width 174 height 39
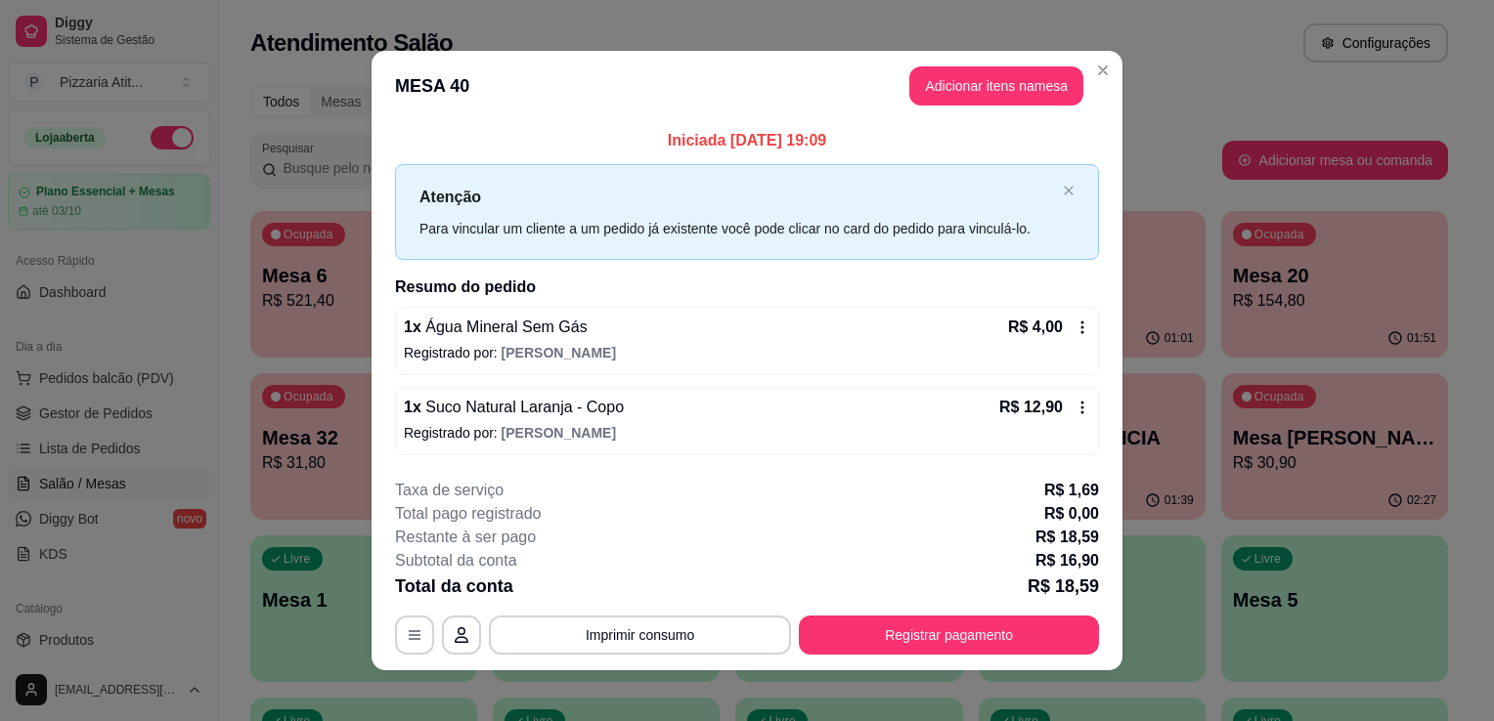
click at [950, 110] on header "MESA 40 Adicionar itens na mesa" at bounding box center [746, 86] width 751 height 70
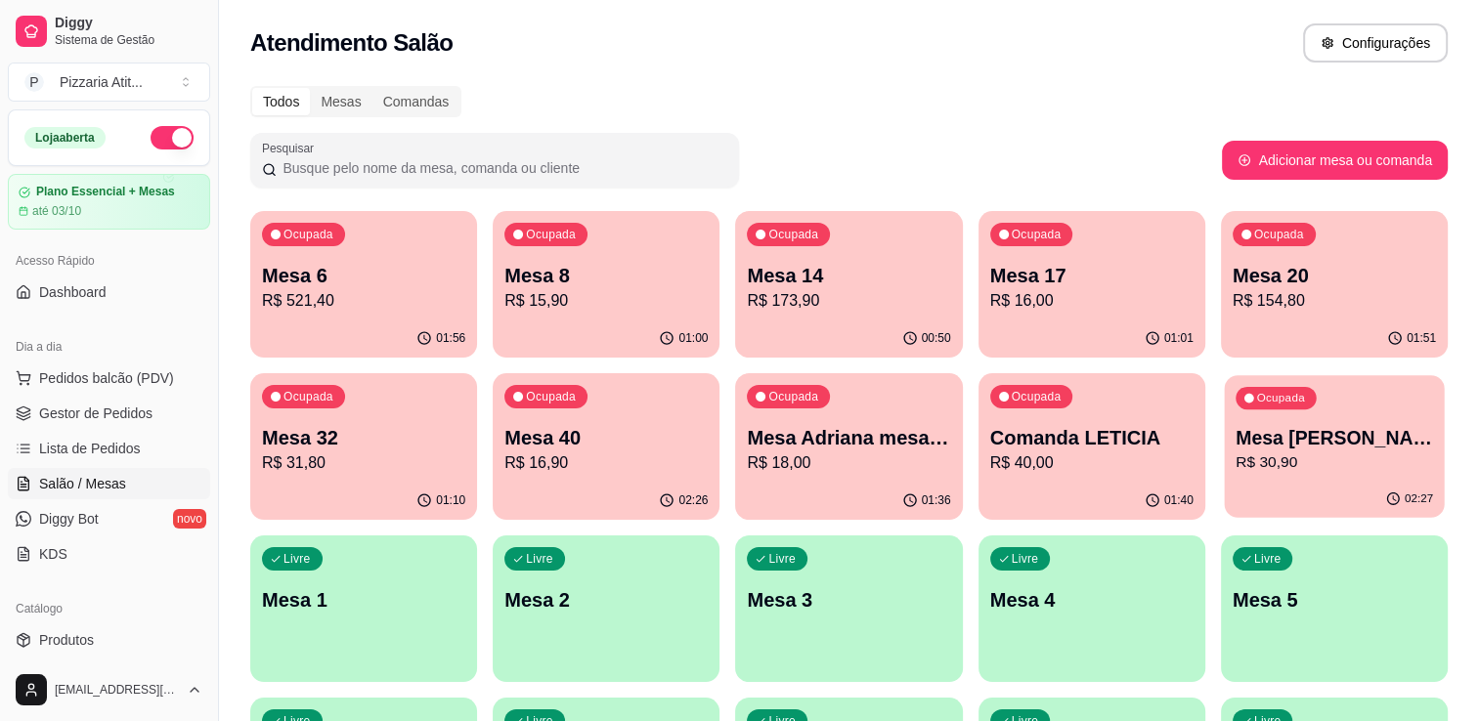
click at [1296, 478] on div "Ocupada Mesa [PERSON_NAME]$ 30,90" at bounding box center [1334, 428] width 220 height 106
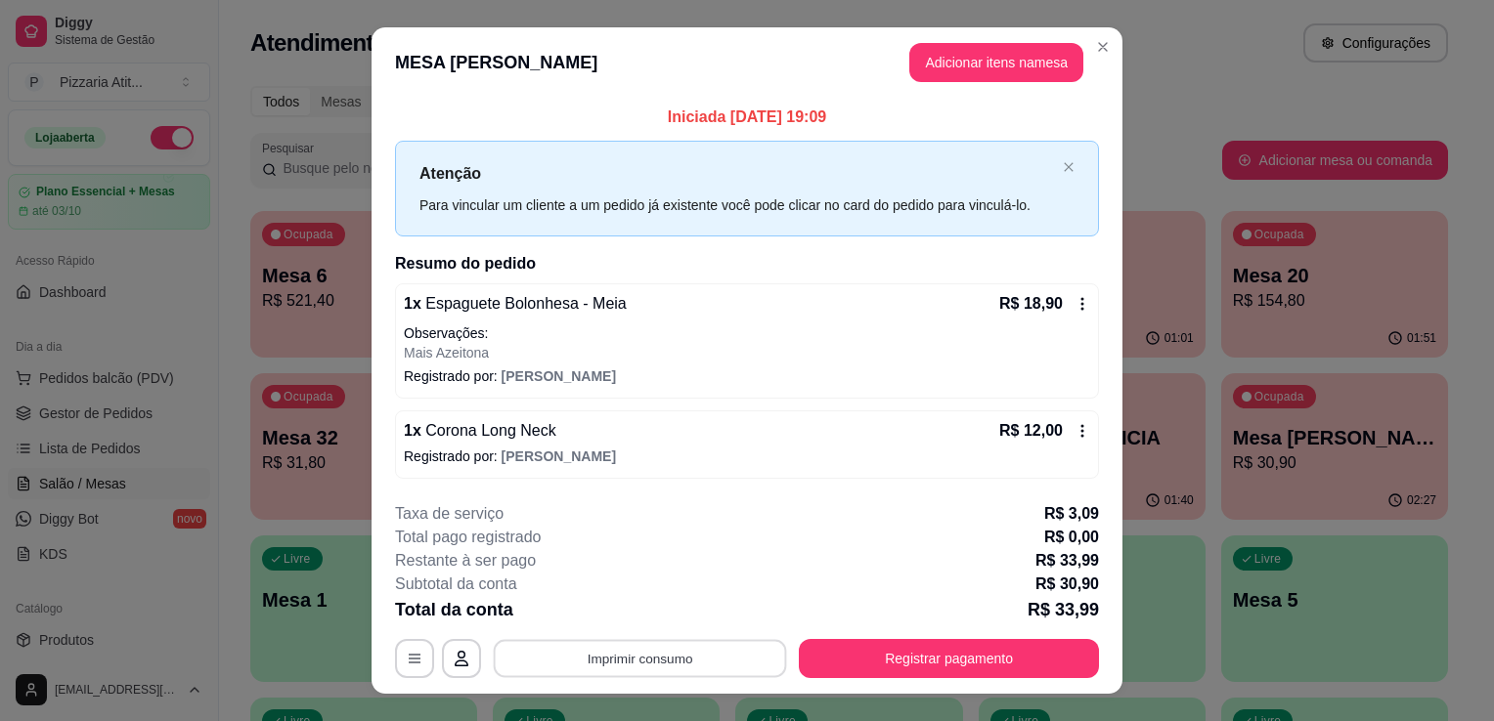
click at [700, 651] on button "Imprimir consumo" at bounding box center [640, 658] width 293 height 38
click at [637, 603] on button "IMPRESSORA" at bounding box center [638, 612] width 137 height 30
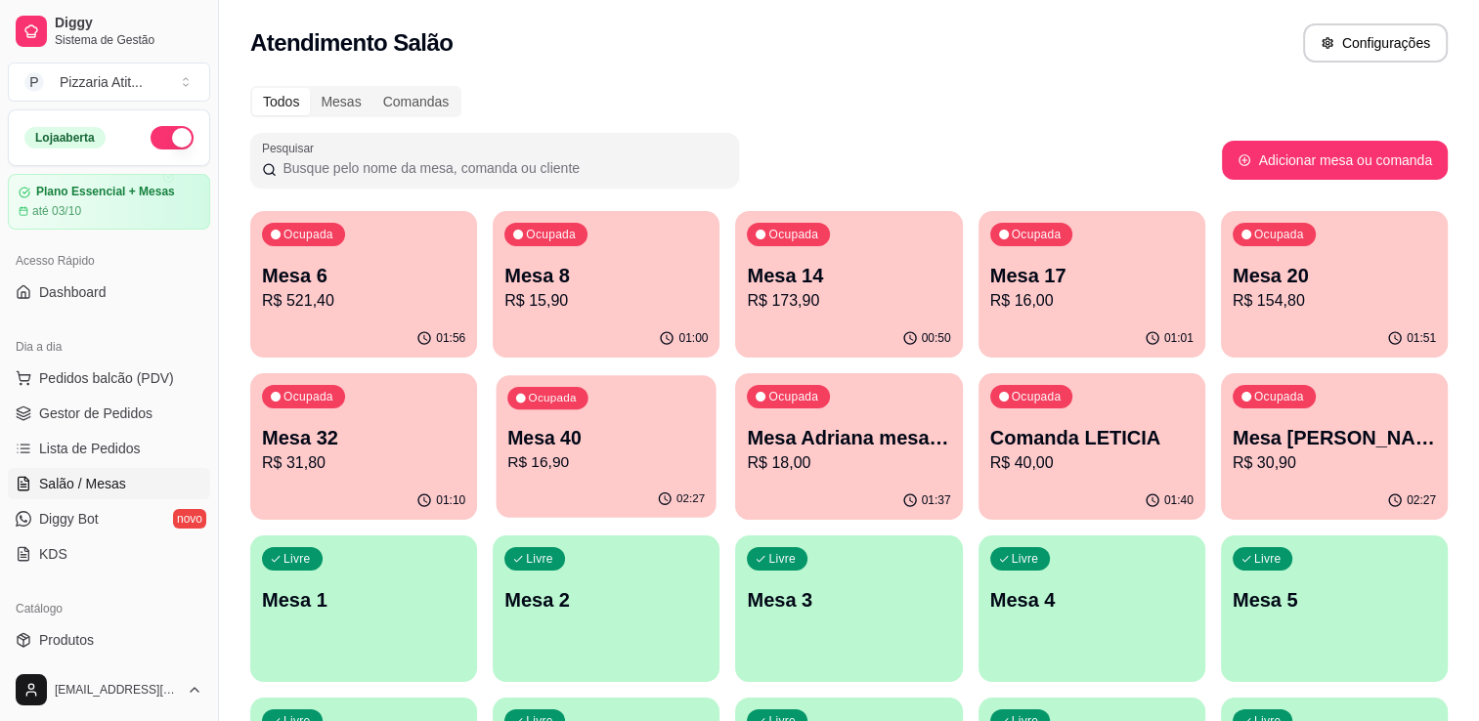
click at [610, 473] on p "R$ 16,90" at bounding box center [605, 463] width 197 height 22
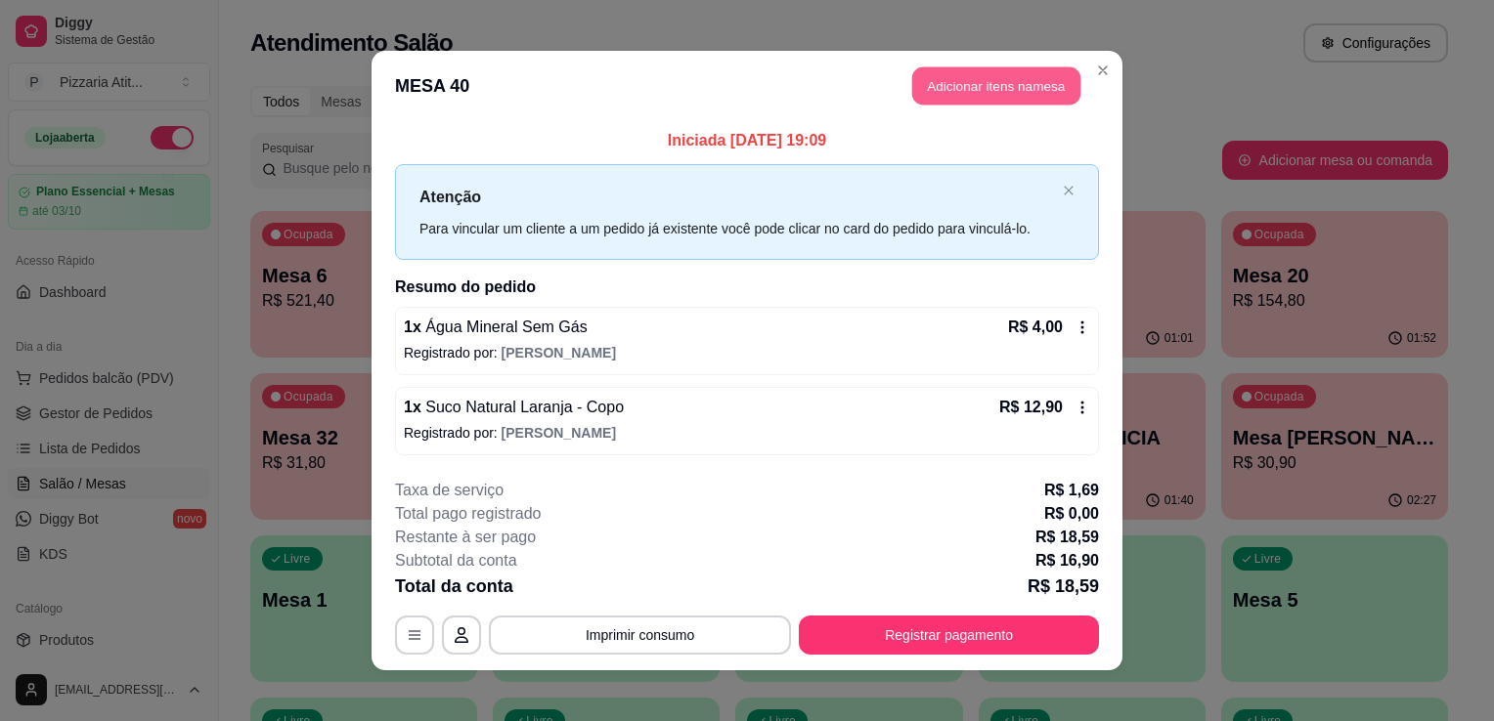
click at [928, 104] on button "Adicionar itens na mesa" at bounding box center [996, 86] width 168 height 38
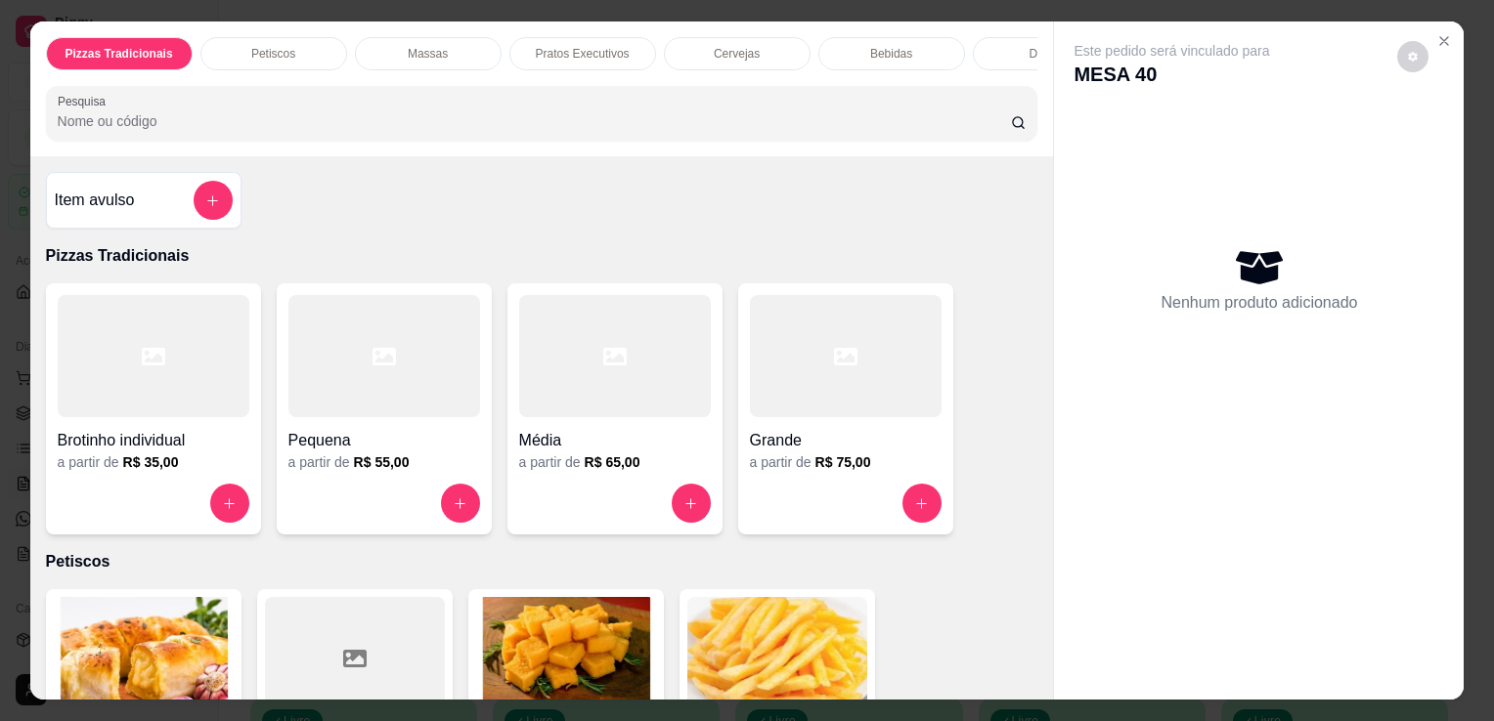
click at [561, 130] on input "Pesquisa" at bounding box center [534, 121] width 953 height 20
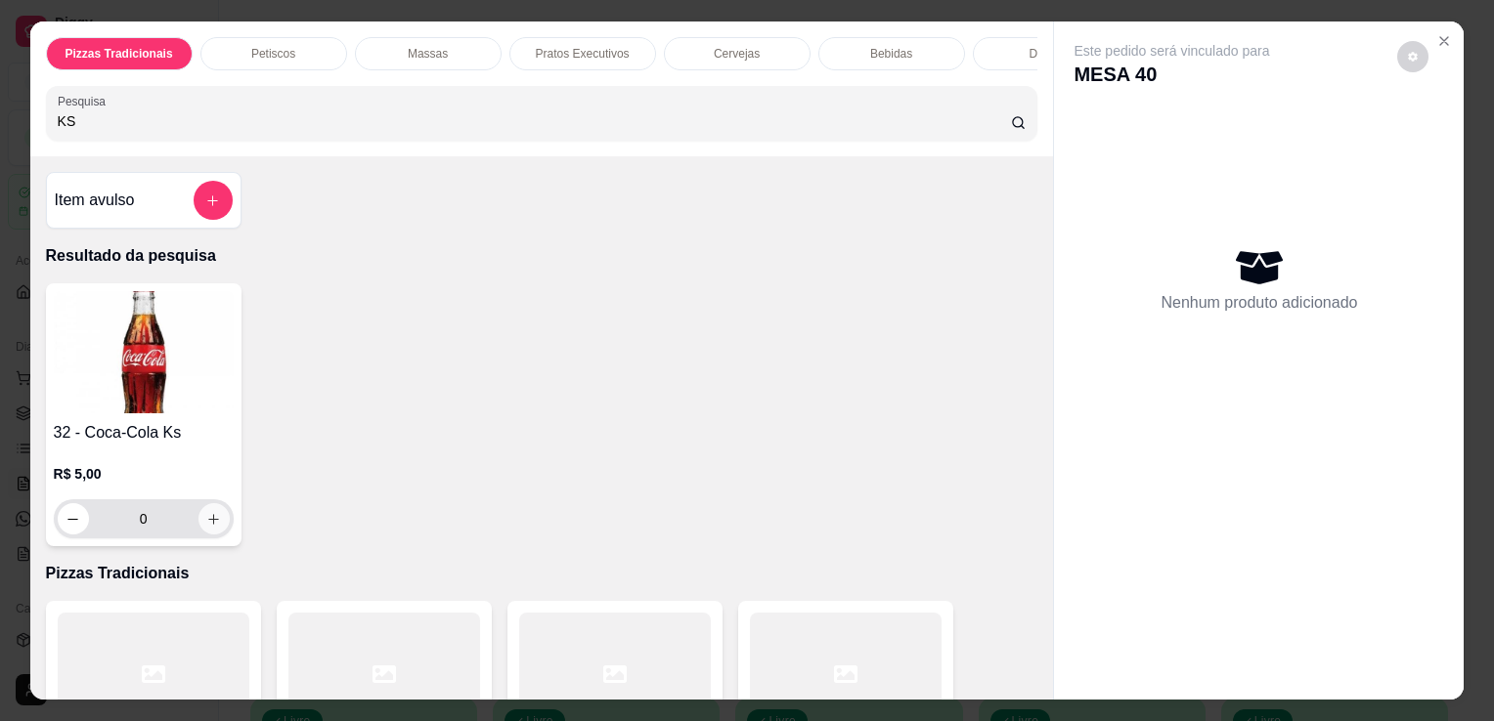
type input "KS"
click at [206, 524] on icon "increase-product-quantity" at bounding box center [213, 519] width 15 height 15
type input "1"
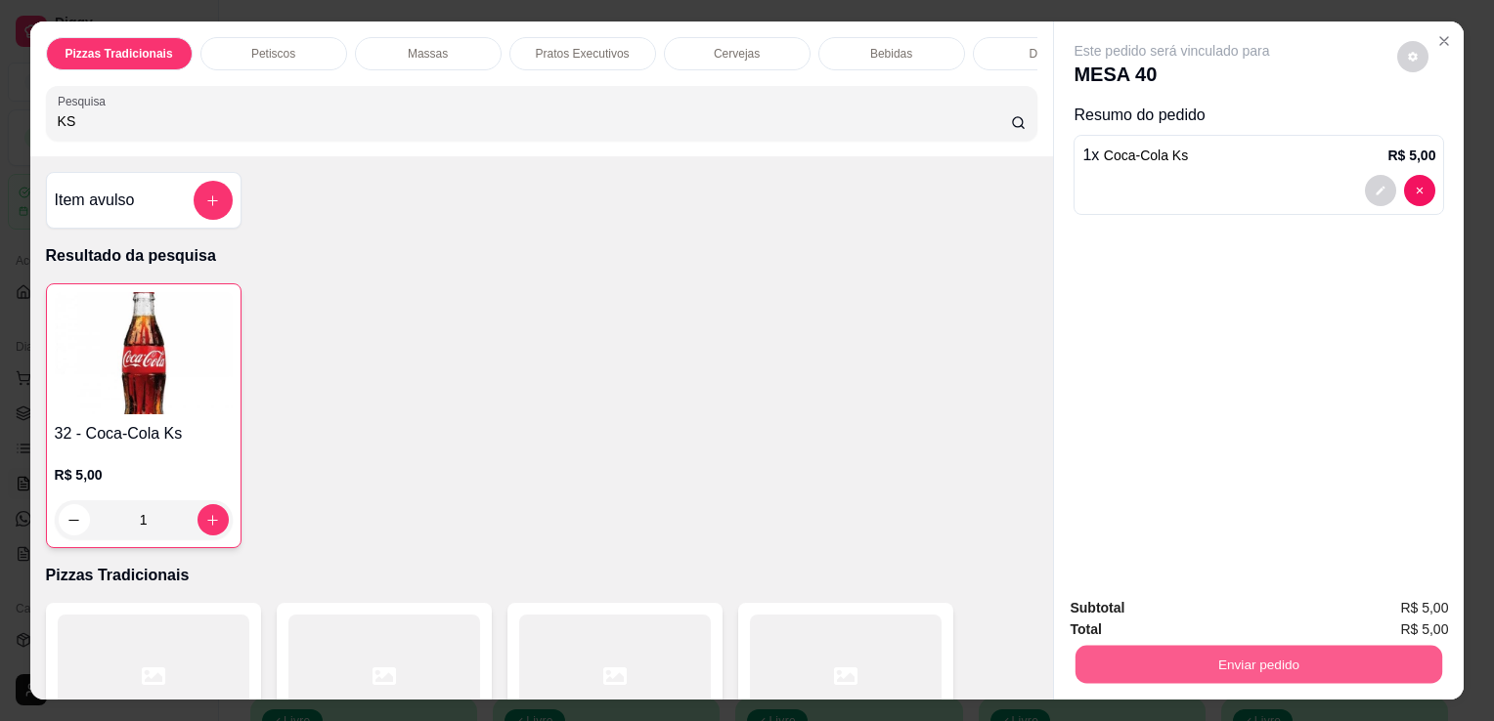
click at [1140, 675] on button "Enviar pedido" at bounding box center [1258, 664] width 367 height 38
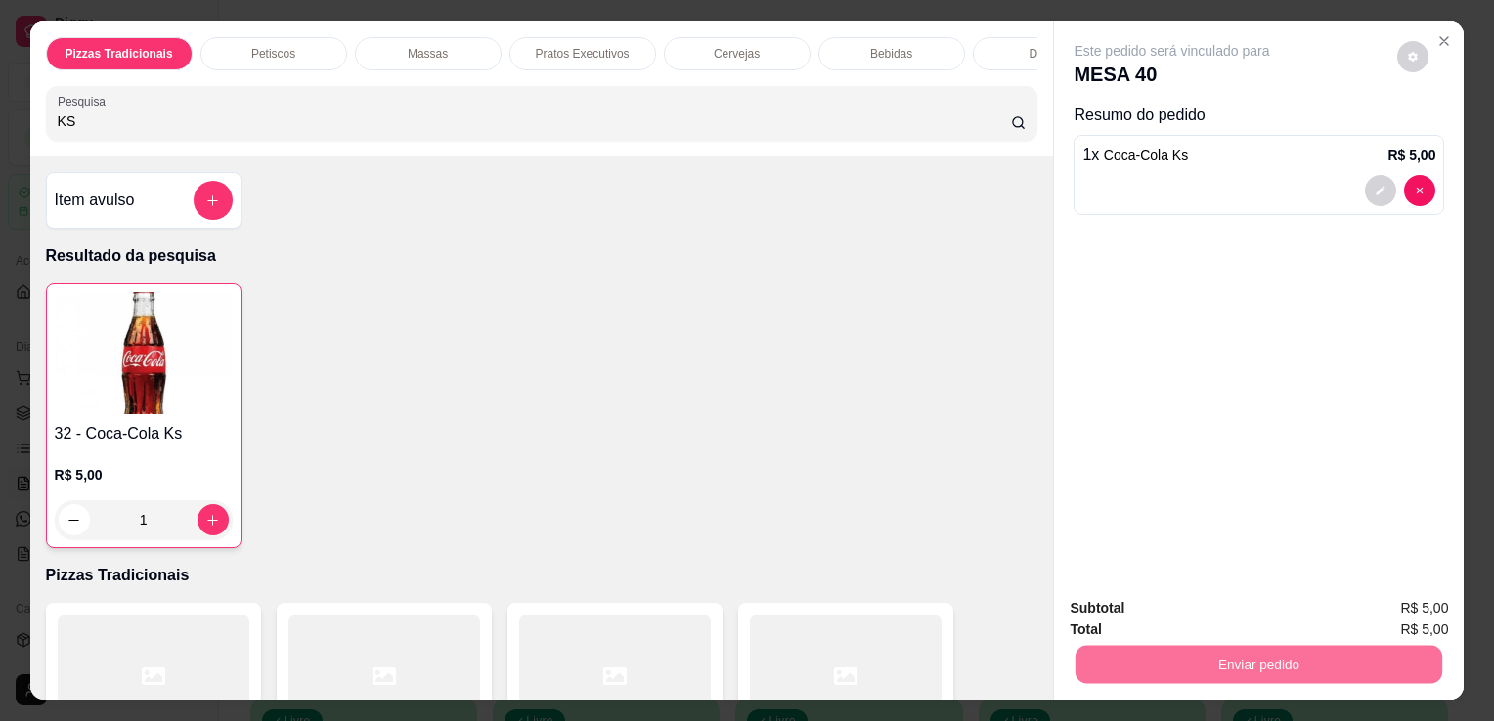
click at [1131, 628] on button "Não registrar e enviar pedido" at bounding box center [1194, 609] width 197 height 36
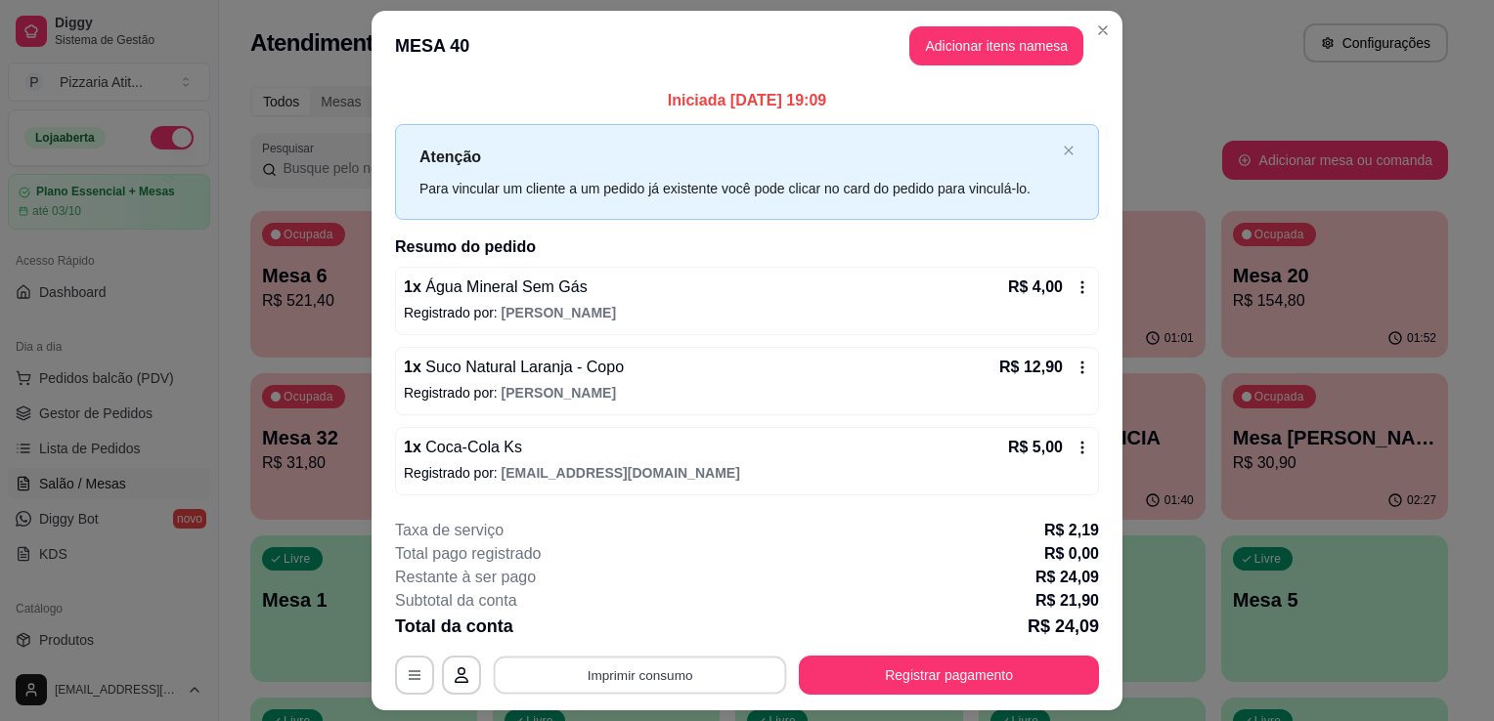
click at [663, 688] on button "Imprimir consumo" at bounding box center [640, 675] width 293 height 38
click at [651, 643] on button "IMPRESSORA" at bounding box center [639, 629] width 142 height 31
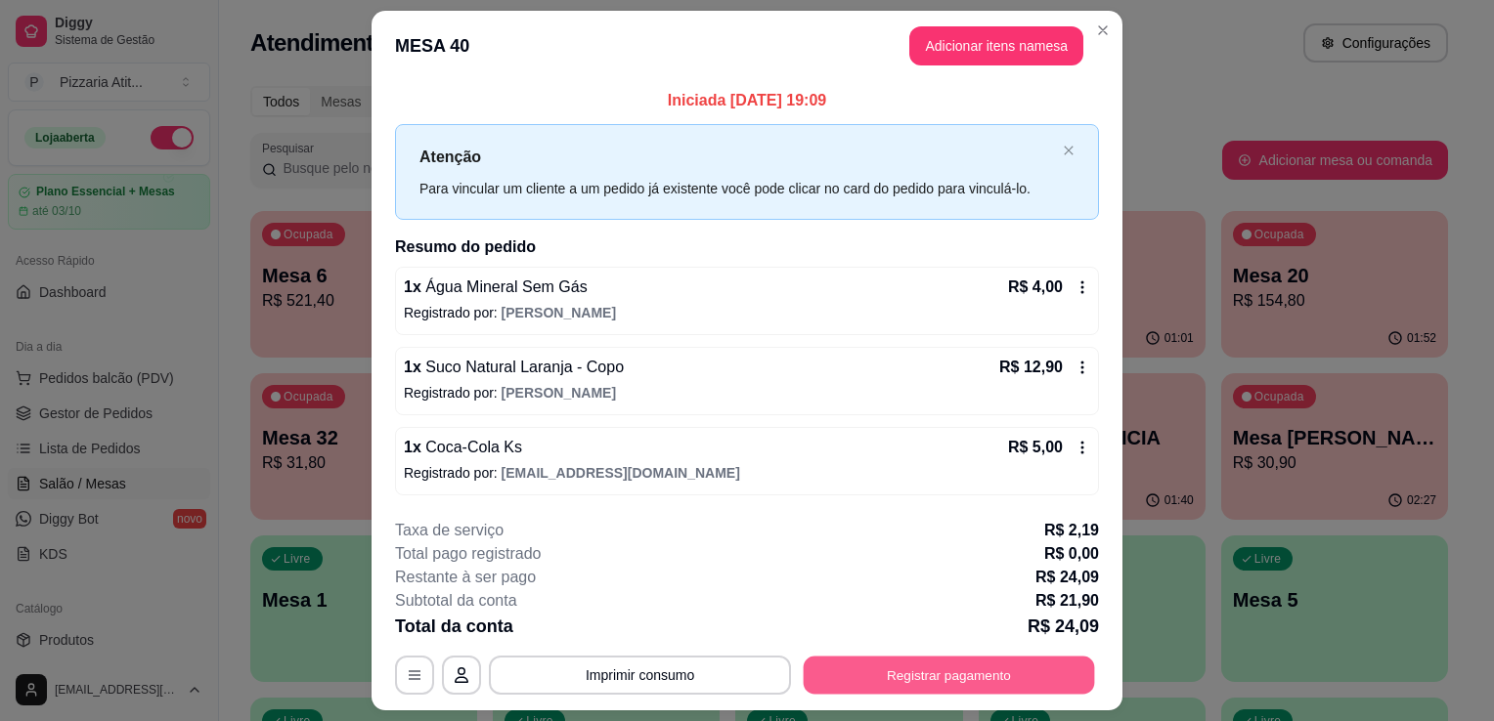
click at [985, 675] on button "Registrar pagamento" at bounding box center [949, 675] width 291 height 38
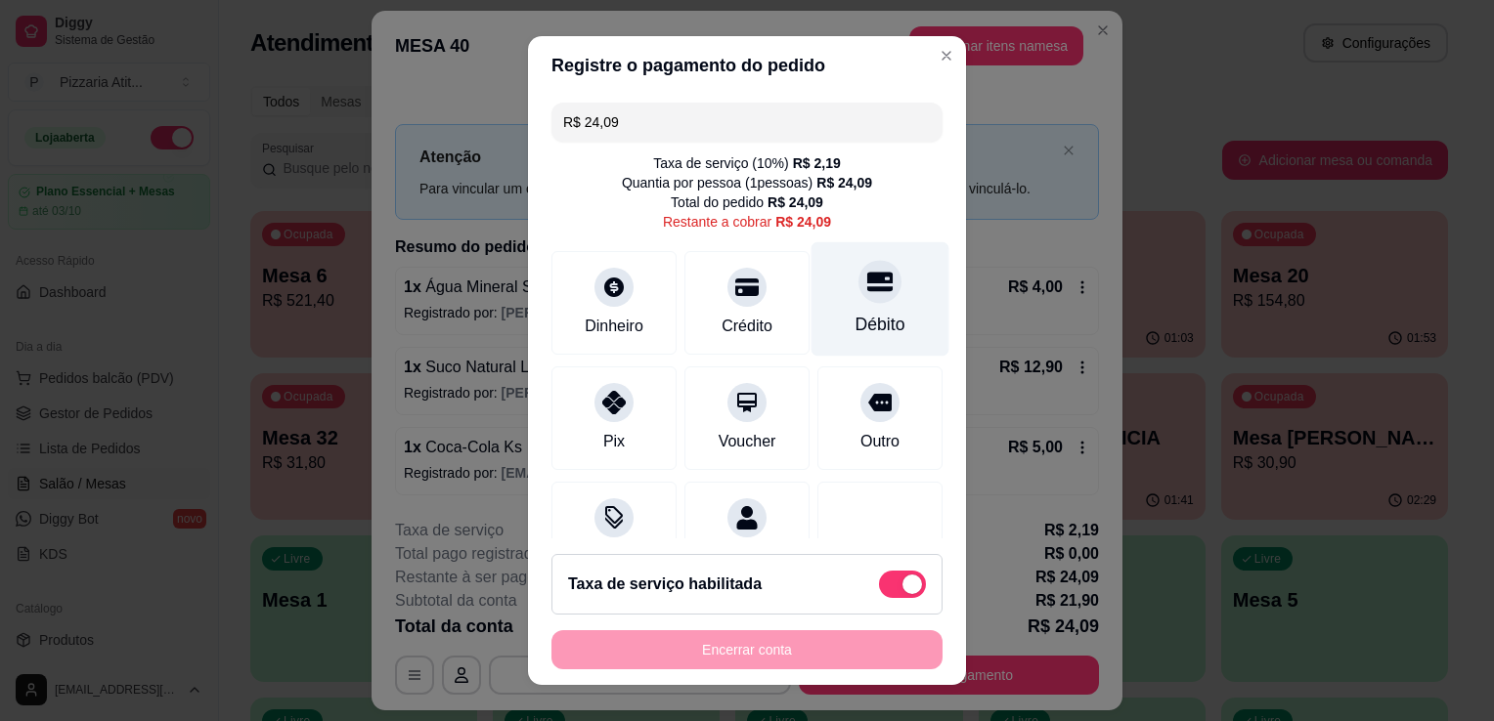
click at [855, 314] on div "Débito" at bounding box center [880, 324] width 50 height 25
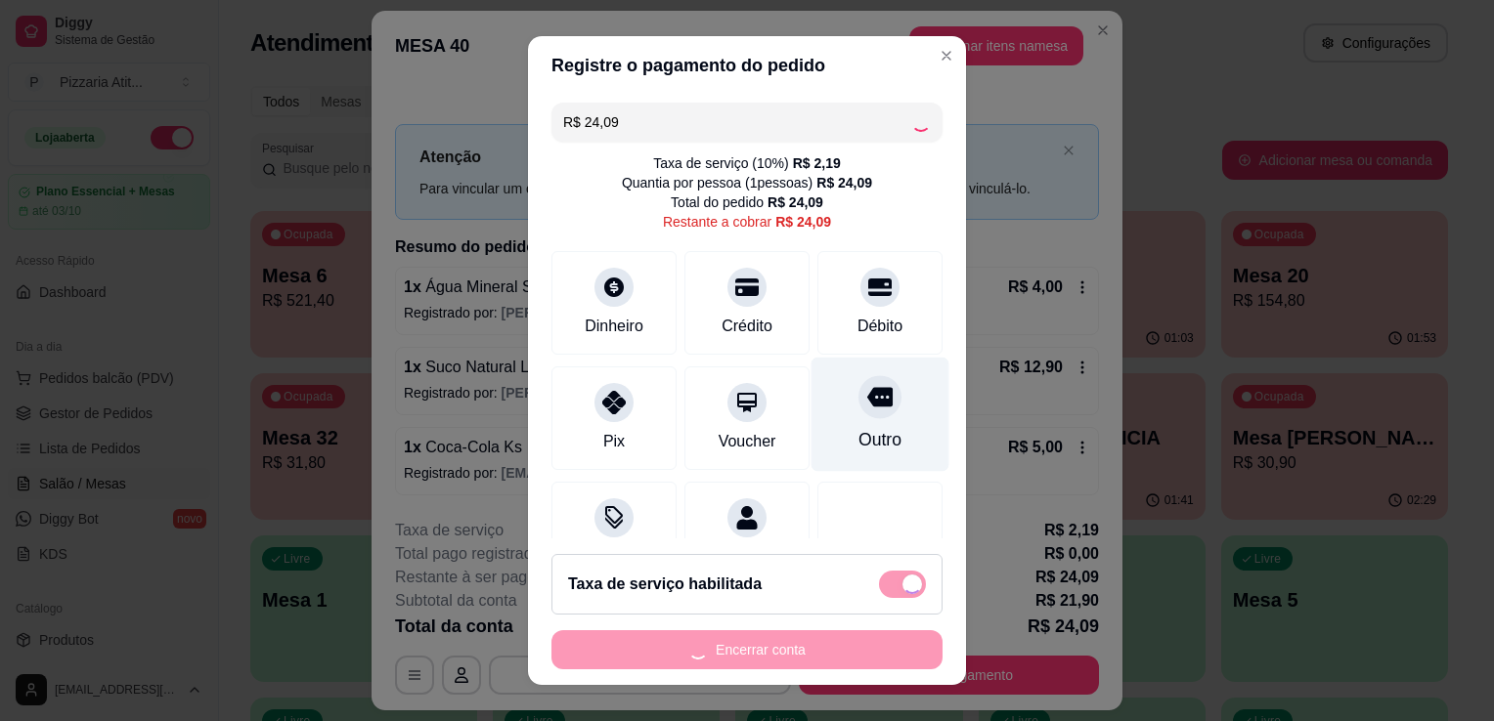
type input "R$ 0,00"
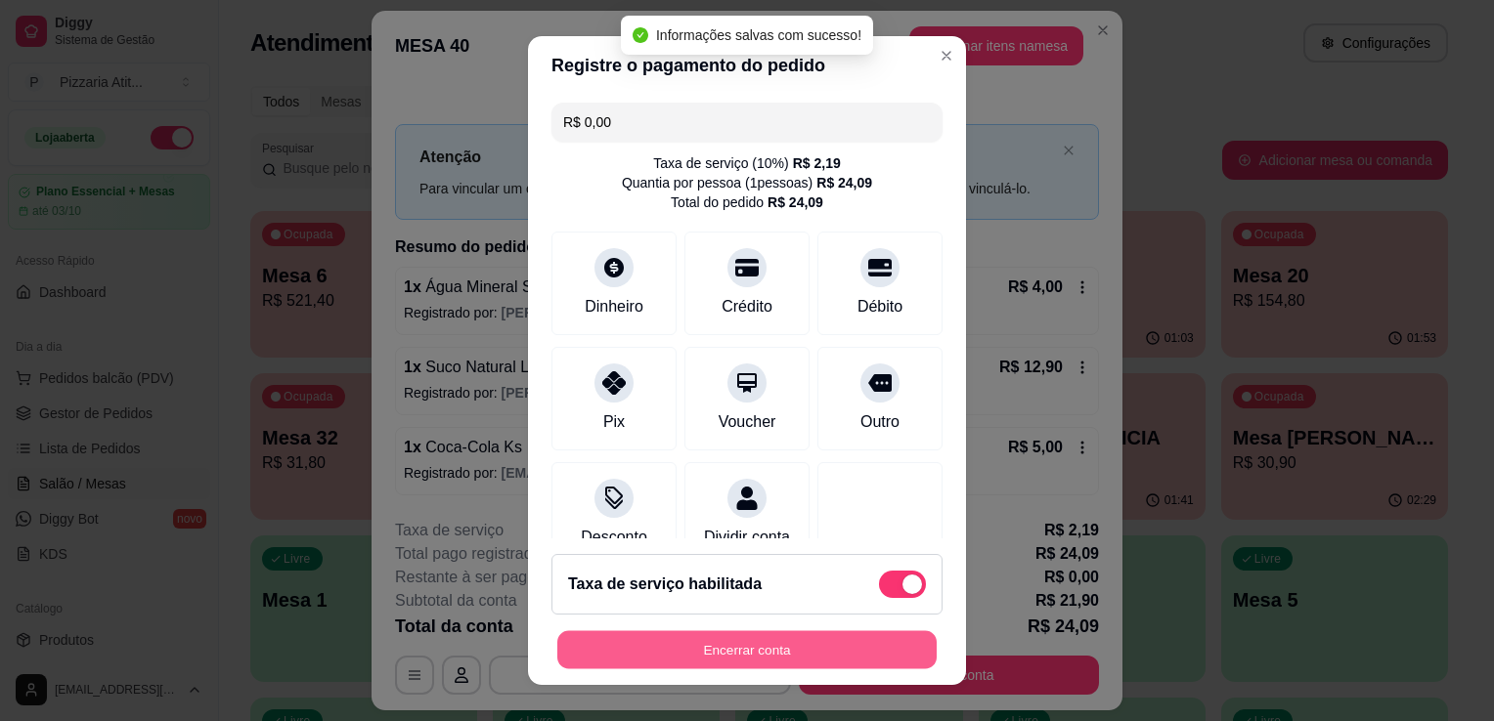
click at [786, 645] on button "Encerrar conta" at bounding box center [746, 650] width 379 height 38
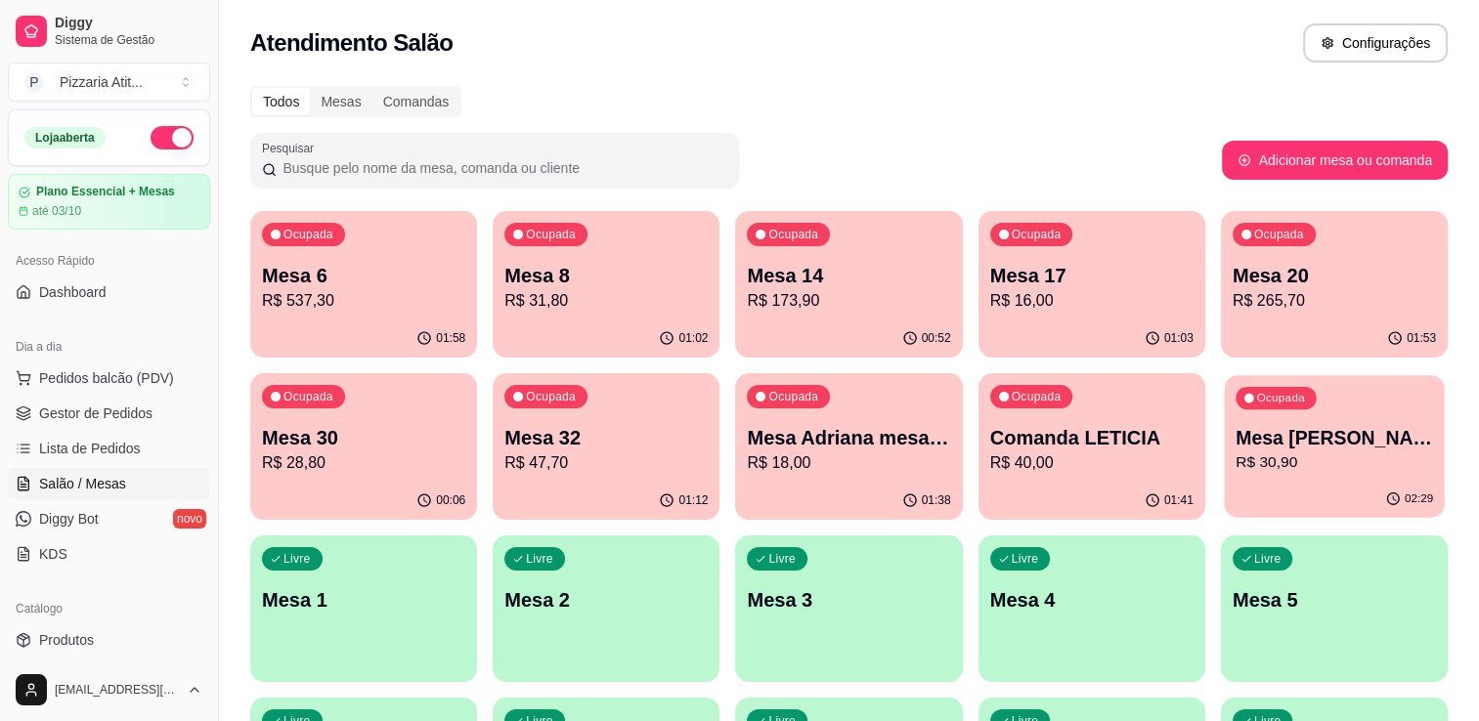
click at [1300, 459] on p "R$ 30,90" at bounding box center [1334, 463] width 197 height 22
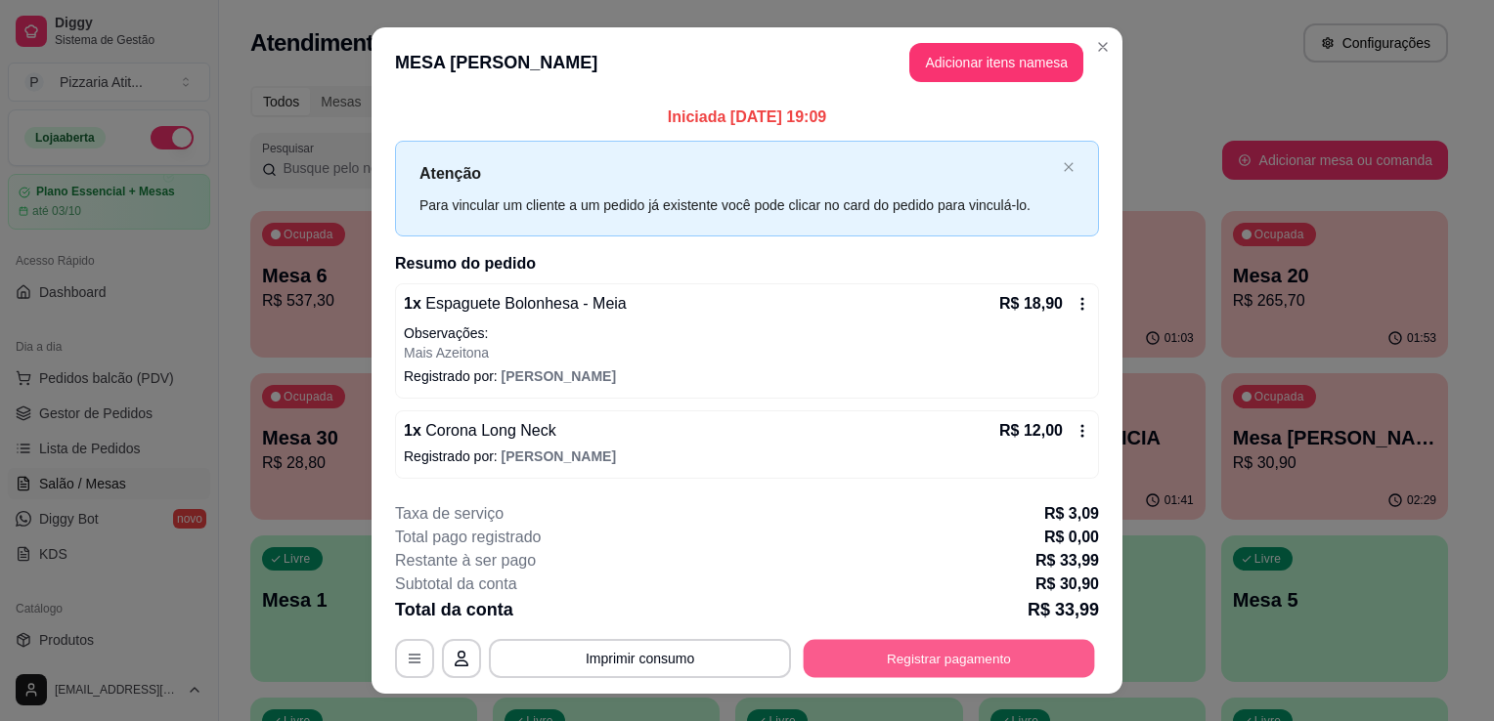
click at [942, 651] on button "Registrar pagamento" at bounding box center [949, 658] width 291 height 38
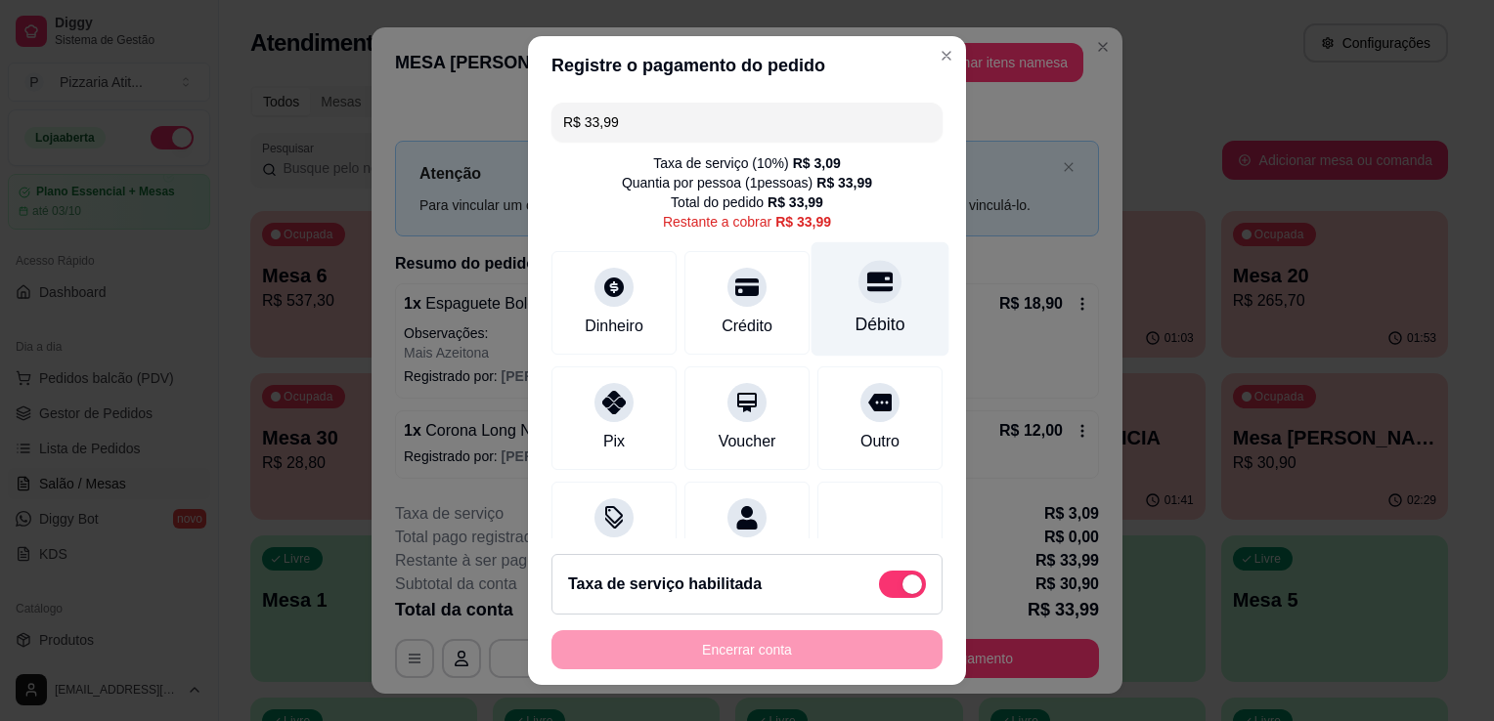
click at [863, 319] on div "Débito" at bounding box center [880, 324] width 50 height 25
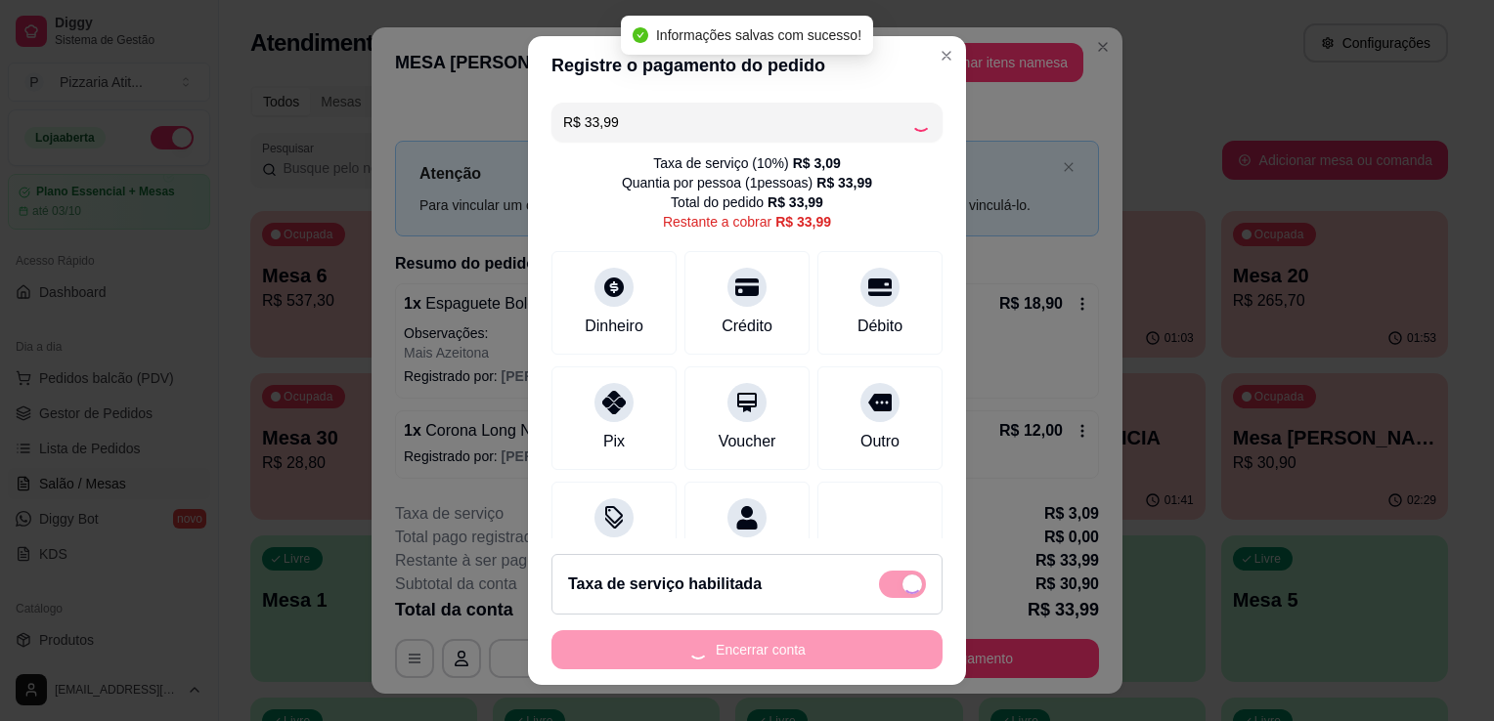
type input "R$ 0,00"
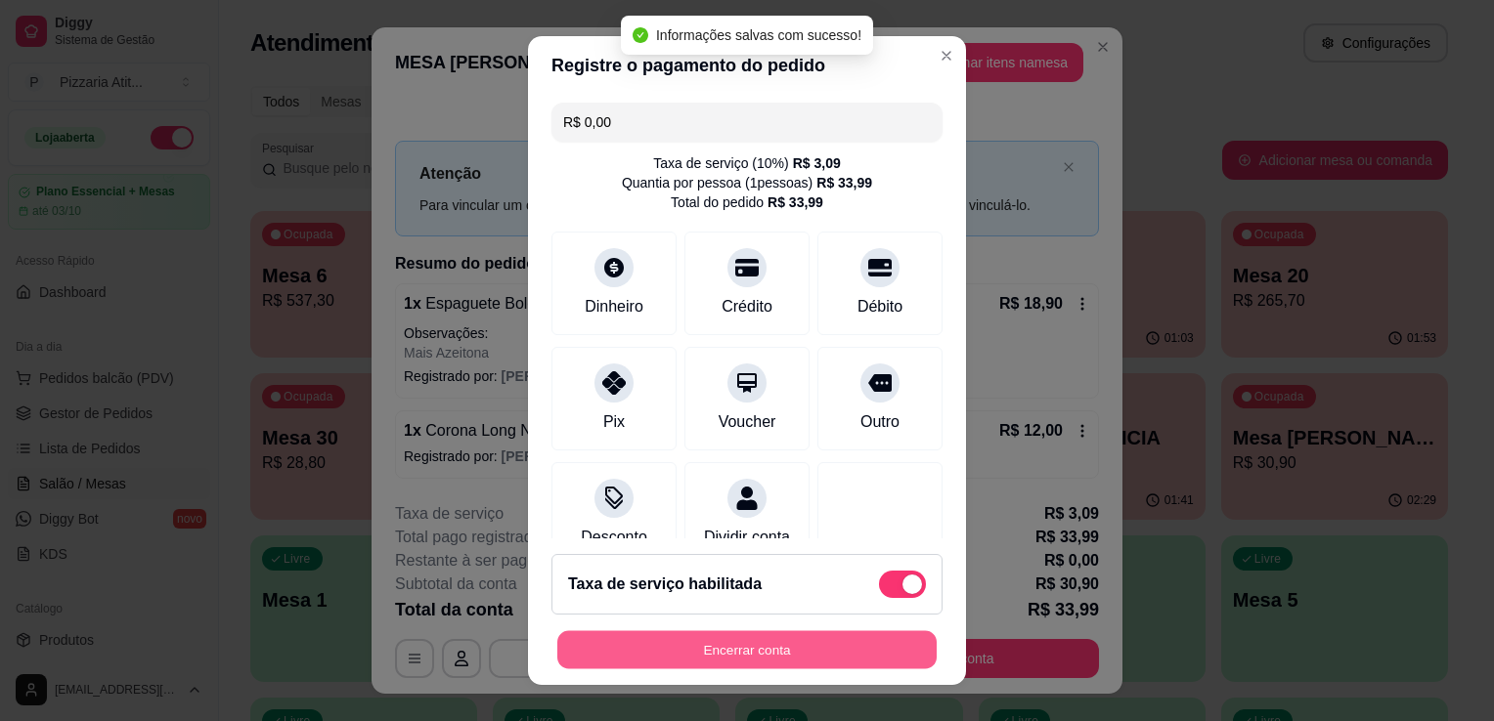
click at [786, 659] on button "Encerrar conta" at bounding box center [746, 650] width 379 height 38
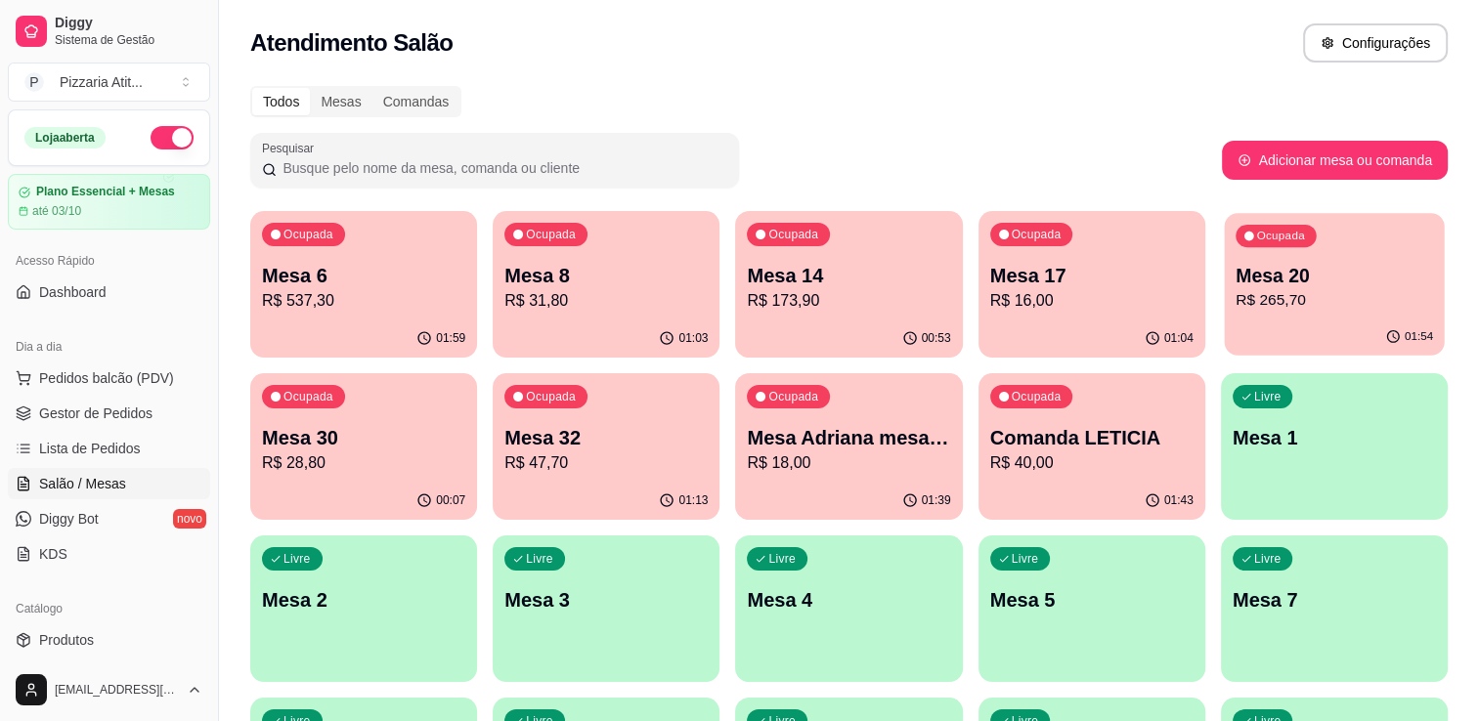
click at [1236, 295] on p "R$ 265,70" at bounding box center [1334, 300] width 197 height 22
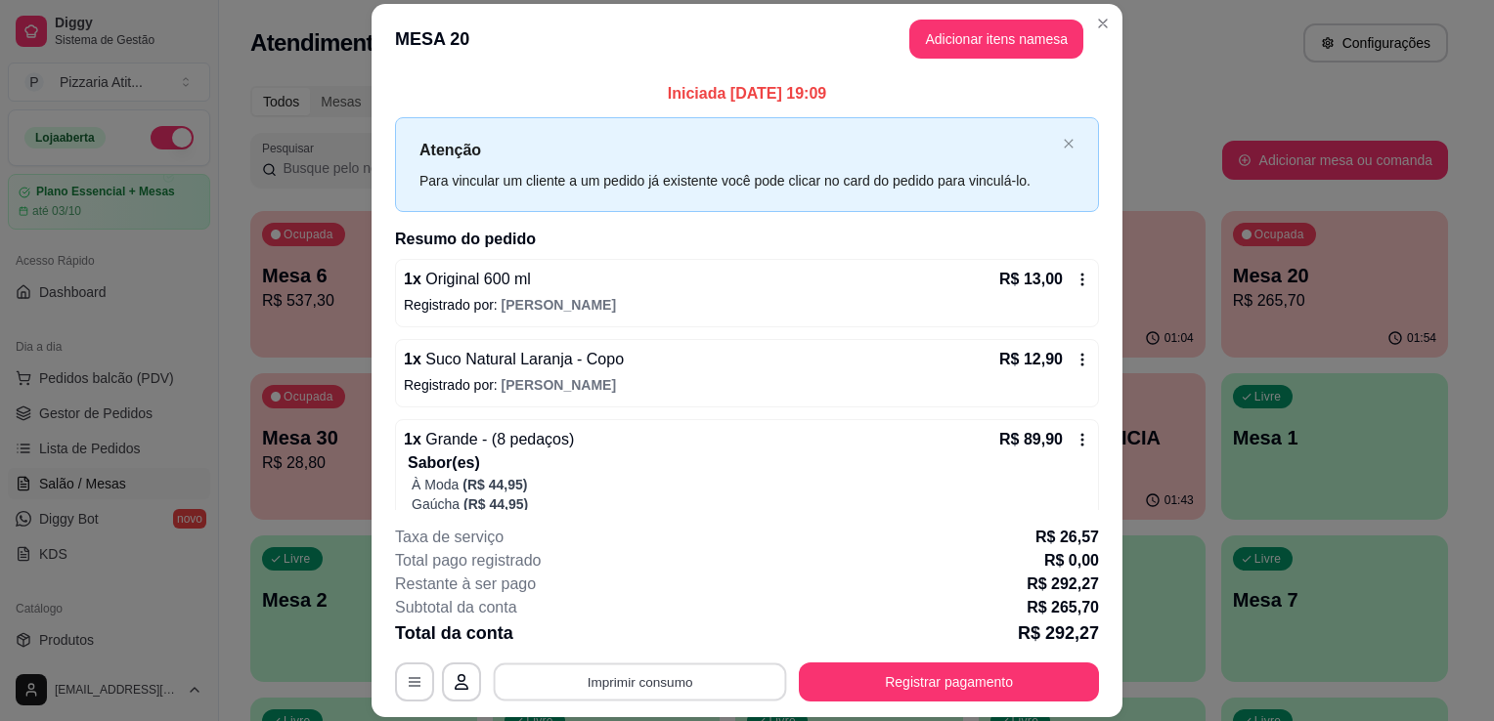
click at [687, 698] on button "Imprimir consumo" at bounding box center [640, 683] width 293 height 38
click at [656, 631] on button "IMPRESSORA" at bounding box center [638, 638] width 137 height 30
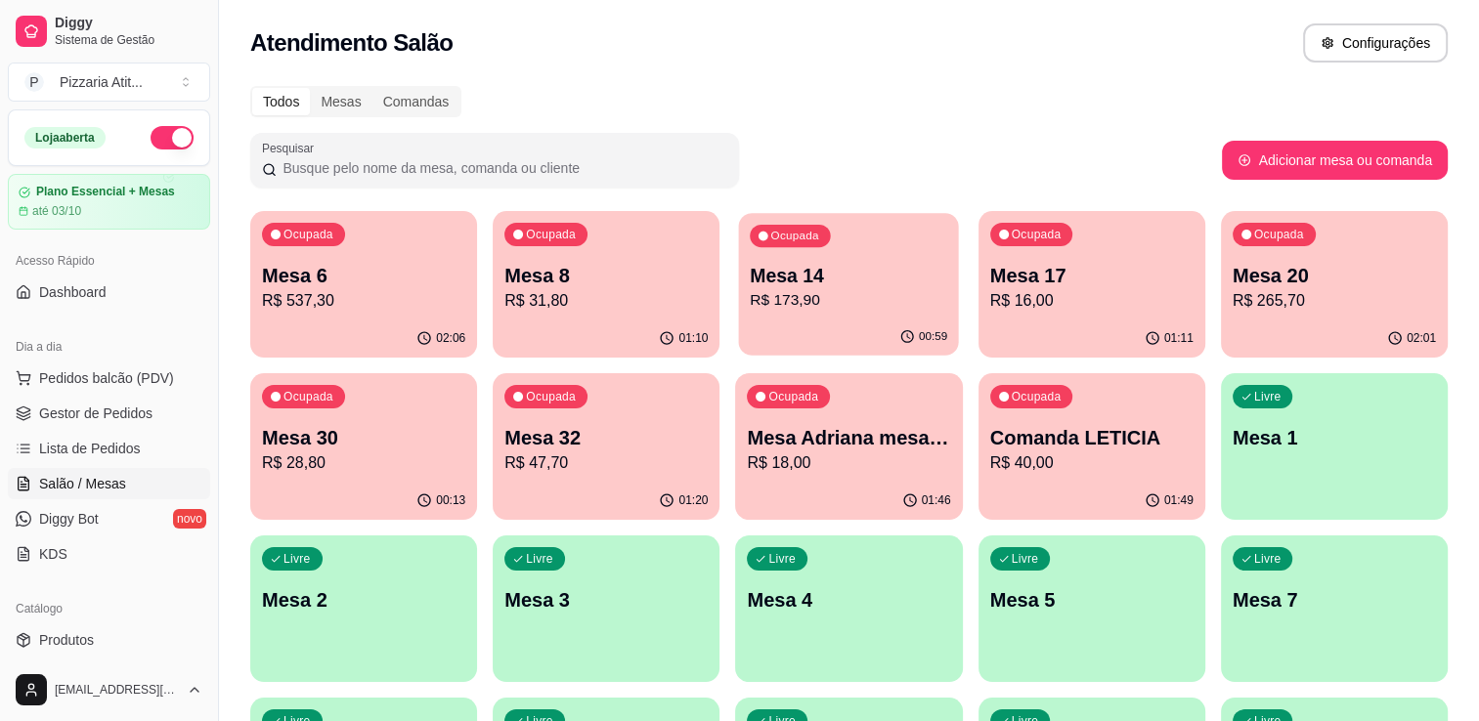
click at [804, 298] on p "R$ 173,90" at bounding box center [849, 300] width 197 height 22
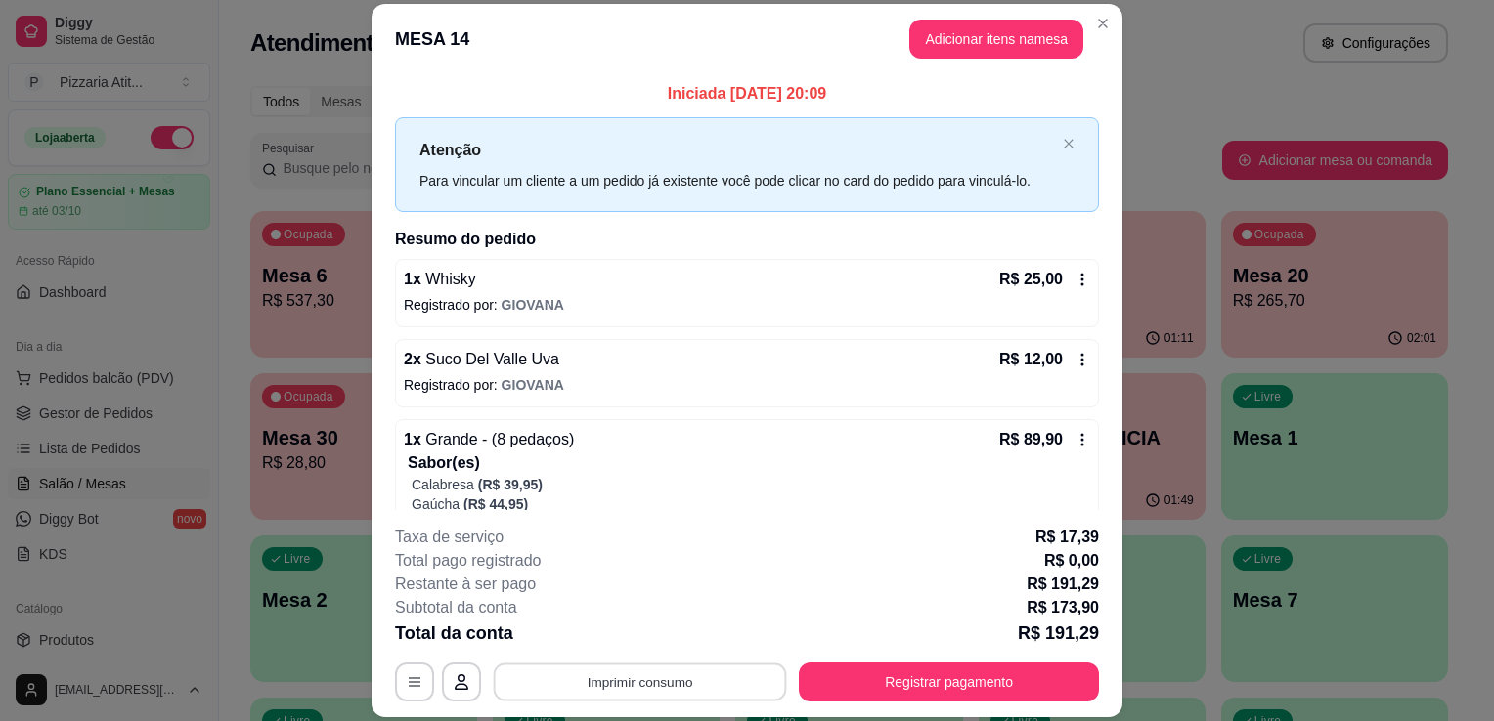
click at [679, 674] on button "Imprimir consumo" at bounding box center [640, 683] width 293 height 38
click at [672, 640] on button "IMPRESSORA" at bounding box center [638, 638] width 137 height 30
click at [825, 674] on button "Registrar pagamento" at bounding box center [949, 683] width 291 height 38
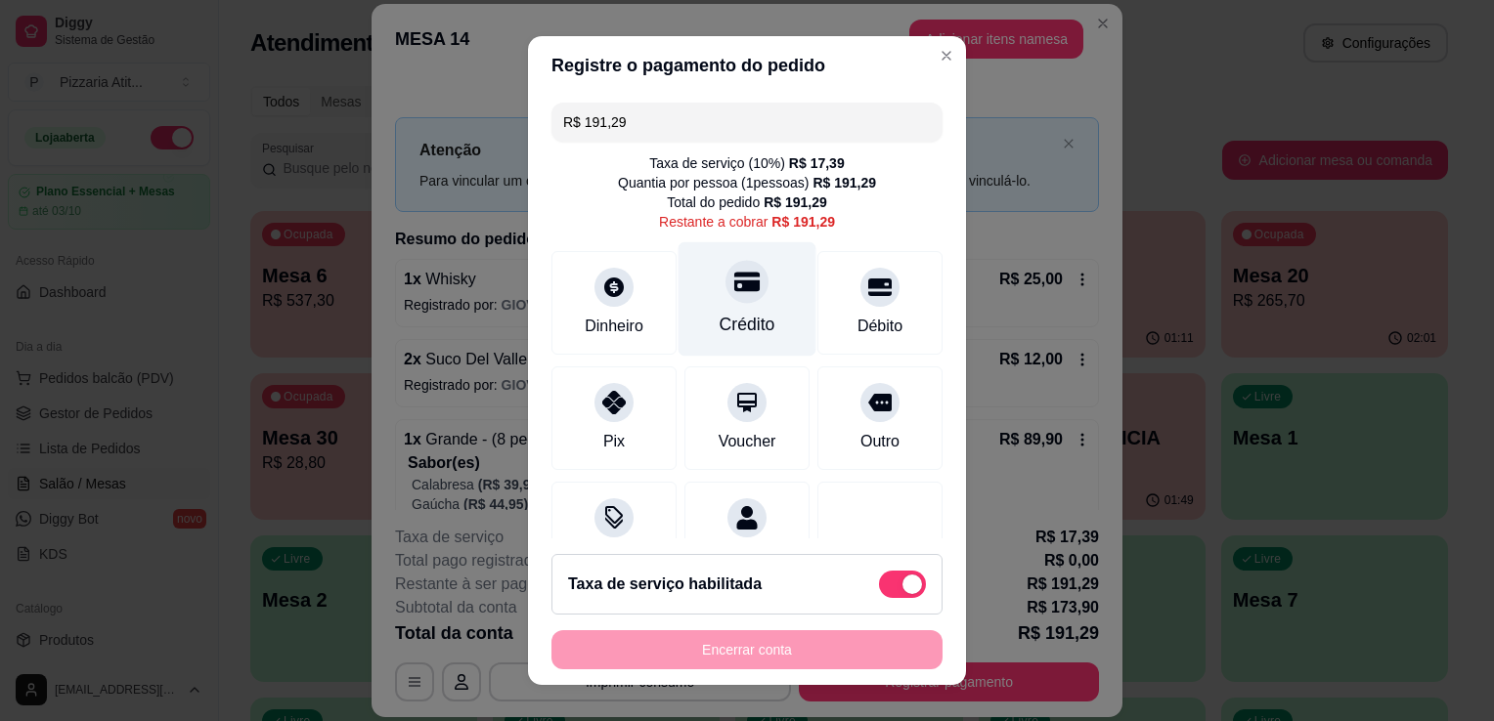
click at [716, 301] on div "Crédito" at bounding box center [747, 299] width 138 height 114
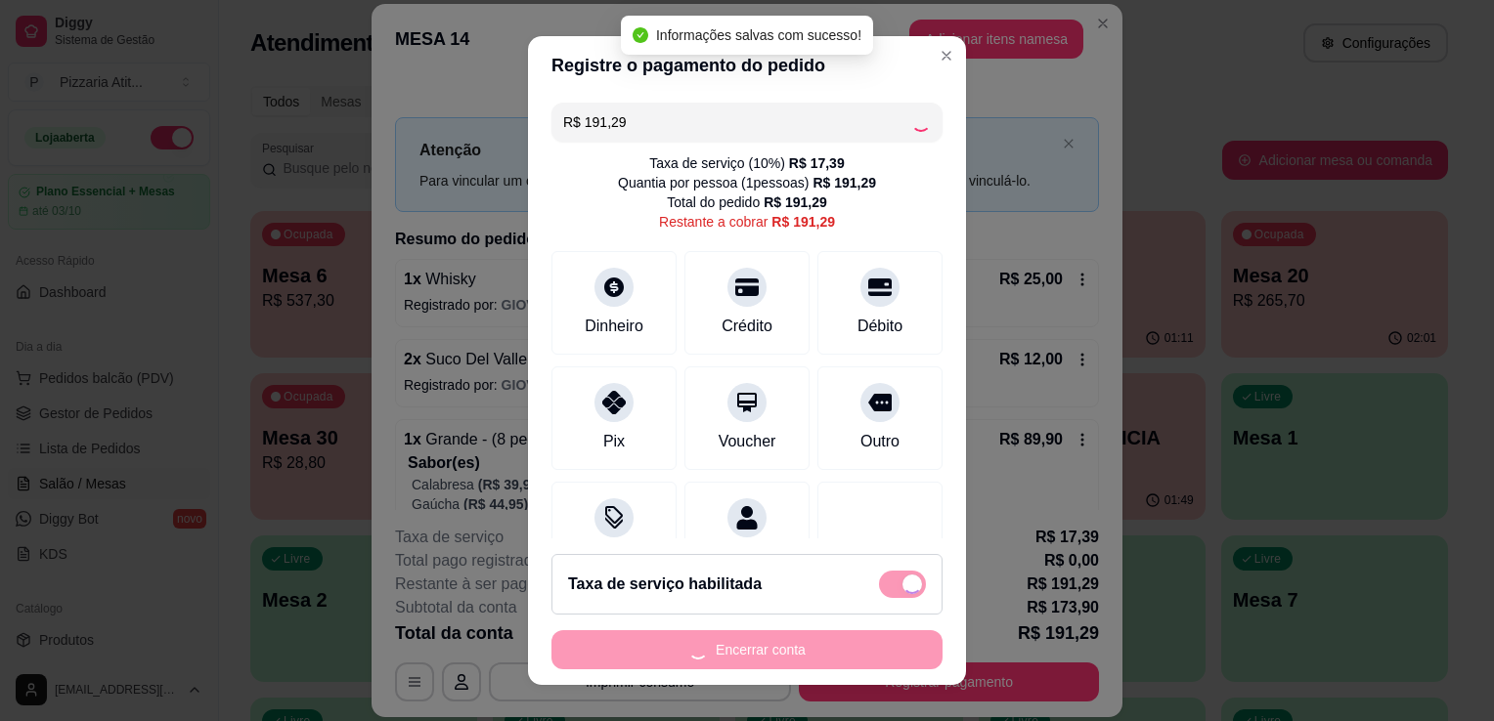
type input "R$ 0,00"
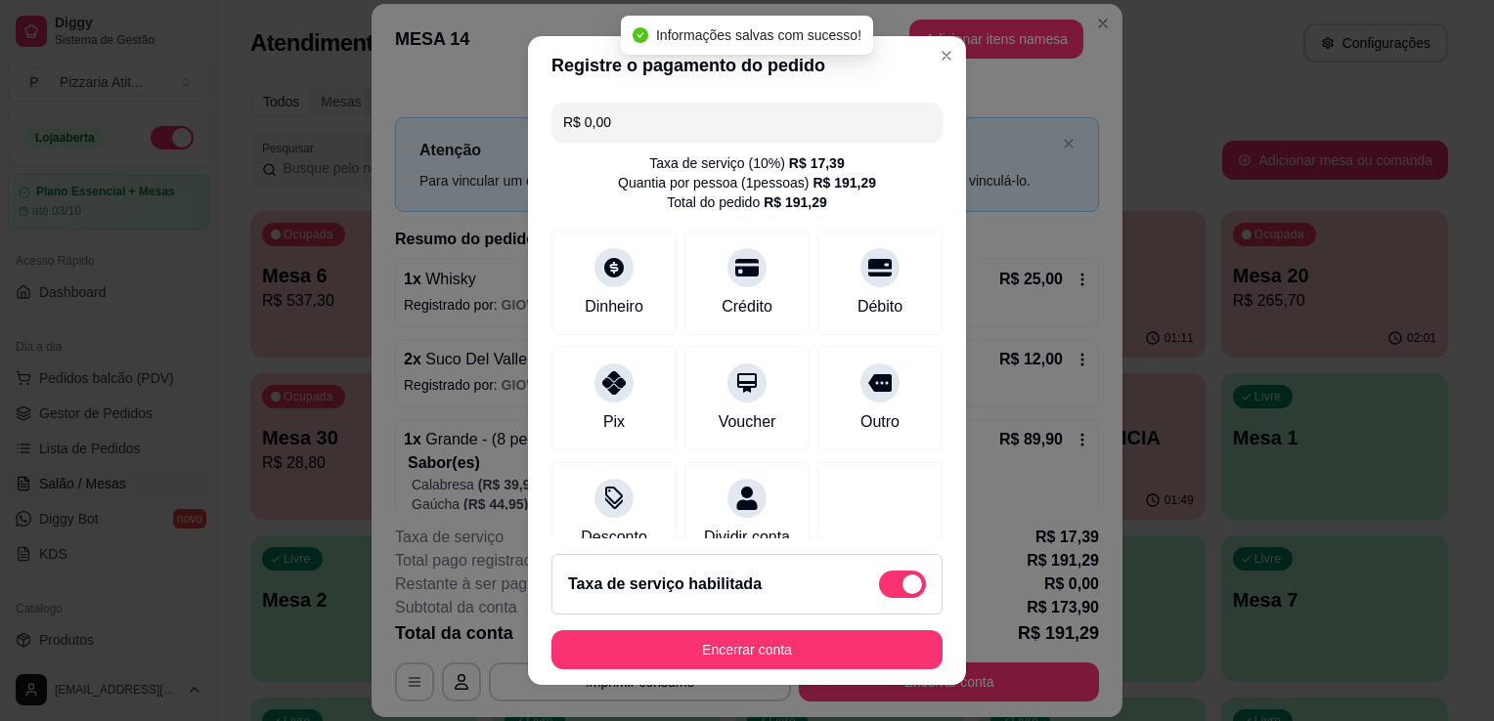
click at [762, 627] on footer "Taxa de serviço habilitada Encerrar conta" at bounding box center [747, 612] width 438 height 147
click at [762, 630] on footer "Taxa de serviço habilitada Encerrar conta" at bounding box center [747, 612] width 438 height 147
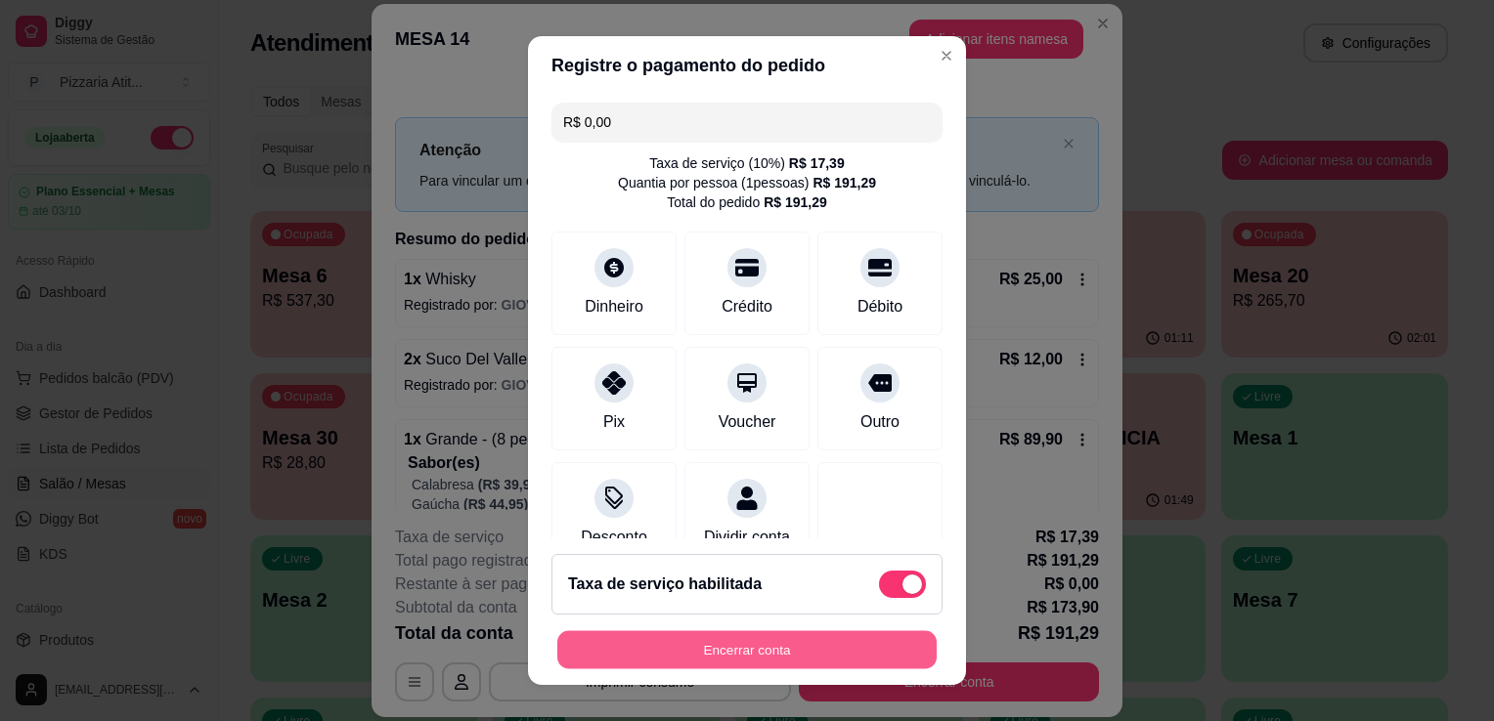
click at [758, 643] on button "Encerrar conta" at bounding box center [746, 650] width 379 height 38
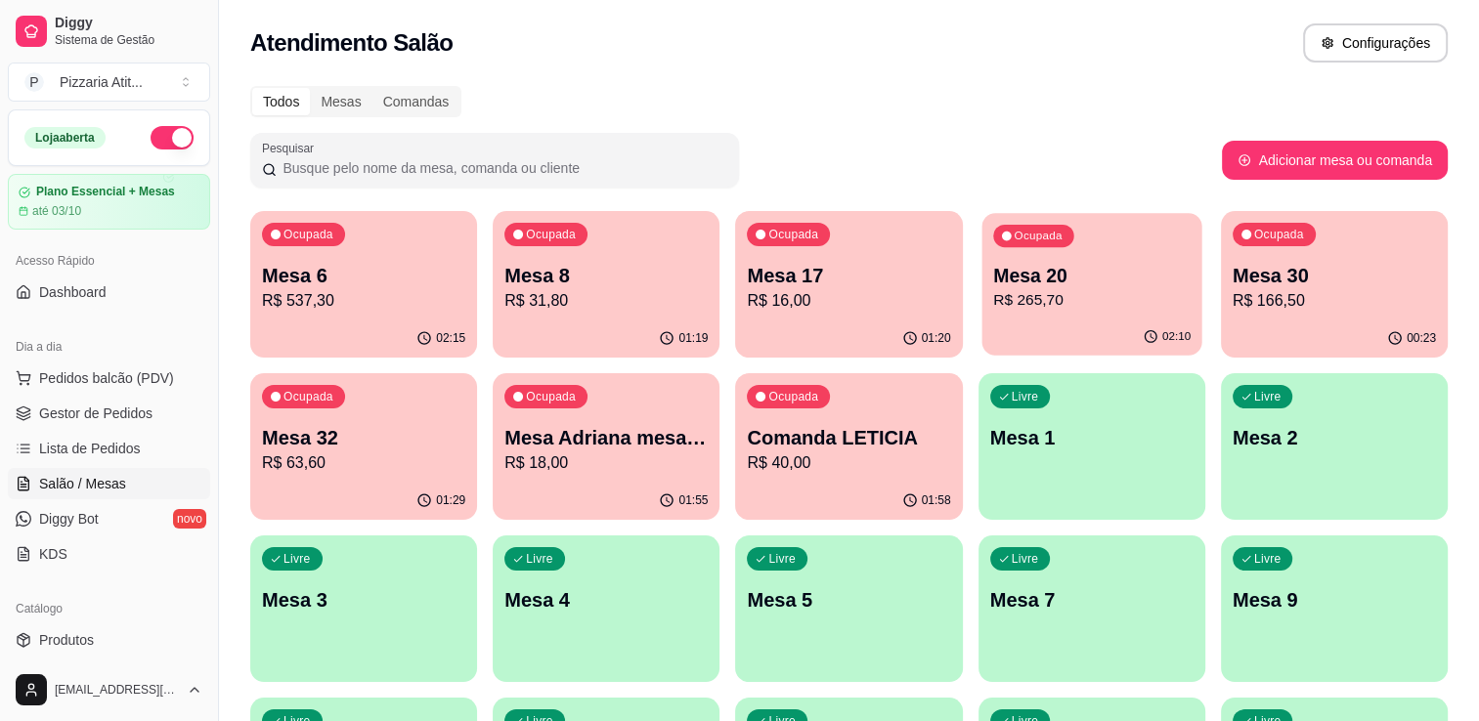
click at [1065, 294] on p "R$ 265,70" at bounding box center [1091, 300] width 197 height 22
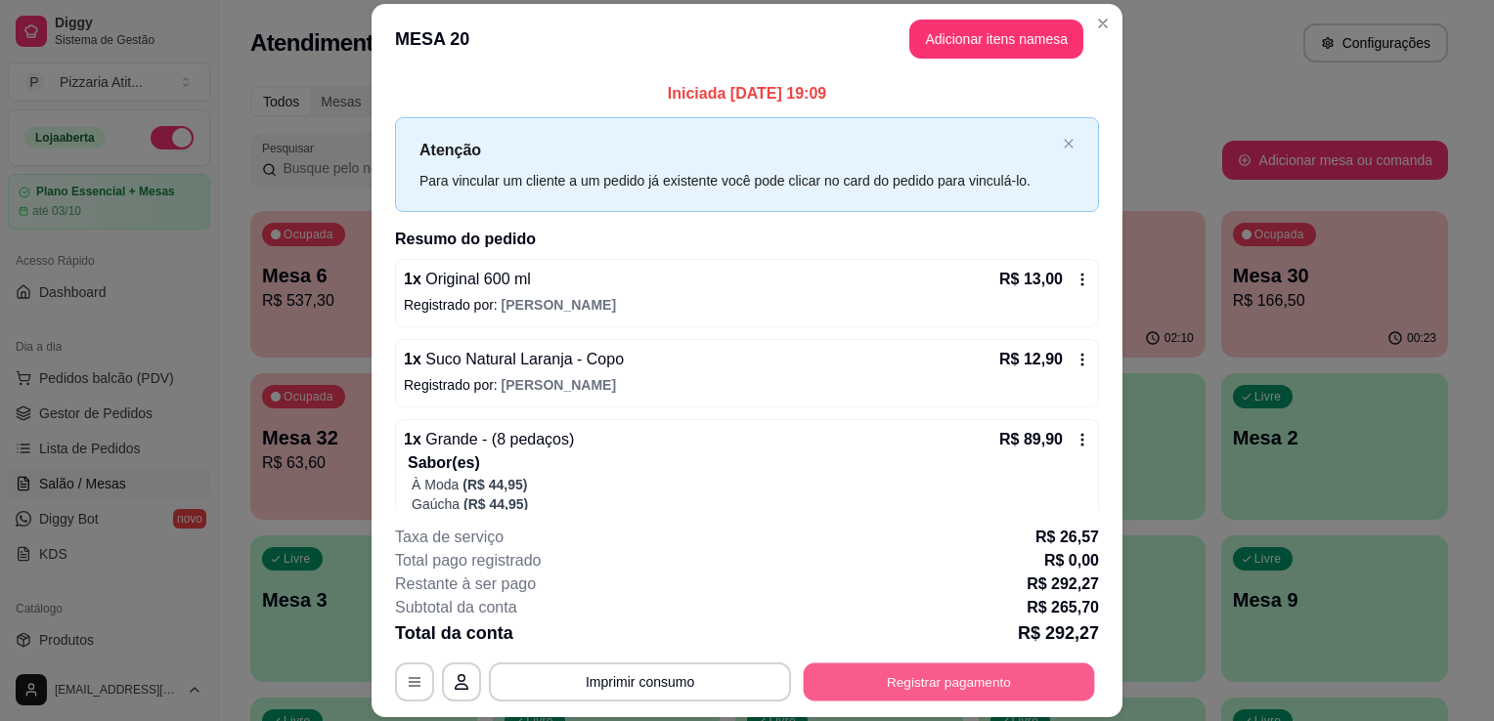
click at [830, 698] on button "Registrar pagamento" at bounding box center [949, 683] width 291 height 38
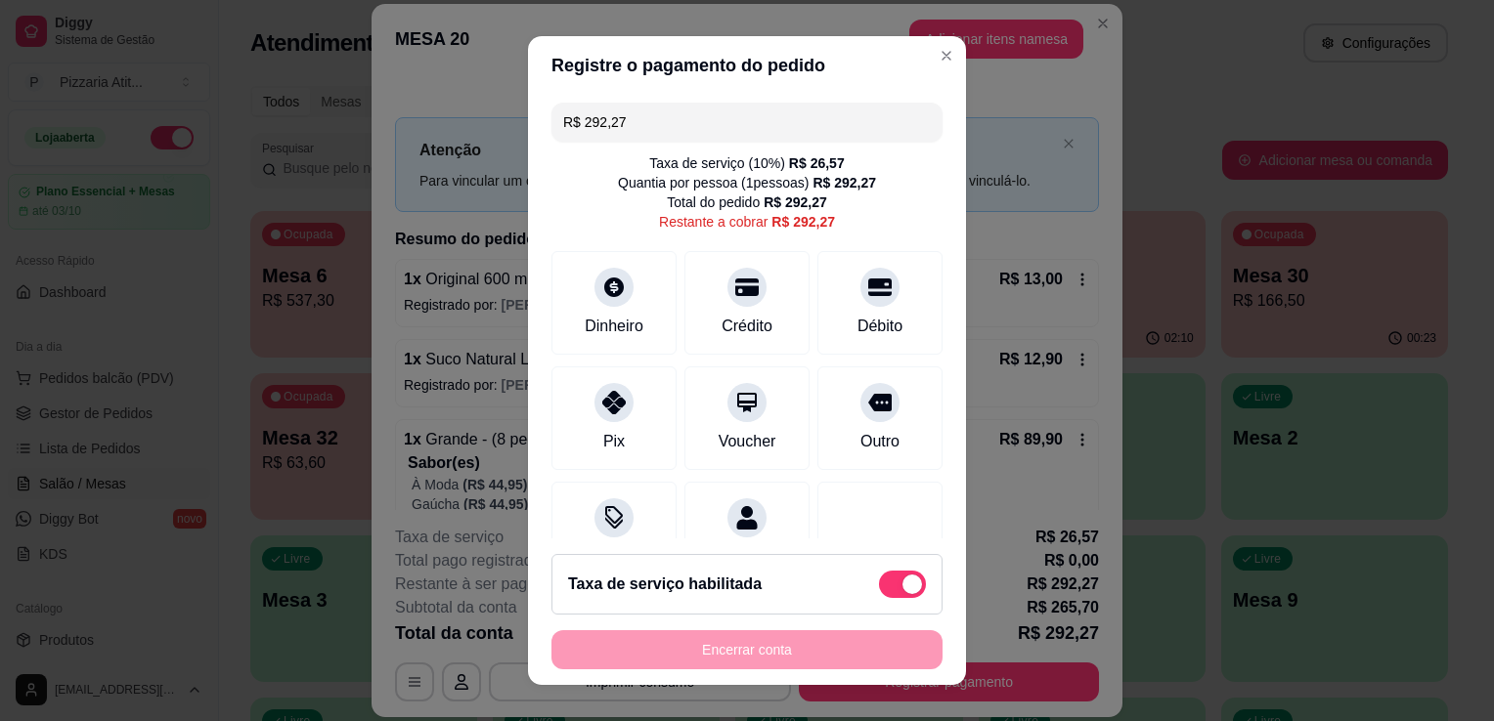
click at [649, 133] on input "R$ 292,27" at bounding box center [747, 122] width 368 height 39
click at [849, 344] on div "Débito" at bounding box center [880, 299] width 138 height 114
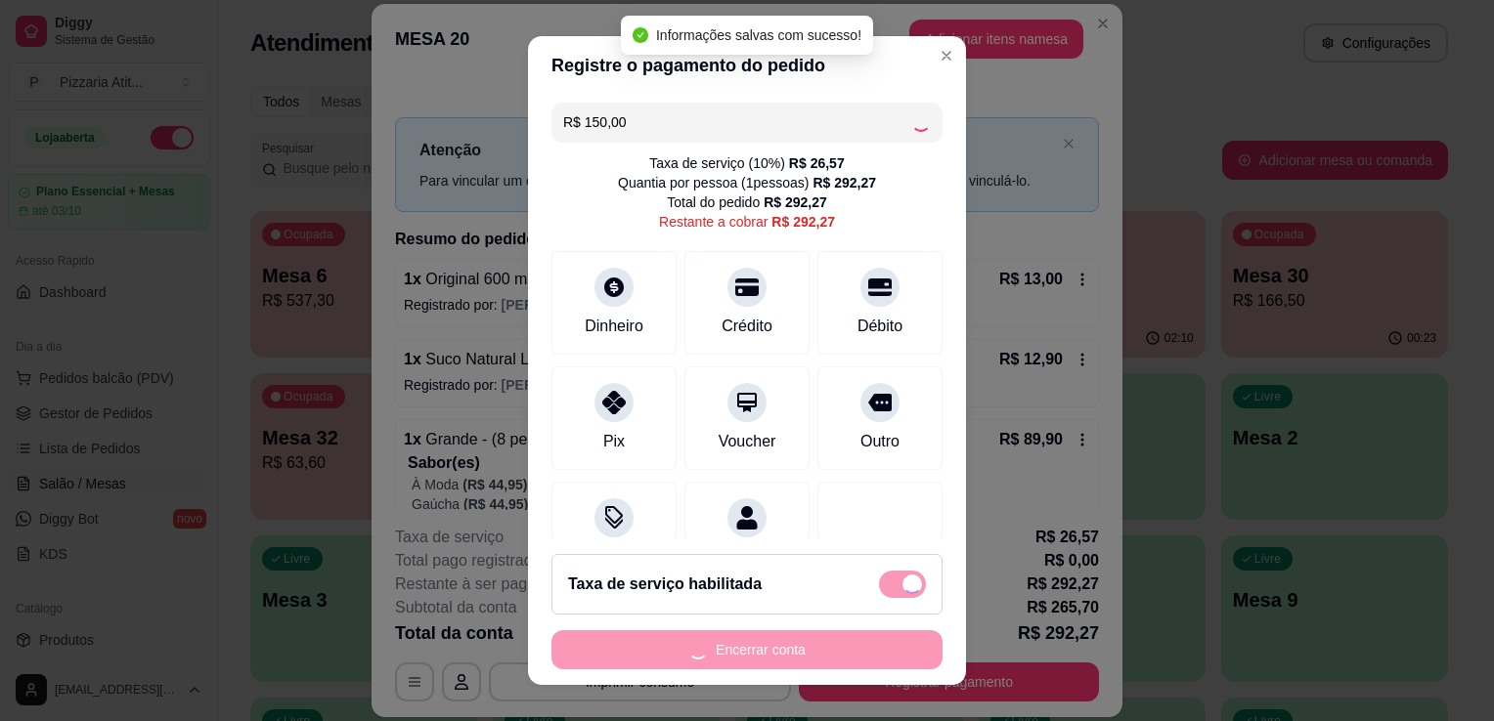
type input "R$ 142,27"
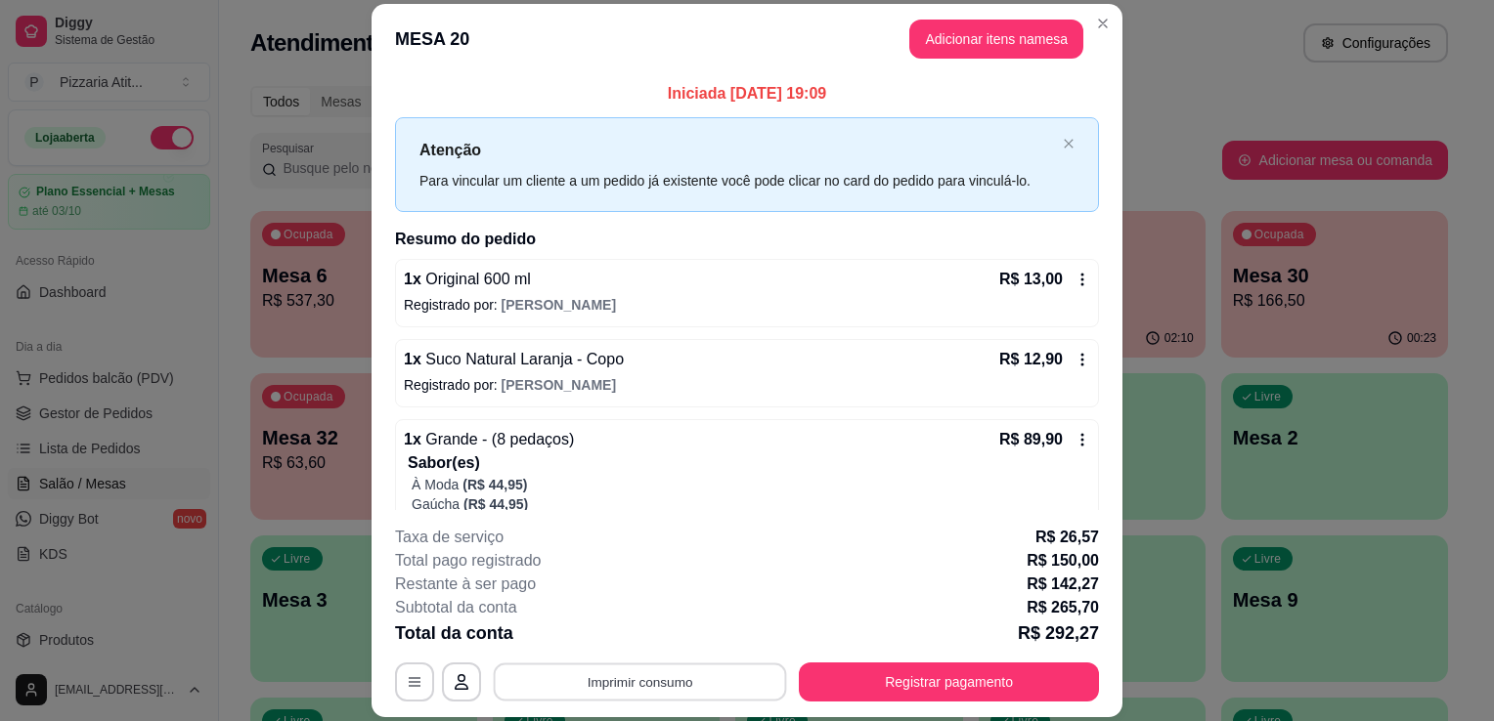
click at [627, 675] on button "Imprimir consumo" at bounding box center [640, 683] width 293 height 38
click at [611, 630] on button "IMPRESSORA" at bounding box center [638, 638] width 137 height 30
